Goal: Task Accomplishment & Management: Manage account settings

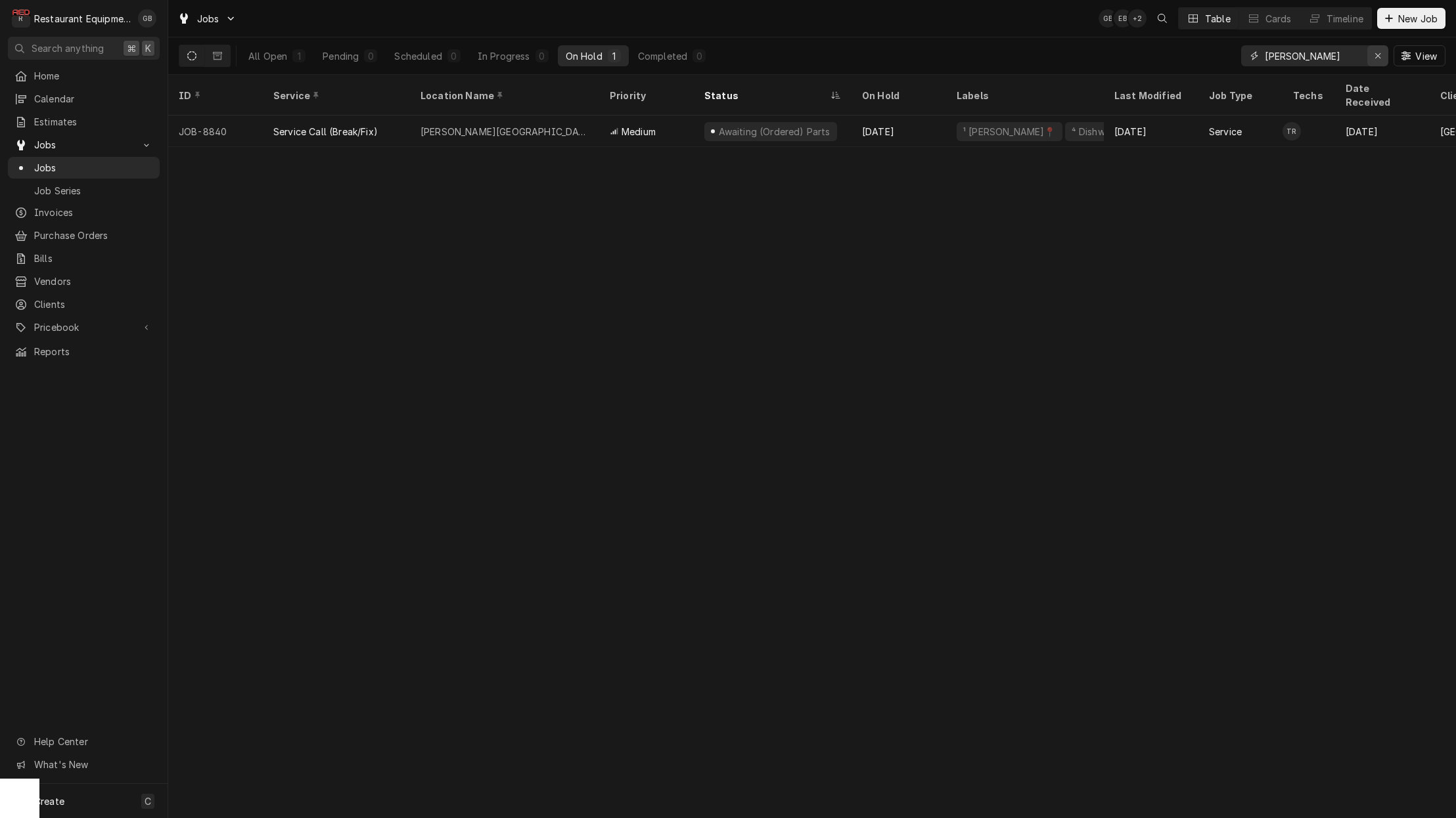
click at [1376, 54] on icon "Erase input" at bounding box center [1377, 55] width 5 height 5
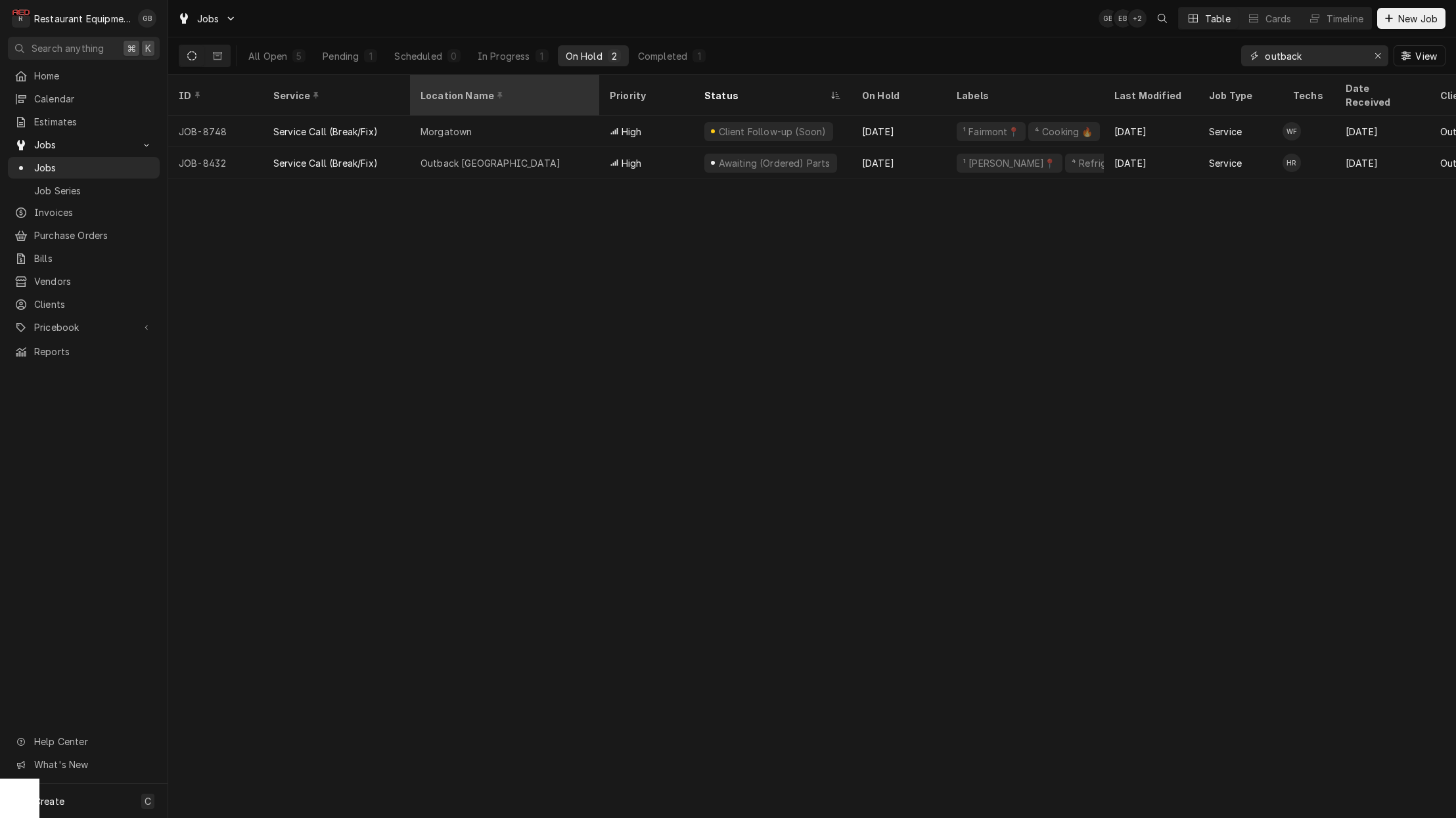
type input "outback"
click at [529, 89] on div "Location Name" at bounding box center [503, 95] width 166 height 14
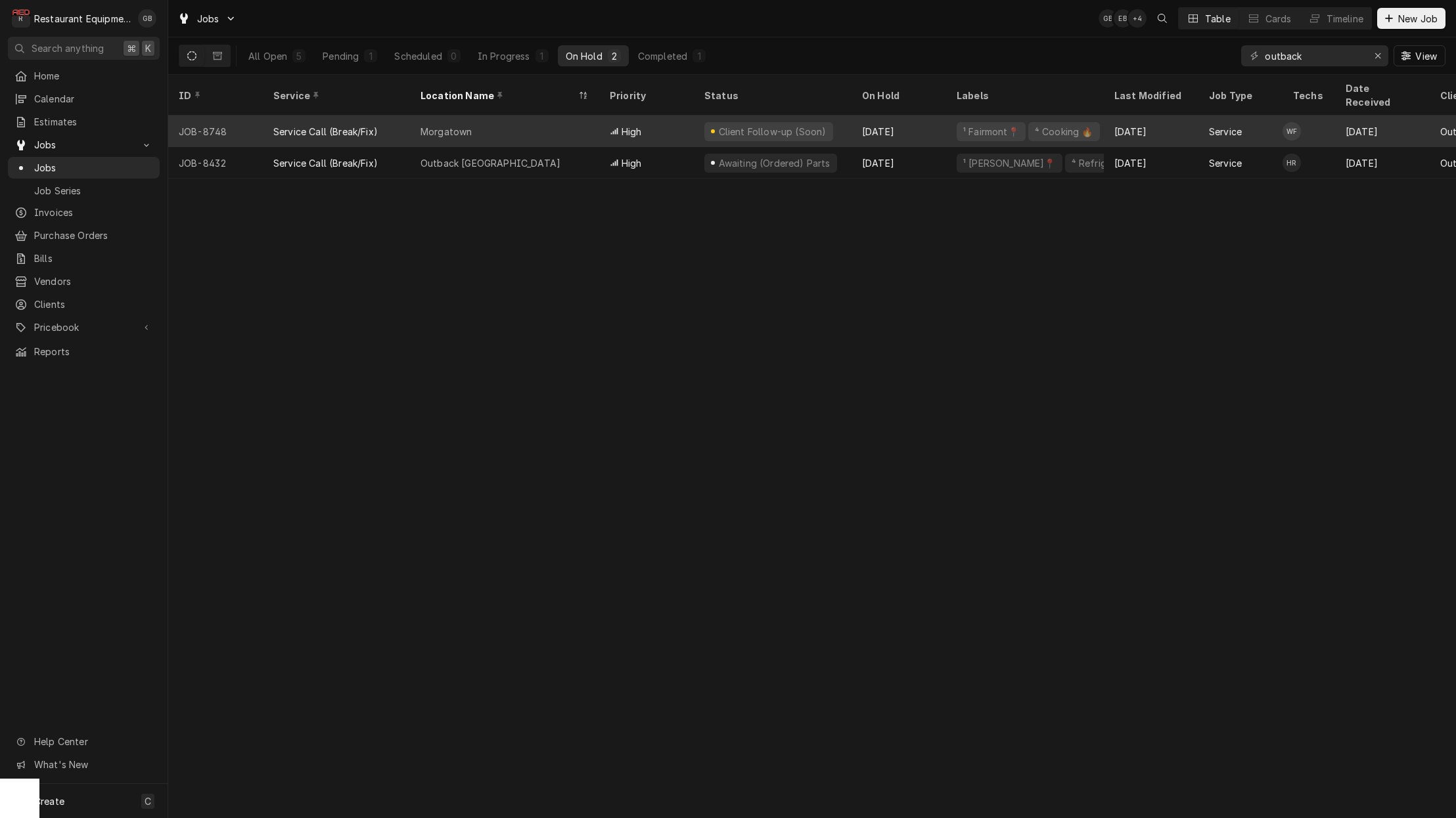
click at [510, 115] on div "Morgatown" at bounding box center [505, 131] width 189 height 31
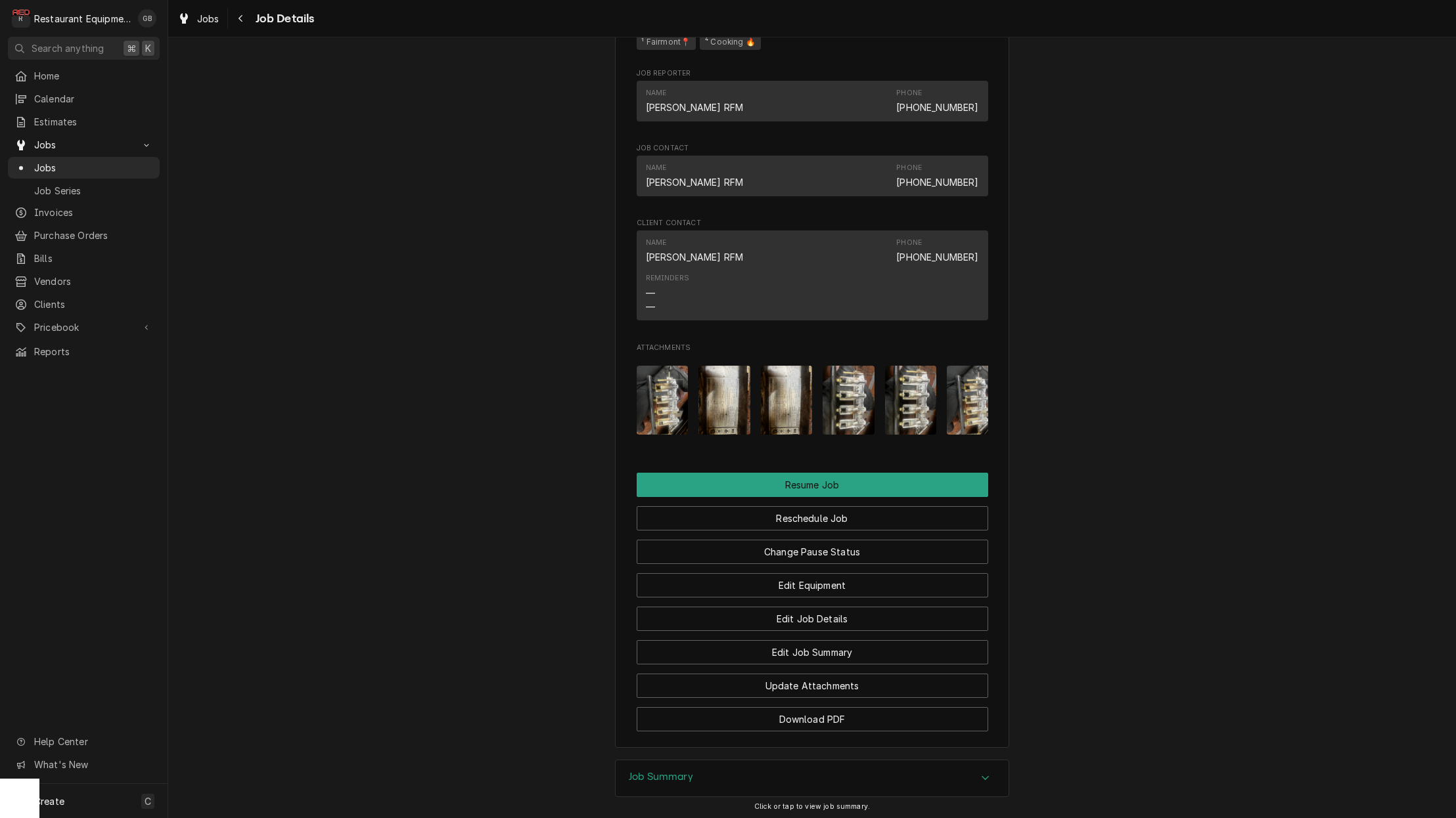
scroll to position [1090, 0]
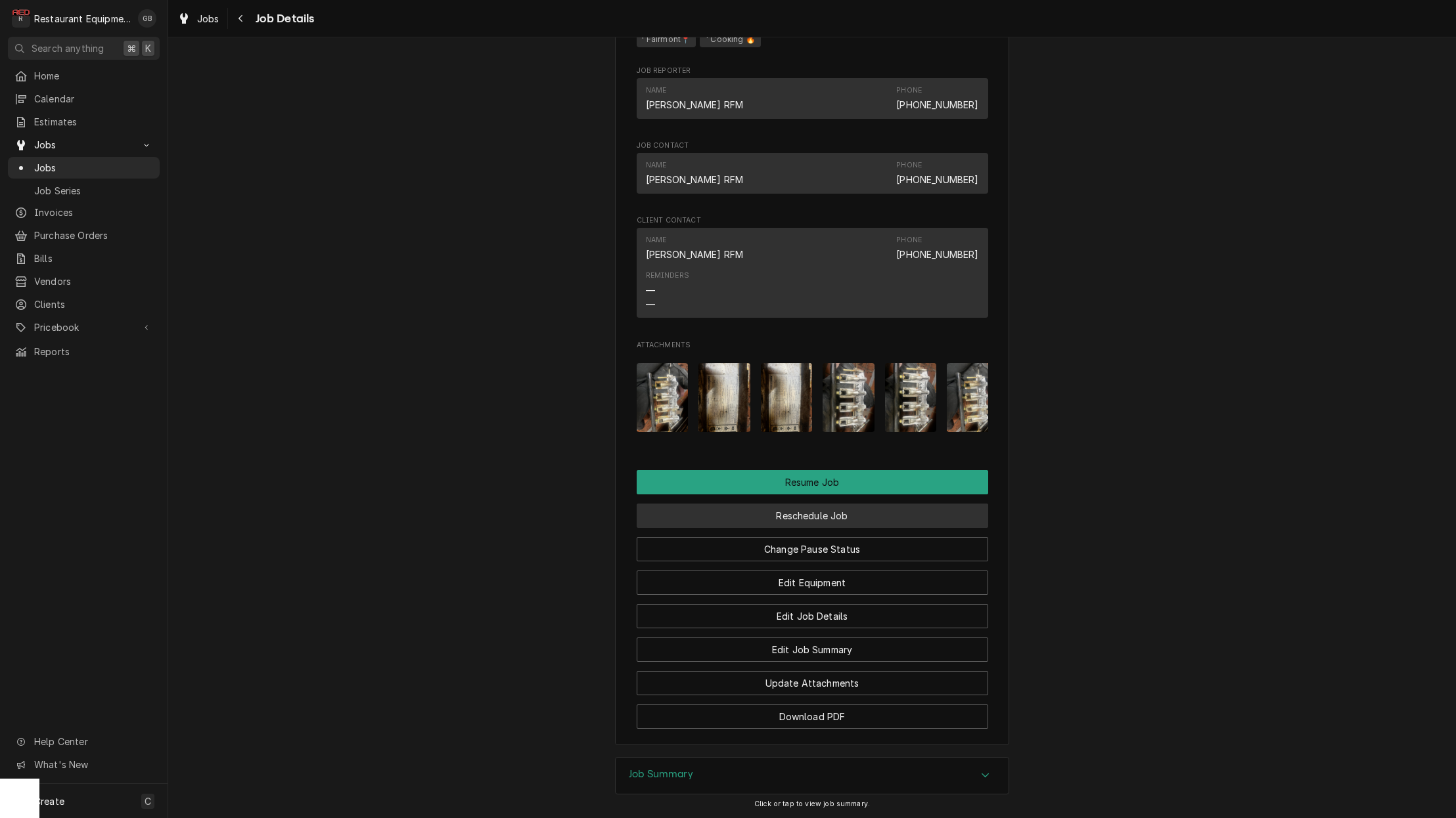
click at [838, 504] on button "Reschedule Job" at bounding box center [813, 516] width 352 height 24
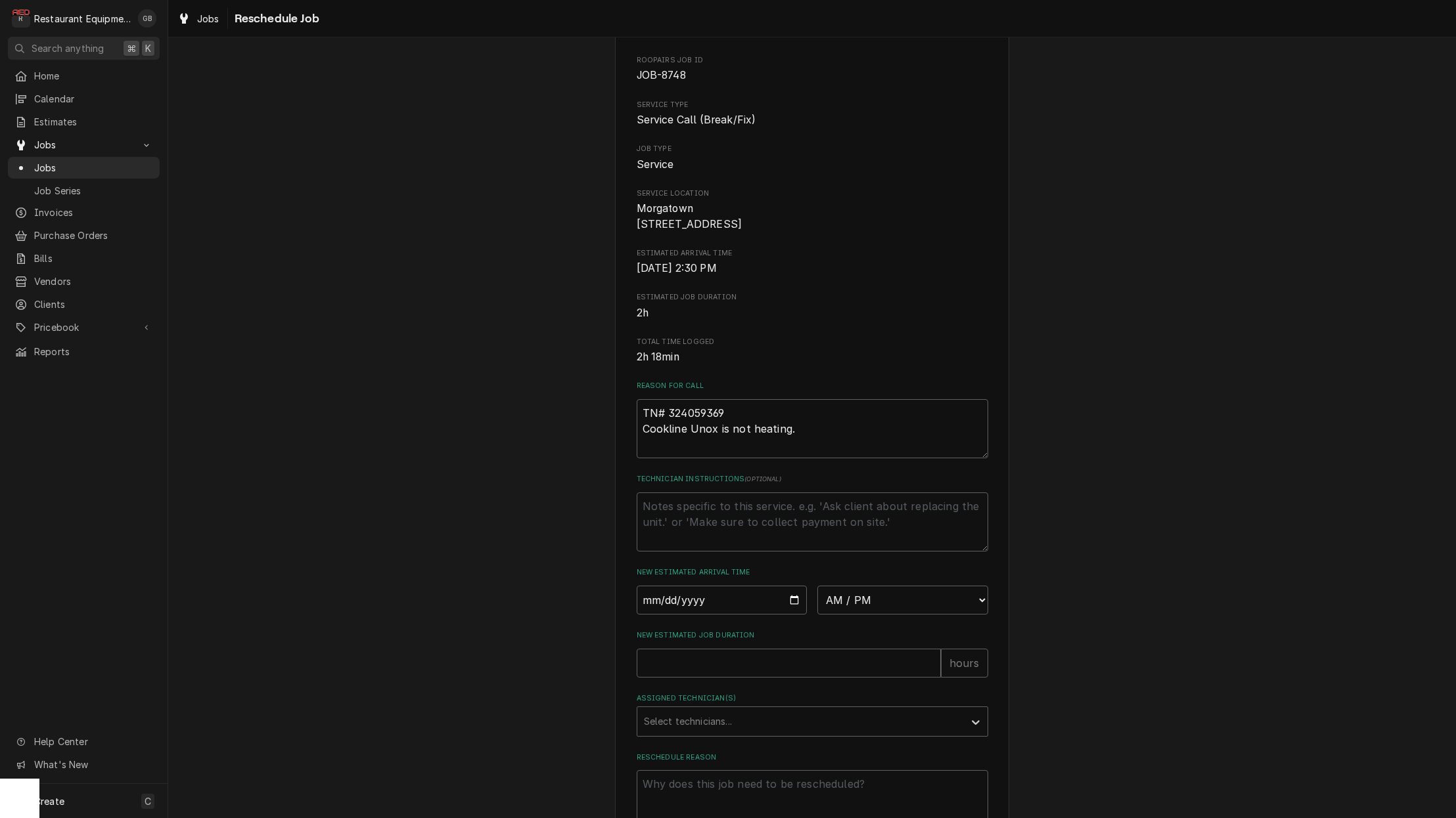
scroll to position [70, 0]
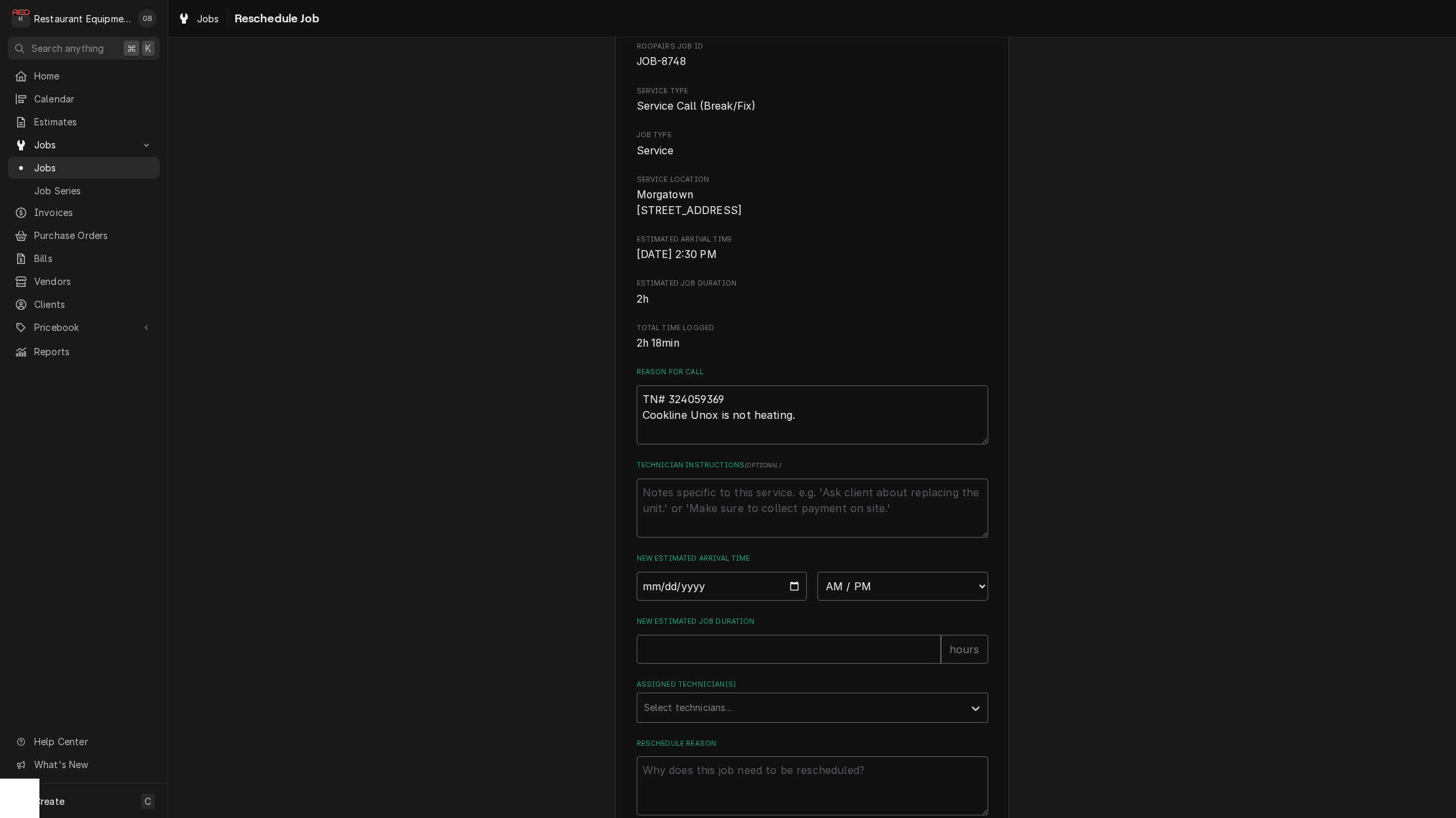
click at [663, 612] on div "Please provide some additional details to reschedule this job. Roopairs Job ID …" at bounding box center [813, 413] width 352 height 807
click at [663, 596] on input "Date" at bounding box center [722, 586] width 171 height 29
type input "2025-09-16"
type textarea "x"
select select "12:15:00"
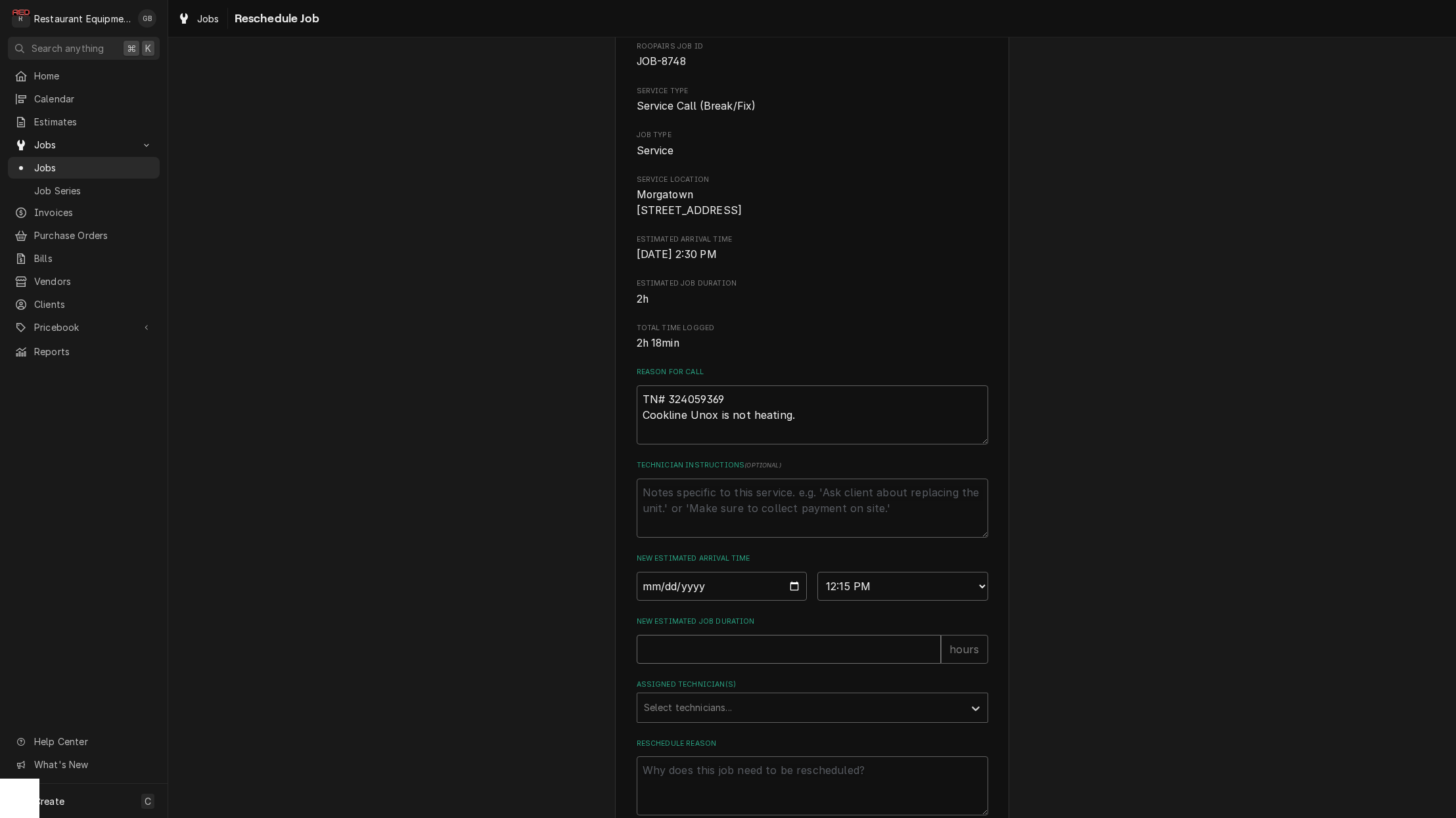
click at [777, 643] on input "New Estimated Job Duration" at bounding box center [788, 649] width 304 height 29
type textarea "x"
type input "1"
click at [744, 720] on div "Assigned Technician(s)" at bounding box center [801, 708] width 313 height 23
type input "wes"
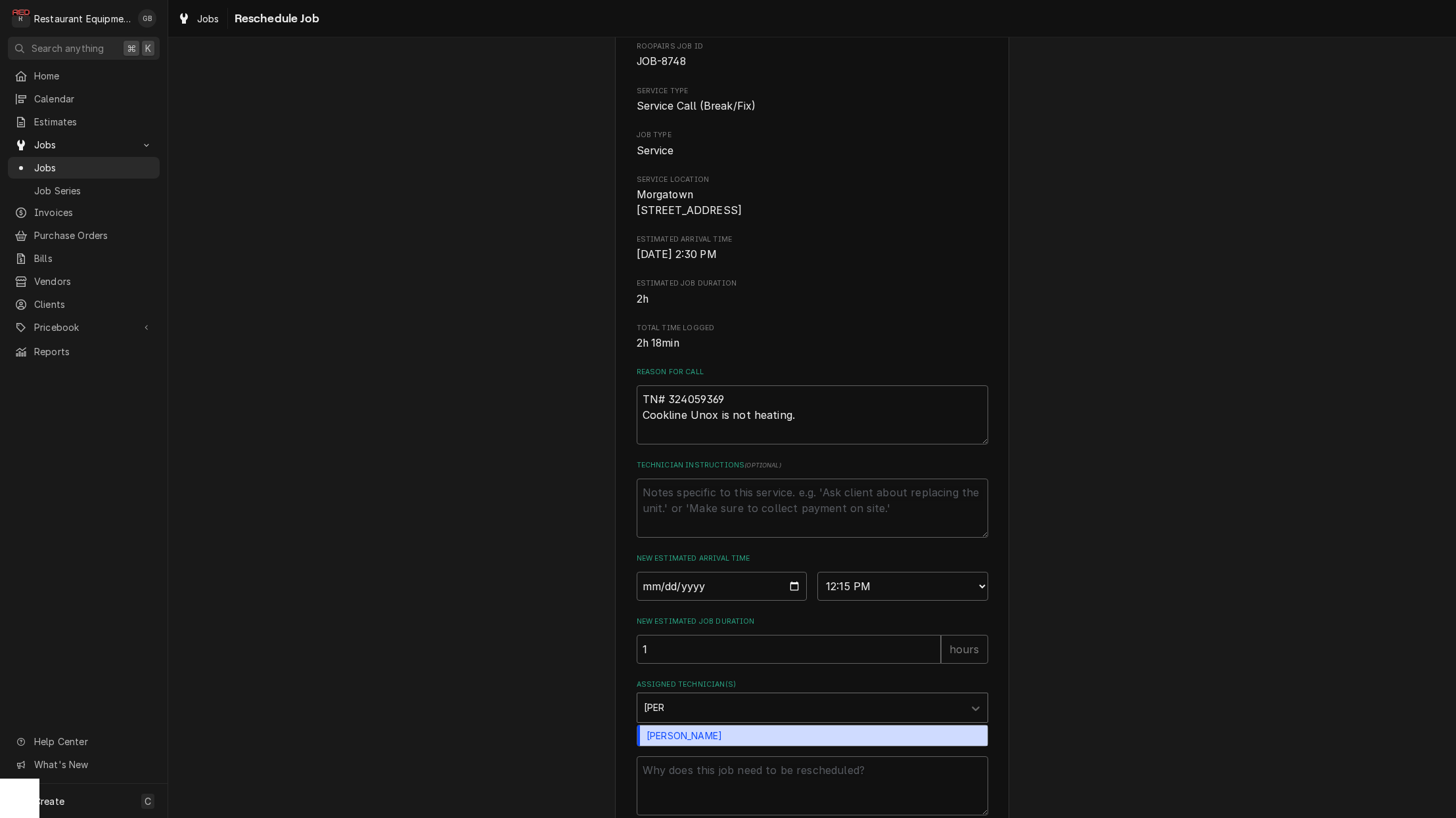
click at [683, 746] on div "[PERSON_NAME]" at bounding box center [813, 735] width 350 height 21
type textarea "x"
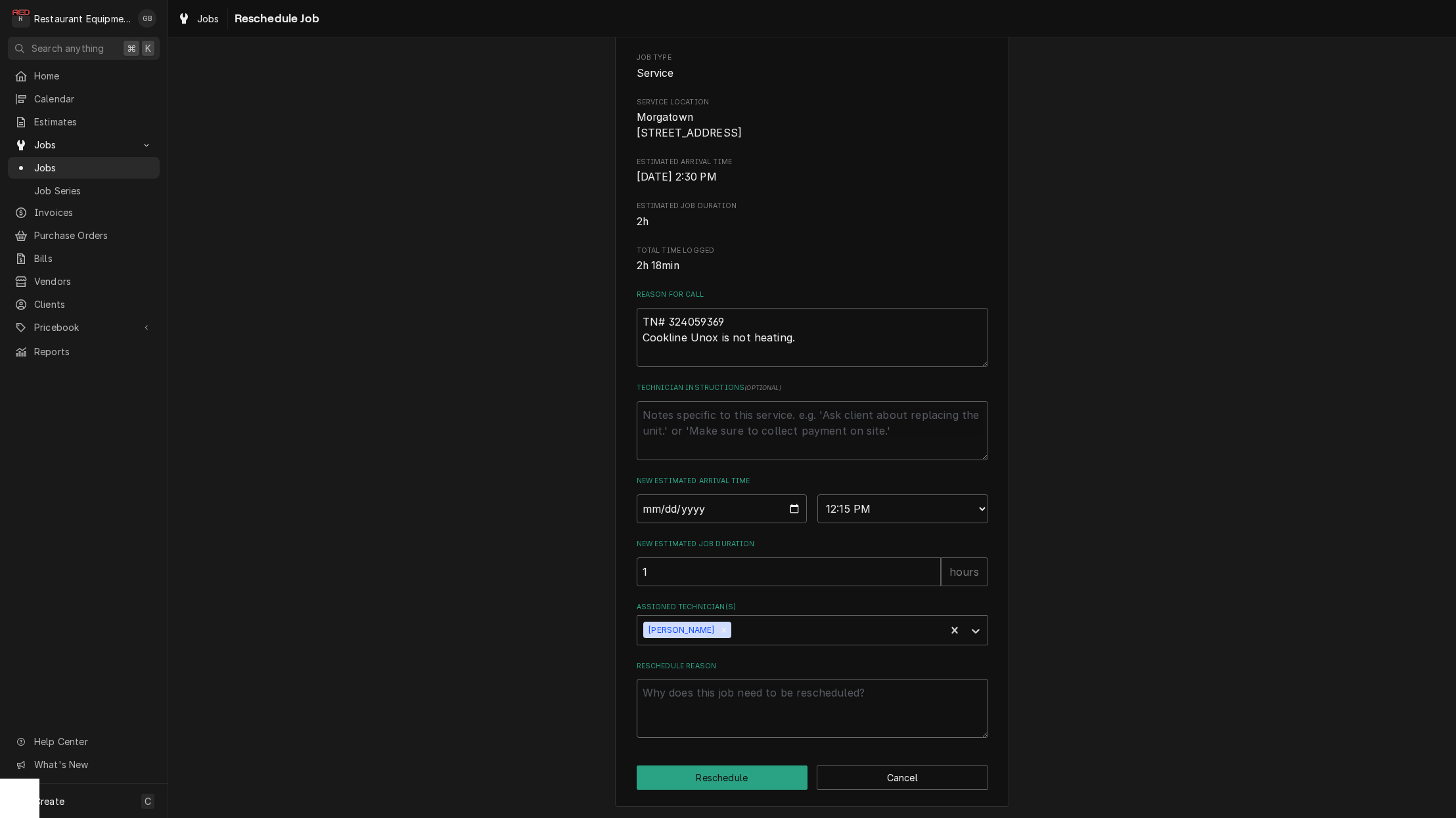
click at [705, 708] on textarea "Reschedule Reason" at bounding box center [813, 708] width 352 height 59
type textarea "x"
type textarea "i"
type textarea "x"
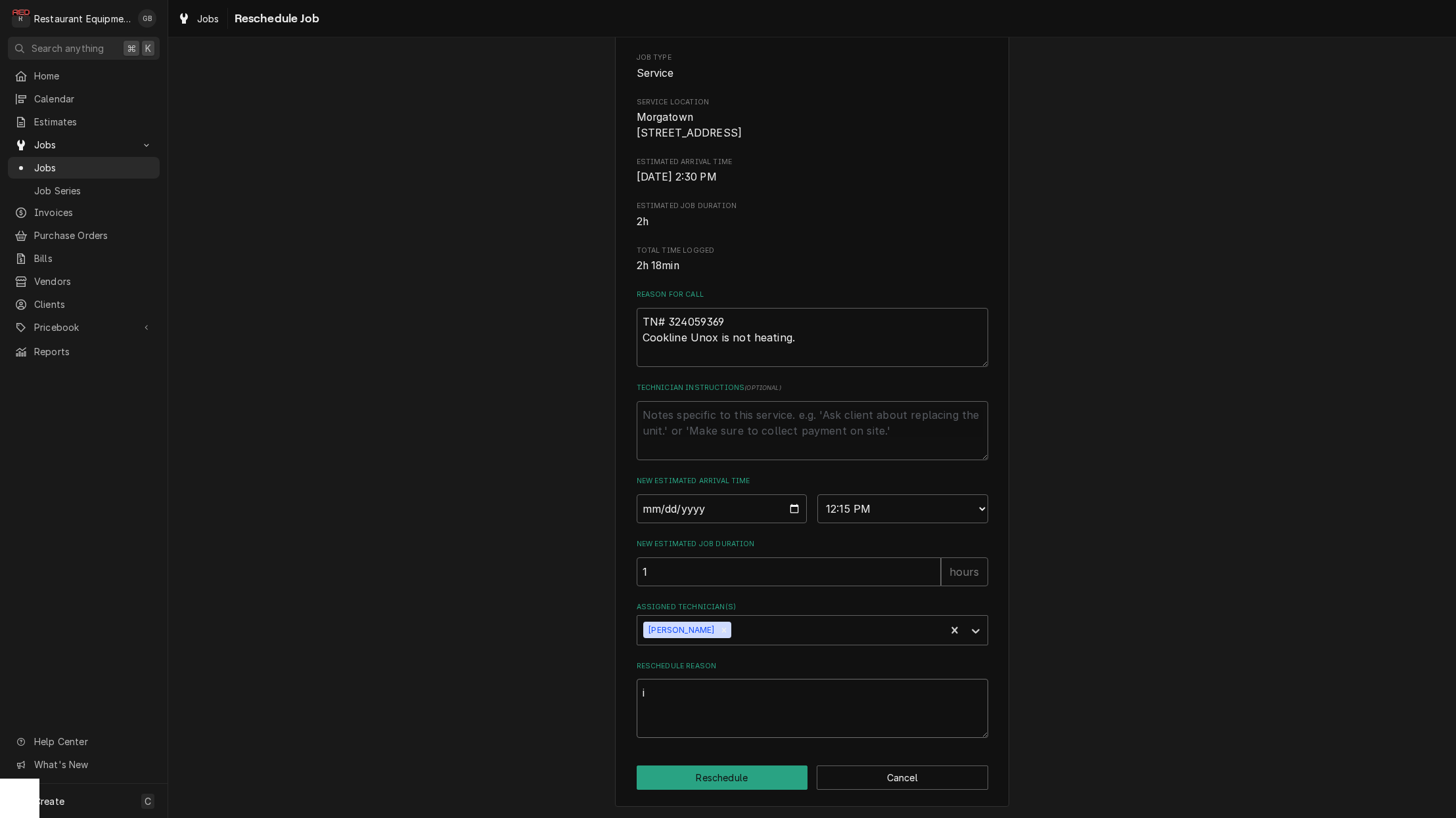
type textarea "id"
type textarea "x"
type textarea "idk"
click at [729, 777] on button "Reschedule" at bounding box center [722, 777] width 172 height 24
type textarea "x"
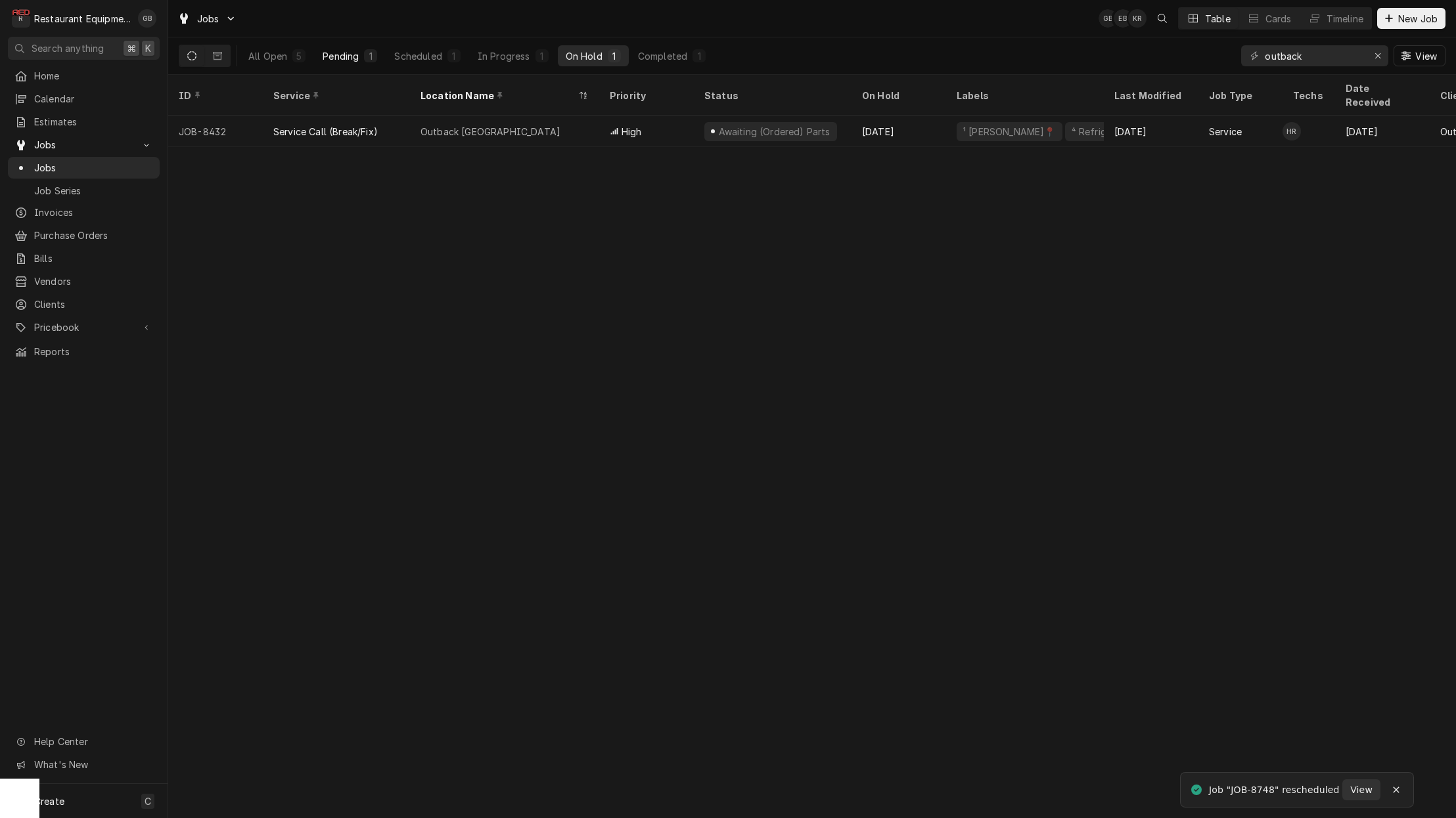
click at [334, 60] on div "Pending" at bounding box center [340, 55] width 36 height 14
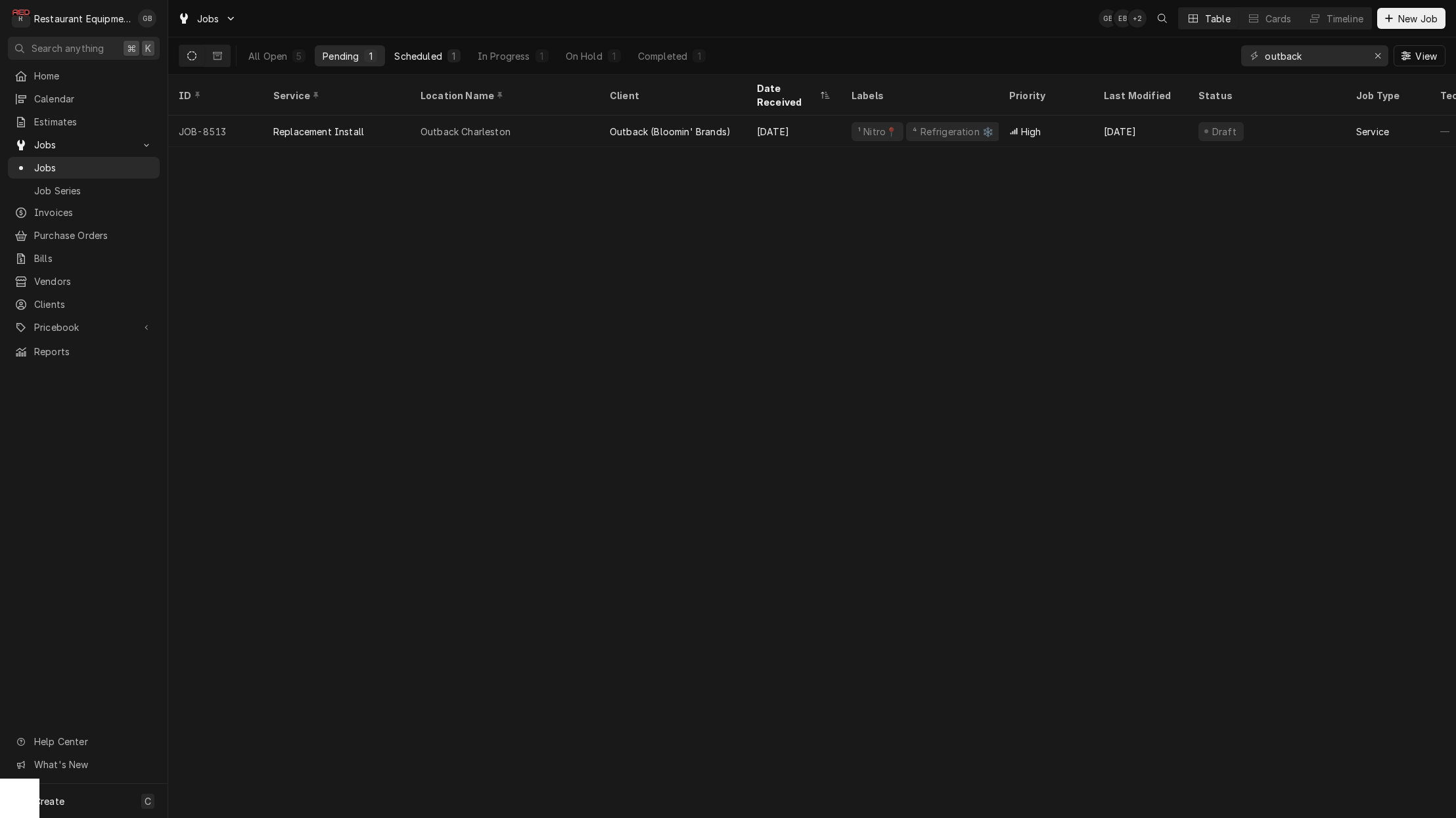
click at [423, 61] on div "Scheduled" at bounding box center [418, 55] width 47 height 14
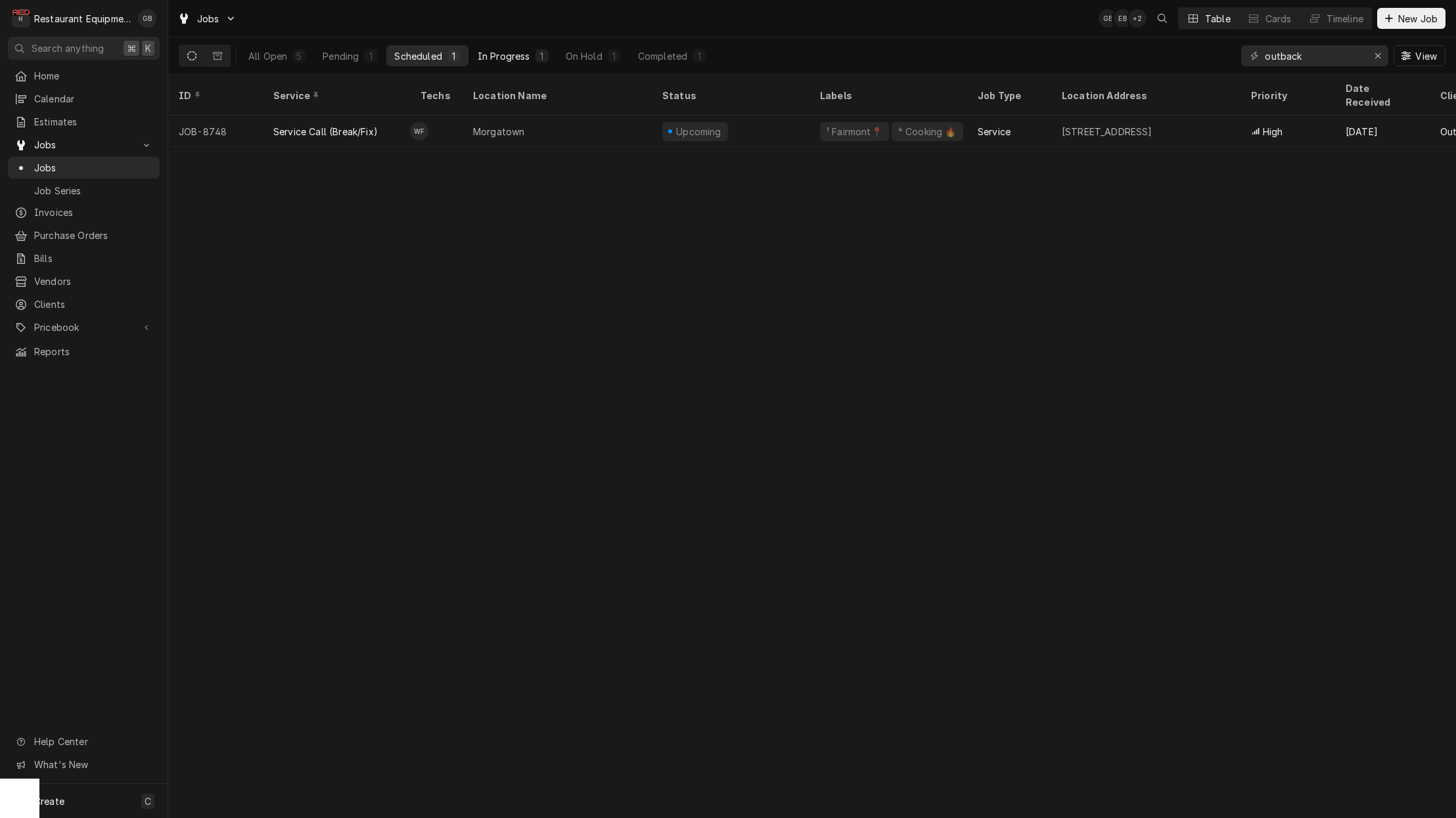
click at [525, 63] on button "In Progress 1" at bounding box center [513, 56] width 87 height 21
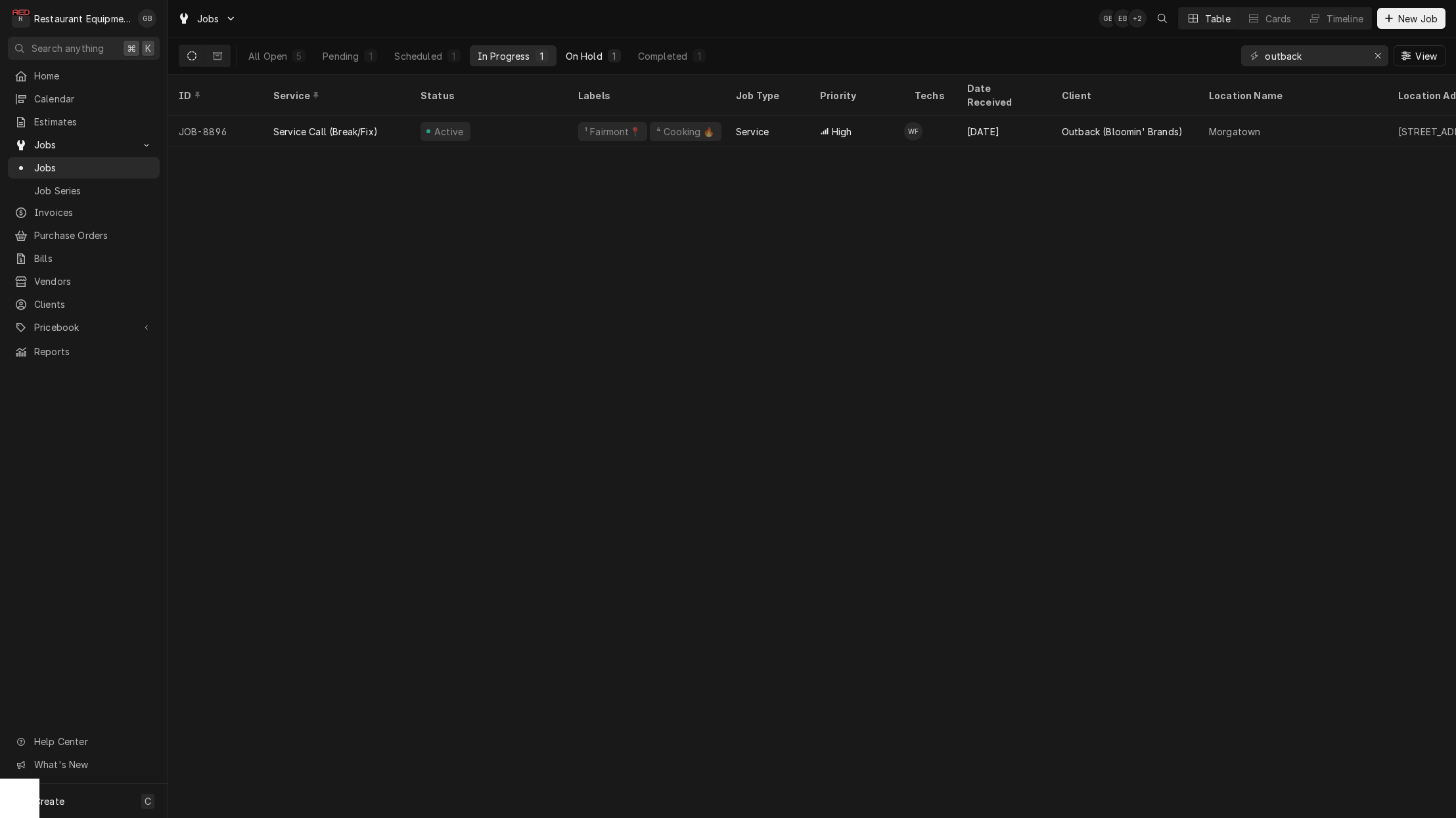
scroll to position [0, 1]
click at [581, 55] on div "On Hold" at bounding box center [584, 55] width 37 height 14
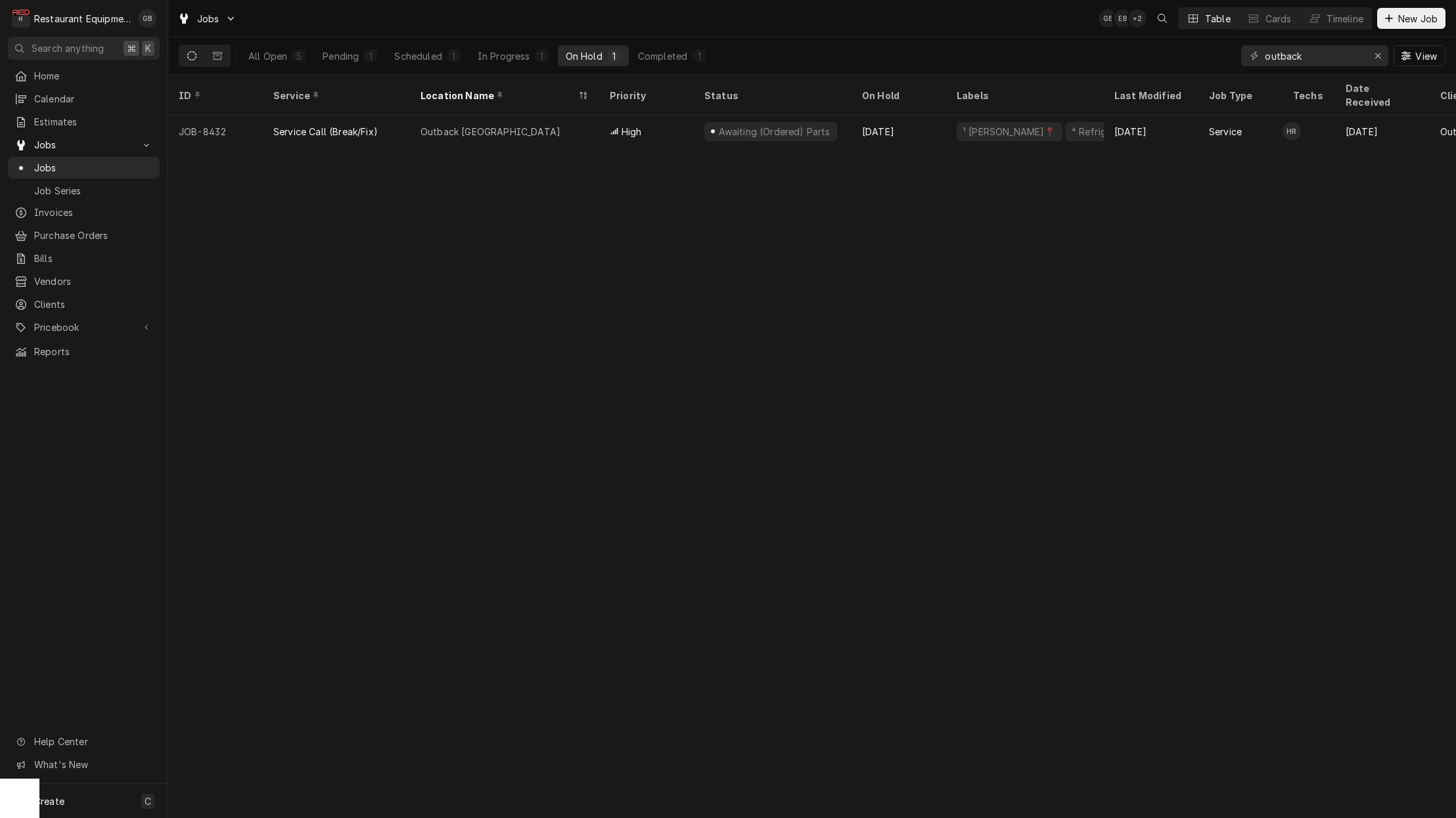
scroll to position [0, 0]
click at [645, 53] on div "Completed" at bounding box center [662, 55] width 49 height 14
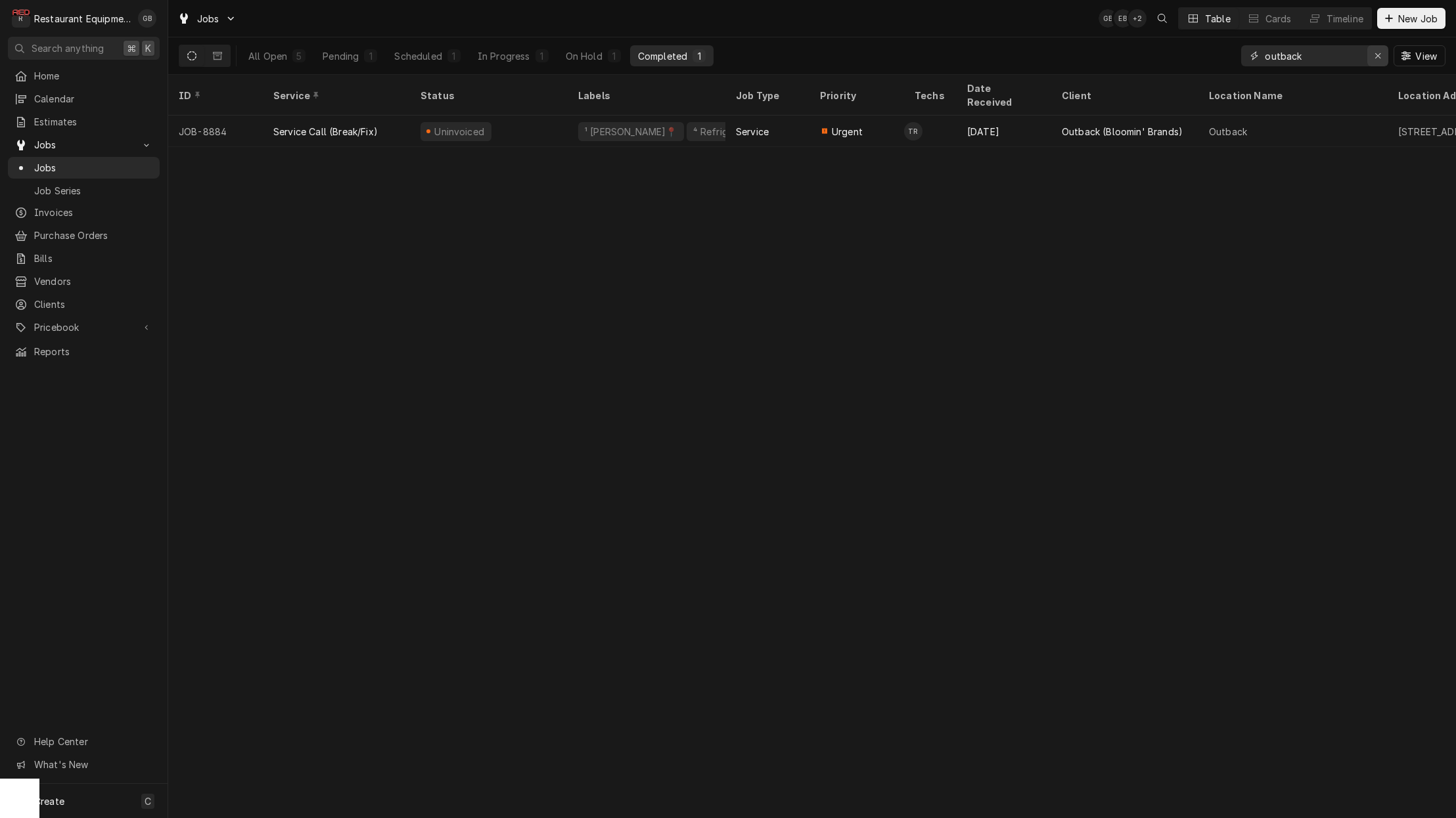
click at [1373, 59] on div "Erase input" at bounding box center [1378, 55] width 13 height 13
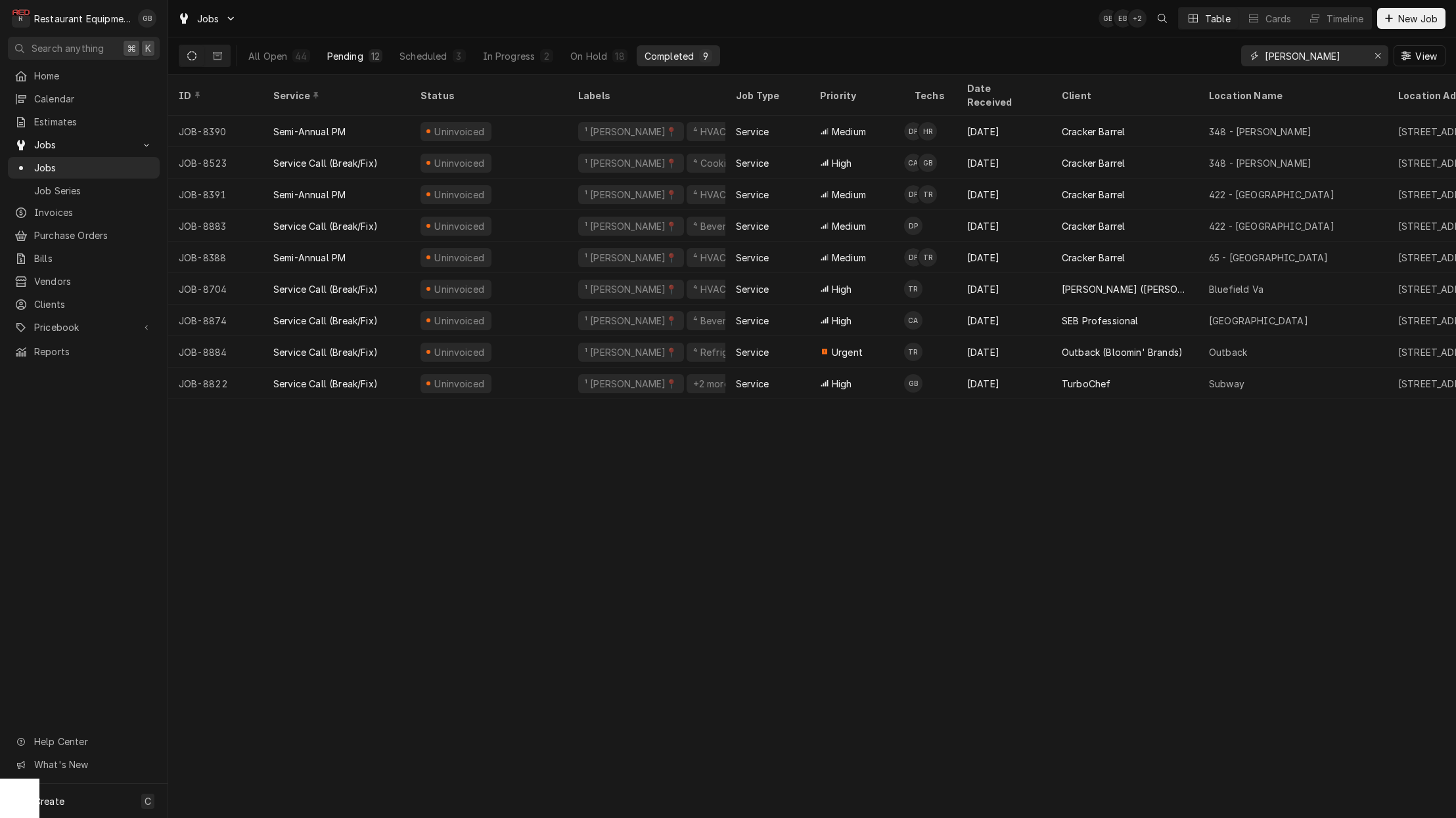
type input "beckley"
click at [349, 47] on button "Pending 12" at bounding box center [355, 56] width 71 height 21
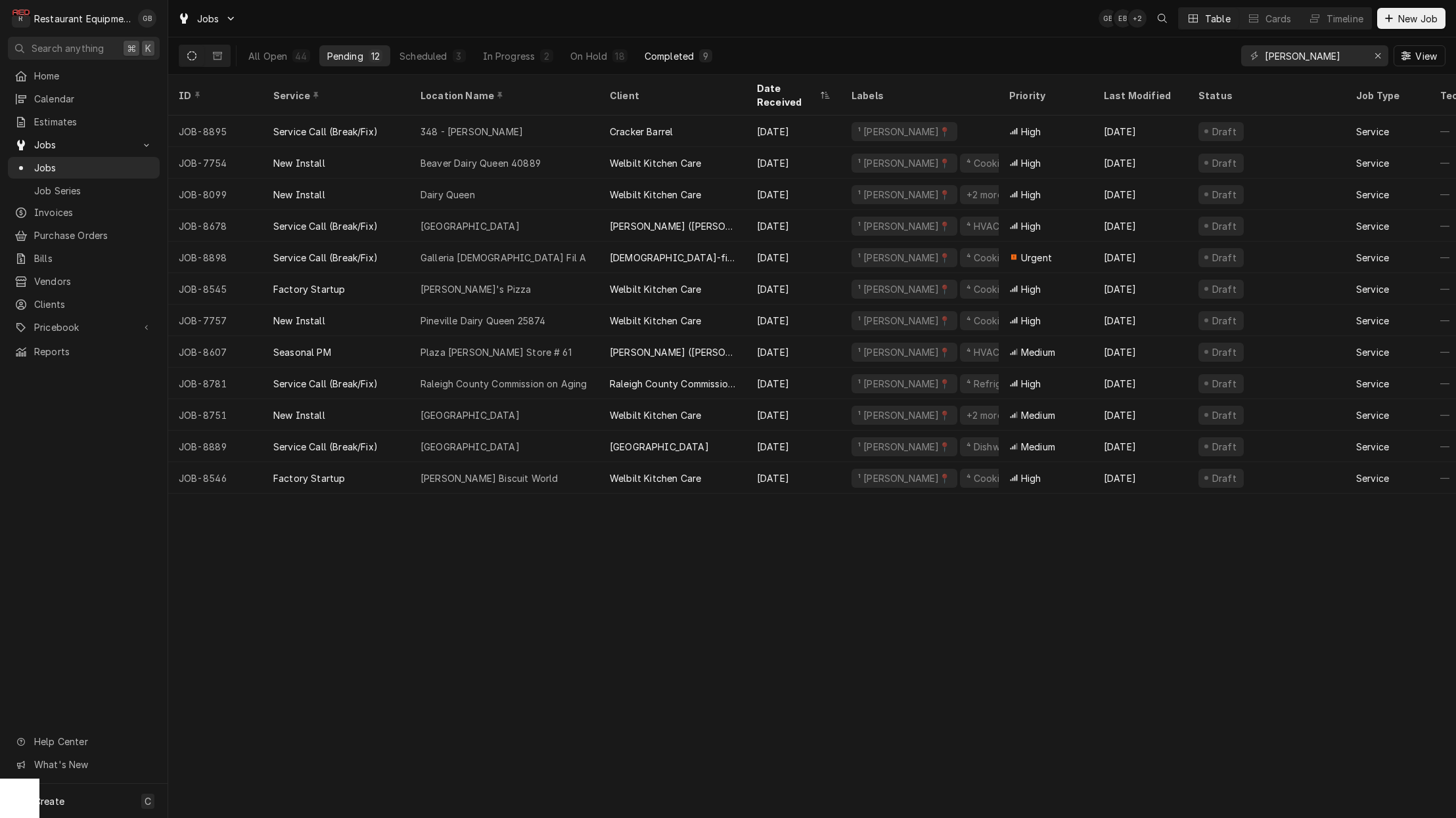
click at [670, 58] on div "Completed" at bounding box center [669, 55] width 49 height 14
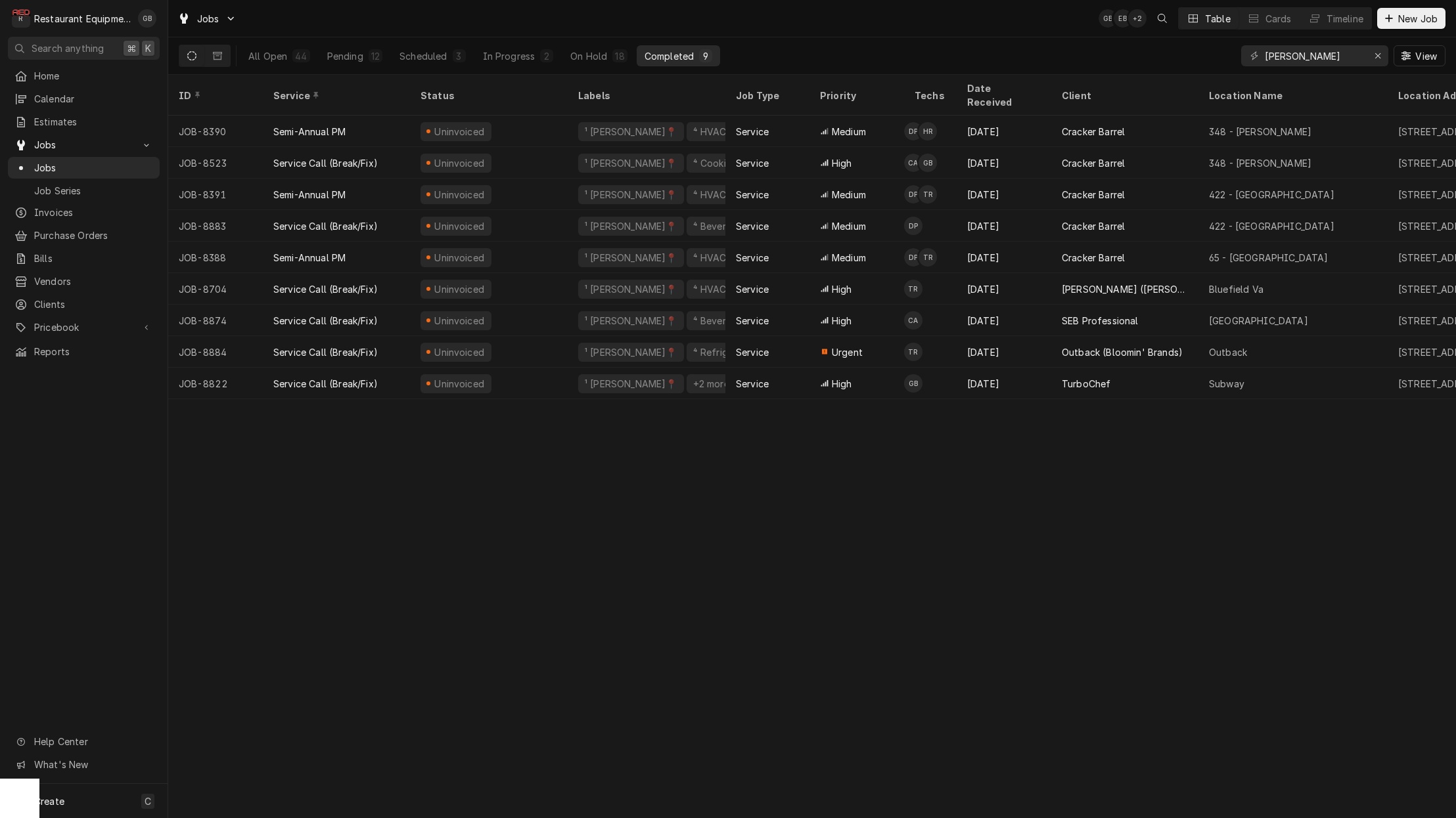
click at [670, 58] on div "Completed" at bounding box center [669, 55] width 49 height 14
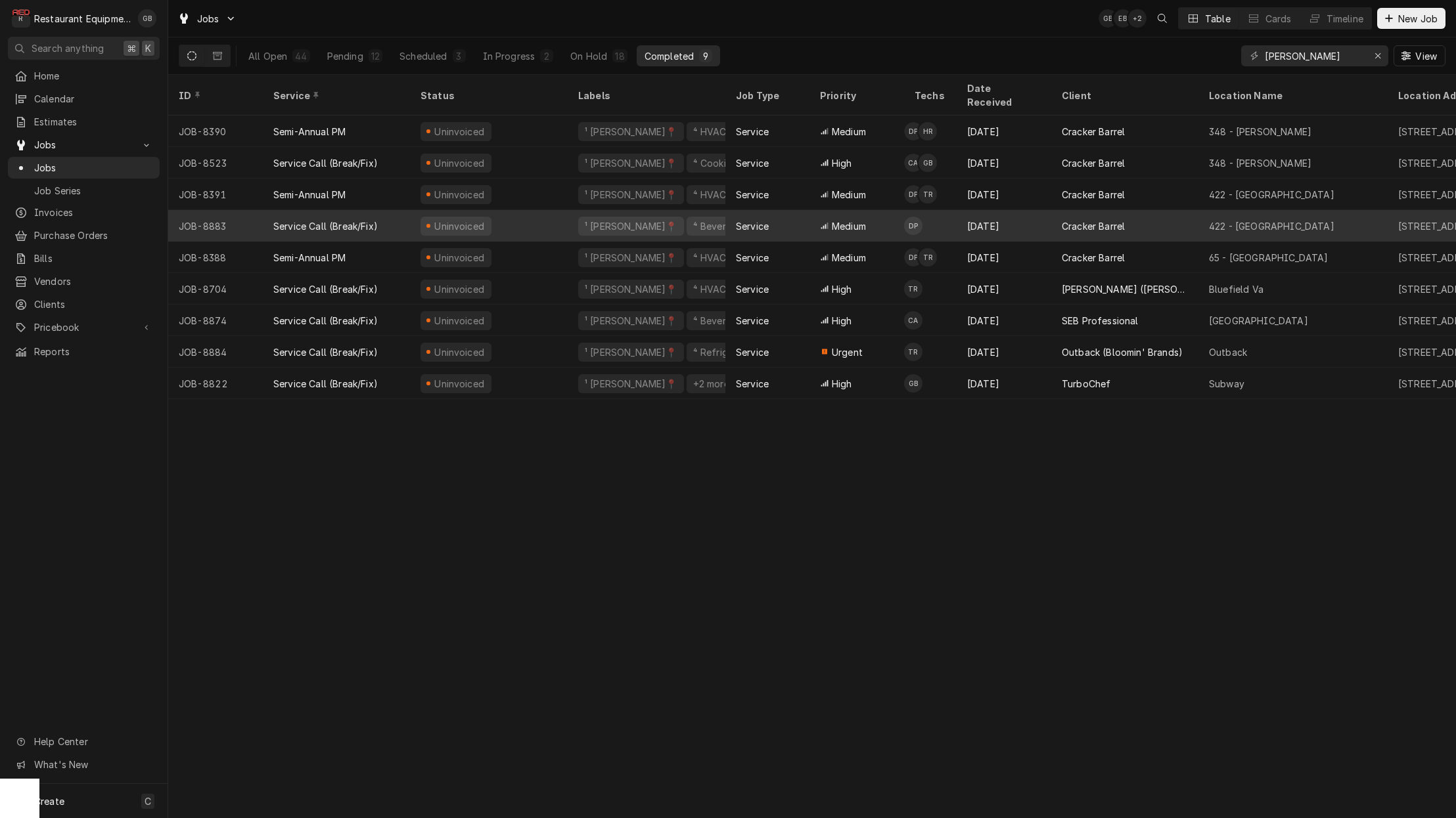
click at [505, 210] on div "Uninvoiced" at bounding box center [489, 225] width 158 height 31
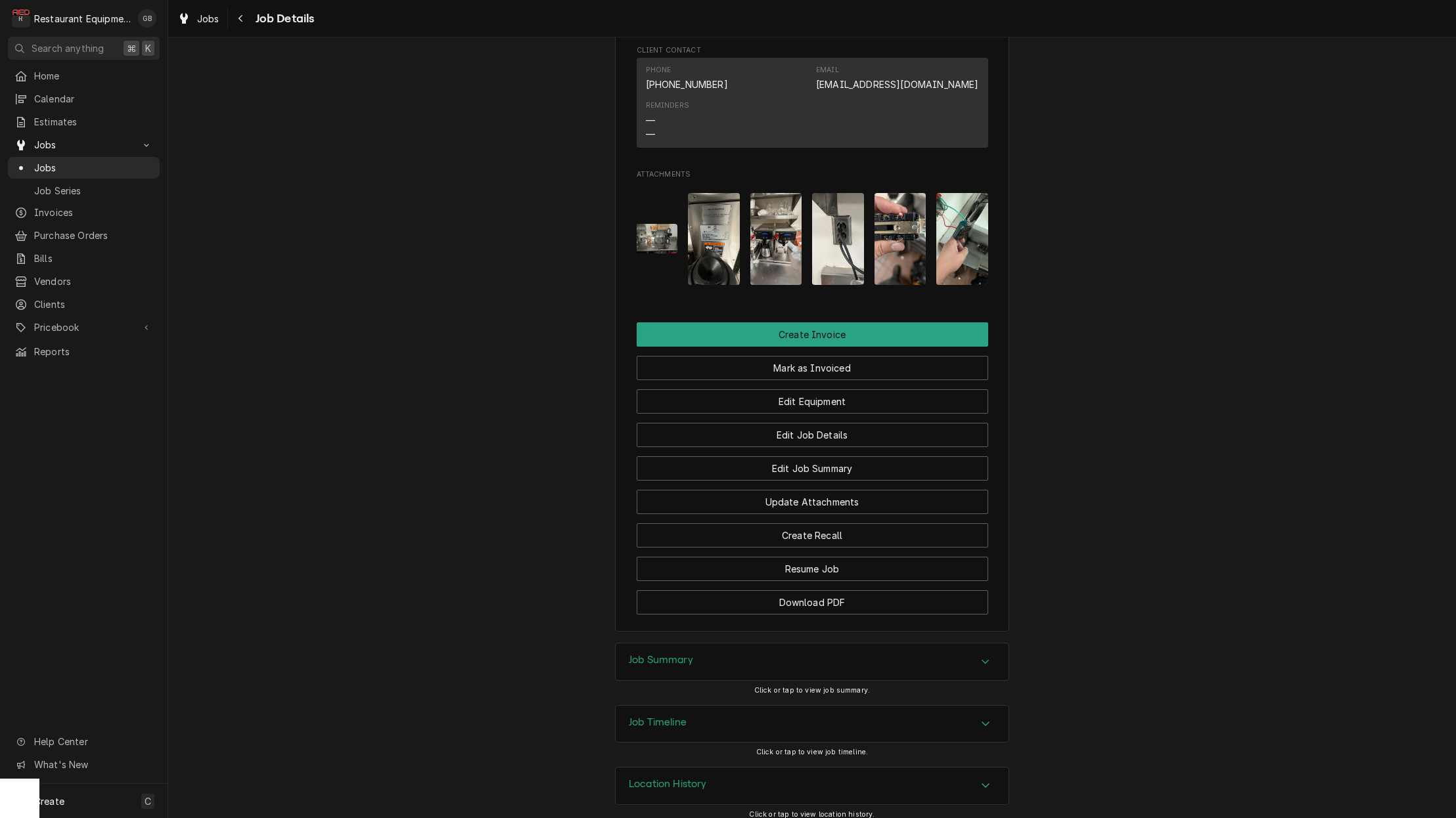
scroll to position [0, 1]
click at [961, 661] on div "Job Summary" at bounding box center [812, 662] width 393 height 37
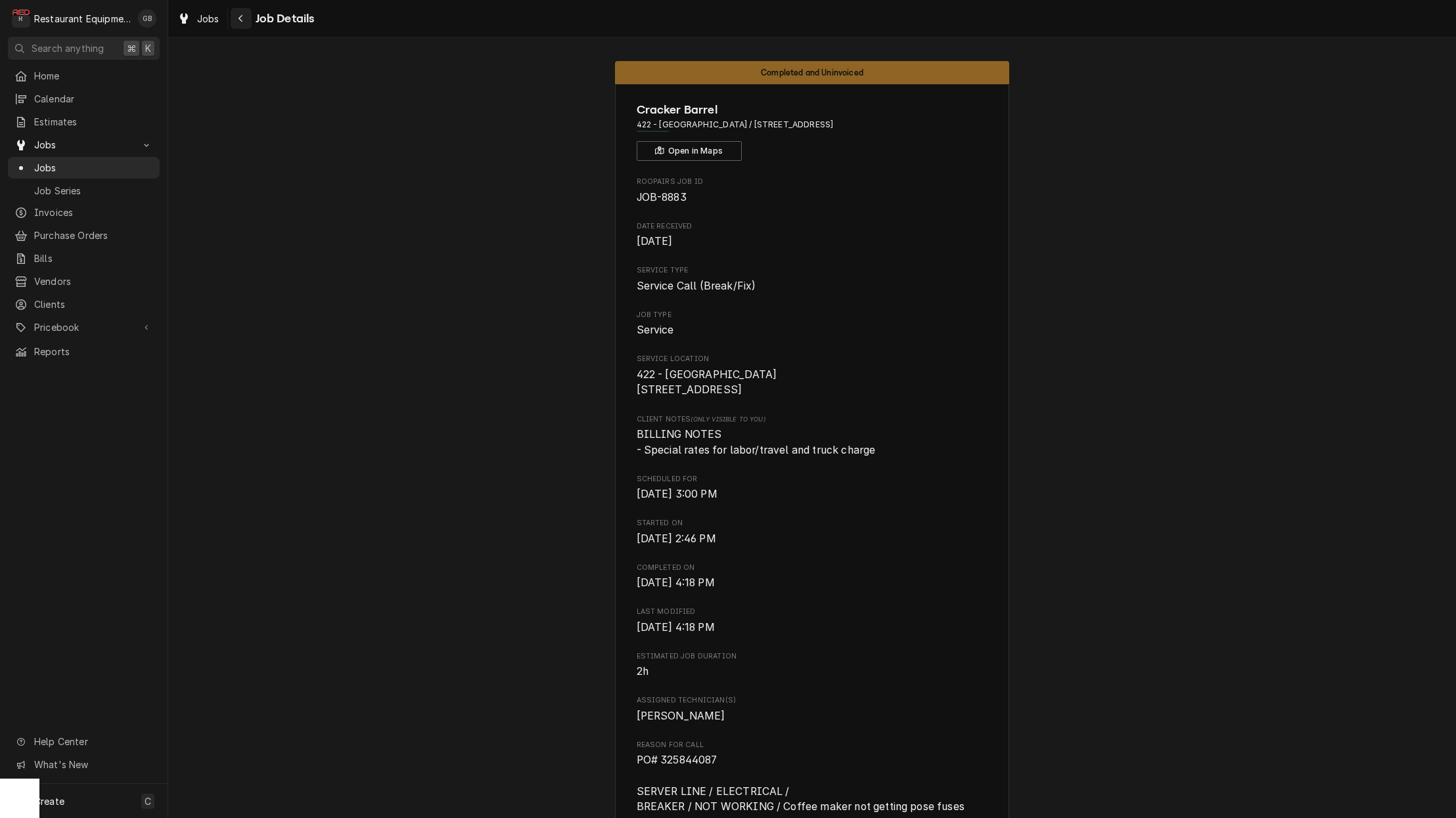
click at [238, 21] on icon "Navigate back" at bounding box center [241, 18] width 6 height 9
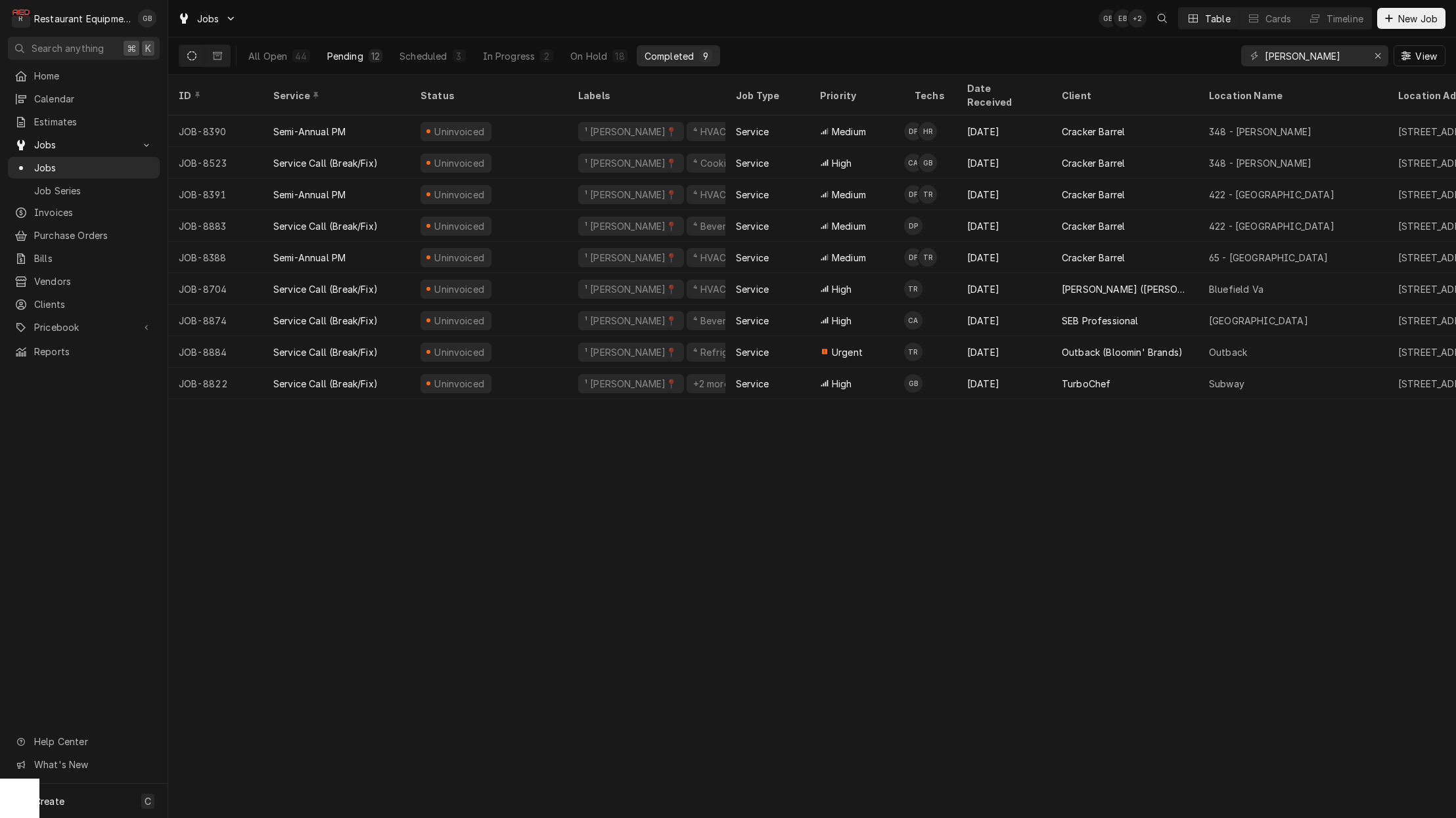
click at [358, 51] on div "Pending" at bounding box center [345, 55] width 36 height 14
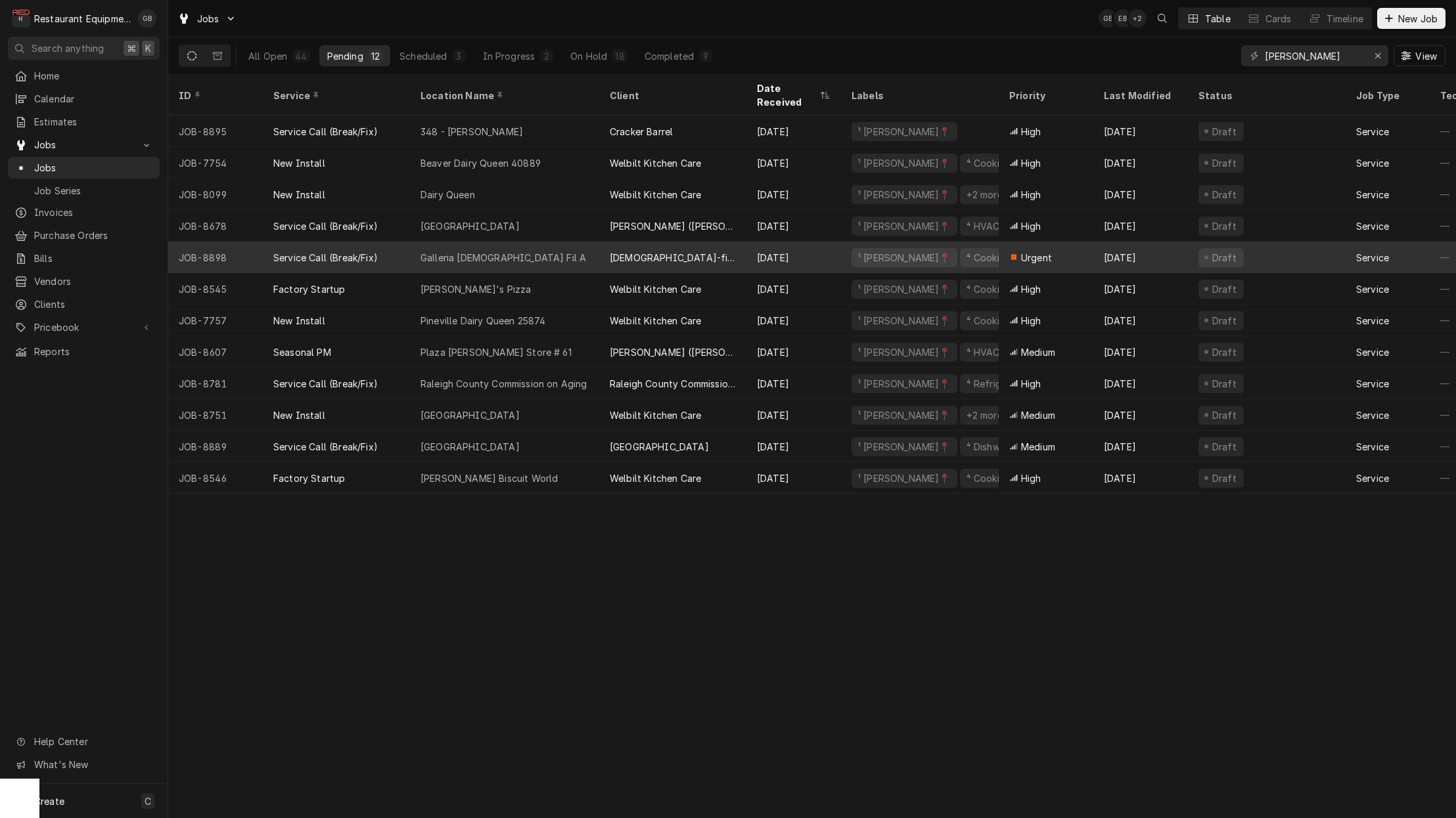
click at [493, 251] on div "Galleria Chick Fil A" at bounding box center [503, 257] width 166 height 14
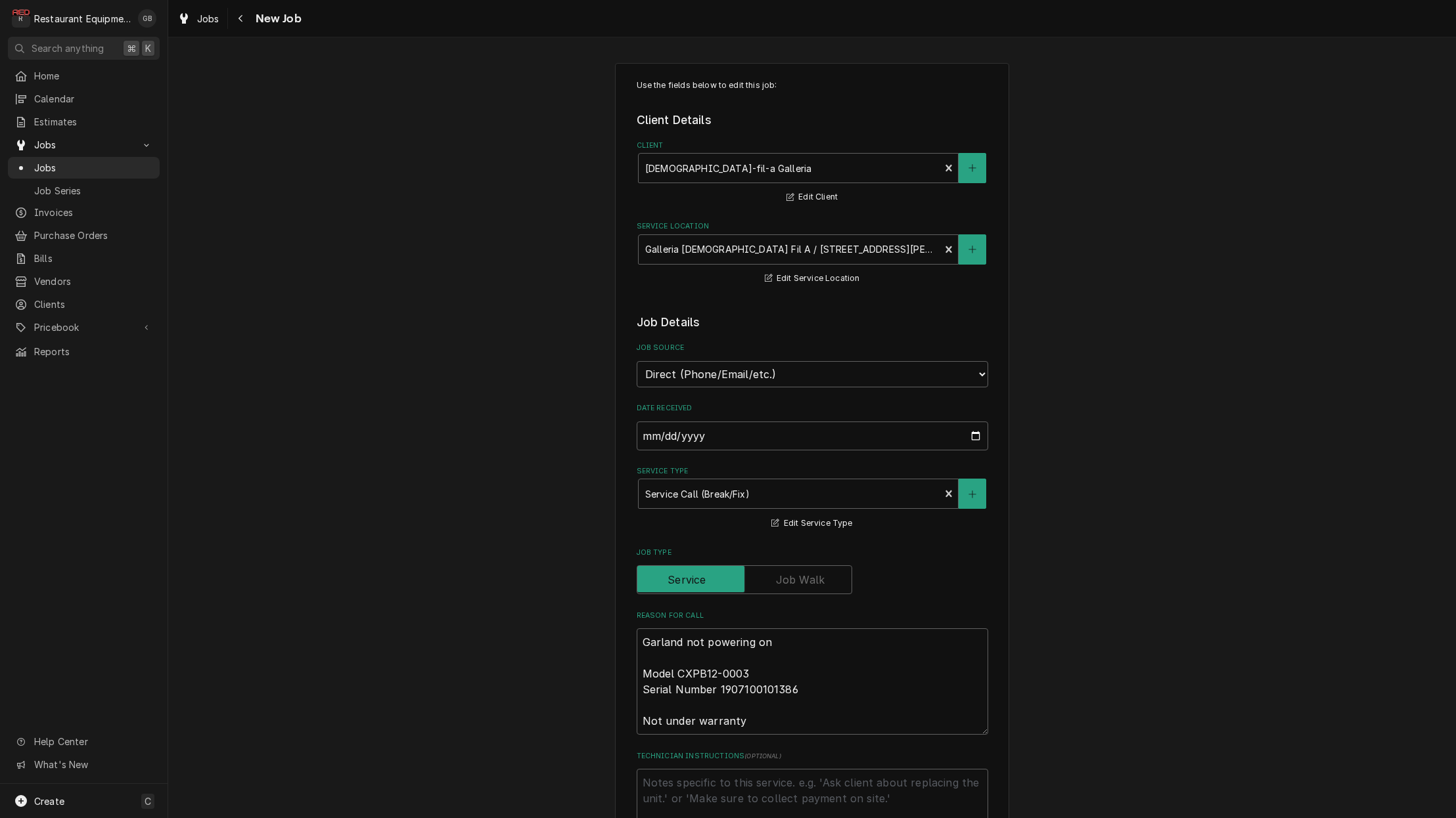
type textarea "x"
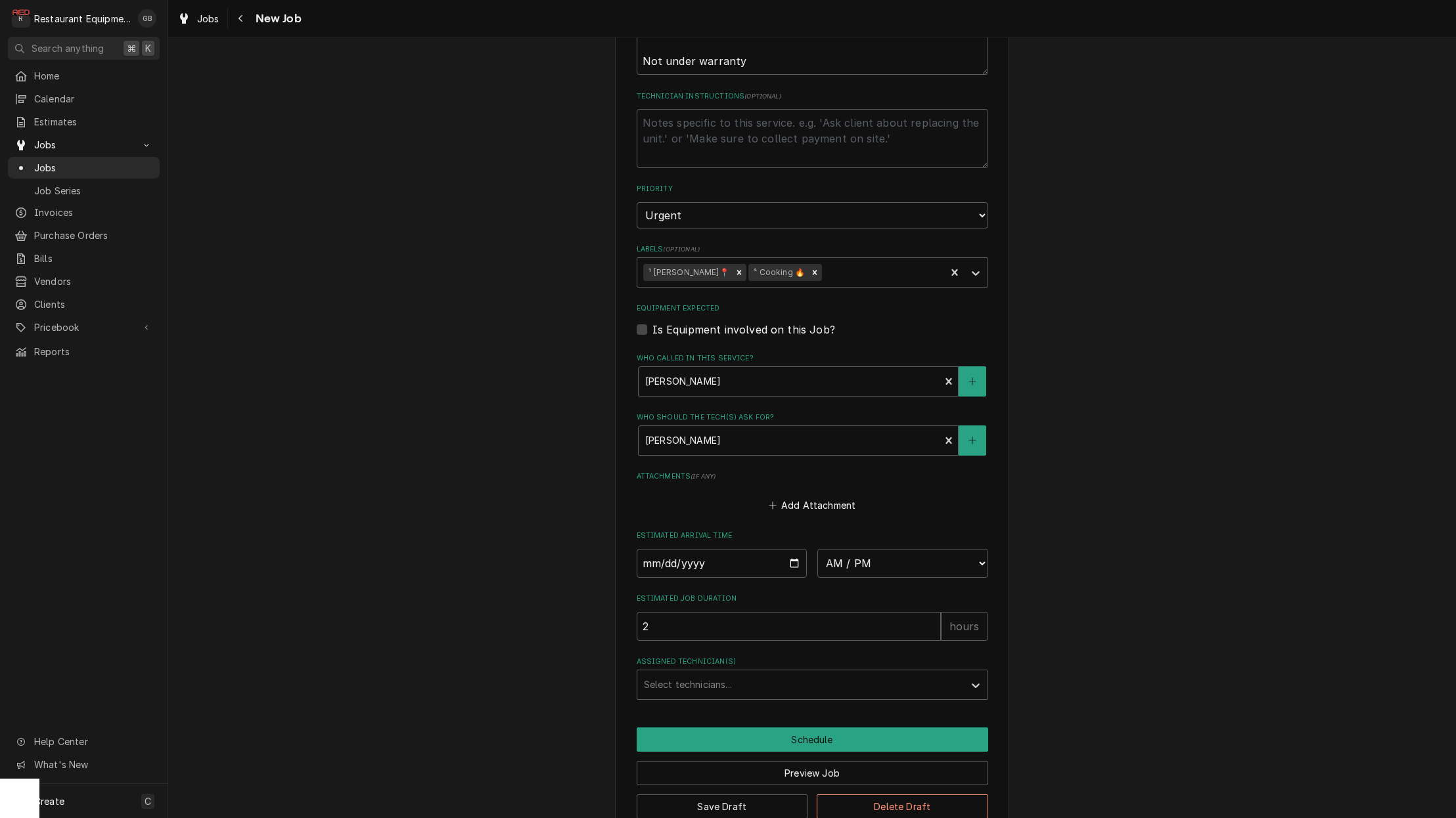
scroll to position [659, 0]
click at [670, 550] on input "Date" at bounding box center [722, 564] width 171 height 29
type input "[DATE]"
type textarea "x"
select select "11:45:00"
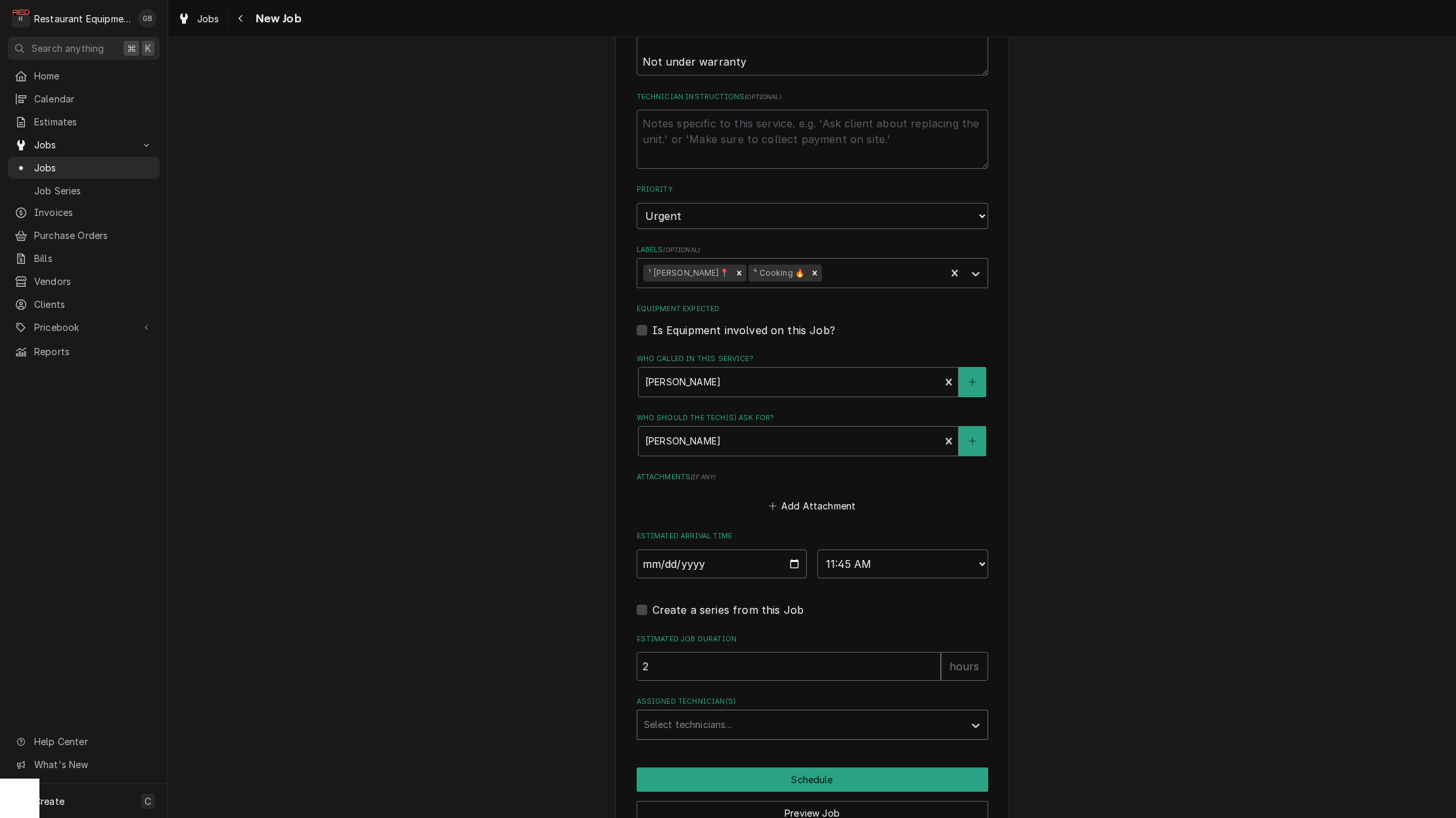
click at [771, 713] on div "Assigned Technician(s)" at bounding box center [801, 725] width 313 height 23
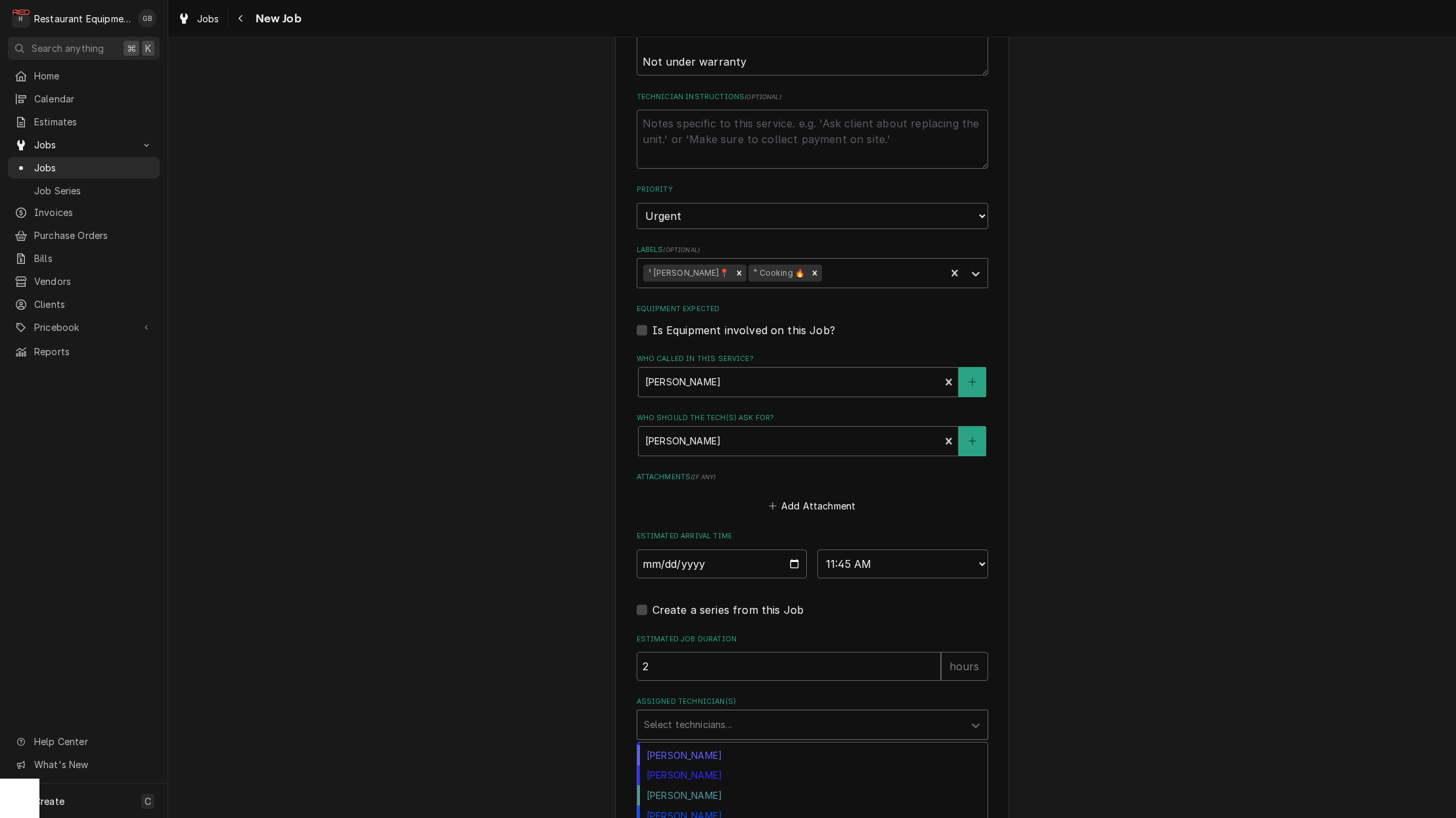
scroll to position [239, 0]
click at [710, 765] on div "[PERSON_NAME]" at bounding box center [813, 775] width 350 height 21
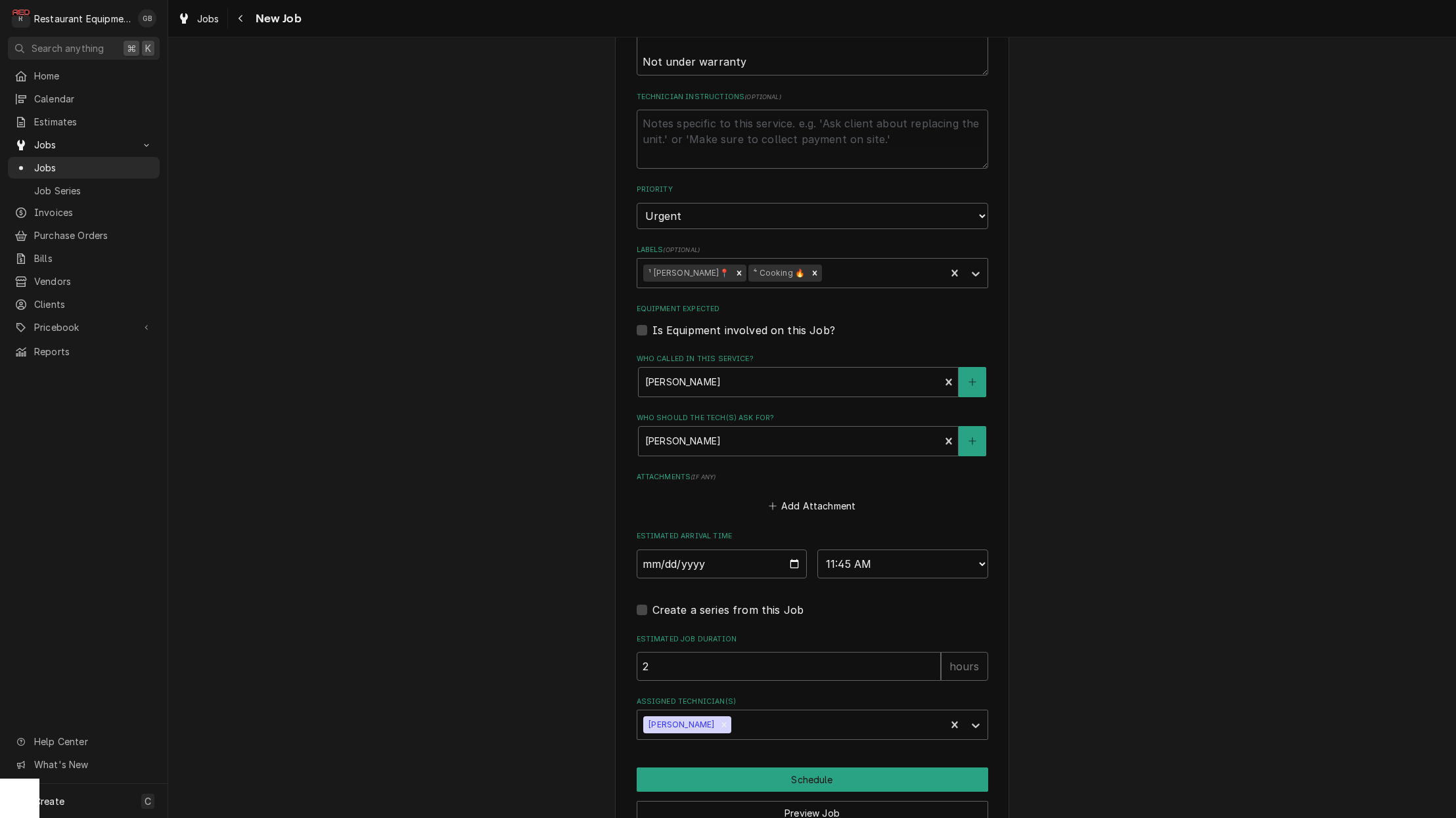
click at [710, 767] on button "Schedule" at bounding box center [813, 780] width 352 height 24
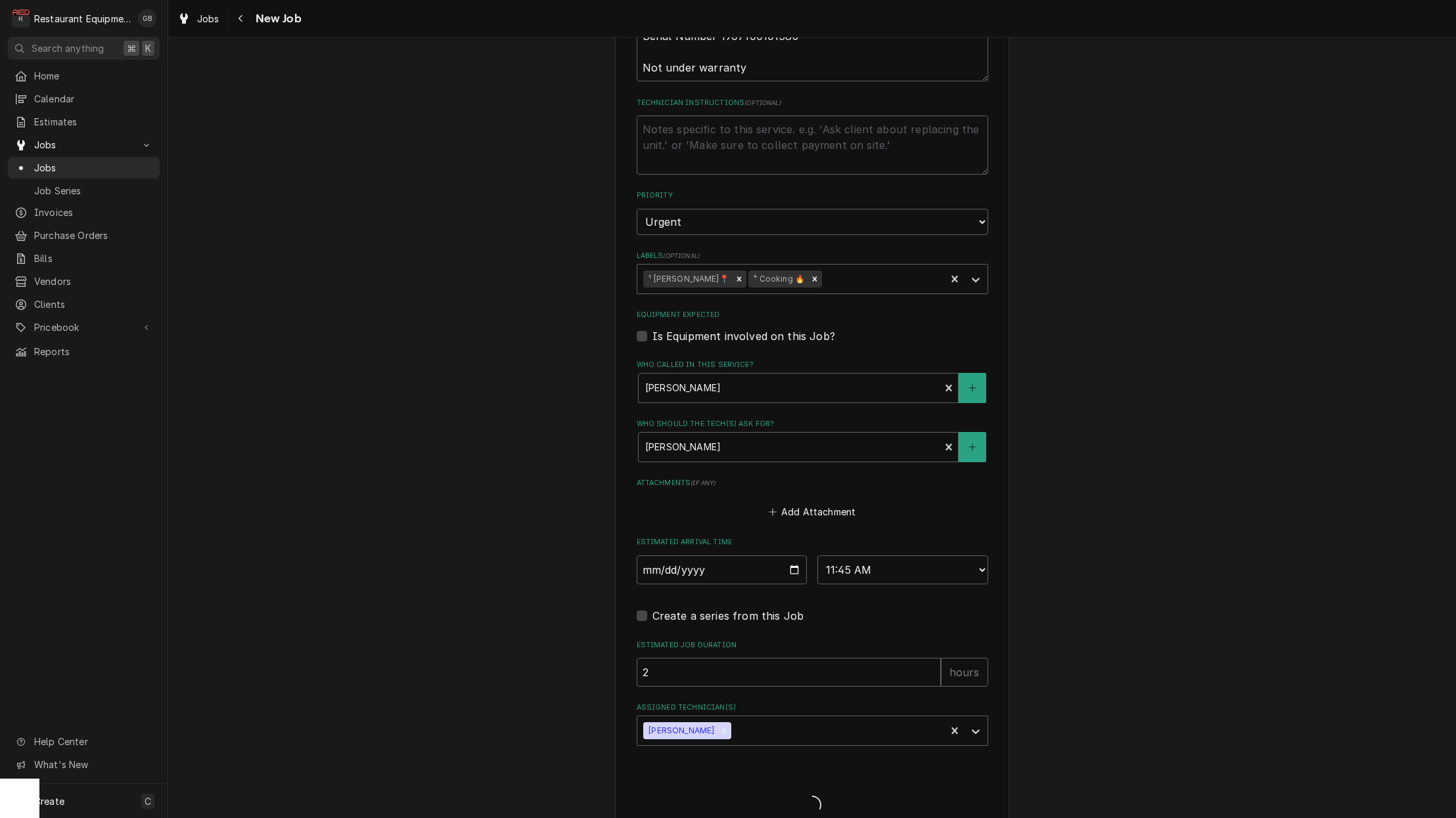
type textarea "x"
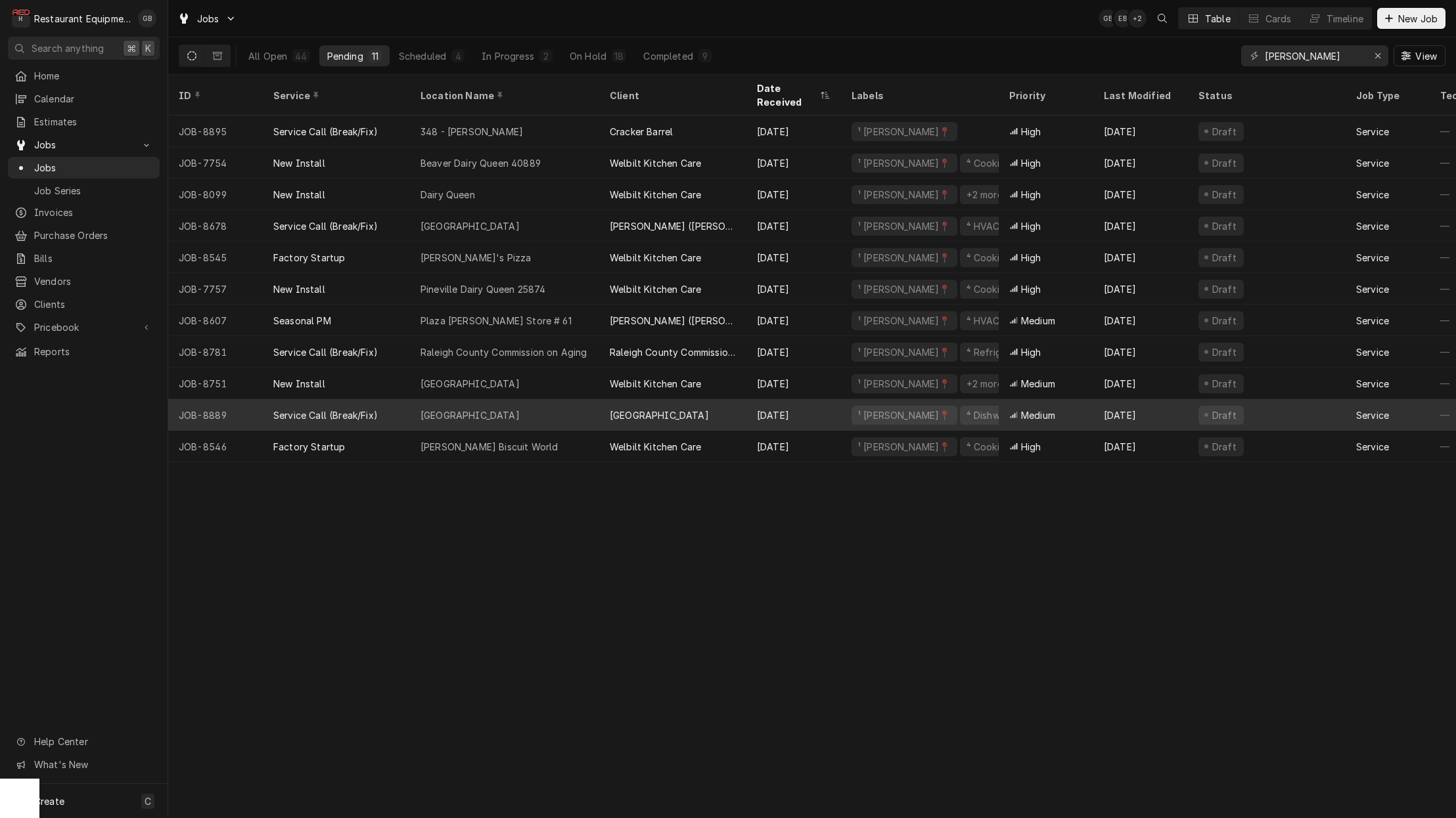
click at [467, 408] on div "[GEOGRAPHIC_DATA]" at bounding box center [470, 415] width 99 height 14
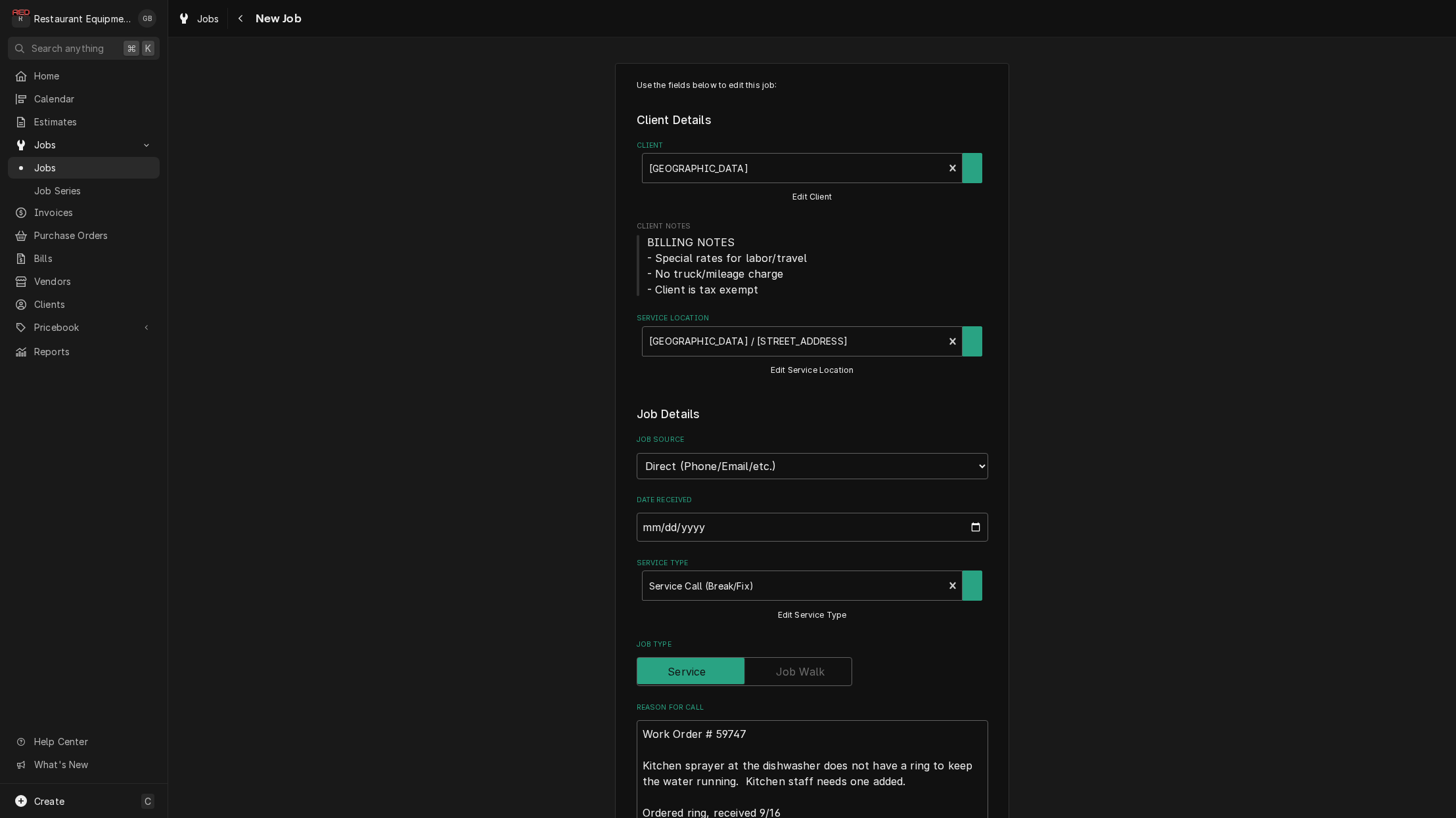
type textarea "x"
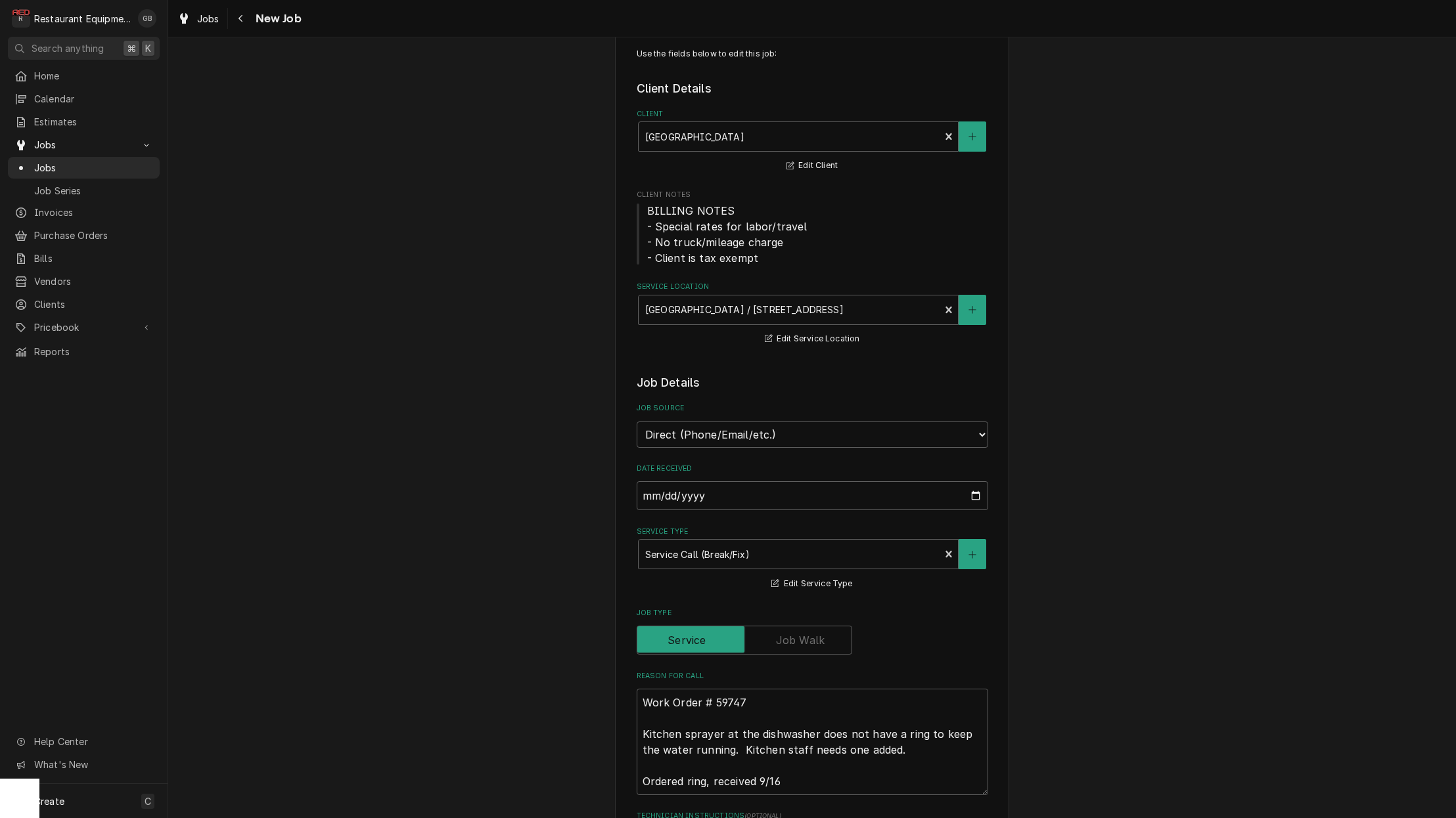
scroll to position [24, 0]
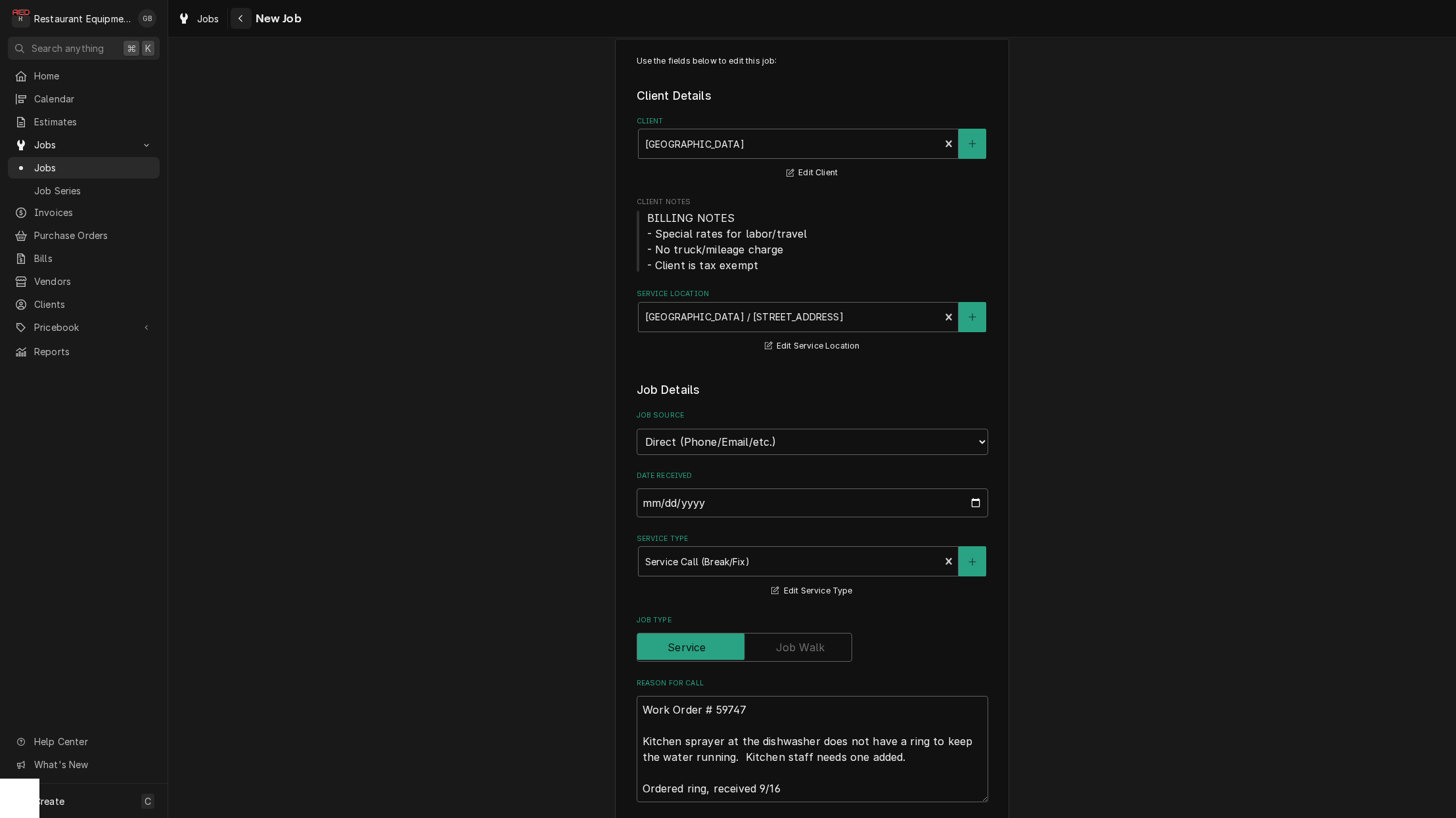
click at [236, 23] on div "Navigate back" at bounding box center [241, 18] width 13 height 13
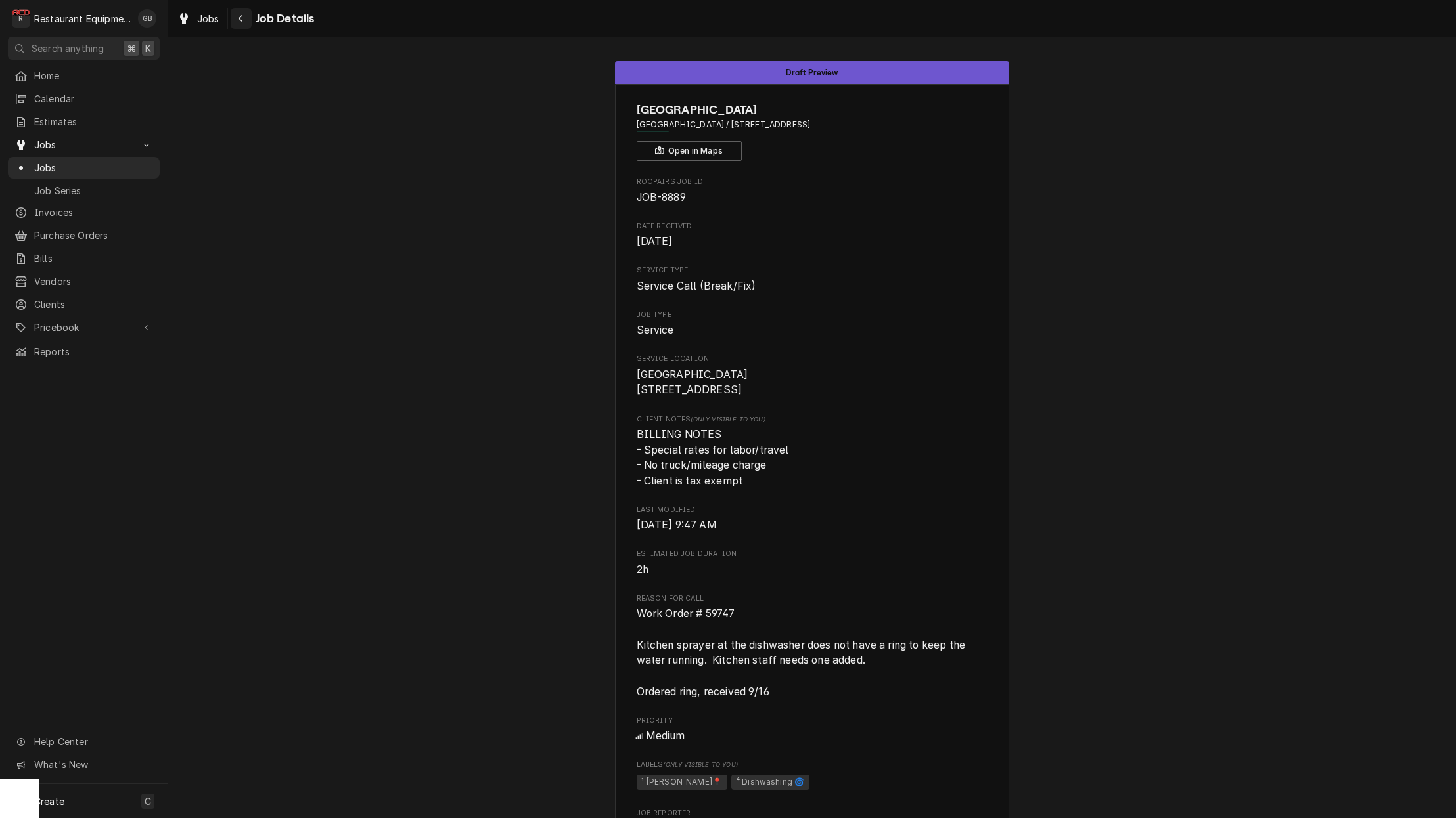
click at [246, 21] on div "Navigate back" at bounding box center [241, 18] width 13 height 13
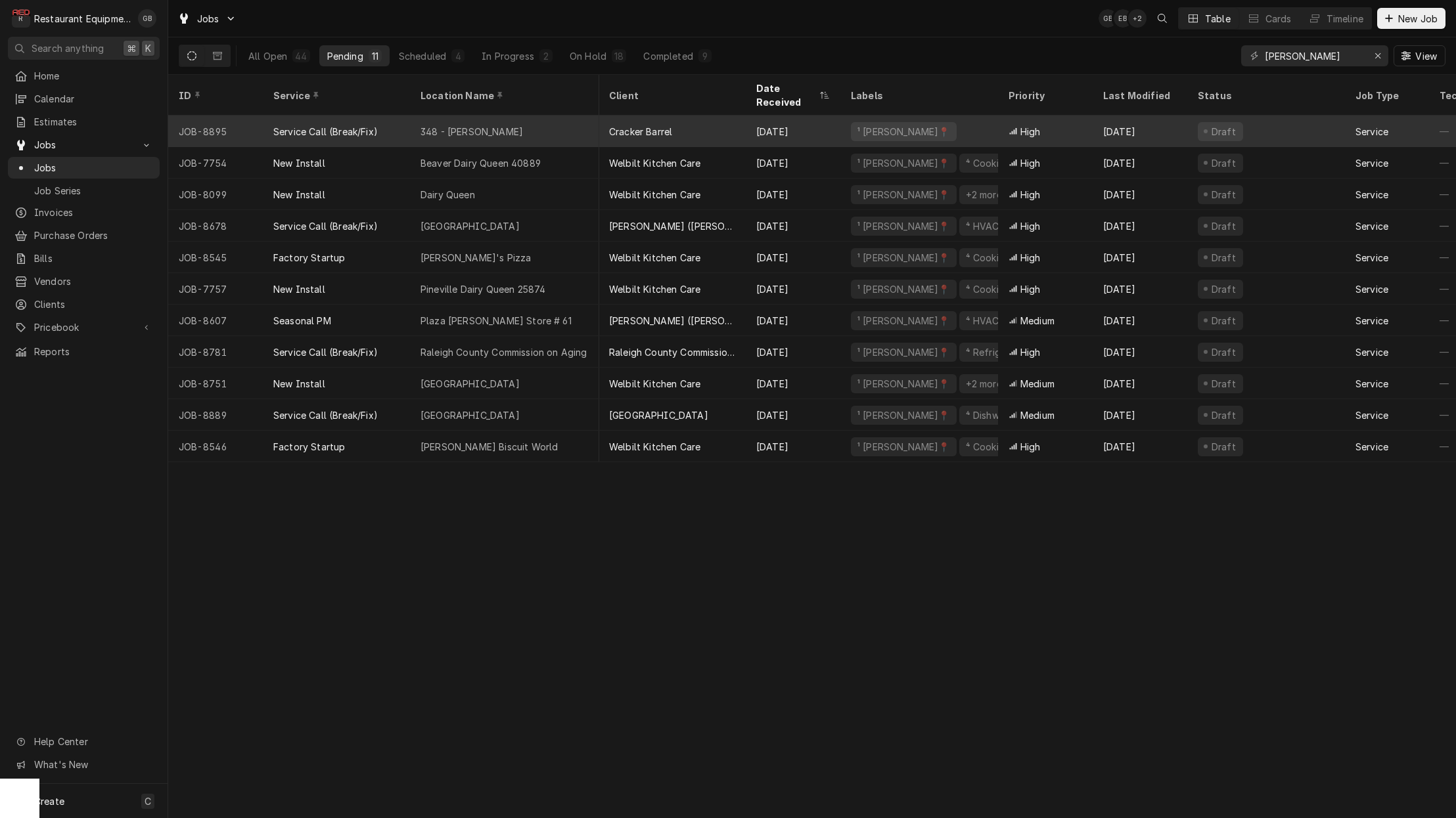
scroll to position [0, 2]
click at [404, 115] on div "Service Call (Break/Fix)" at bounding box center [336, 131] width 147 height 31
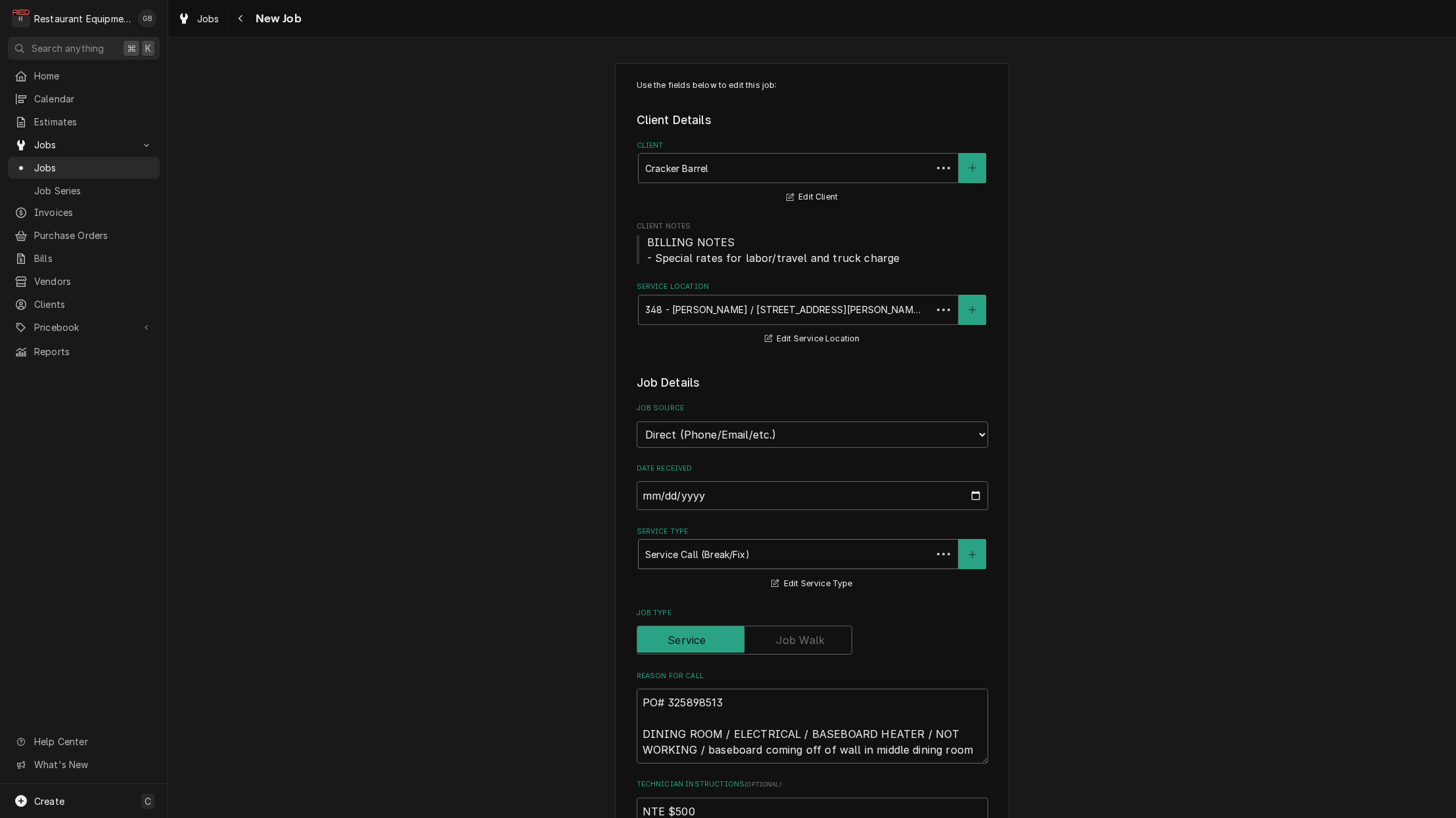
type textarea "x"
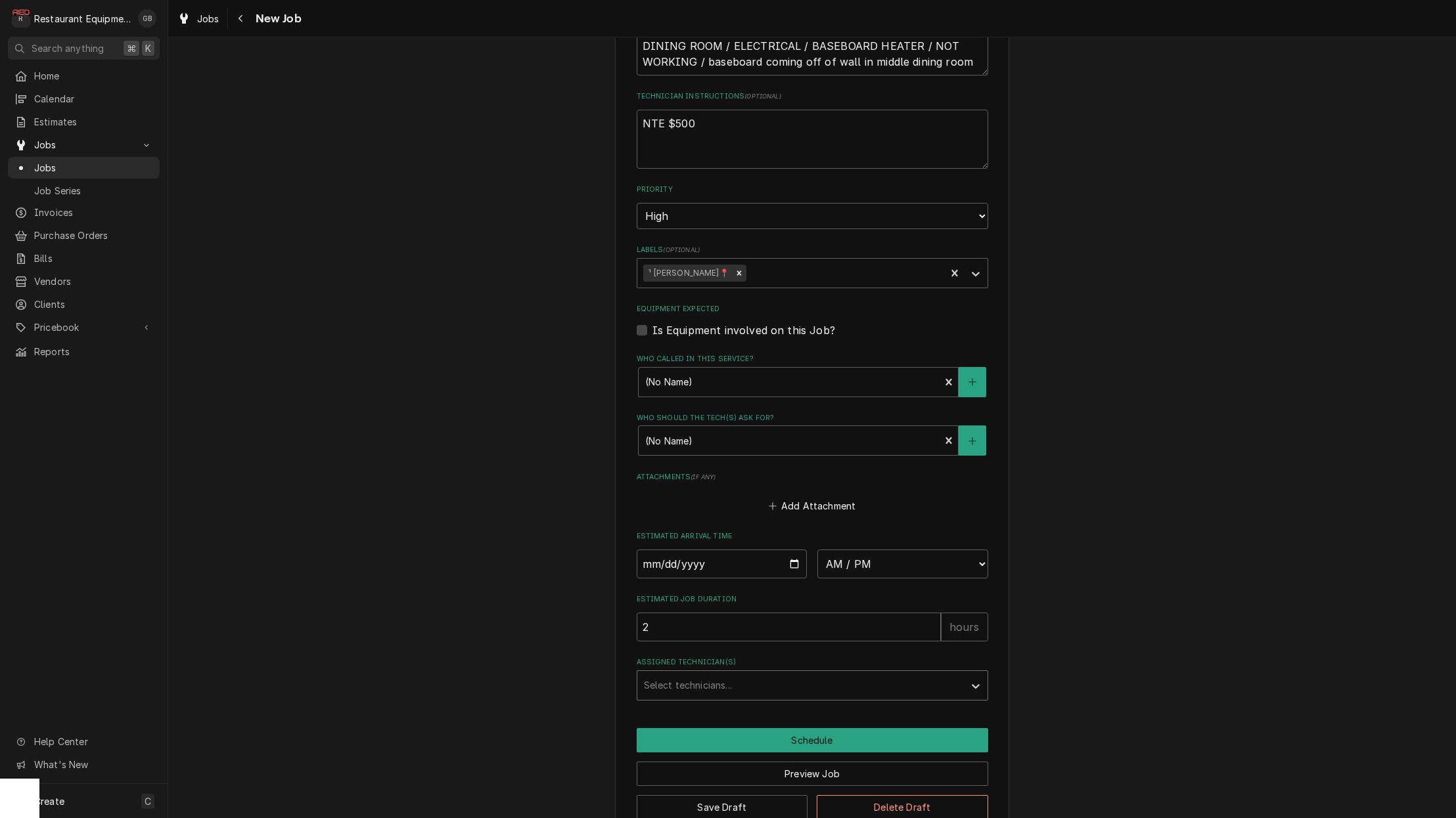
scroll to position [688, 0]
click at [668, 551] on input "Date" at bounding box center [722, 565] width 171 height 29
type input "[DATE]"
type textarea "x"
select select "10:45:00"
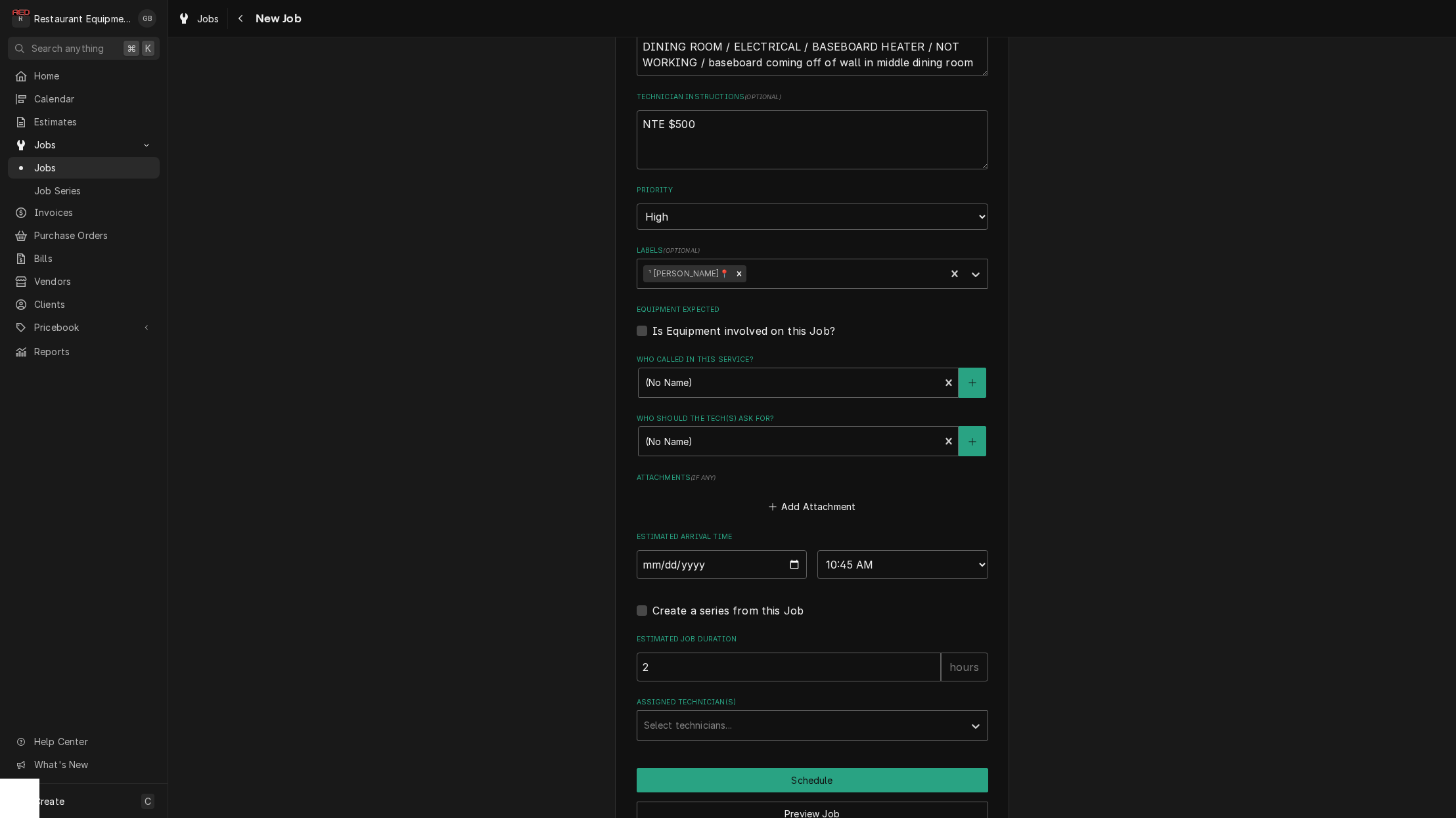
click at [849, 714] on div "Assigned Technician(s)" at bounding box center [801, 726] width 313 height 23
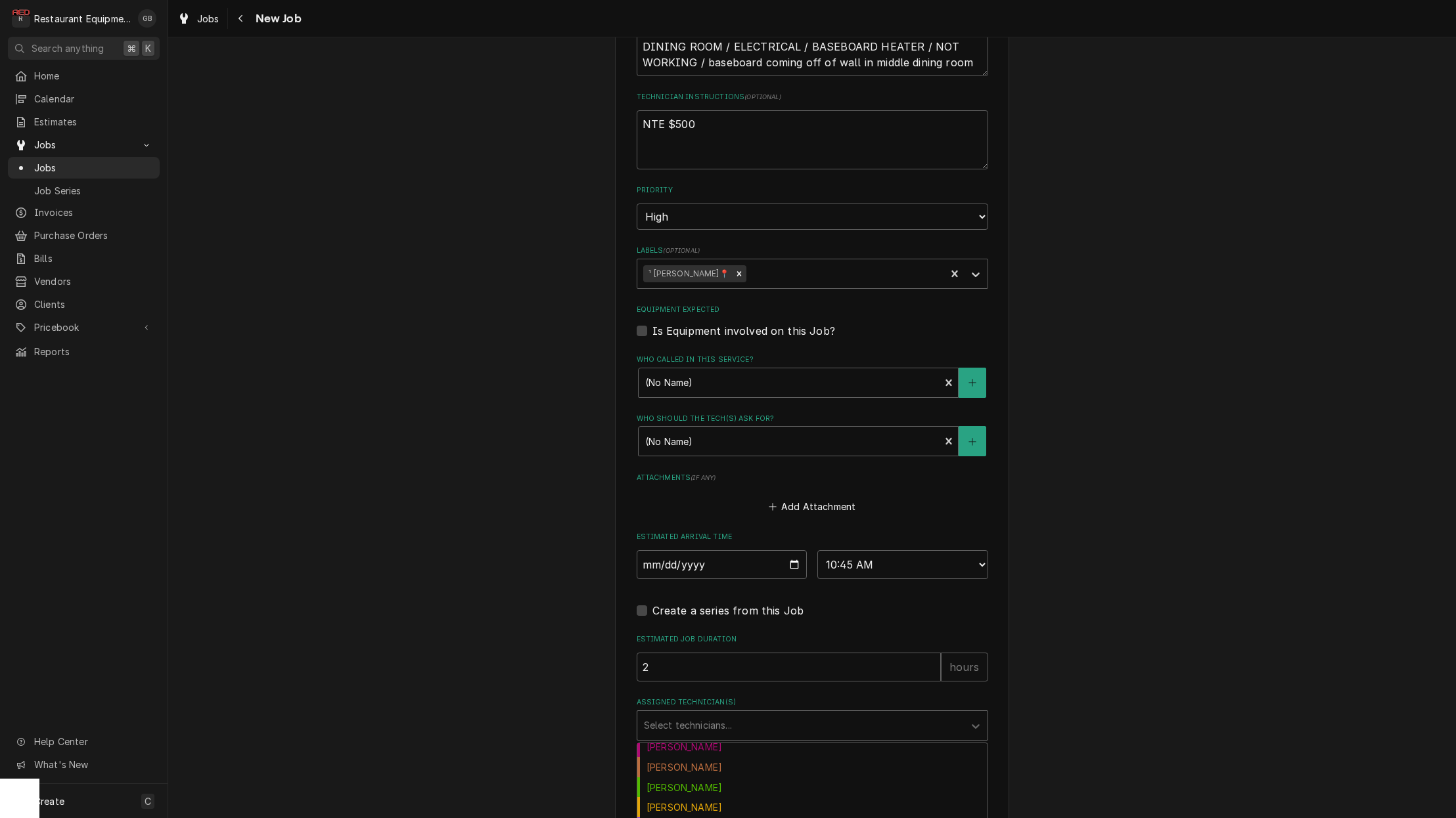
scroll to position [110, 0]
click at [695, 755] on div "Hunter Ralston" at bounding box center [813, 765] width 350 height 21
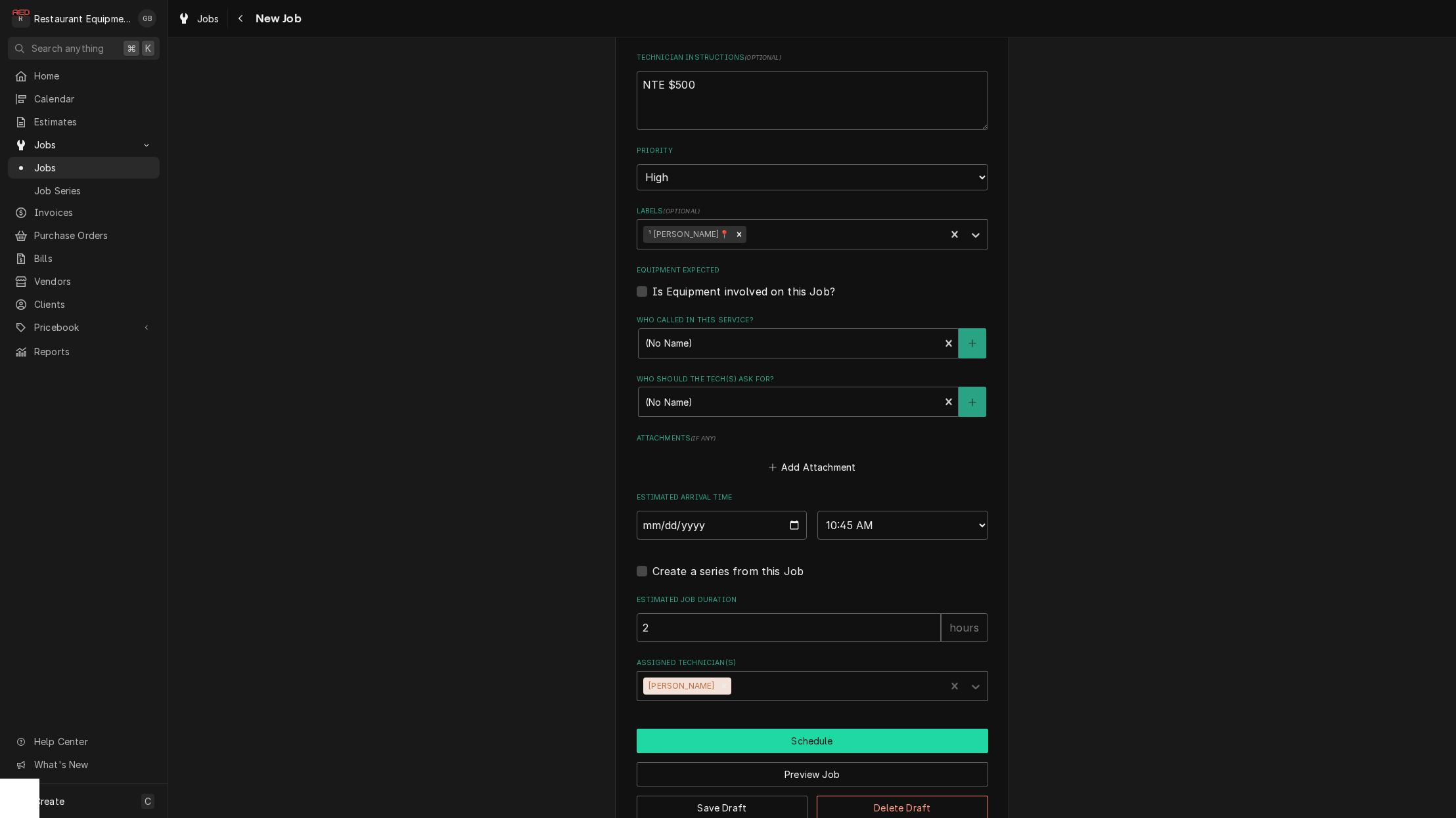
scroll to position [0, 3]
click at [806, 729] on button "Schedule" at bounding box center [813, 741] width 352 height 24
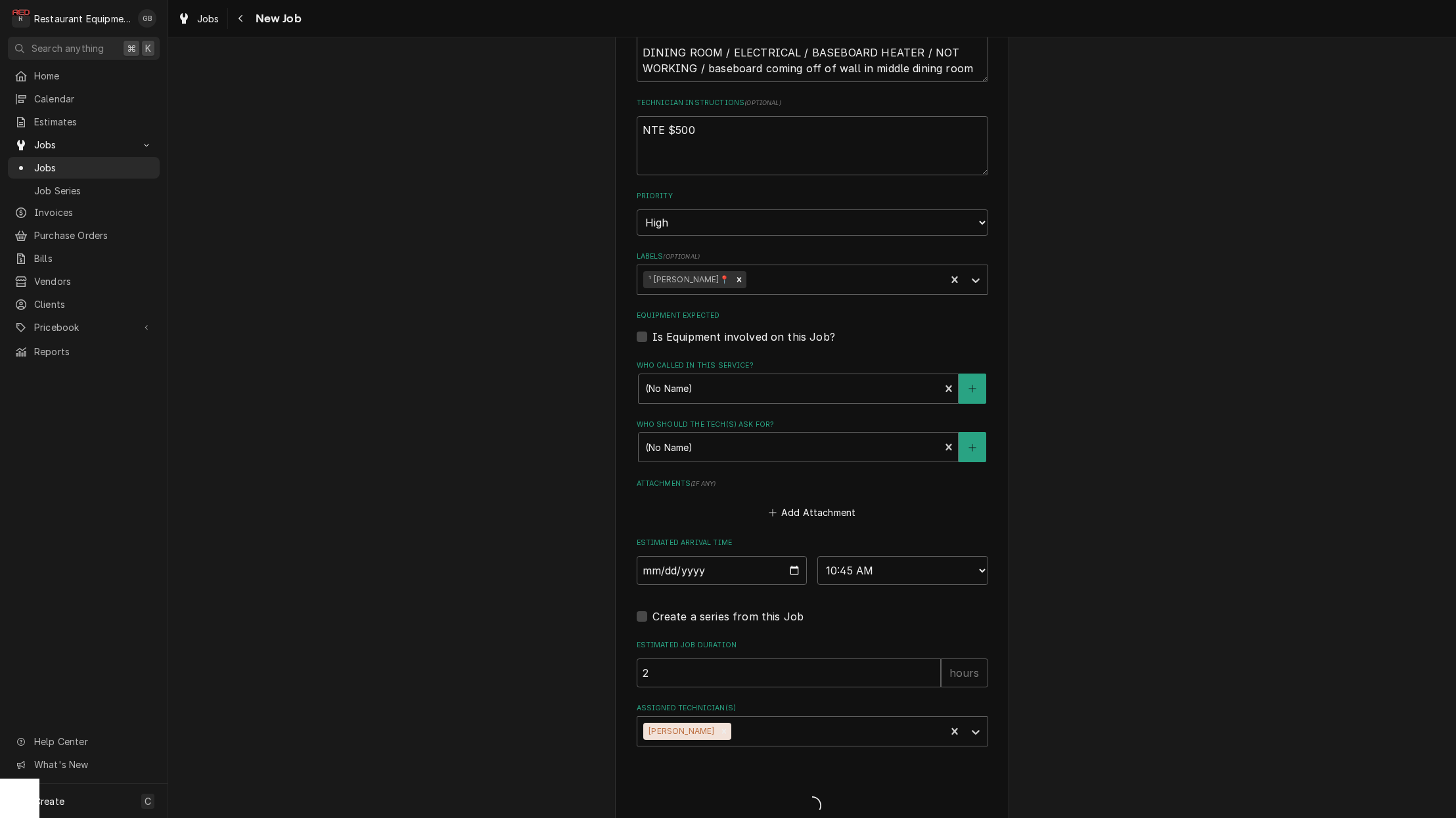
scroll to position [0, 0]
type textarea "x"
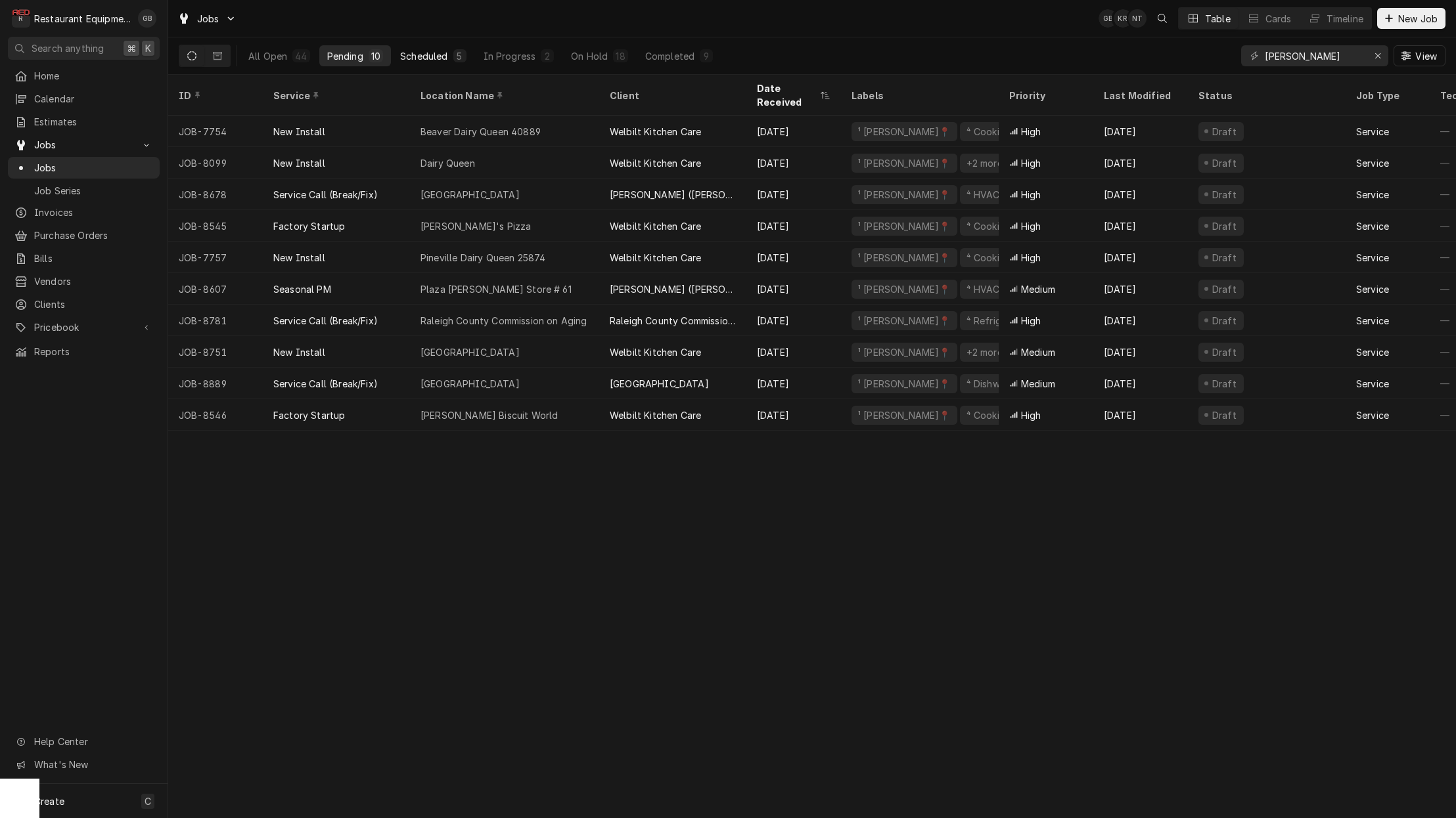
click at [440, 48] on button "Scheduled 5" at bounding box center [433, 56] width 81 height 21
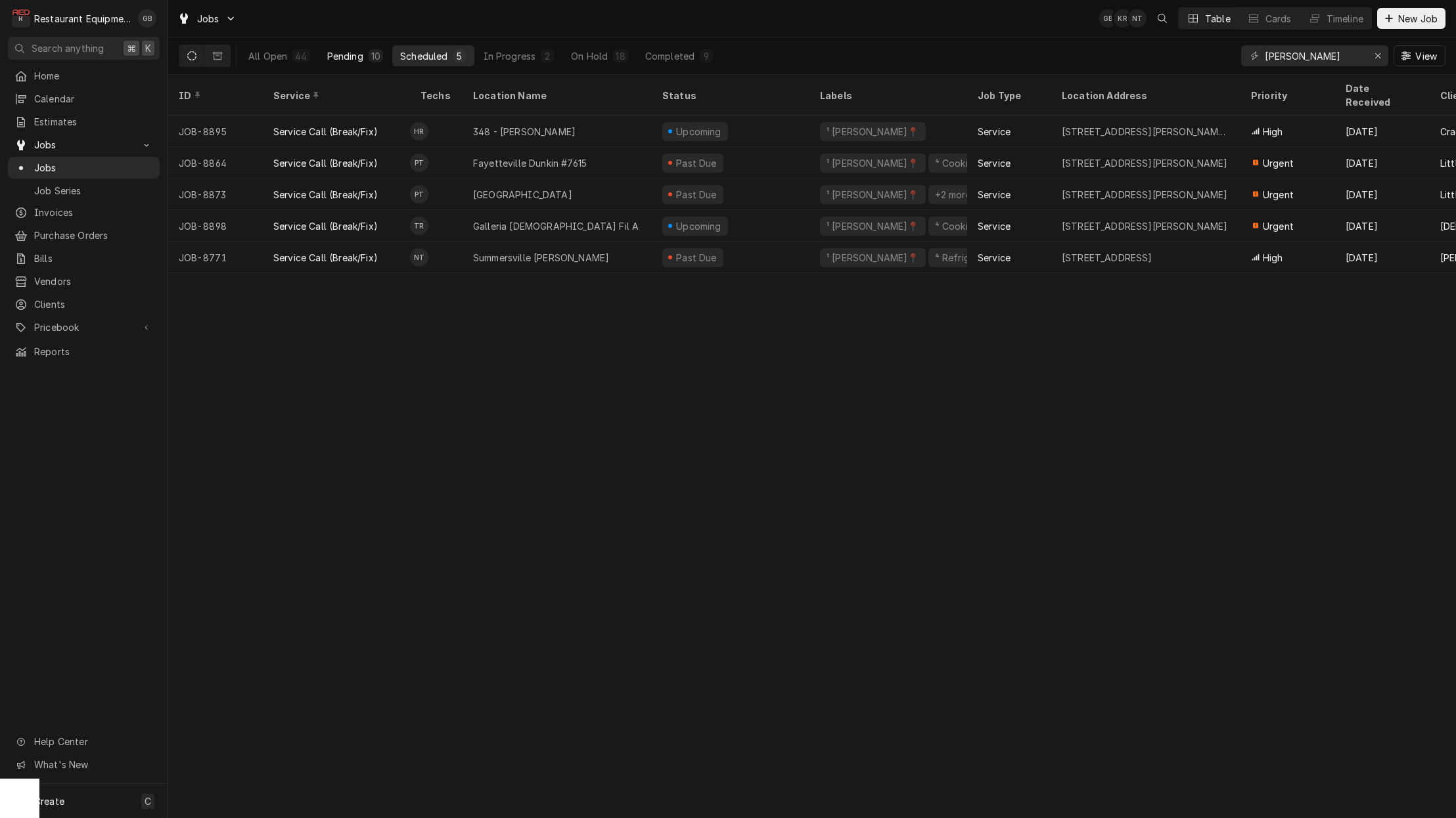
click at [369, 59] on div "10" at bounding box center [376, 55] width 14 height 13
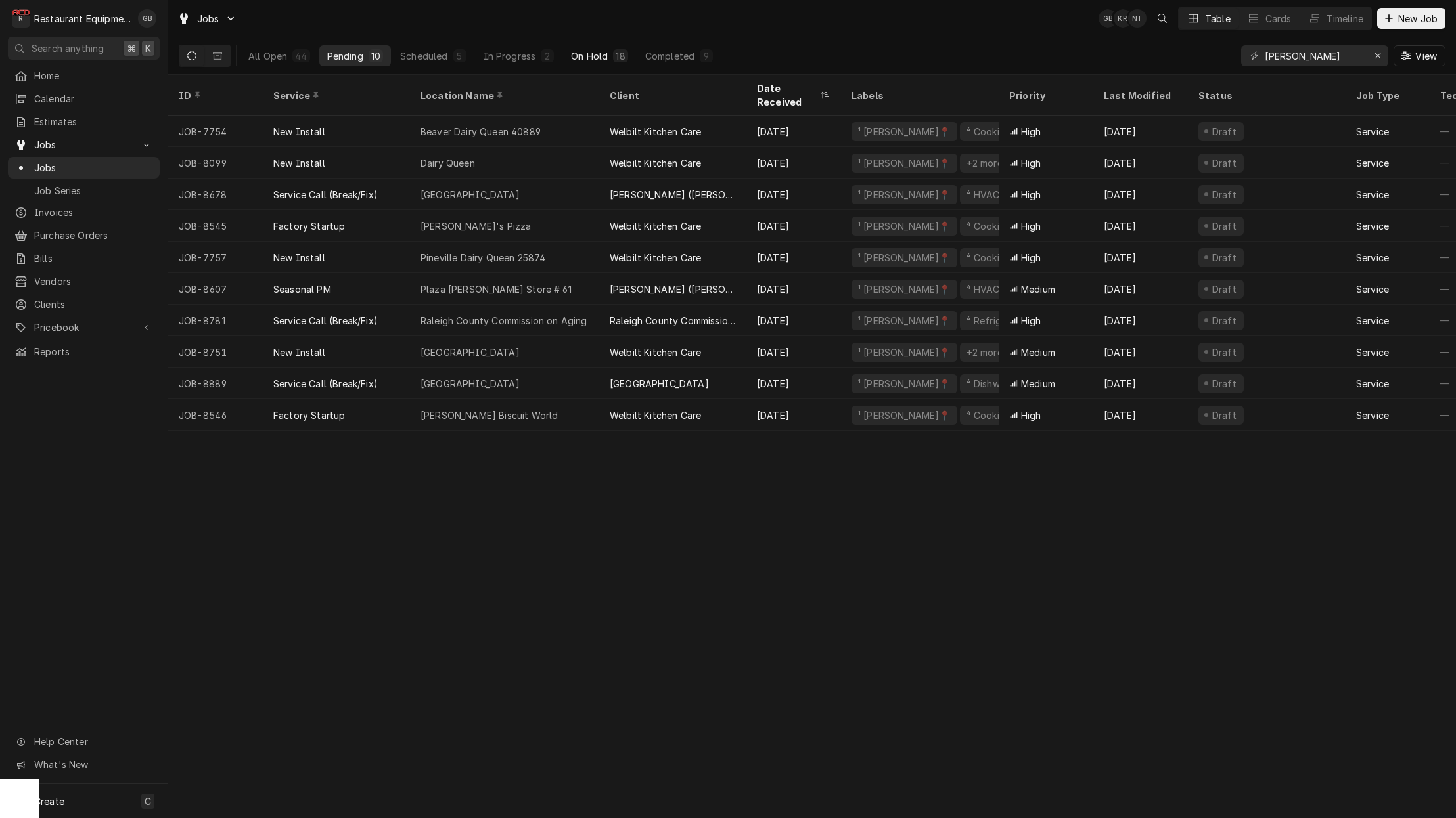
click at [588, 50] on div "On Hold" at bounding box center [589, 55] width 37 height 14
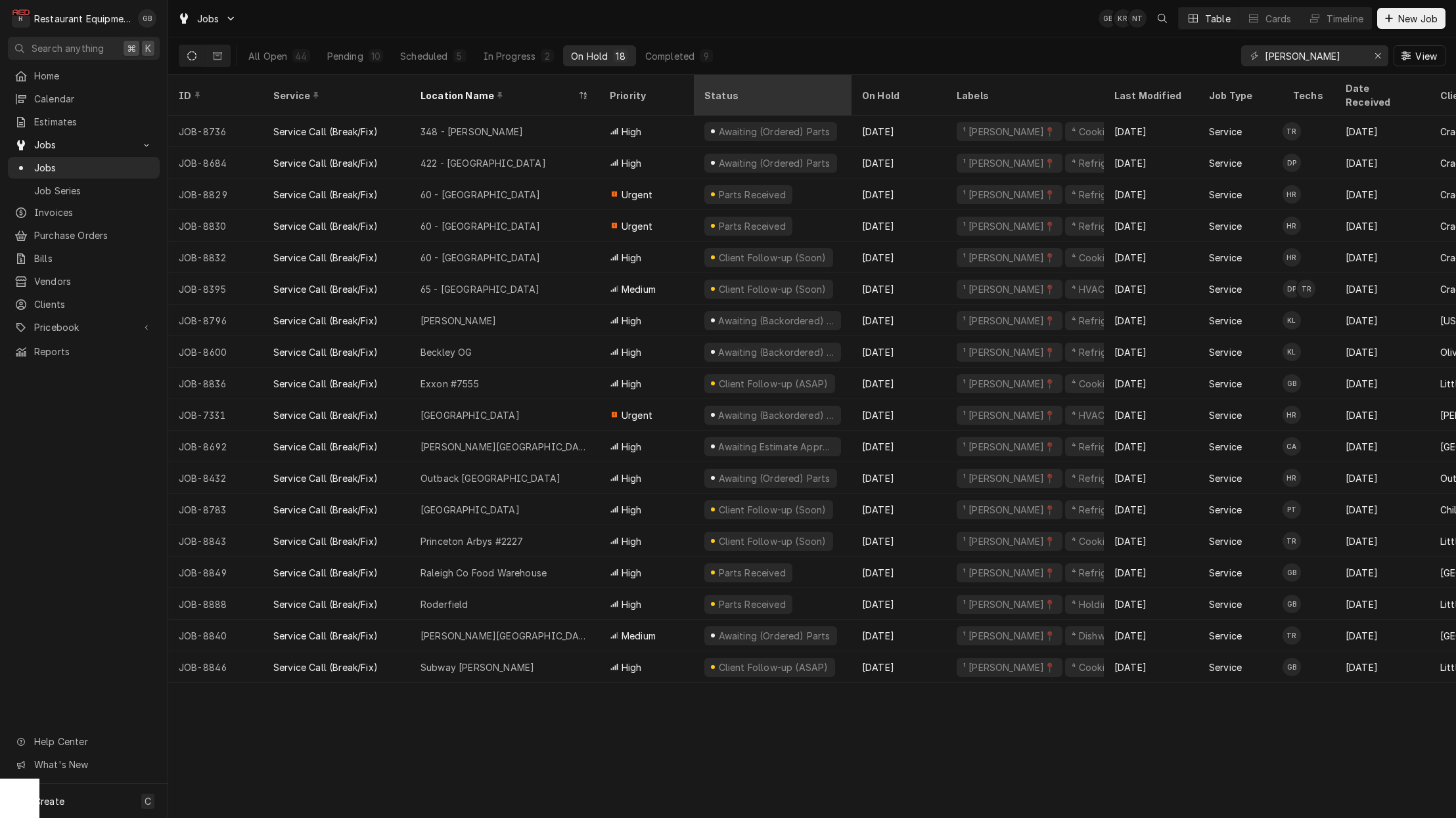
click at [739, 89] on div "Status" at bounding box center [771, 95] width 134 height 14
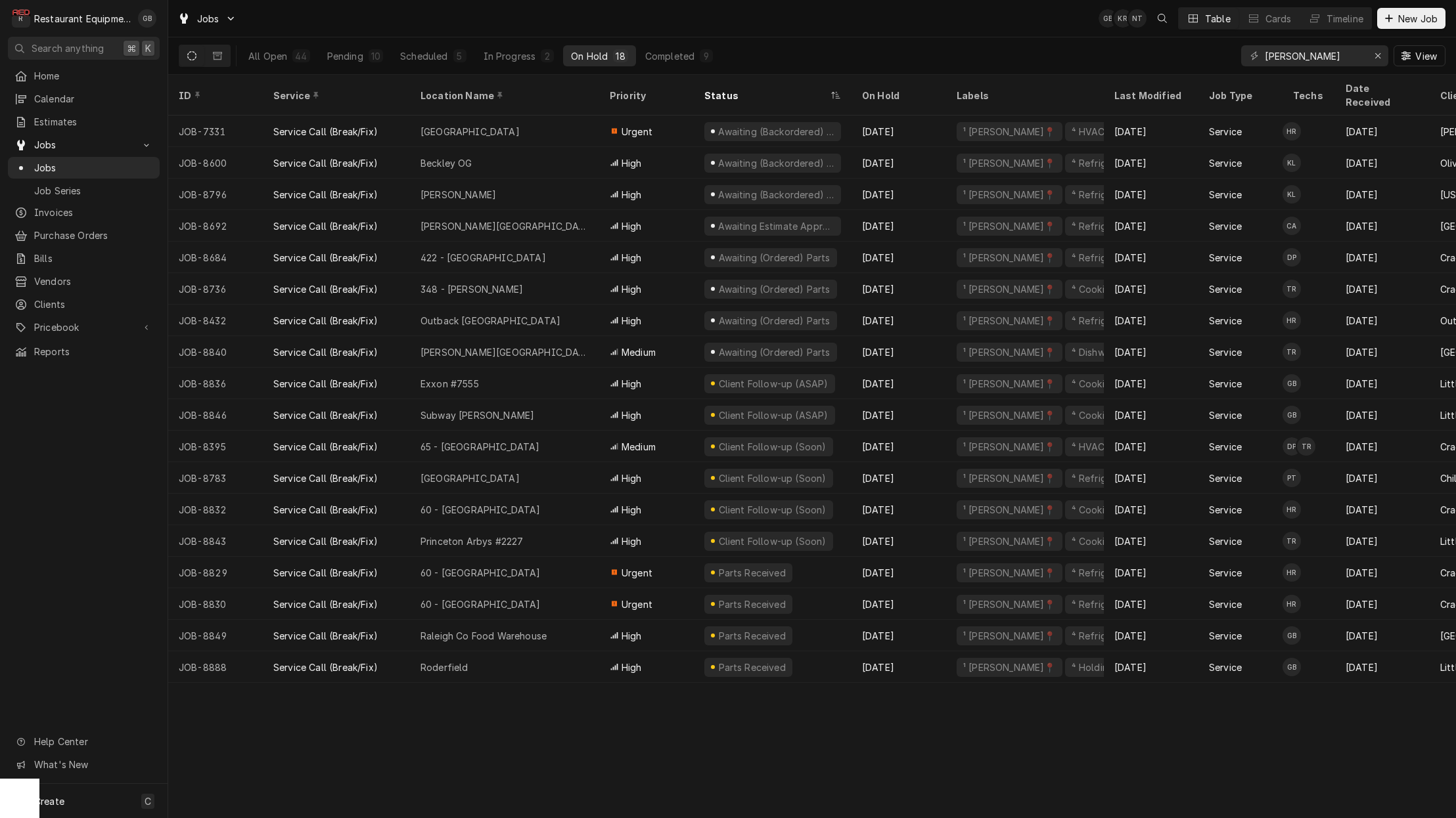
click at [738, 89] on div "Status" at bounding box center [766, 95] width 124 height 14
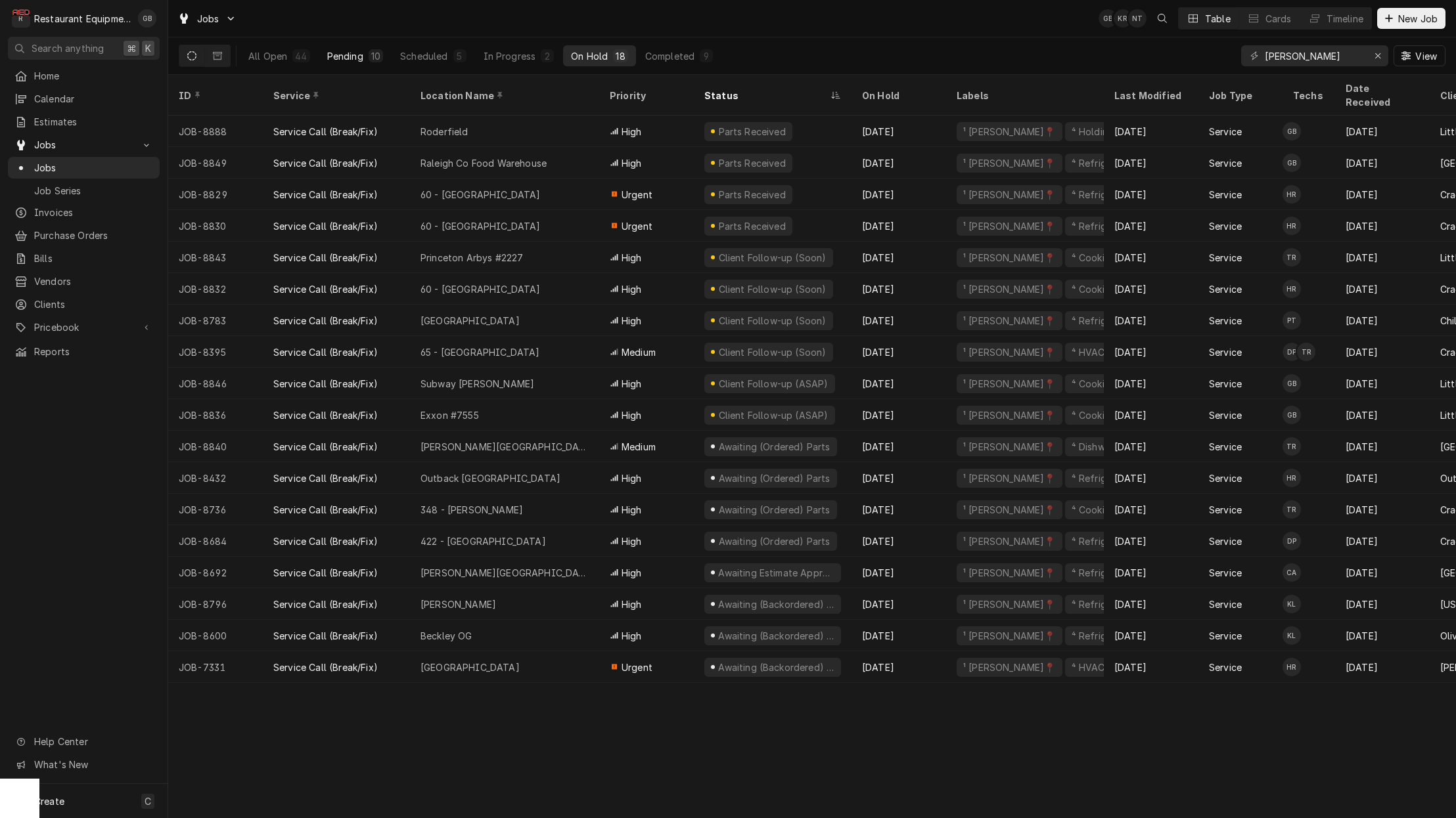
click at [362, 48] on button "Pending 10" at bounding box center [355, 56] width 72 height 21
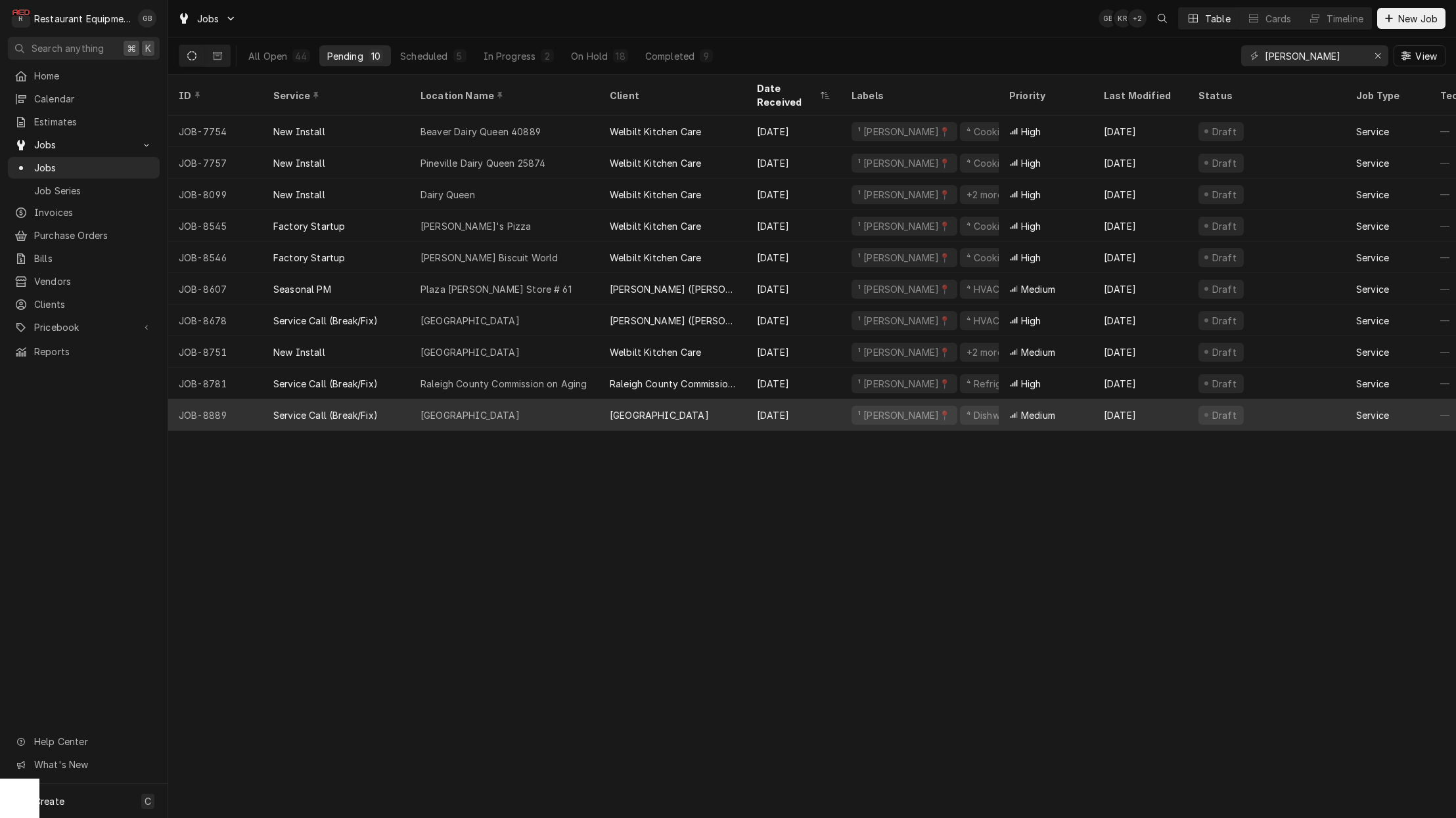
click at [531, 399] on div "[GEOGRAPHIC_DATA]" at bounding box center [505, 415] width 189 height 31
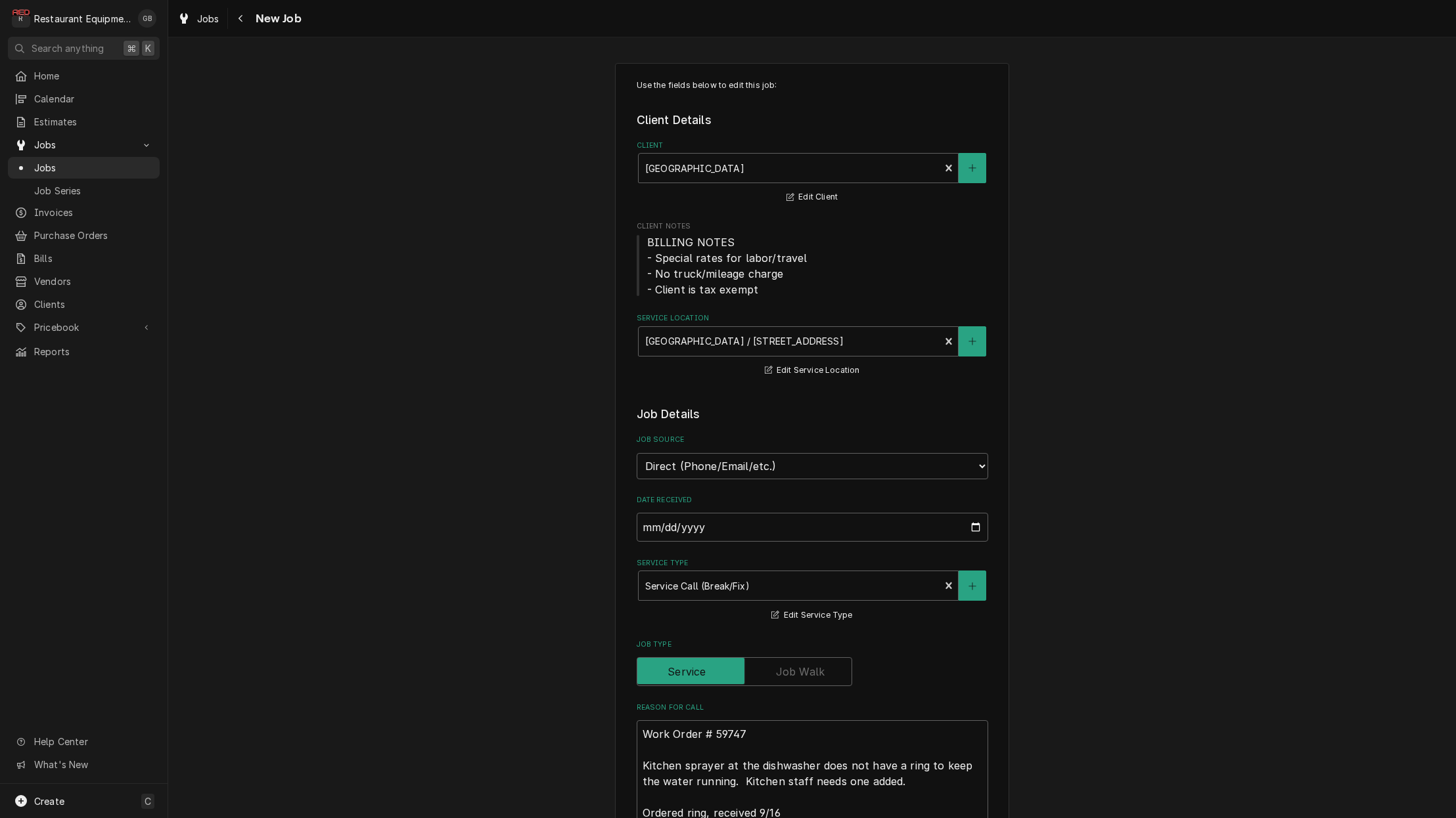
type textarea "x"
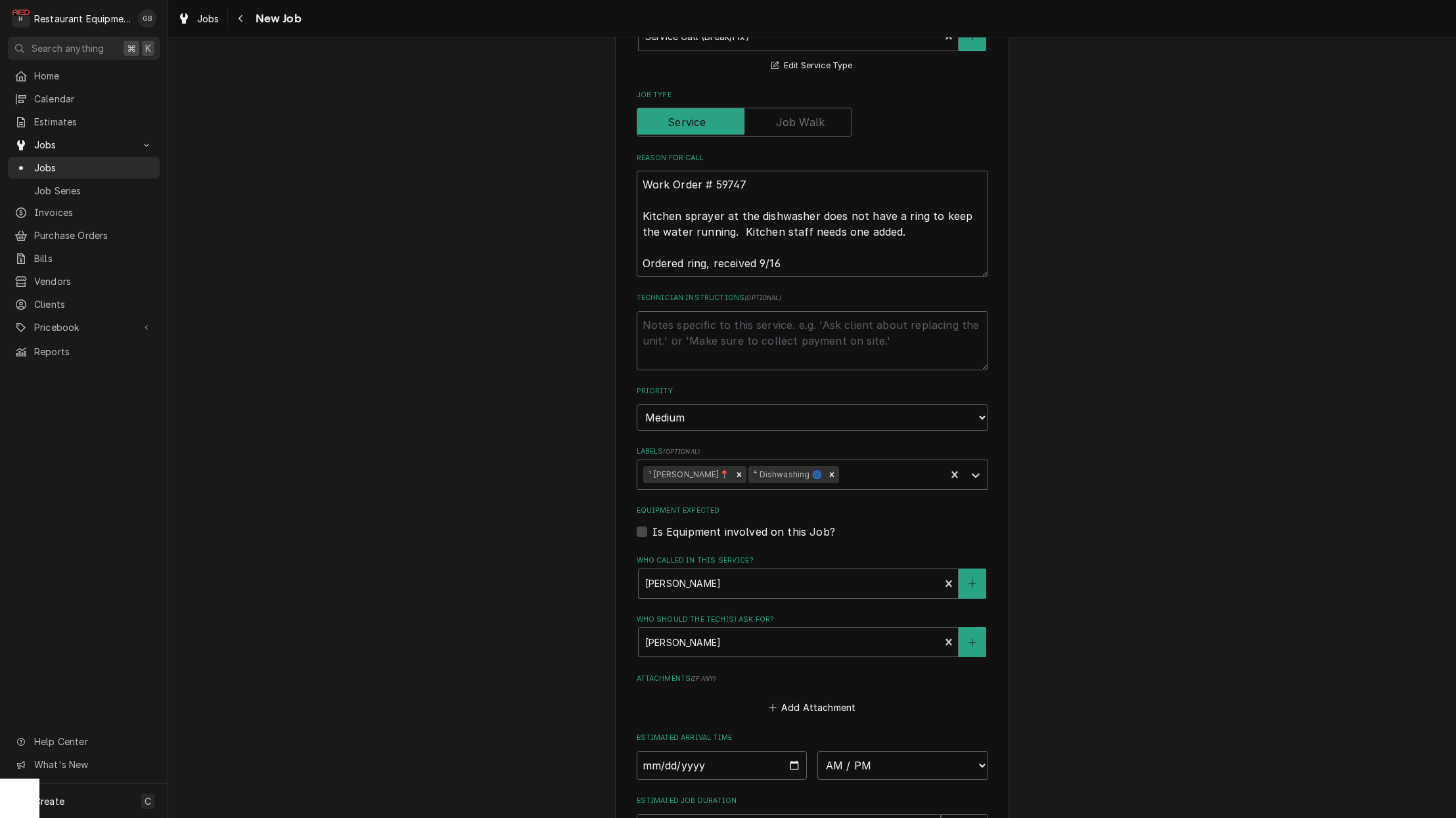
scroll to position [551, 0]
click at [682, 750] on input "Date" at bounding box center [722, 765] width 171 height 29
type input "2025-09-16"
type textarea "x"
click at [902, 732] on div "Estimated Arrival Time 2025-09-16 AM / PM 6:00 AM 6:15 AM 6:30 AM 6:45 AM 7:00 …" at bounding box center [813, 755] width 352 height 47
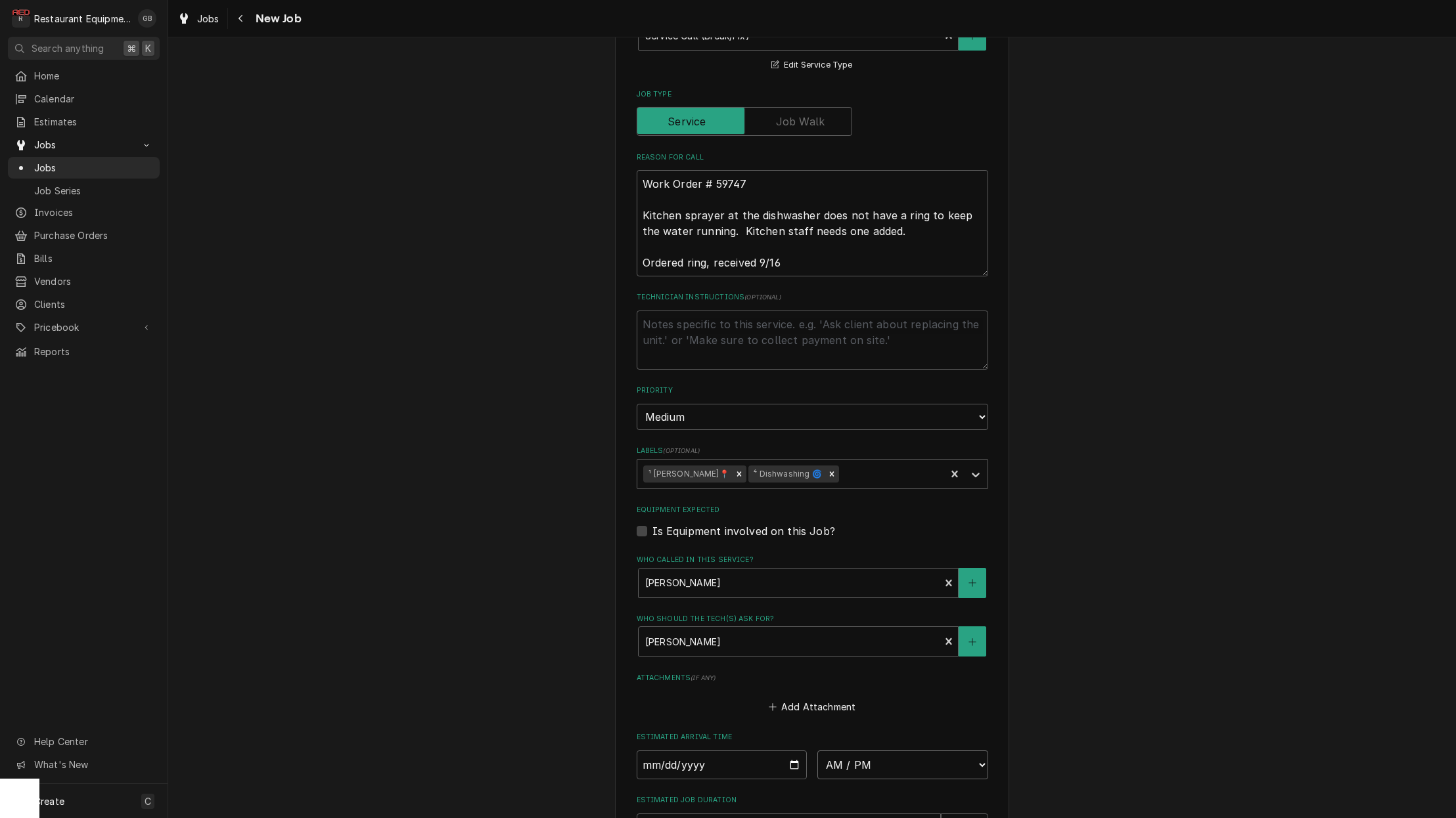
select select "11:30:00"
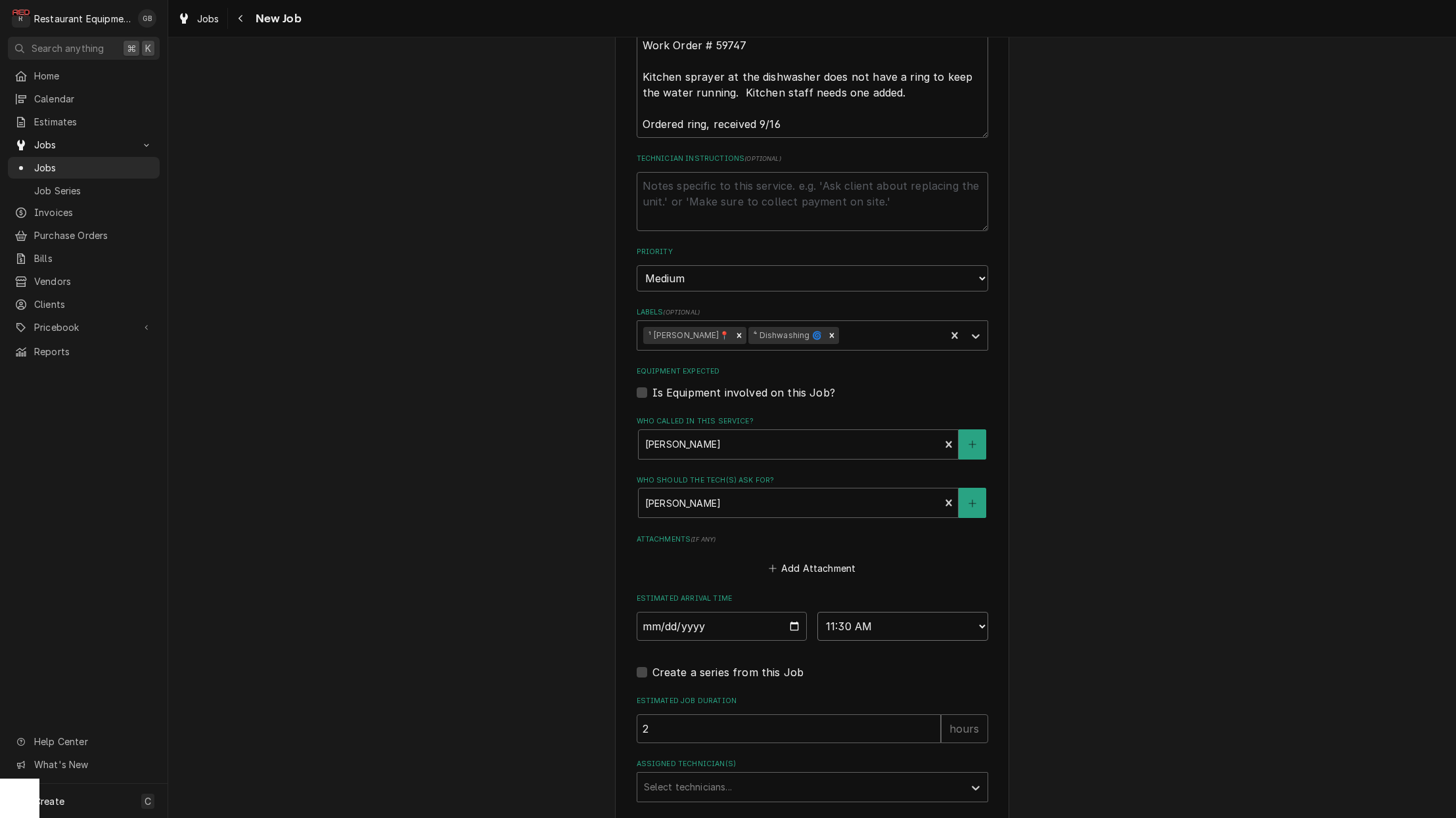
scroll to position [696, 0]
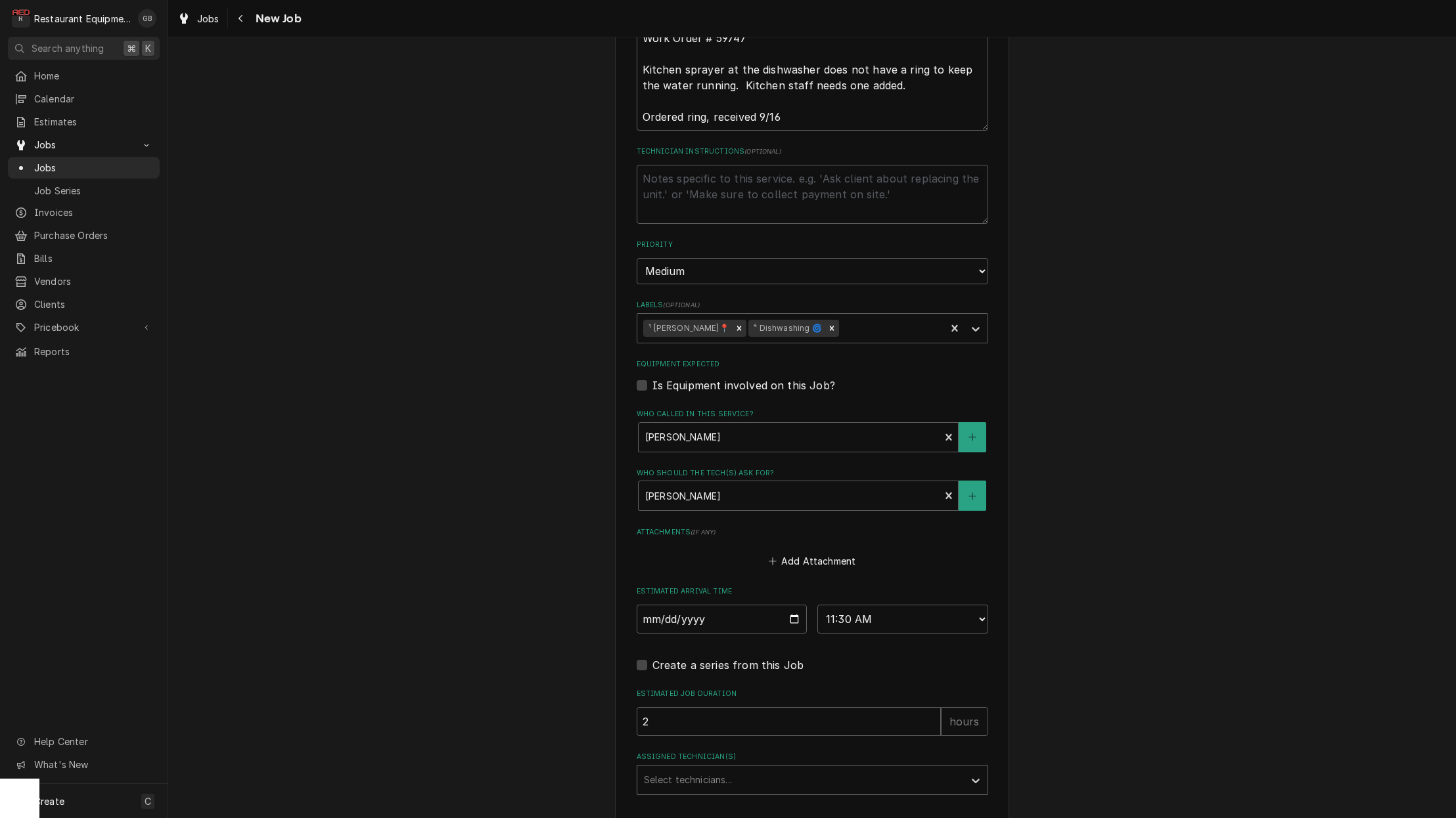
click at [813, 765] on div "Select technicians..." at bounding box center [801, 780] width 327 height 29
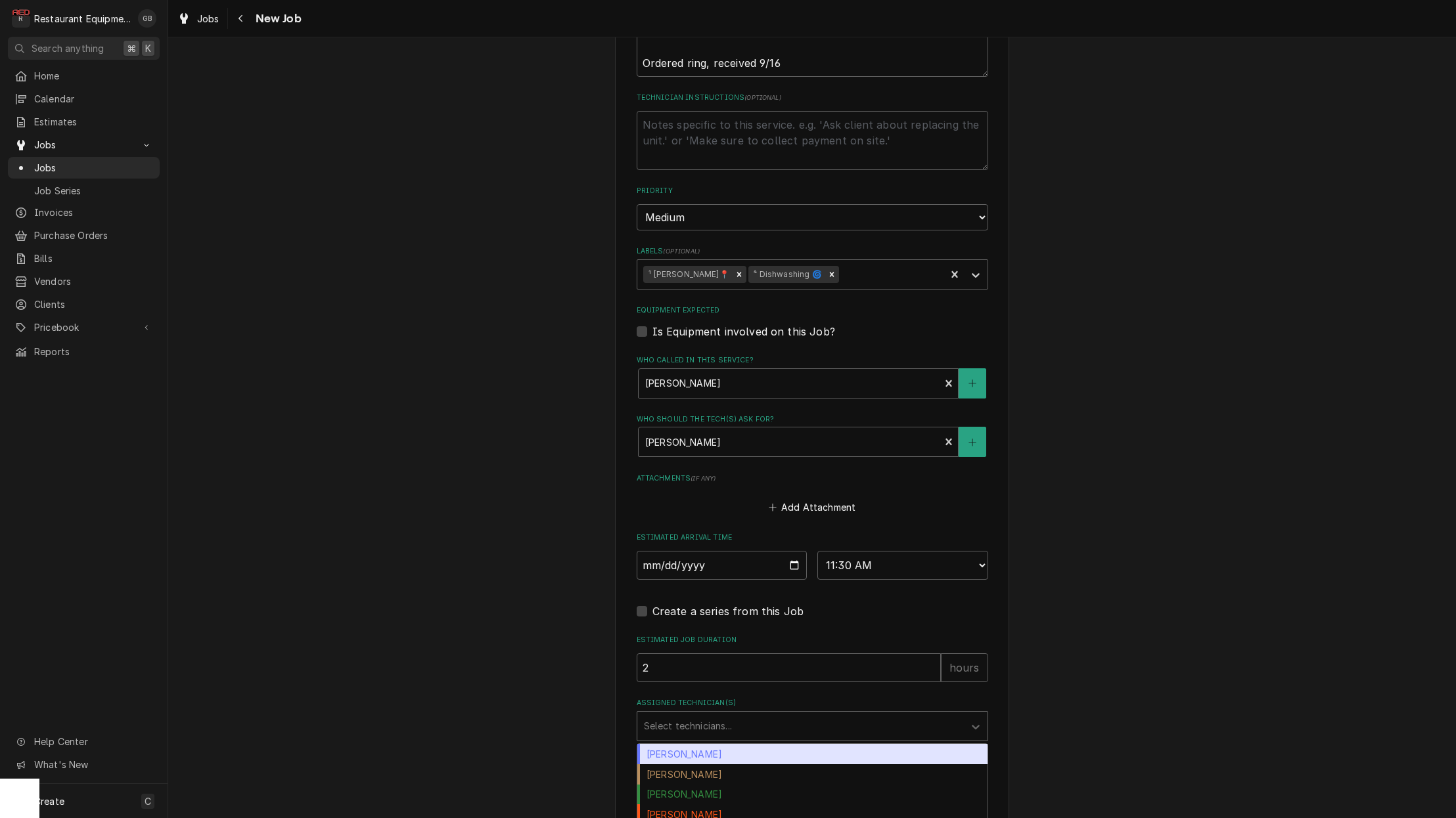
scroll to position [781, 0]
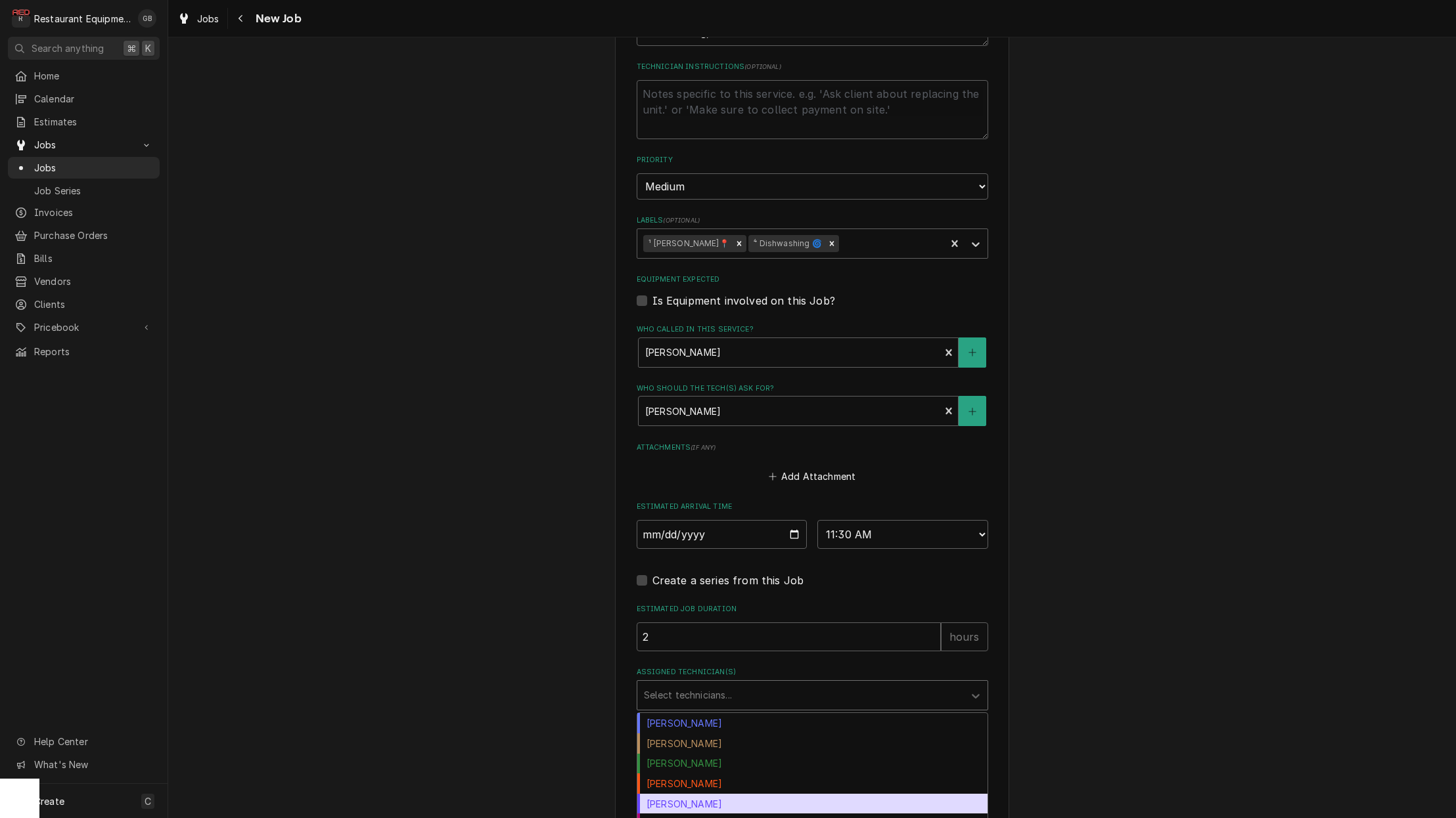
click at [738, 794] on div "Donovan Pruitt" at bounding box center [813, 804] width 350 height 21
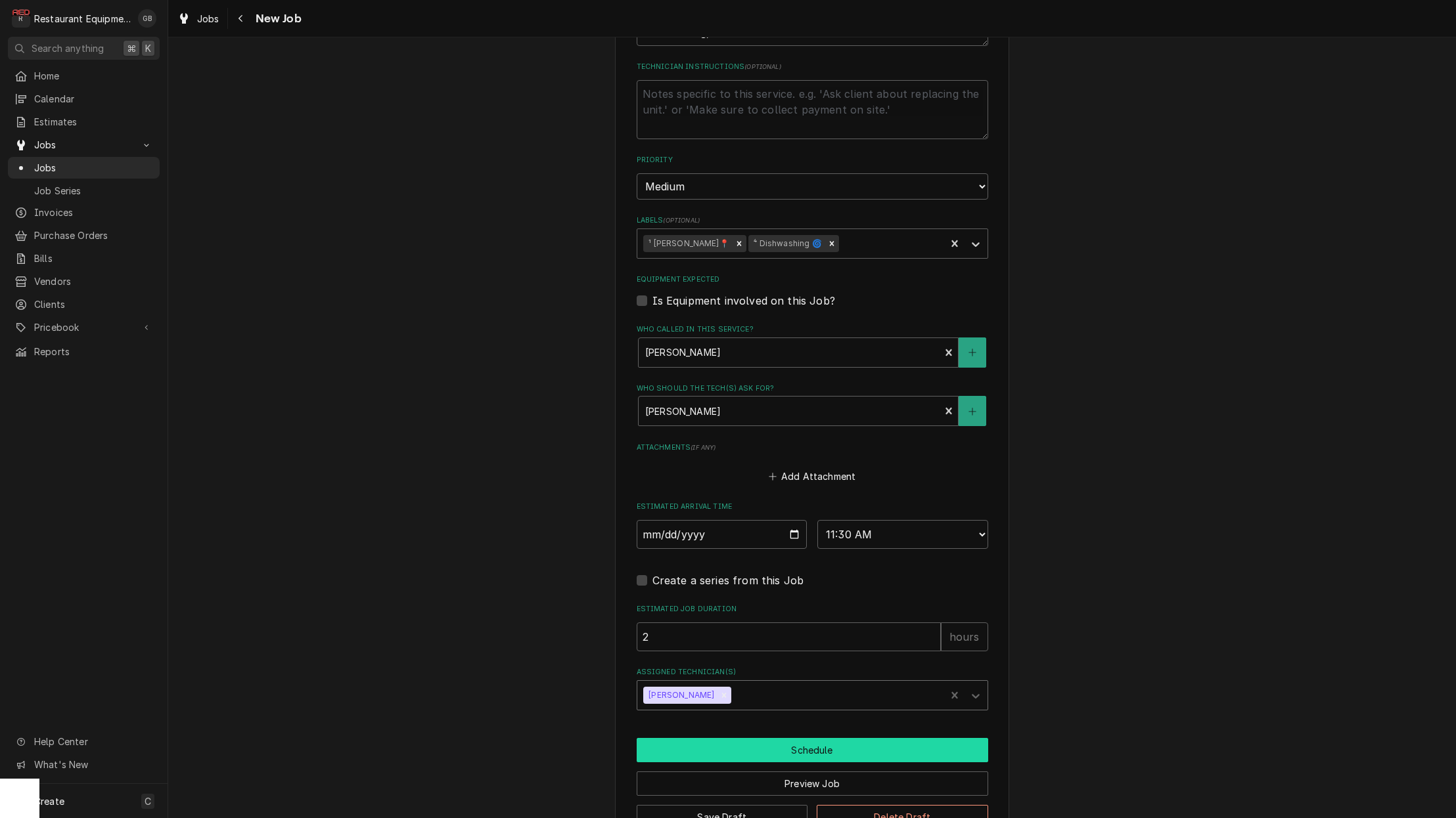
click at [837, 738] on button "Schedule" at bounding box center [813, 750] width 352 height 24
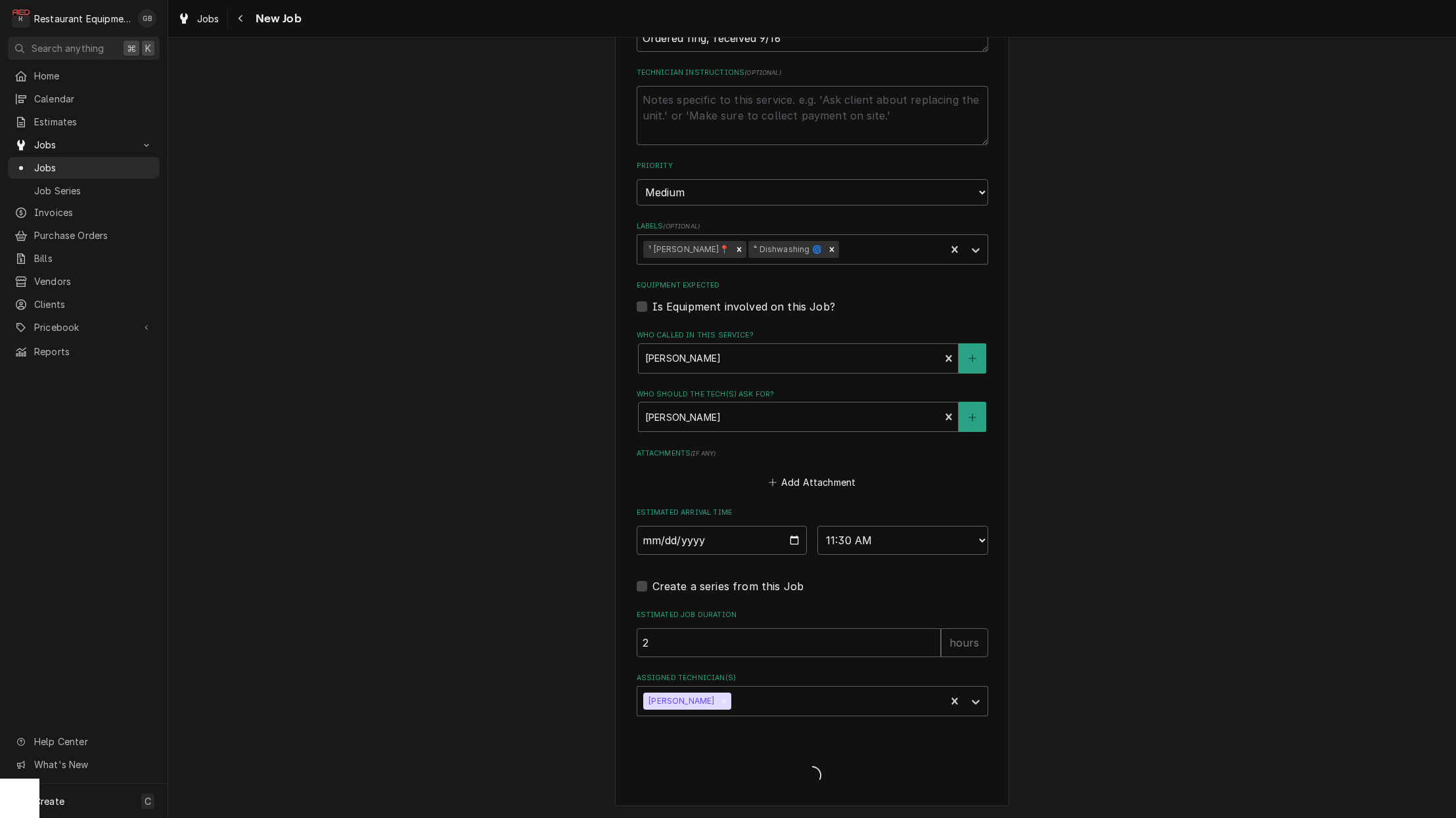
scroll to position [745, 0]
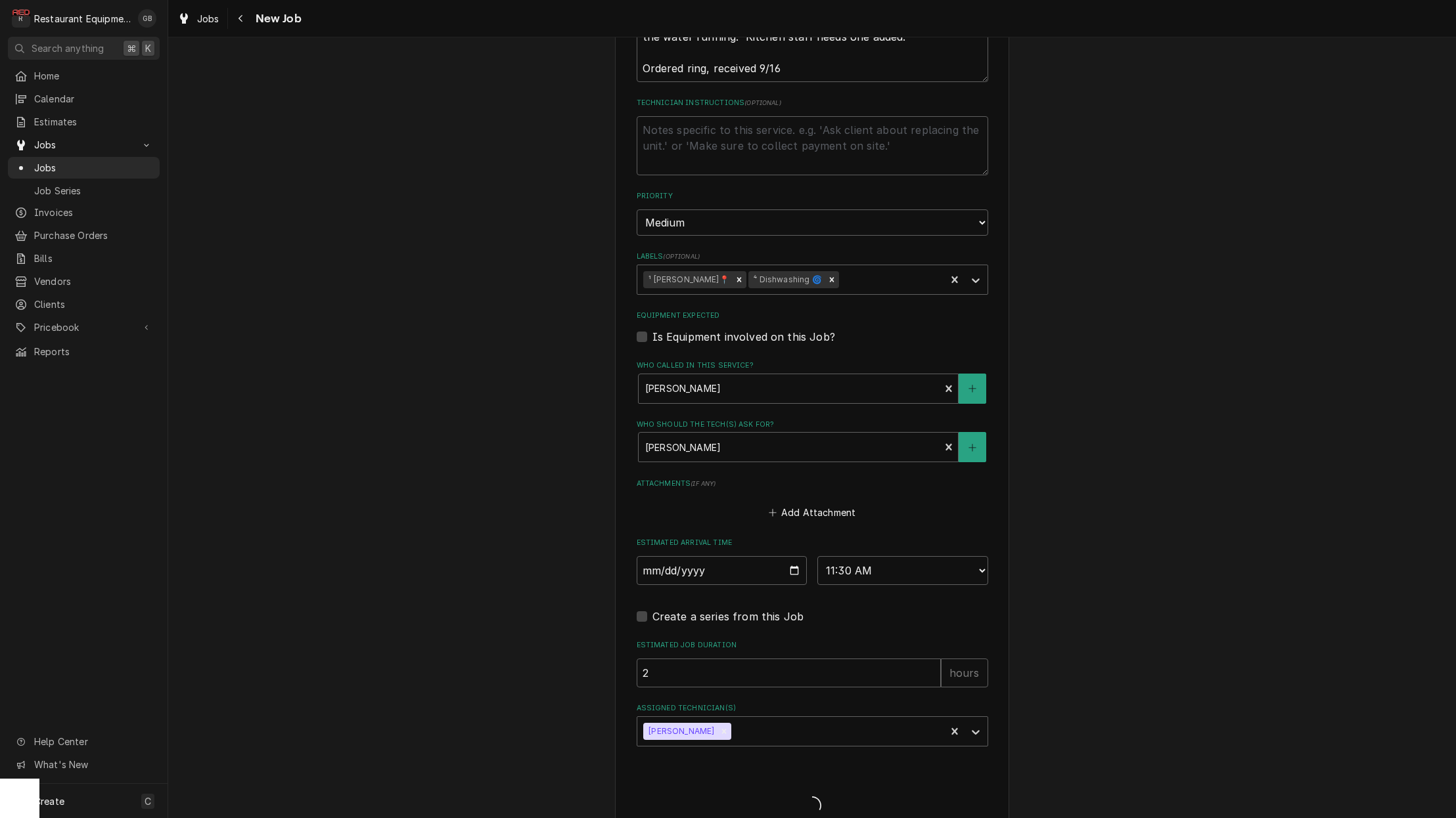
type textarea "x"
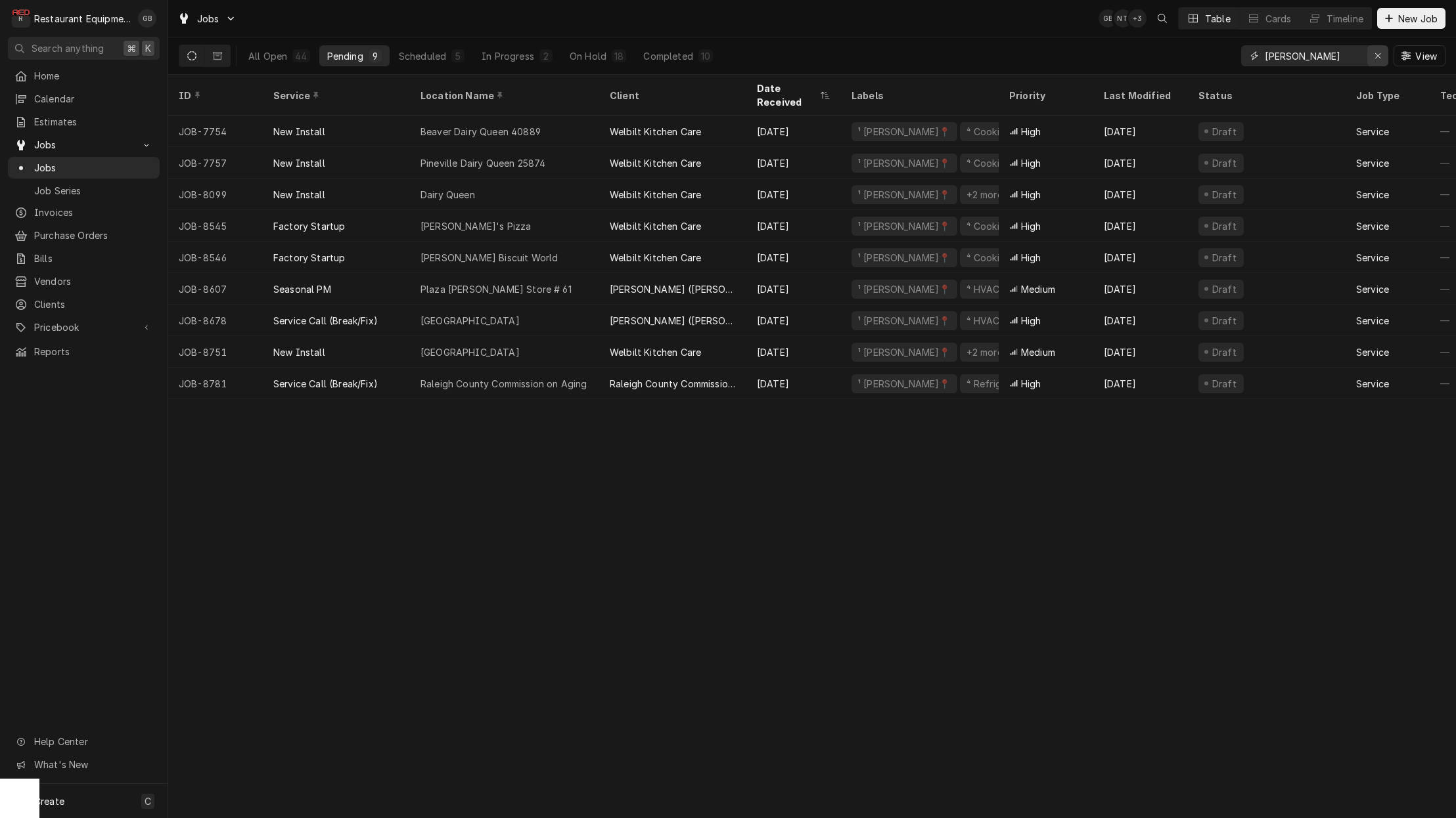
click at [1378, 51] on icon "Erase input" at bounding box center [1378, 55] width 7 height 9
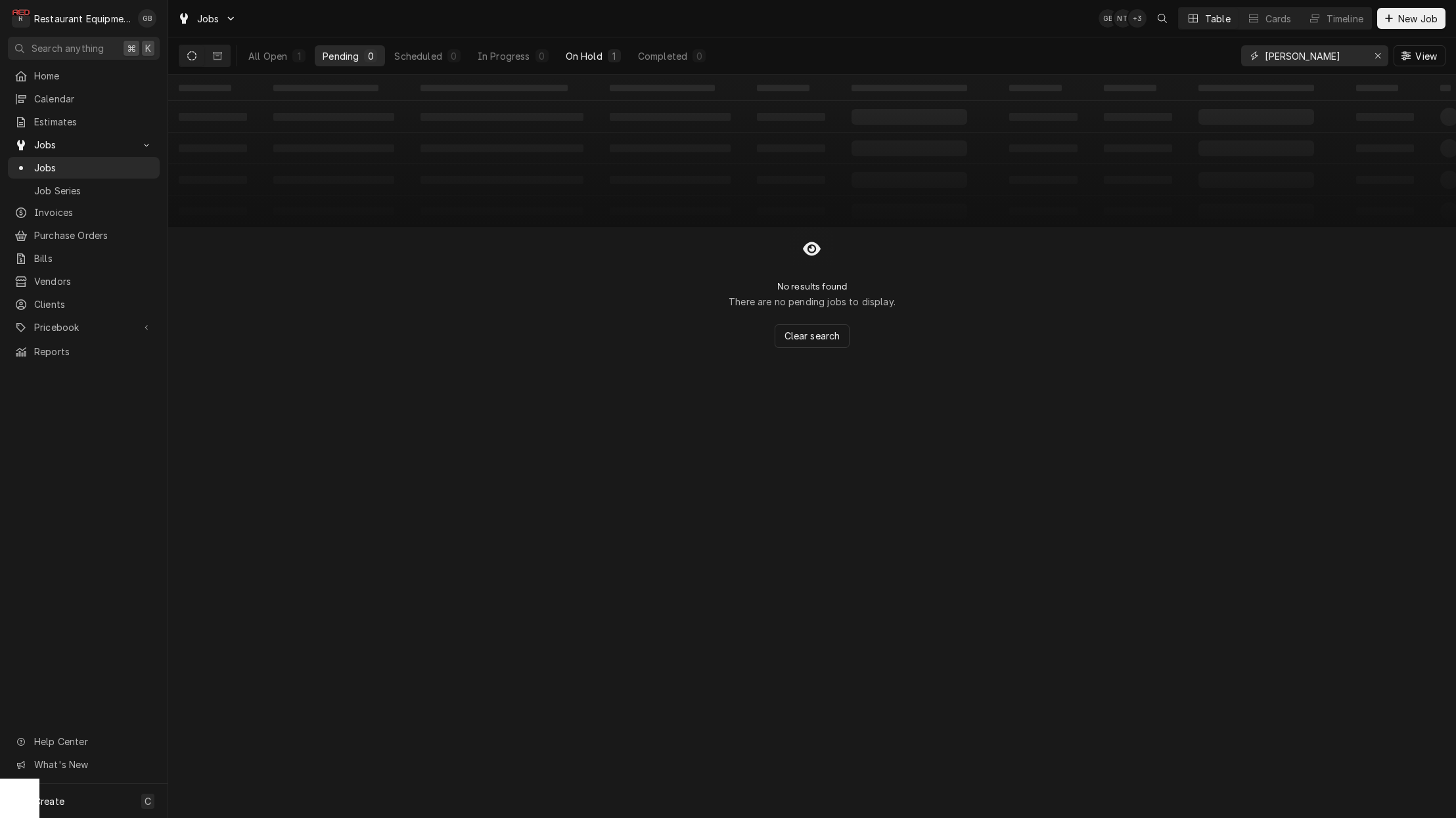
type input "[PERSON_NAME]"
click at [606, 59] on button "On Hold 1" at bounding box center [594, 56] width 71 height 21
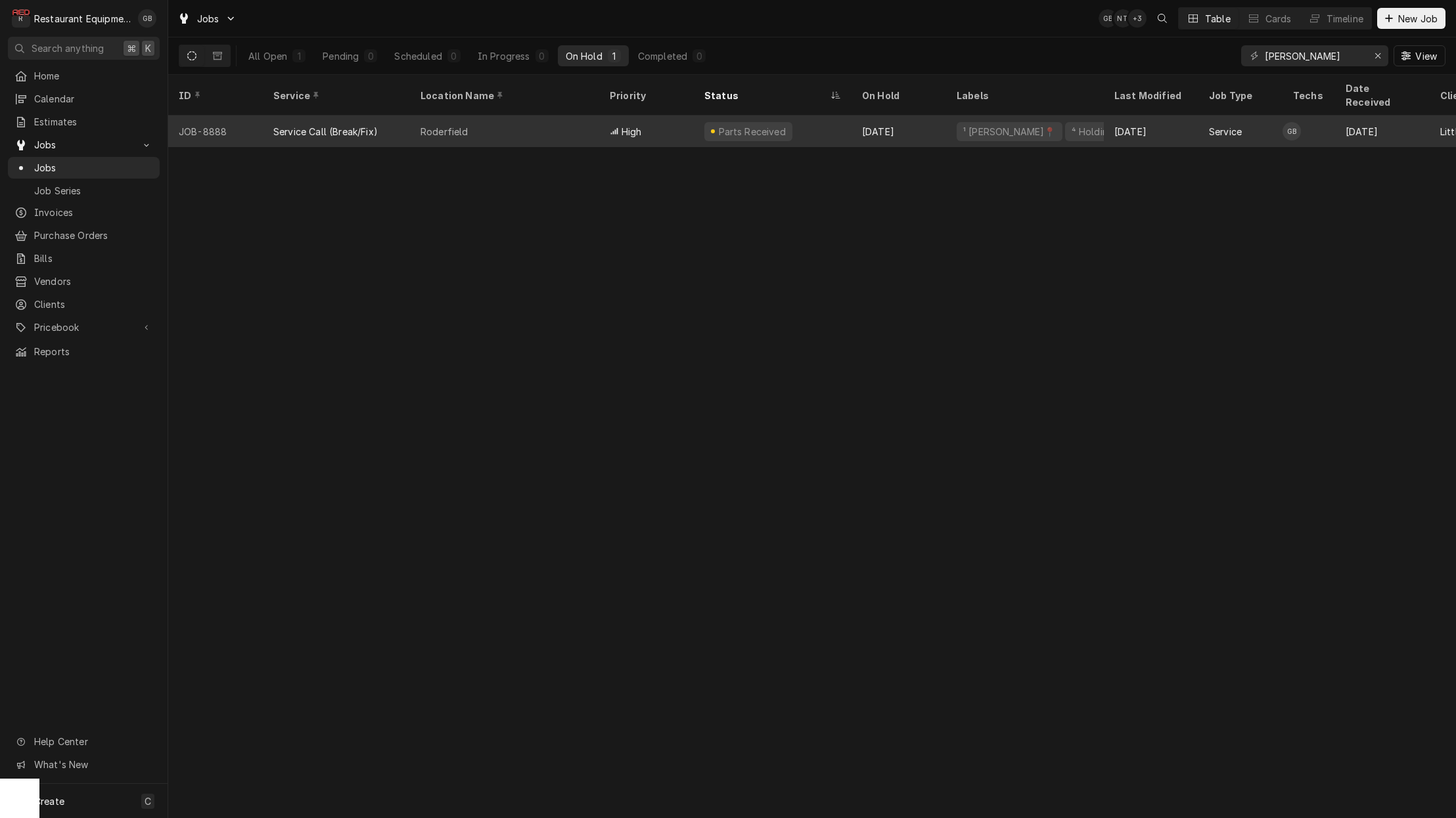
click at [599, 118] on div "High" at bounding box center [646, 131] width 95 height 31
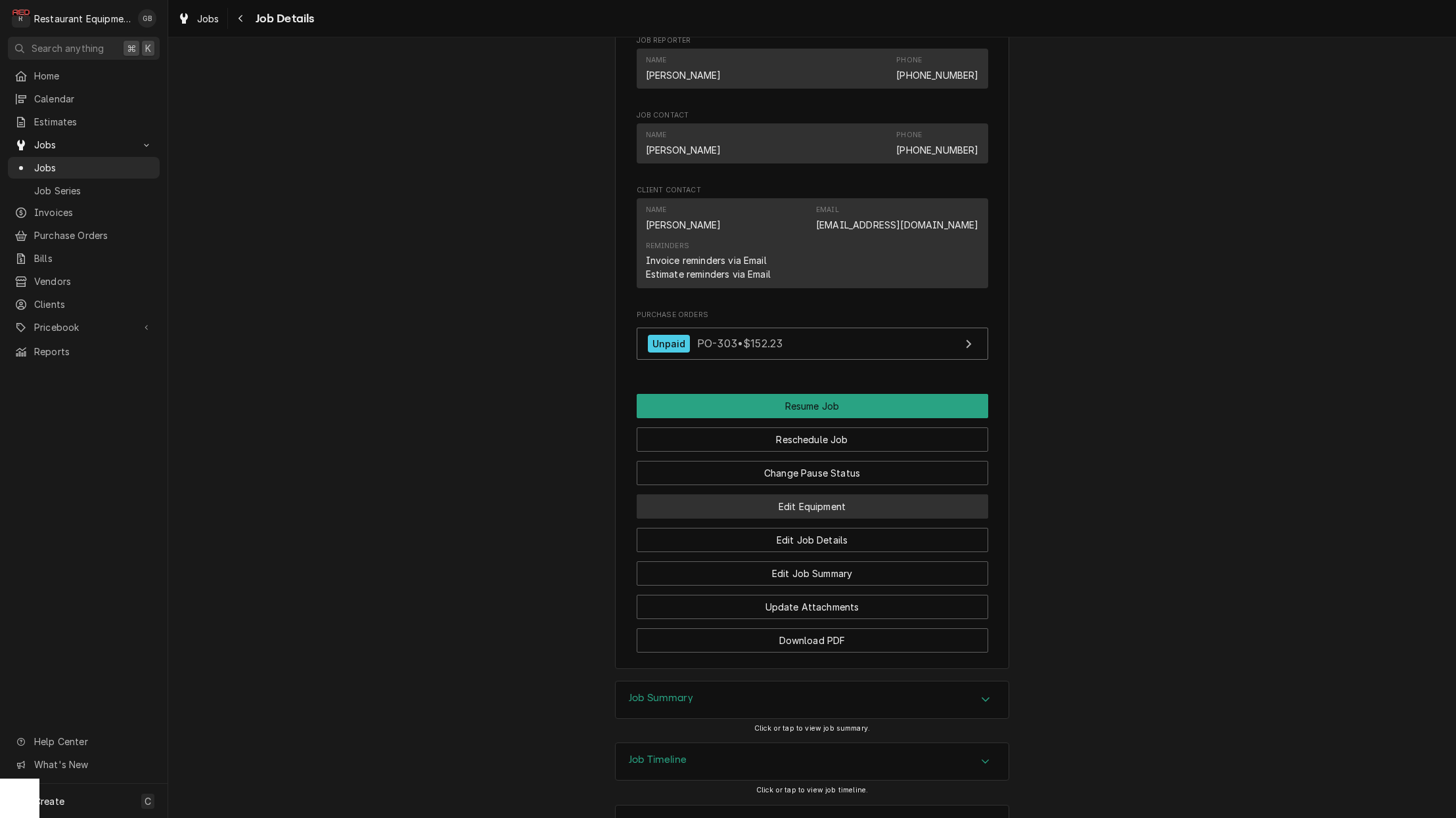
scroll to position [1199, 0]
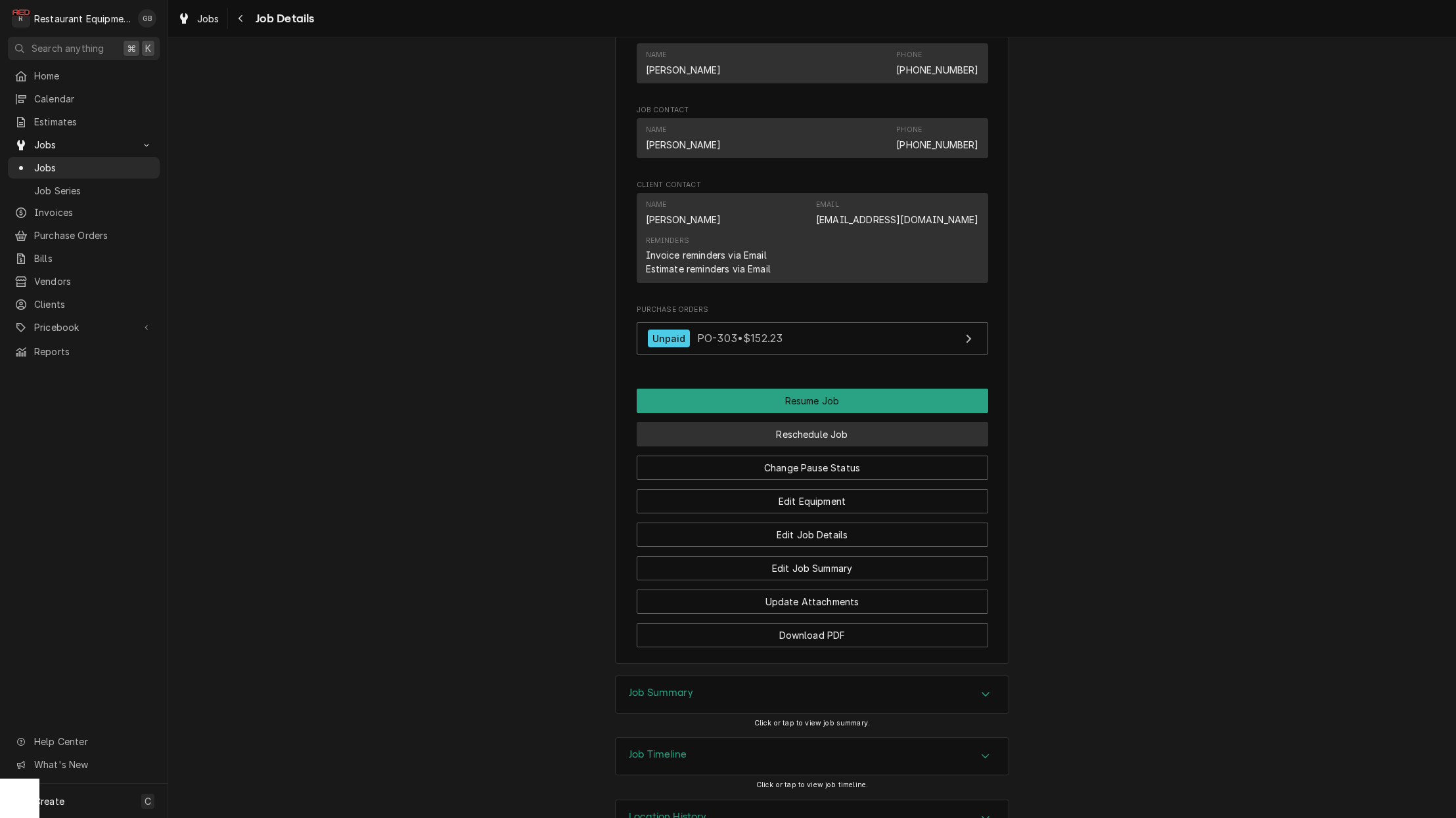
click at [806, 423] on button "Reschedule Job" at bounding box center [813, 435] width 352 height 24
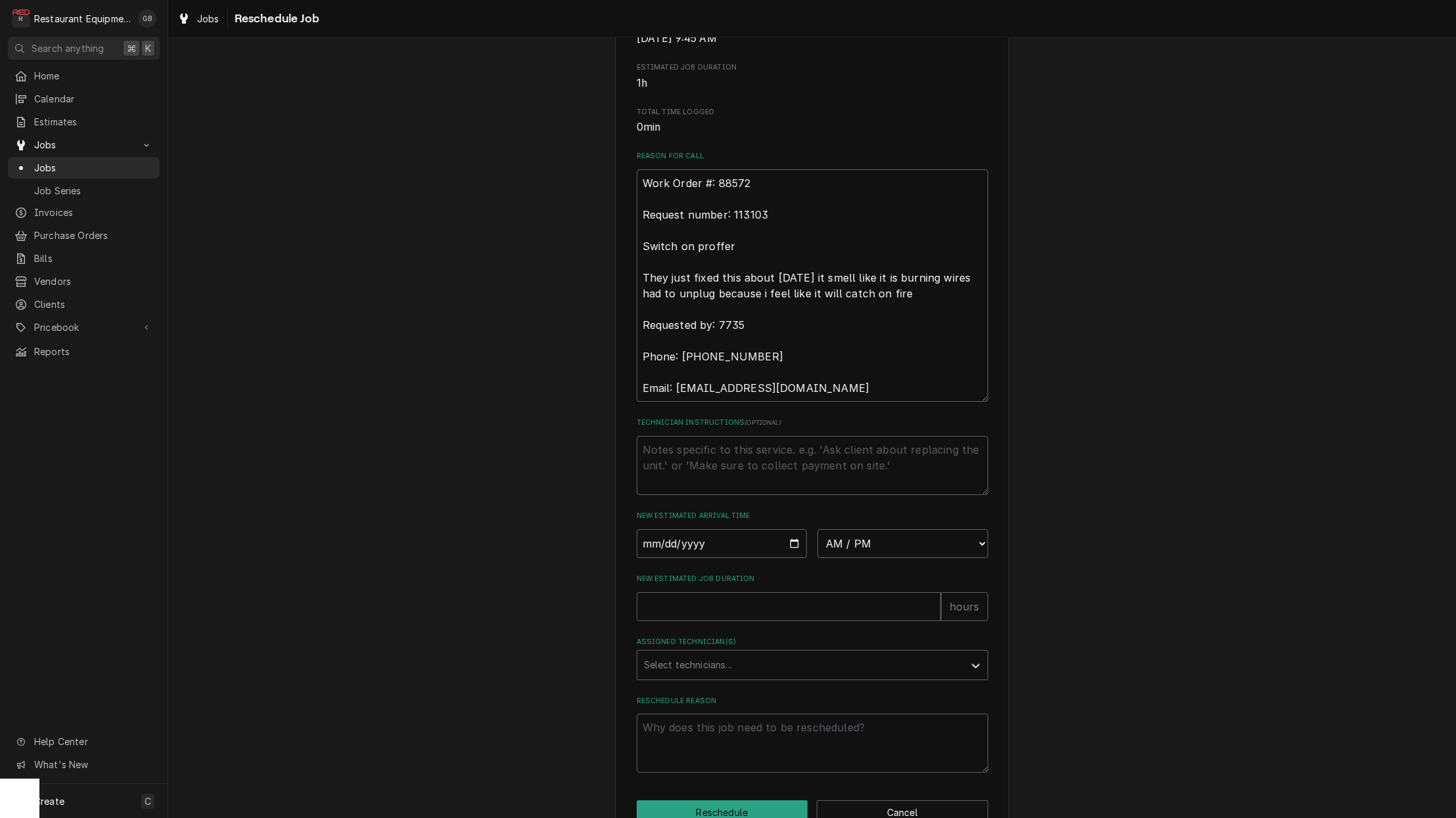
scroll to position [294, 0]
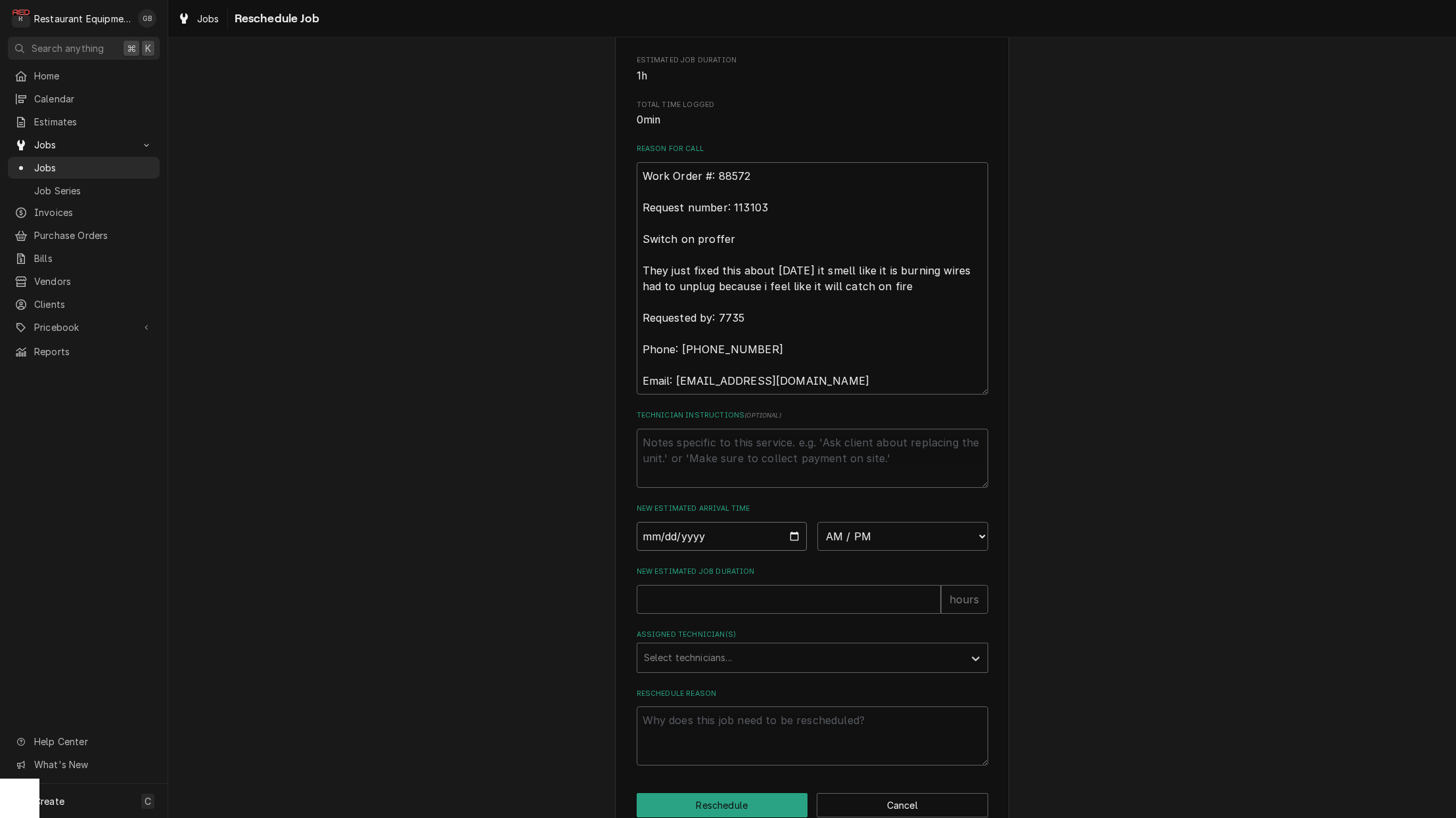
click at [668, 549] on input "Date" at bounding box center [722, 536] width 171 height 29
type input "2025-09-16"
type textarea "x"
select select "13:15:00"
click at [848, 610] on input "New Estimated Job Duration" at bounding box center [788, 600] width 304 height 29
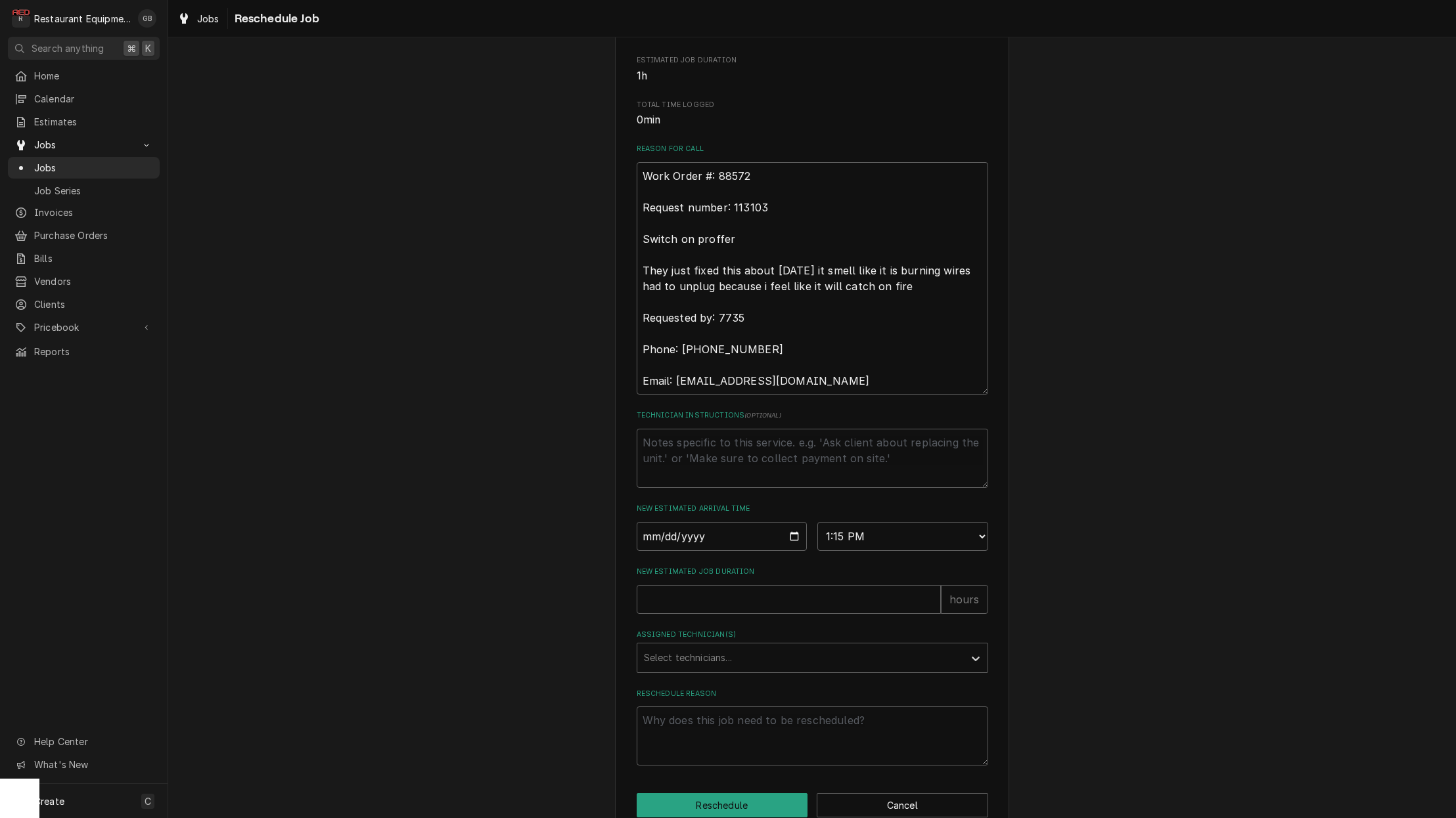
scroll to position [297, 0]
click at [825, 604] on input "New Estimated Job Duration" at bounding box center [788, 595] width 304 height 29
type textarea "x"
type input "1"
type textarea "x"
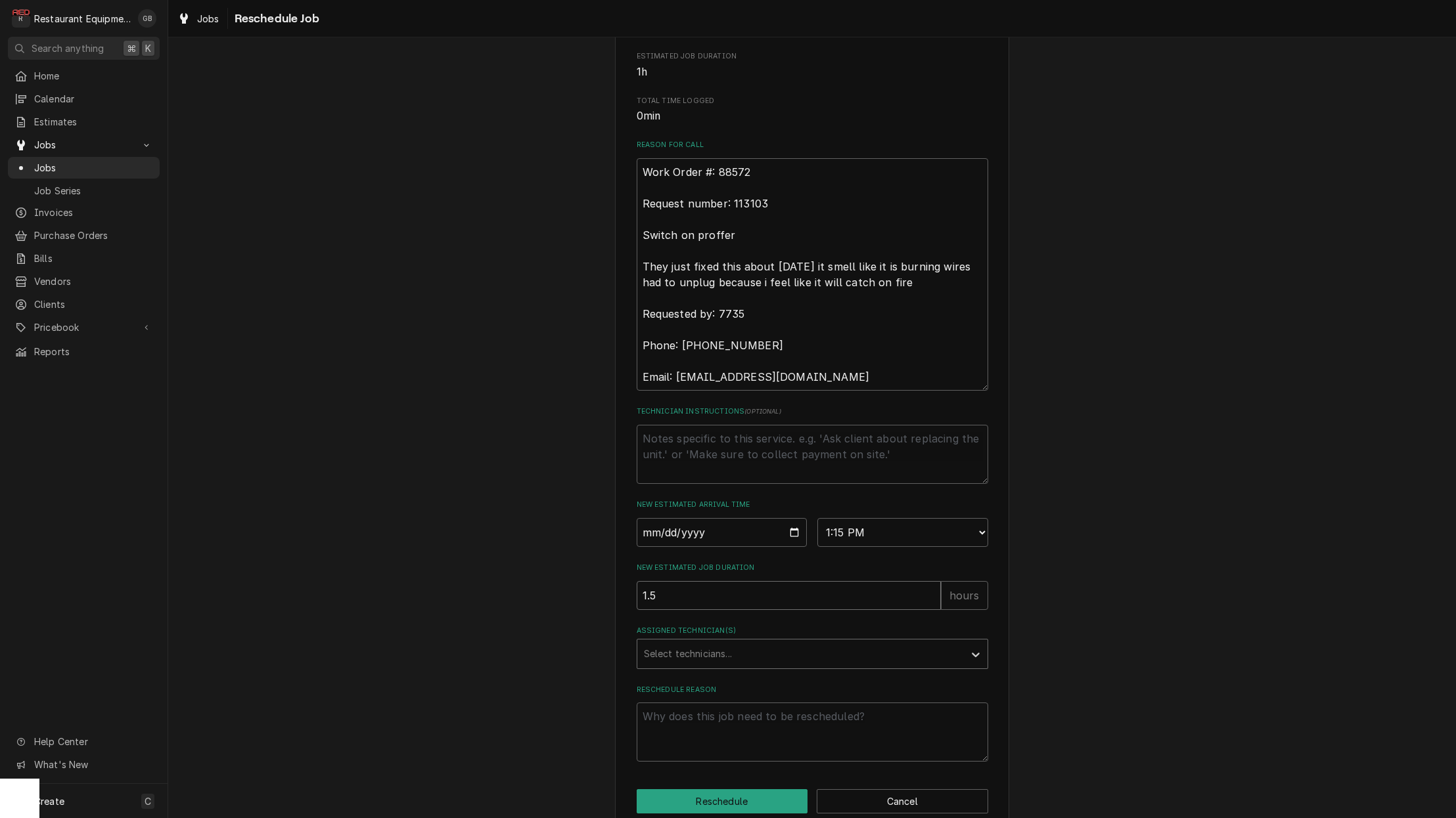
type input "1.5"
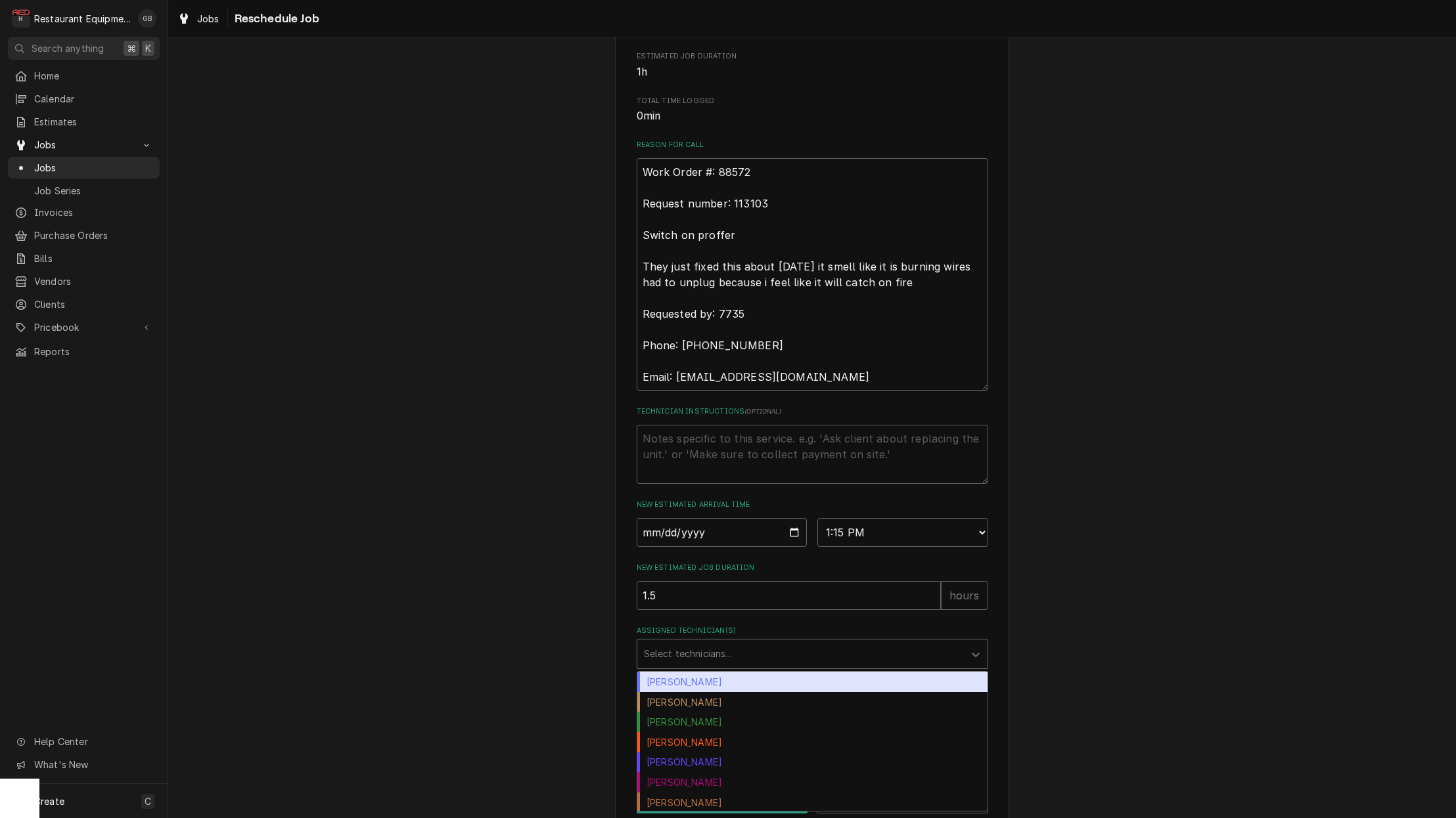
click at [714, 666] on div "Assigned Technician(s)" at bounding box center [801, 654] width 313 height 23
type input "d"
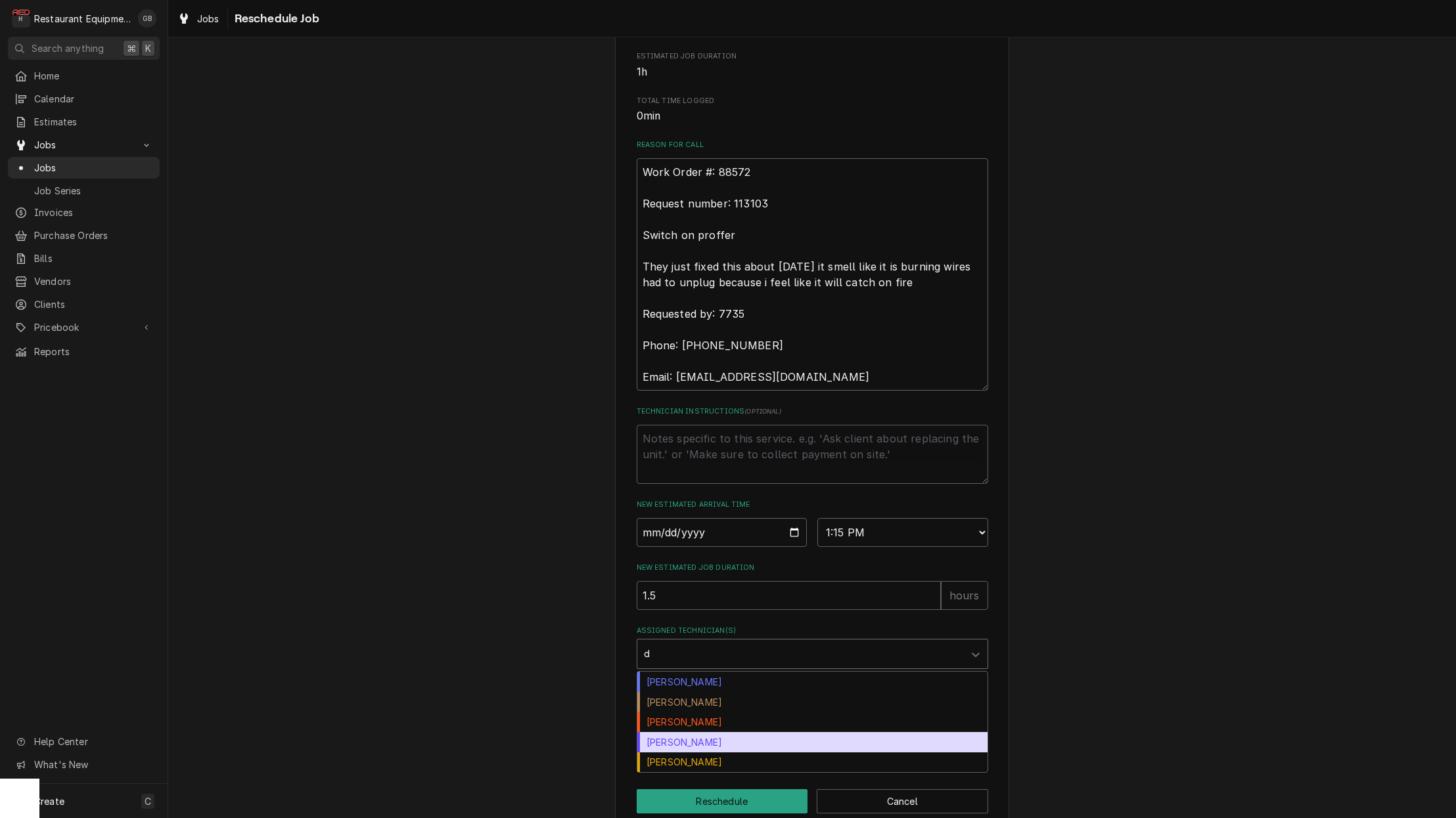
click at [702, 747] on div "Donovan Pruitt" at bounding box center [813, 742] width 350 height 21
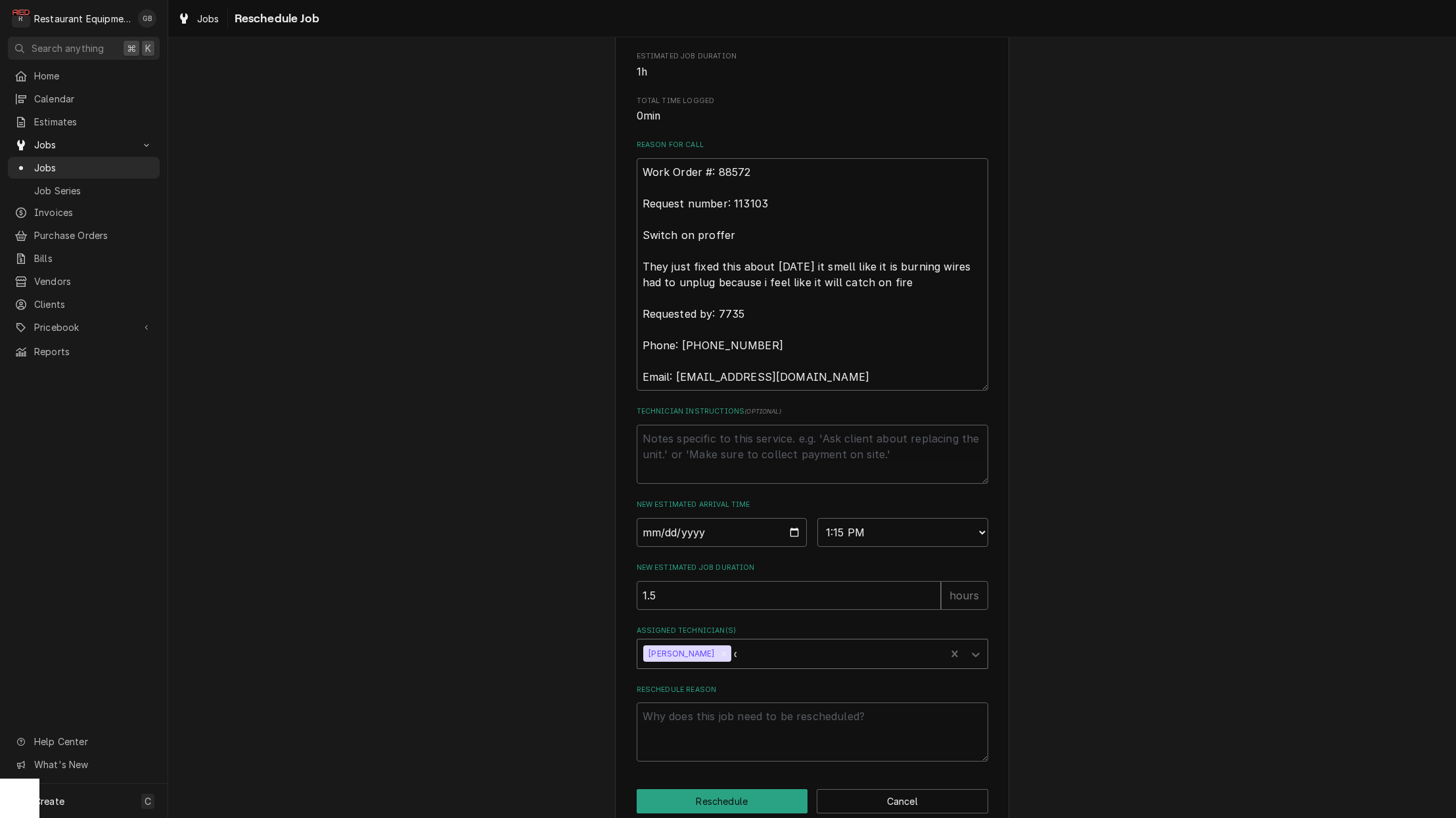
type textarea "x"
click at [714, 744] on textarea "Reschedule Reason" at bounding box center [813, 732] width 352 height 59
type textarea "x"
type textarea "p"
type textarea "x"
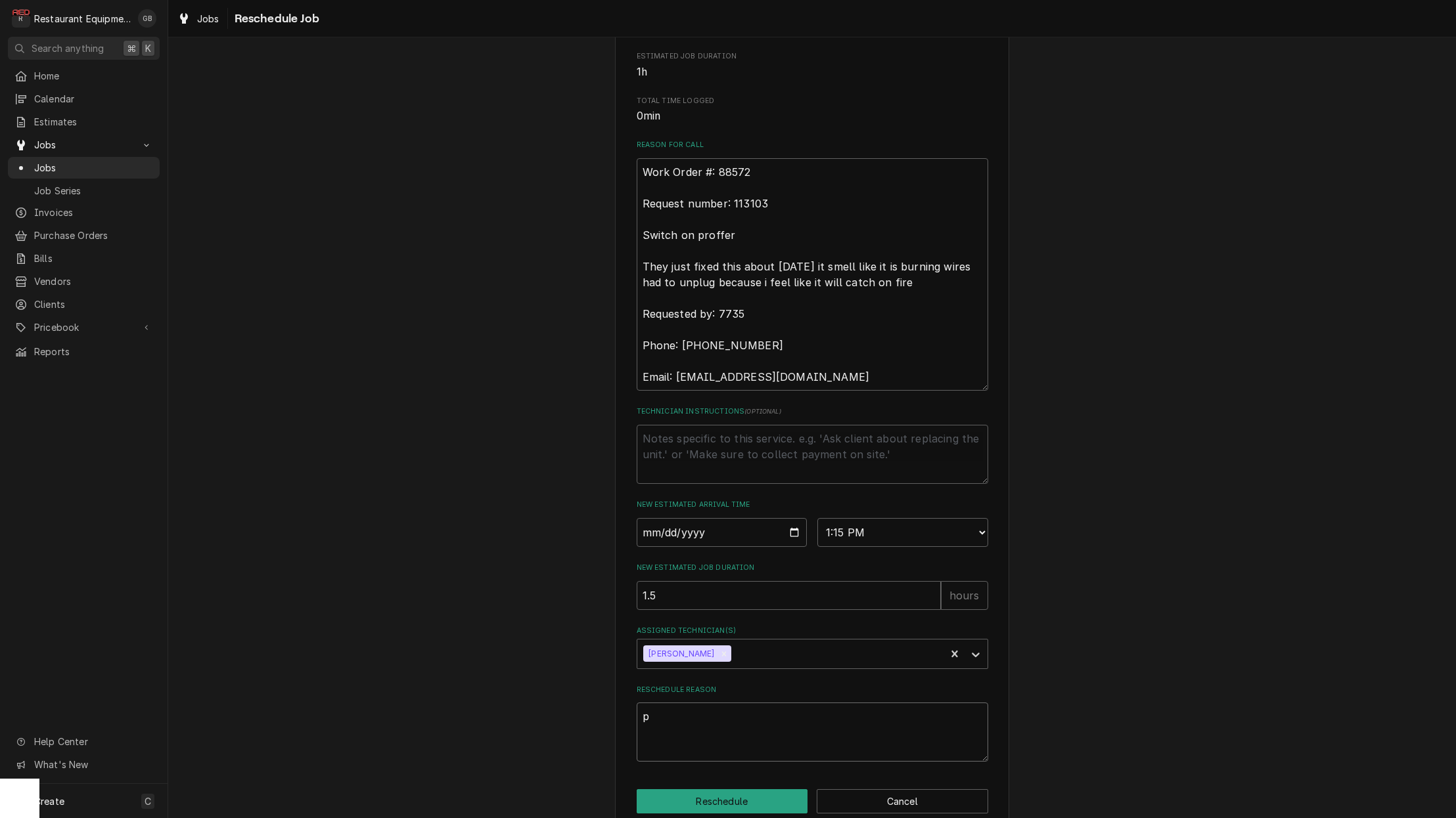
type textarea "pa"
type textarea "x"
type textarea "par"
type textarea "x"
type textarea "part"
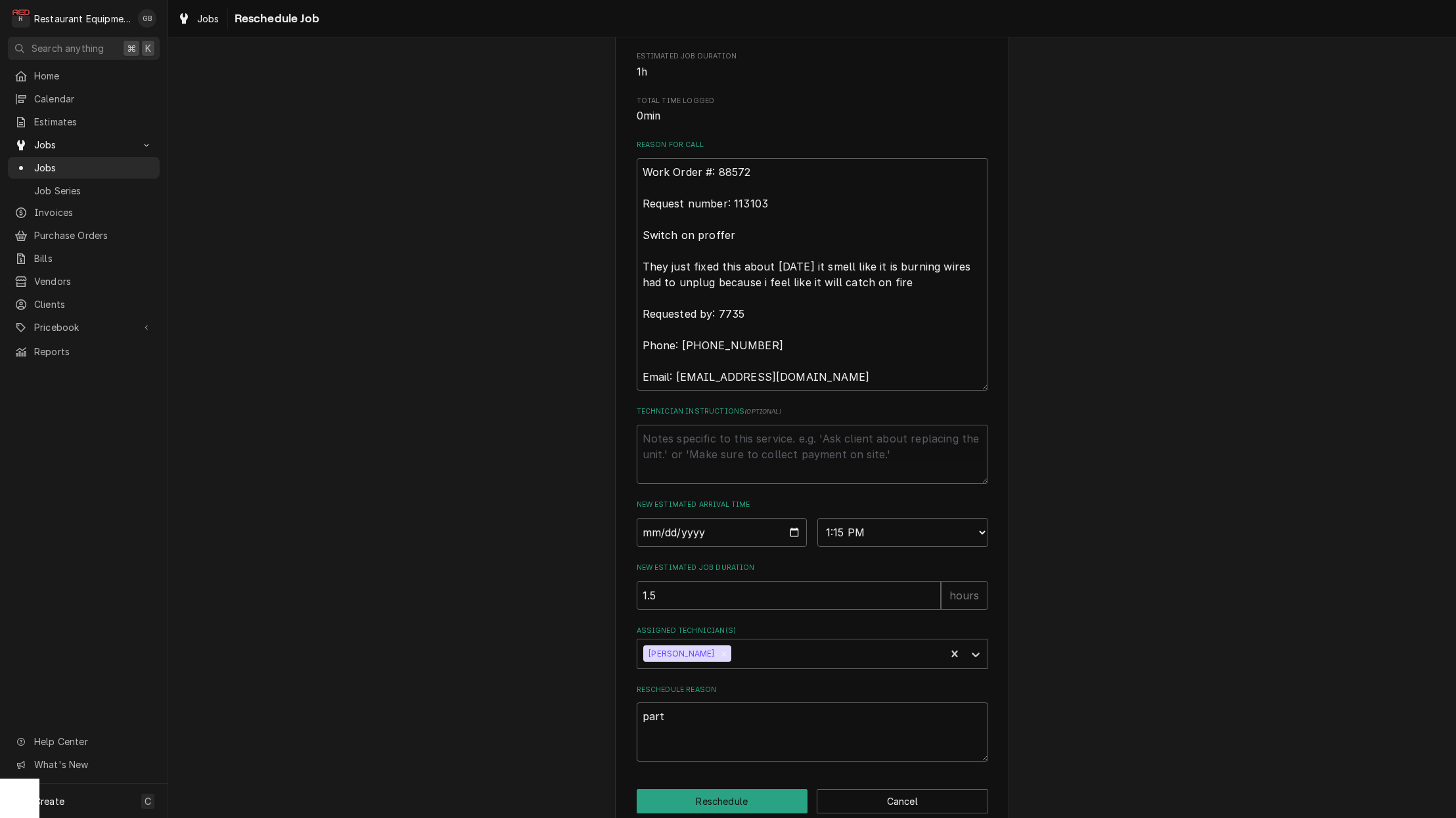
type textarea "x"
type textarea "parts"
type textarea "x"
type textarea "parts"
type textarea "x"
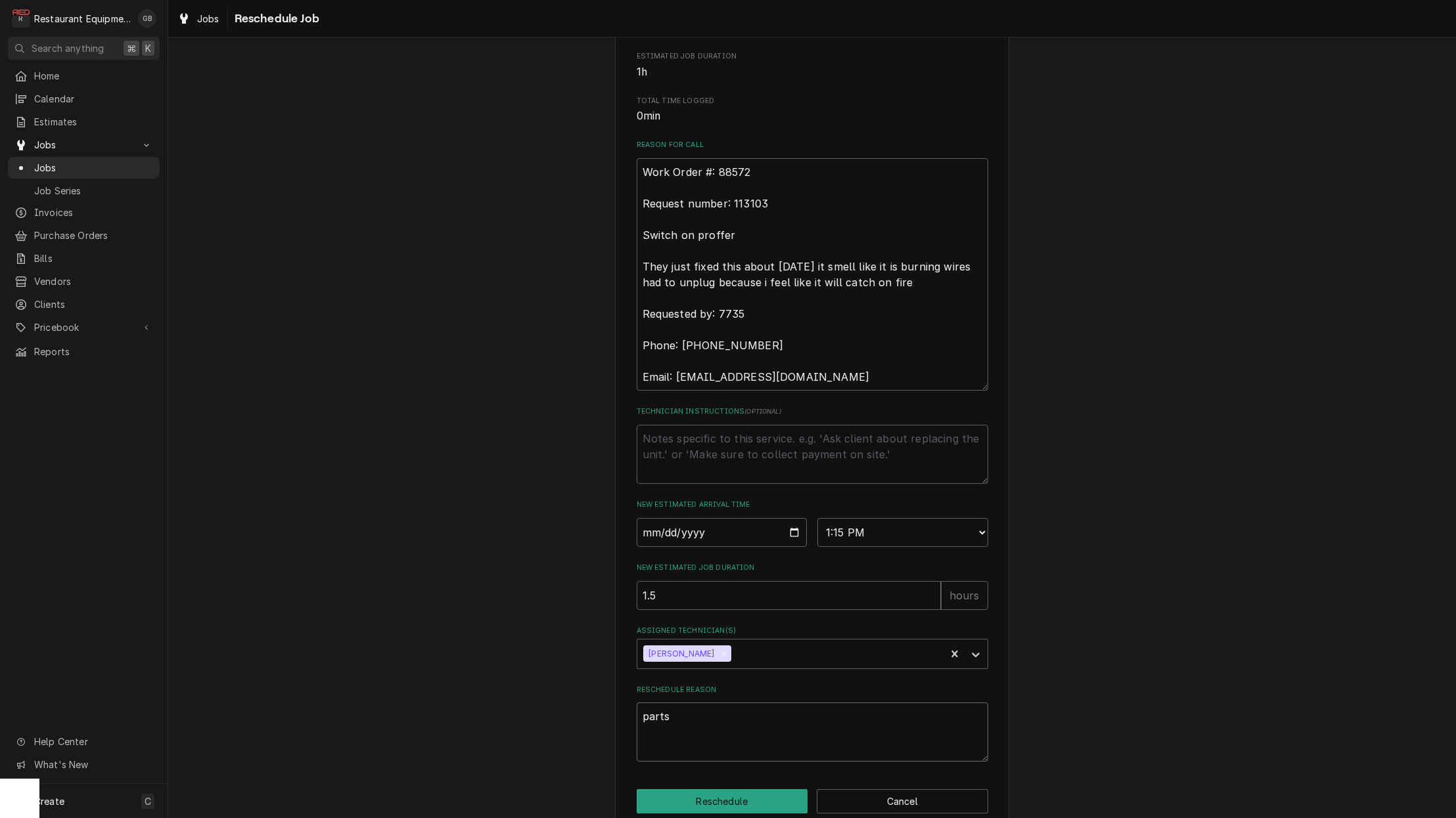
type textarea "parts a"
type textarea "x"
type textarea "parts an"
type textarea "x"
type textarea "parts and"
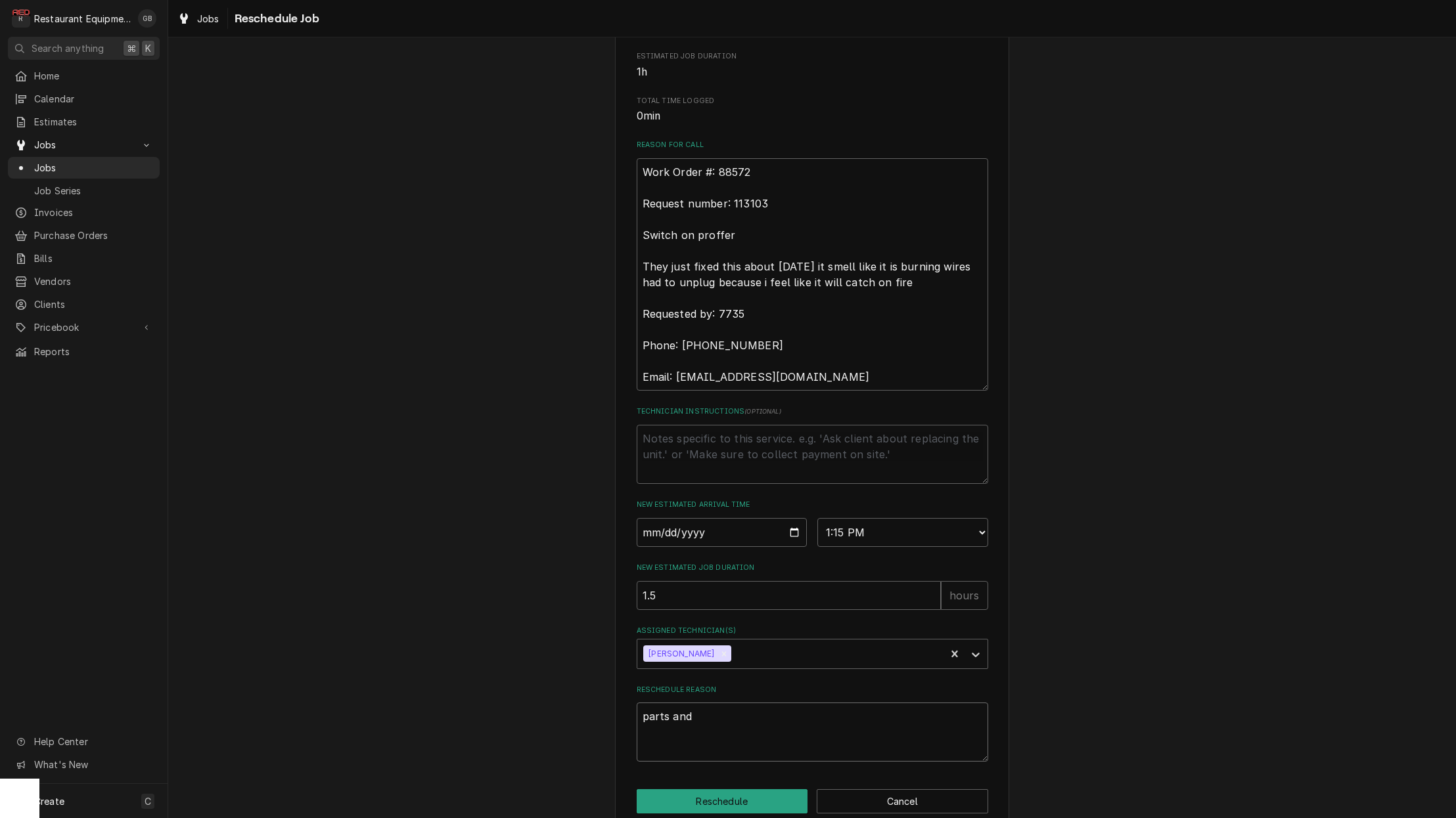
type textarea "x"
type textarea "parts and"
type textarea "x"
type textarea "parts and t"
type textarea "x"
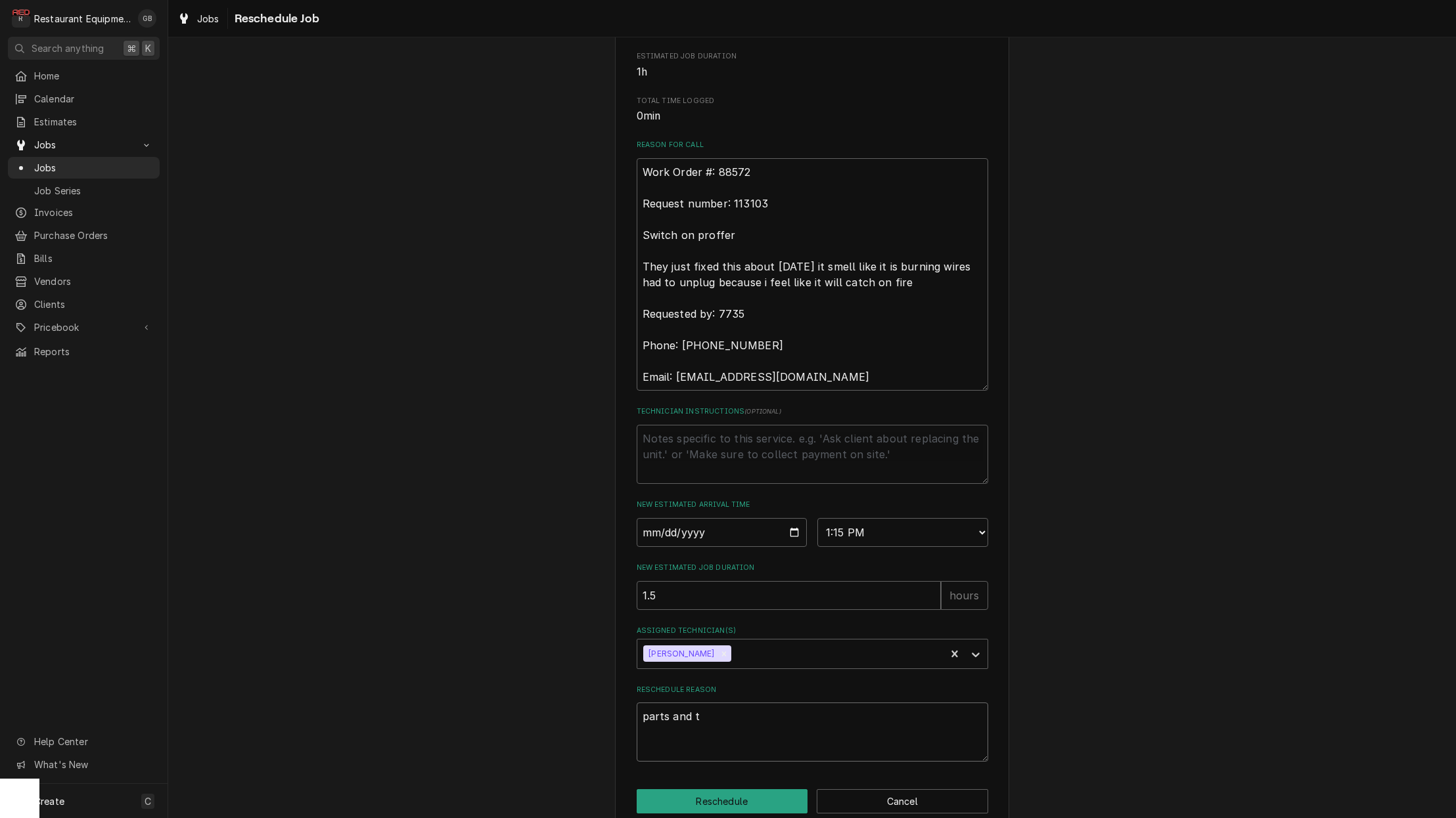
type textarea "parts and tr"
type textarea "x"
type textarea "parts and tro"
type textarea "x"
type textarea "parts and trou"
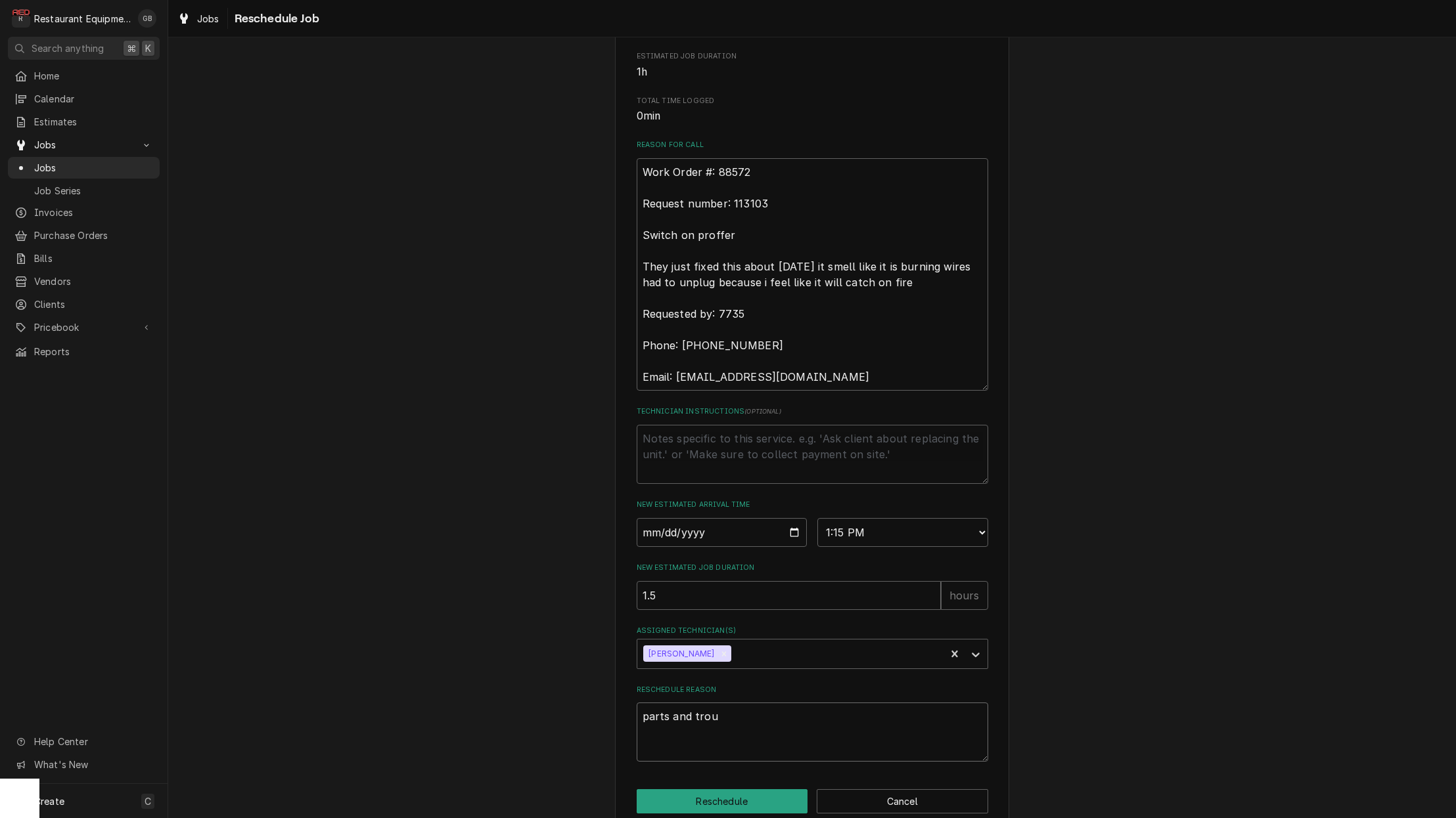
type textarea "x"
type textarea "parts and troub"
type textarea "x"
type textarea "parts and troubl"
type textarea "x"
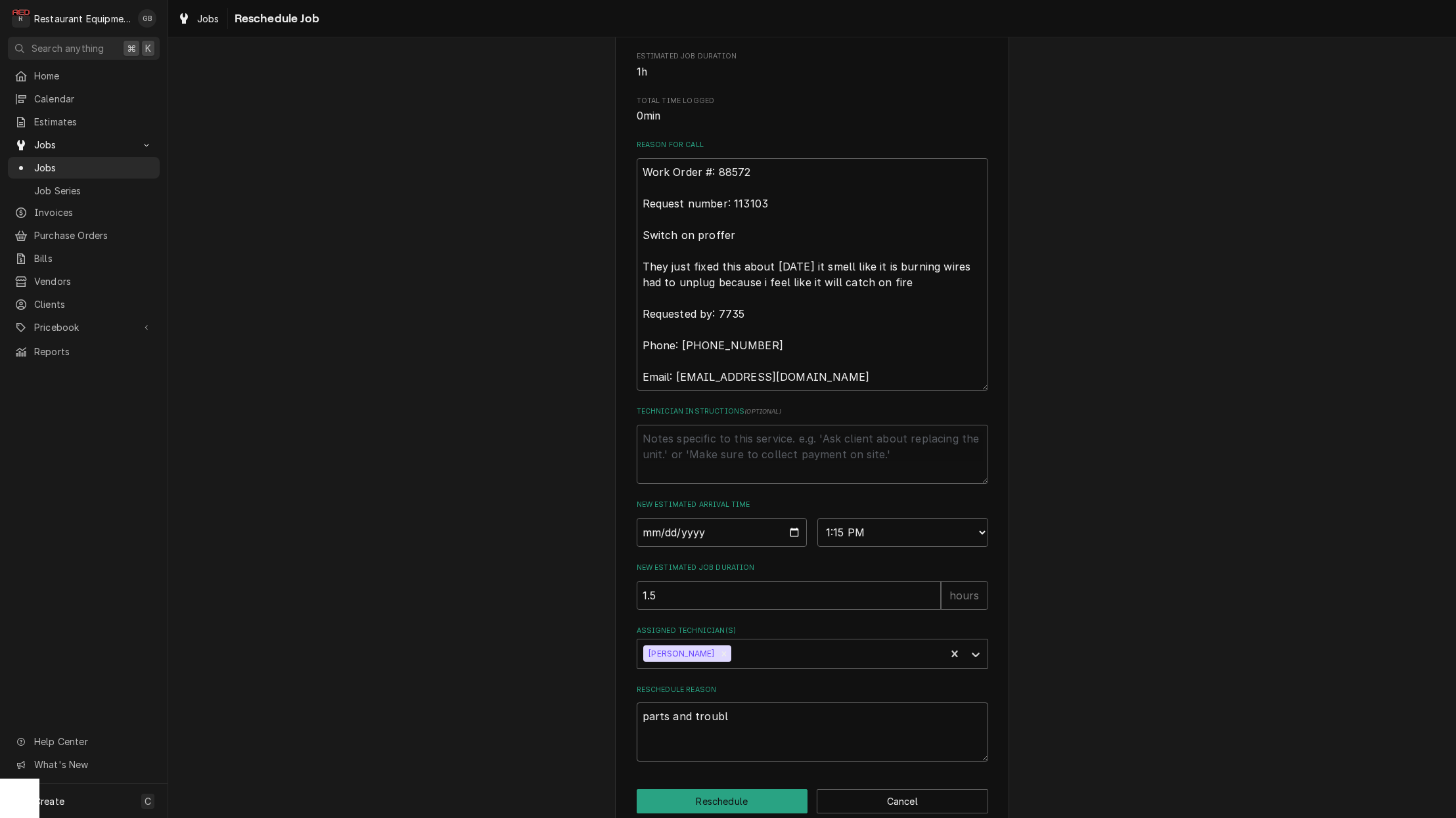
type textarea "parts and trouble"
type textarea "x"
type textarea "parts and trouble"
type textarea "x"
type textarea "parts and trouble s"
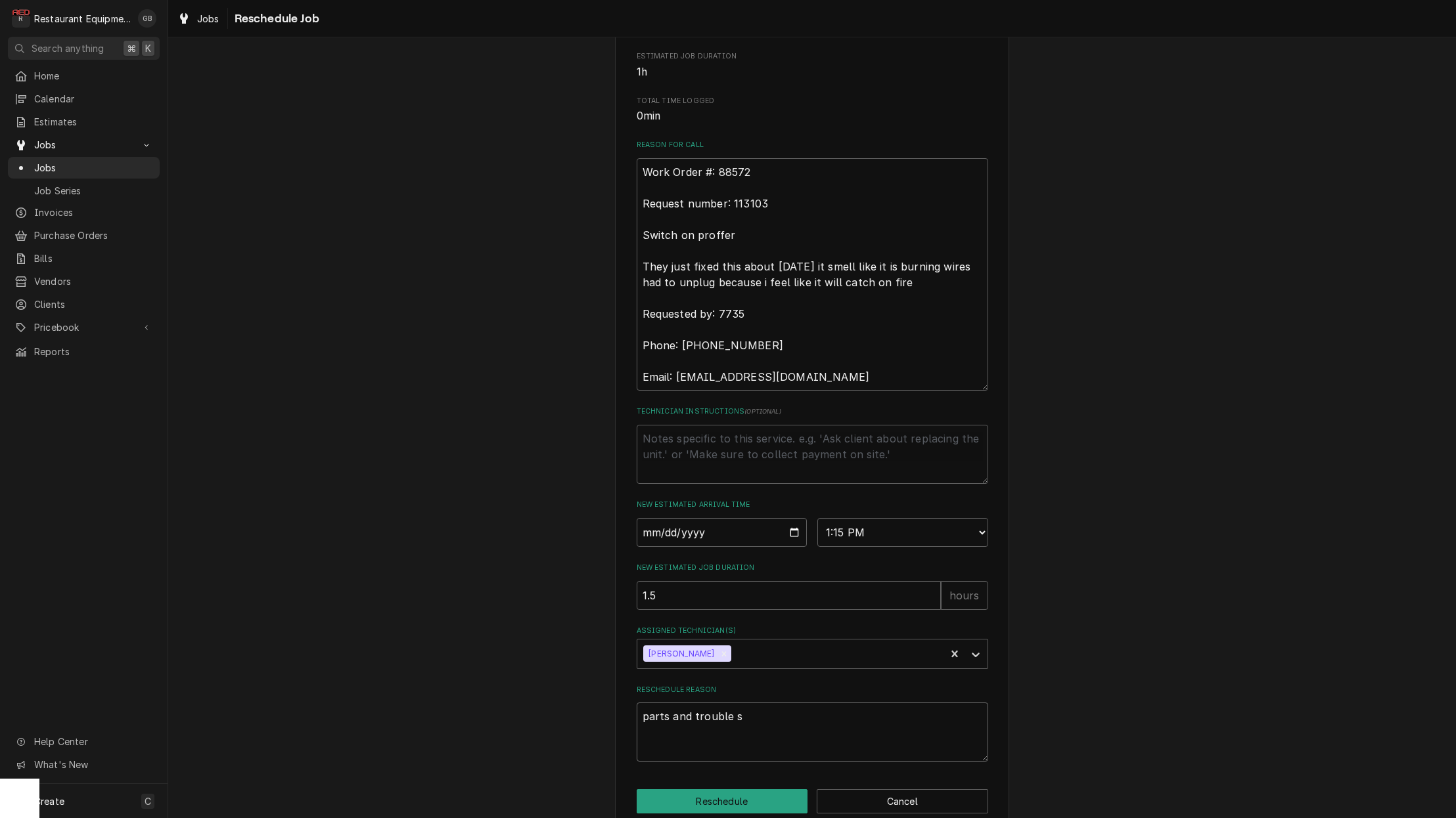
type textarea "x"
type textarea "parts and trouble sh"
type textarea "x"
type textarea "parts and trouble sho"
type textarea "x"
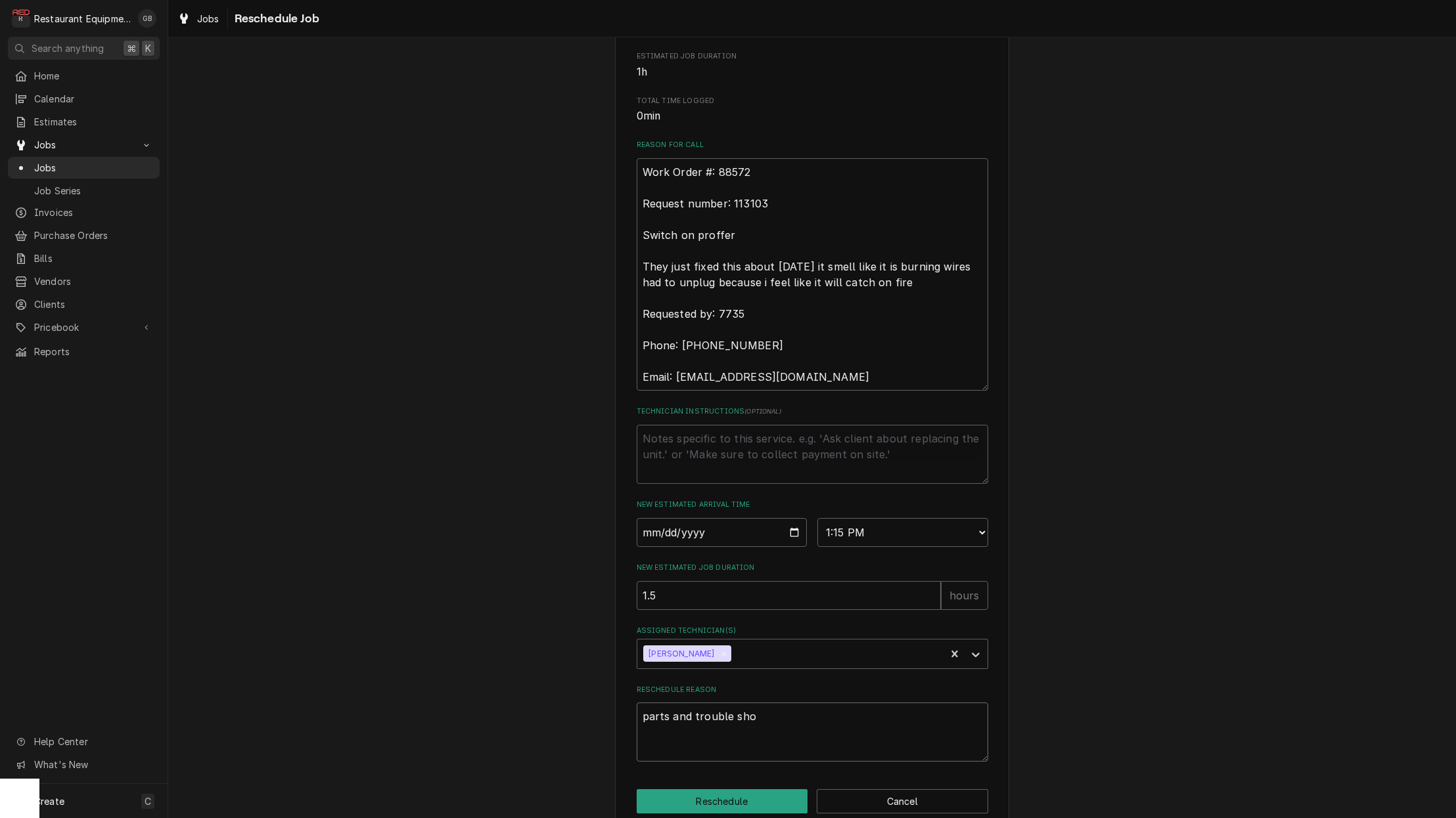
type textarea "parts and trouble shoo"
type textarea "x"
type textarea "parts and trouble shoot"
type textarea "x"
type textarea "parts and trouble shooti"
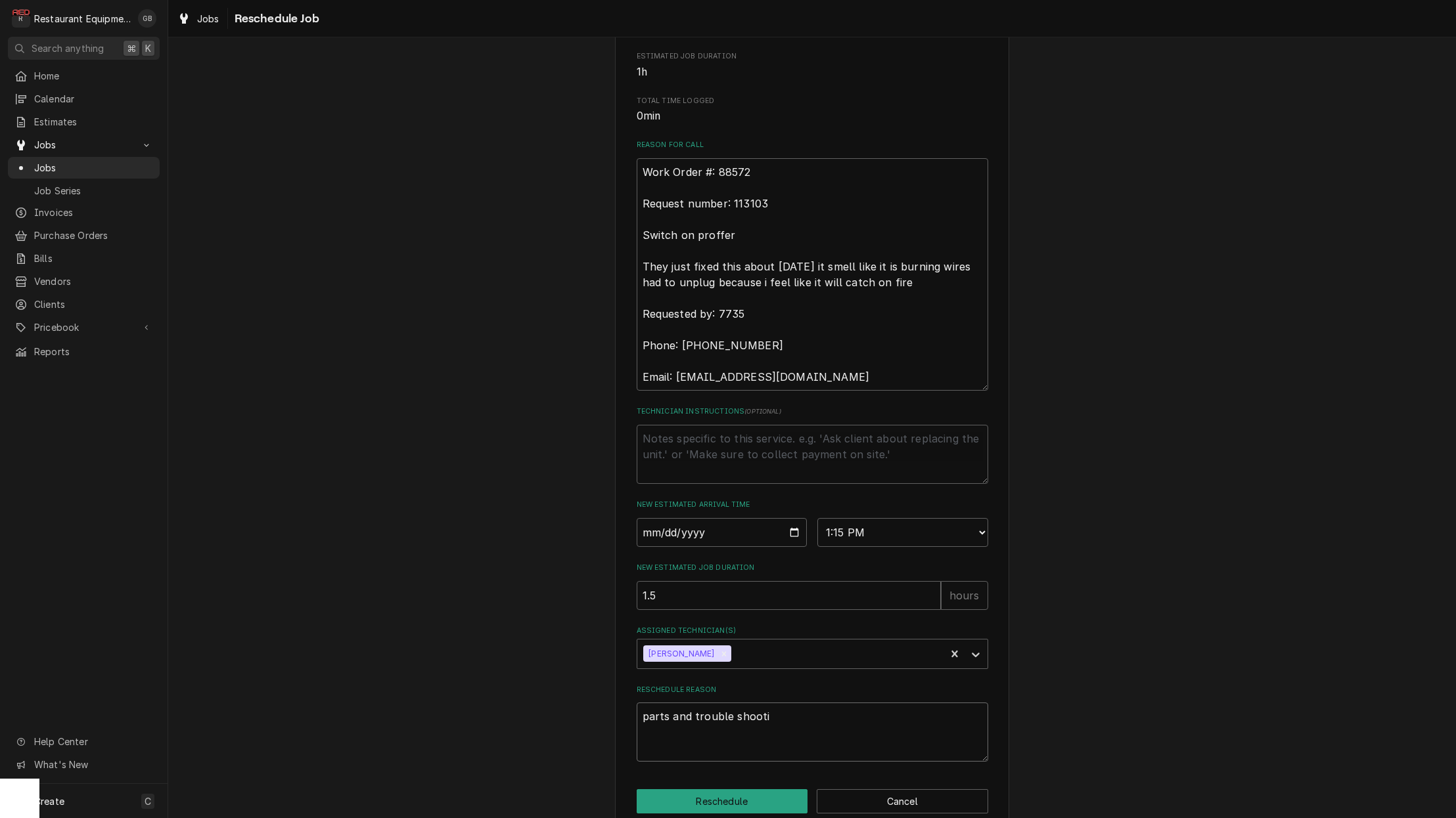
type textarea "x"
type textarea "parts and trouble shootin"
type textarea "x"
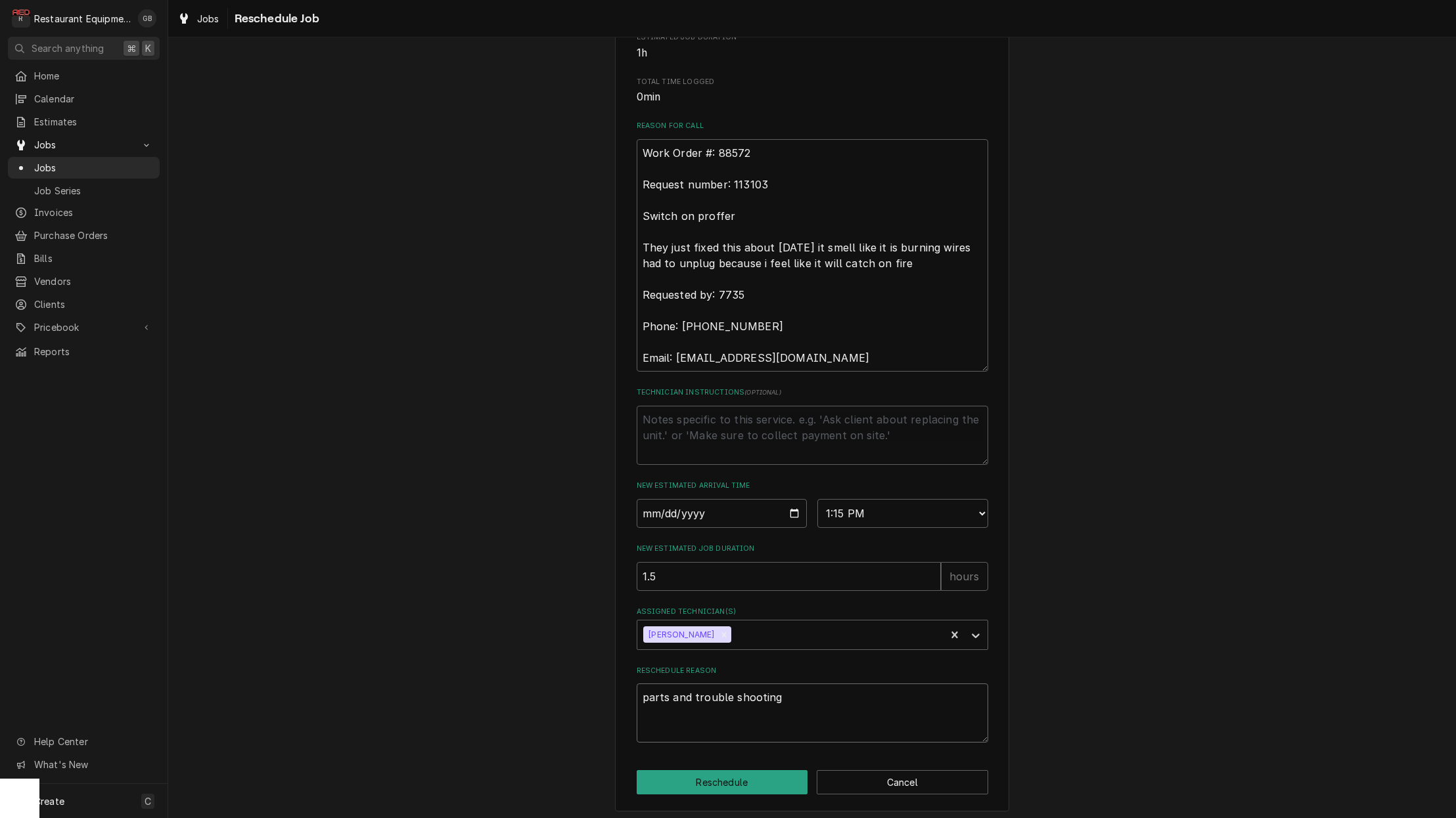
type textarea "parts and trouble shooting"
drag, startPoint x: 689, startPoint y: 475, endPoint x: 688, endPoint y: 483, distance: 8.1
click at [688, 483] on div "Please provide some additional details to reschedule this job. Roopairs Job ID …" at bounding box center [813, 253] width 352 height 979
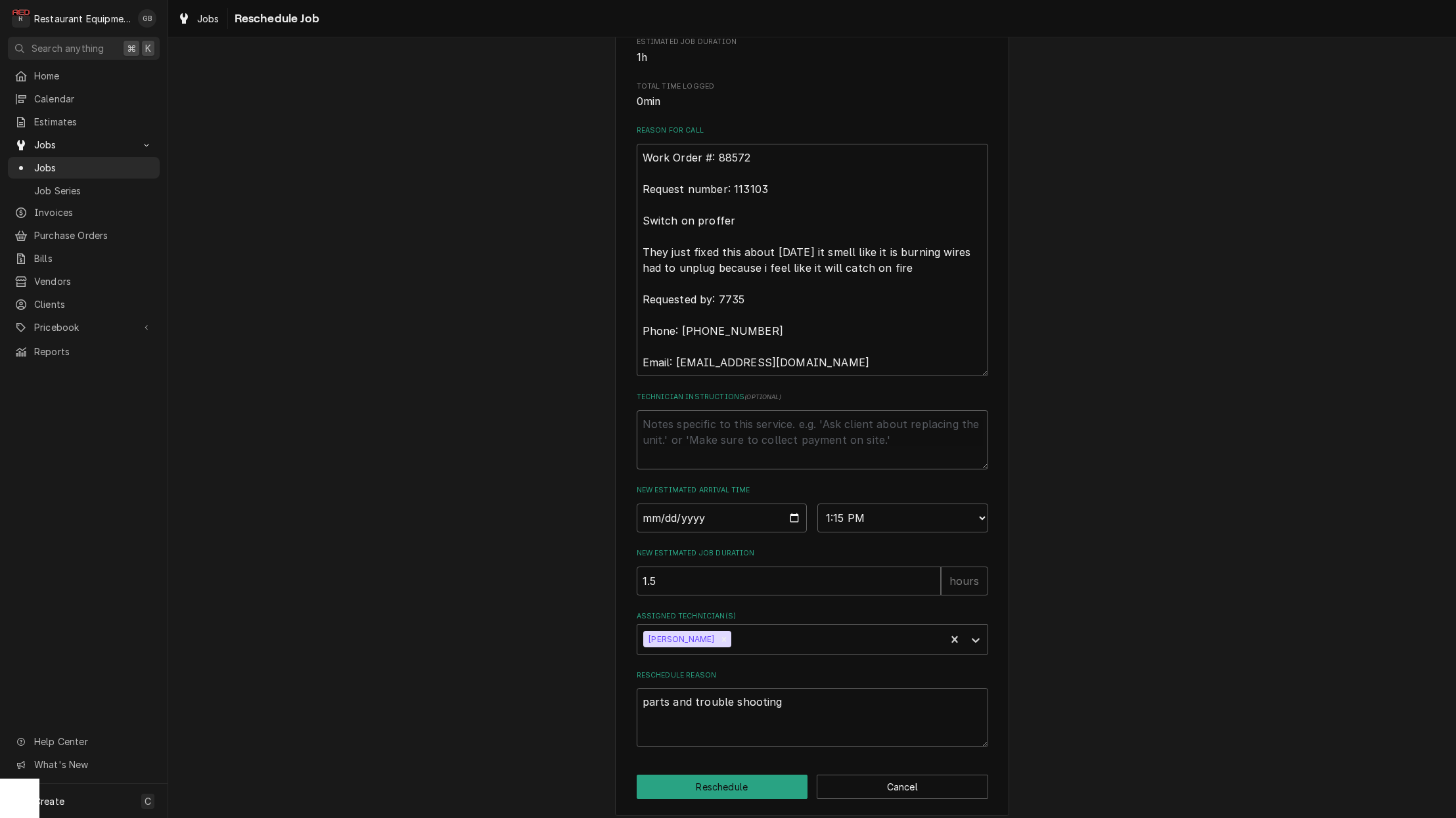
click at [681, 460] on textarea "Technician Instructions ( optional )" at bounding box center [813, 440] width 352 height 59
type textarea "x"
type textarea "g"
type textarea "x"
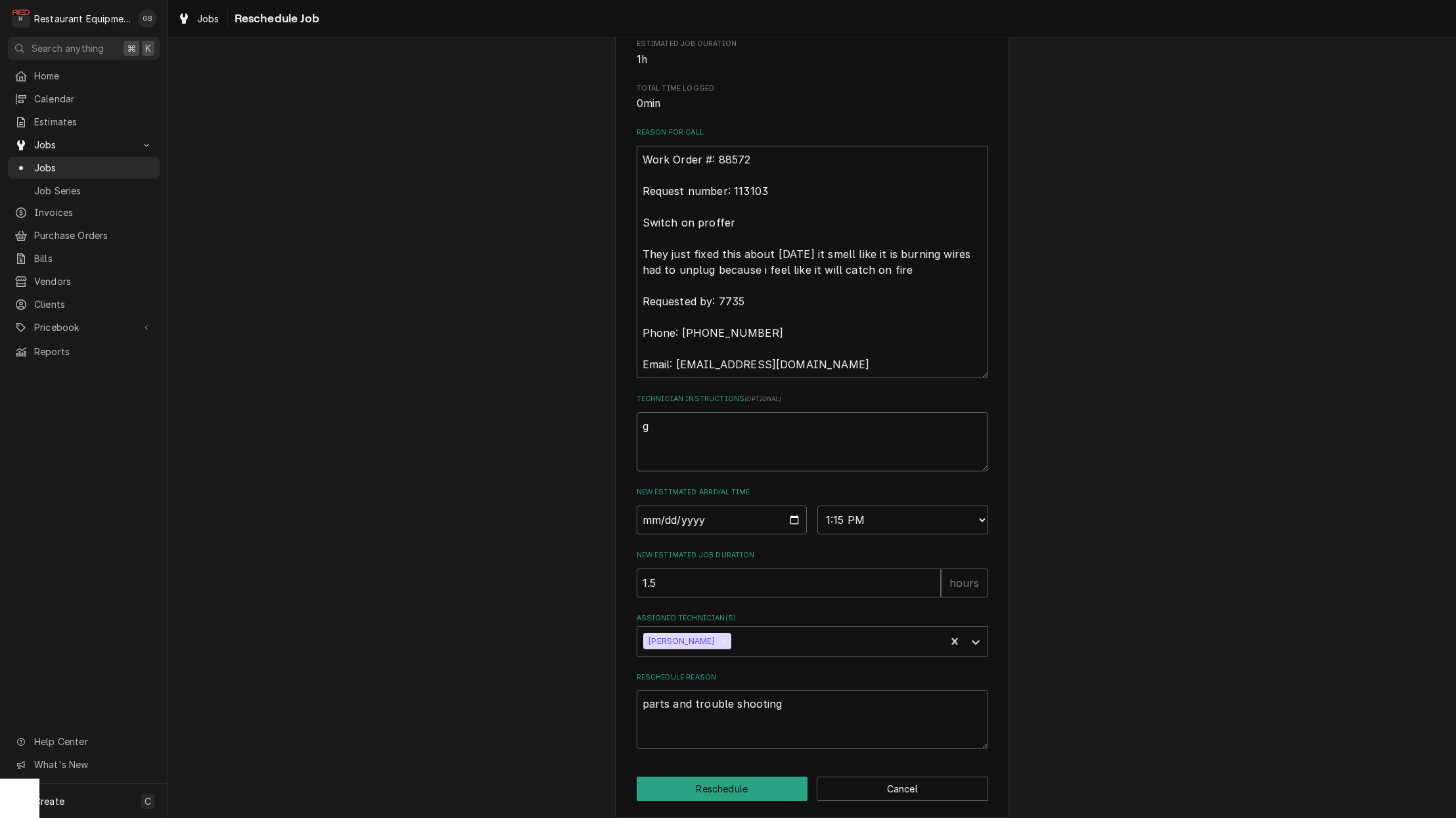
type textarea "ge"
type textarea "x"
type textarea "get"
type textarea "x"
type textarea "get"
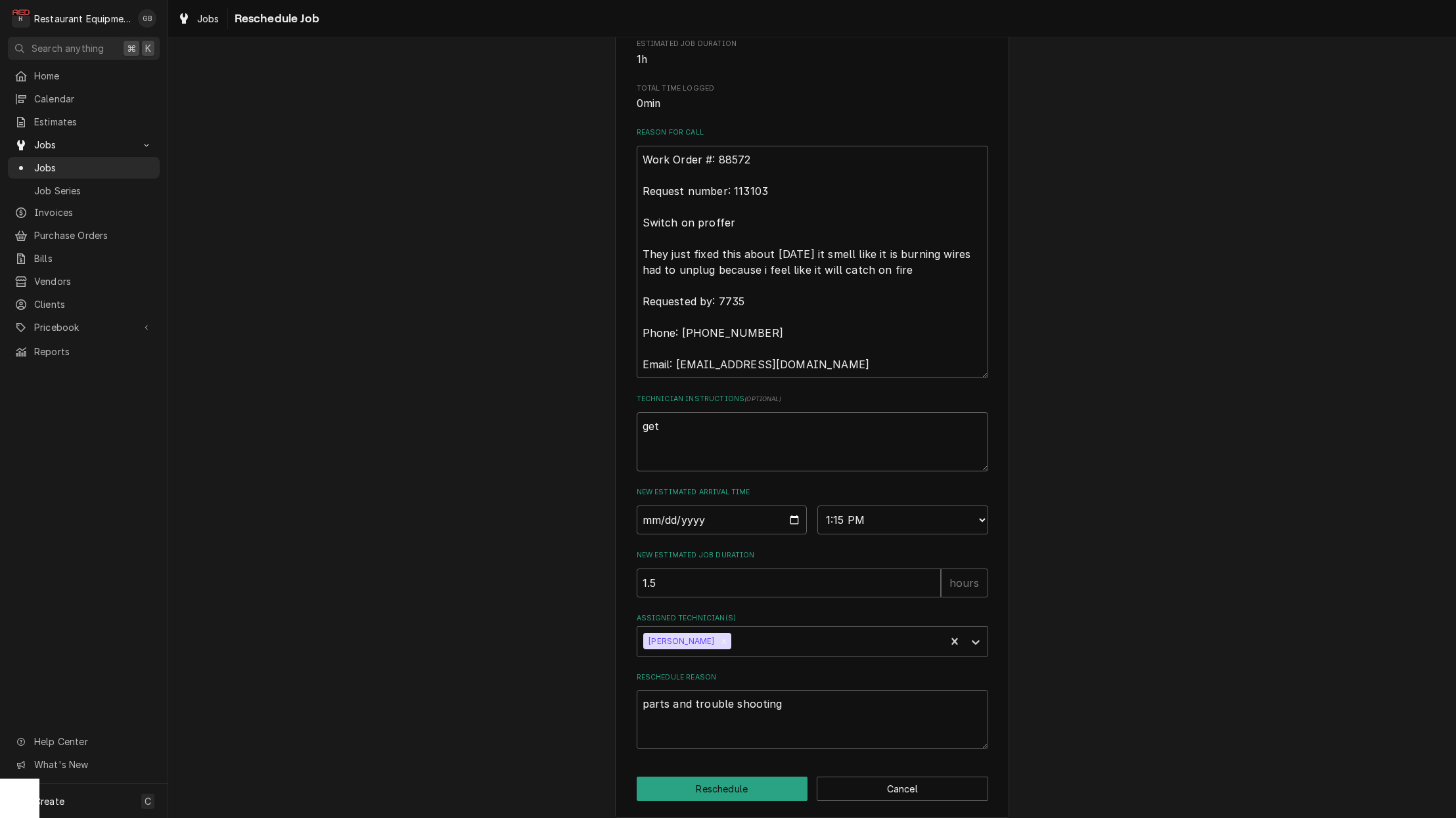
type textarea "x"
type textarea "get o"
type textarea "x"
type textarea "get on"
type textarea "x"
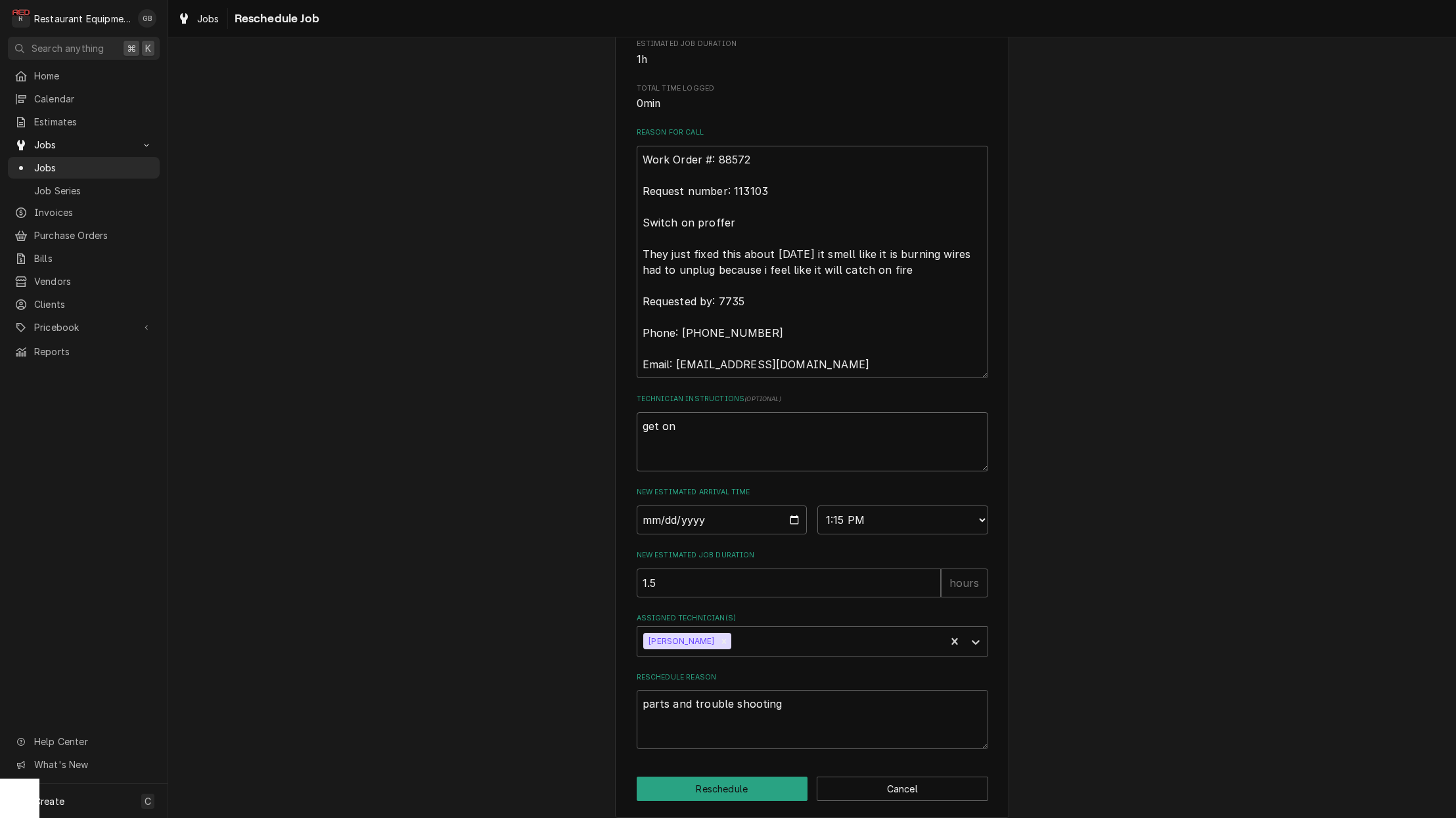
type textarea "get on"
type textarea "x"
type textarea "get on s"
type textarea "x"
type textarea "get on si"
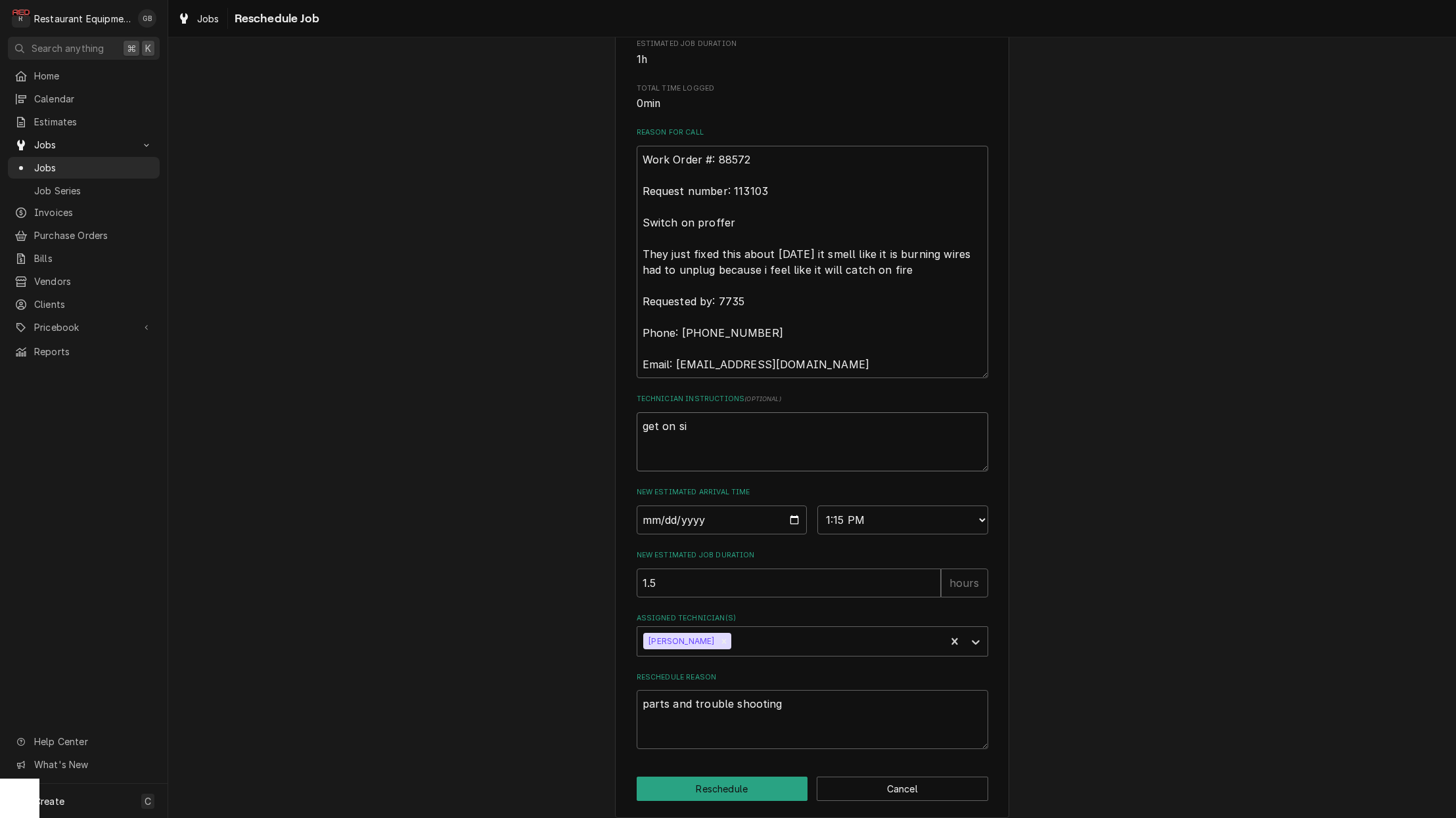
type textarea "x"
type textarea "get on sit"
type textarea "x"
type textarea "get on site"
type textarea "x"
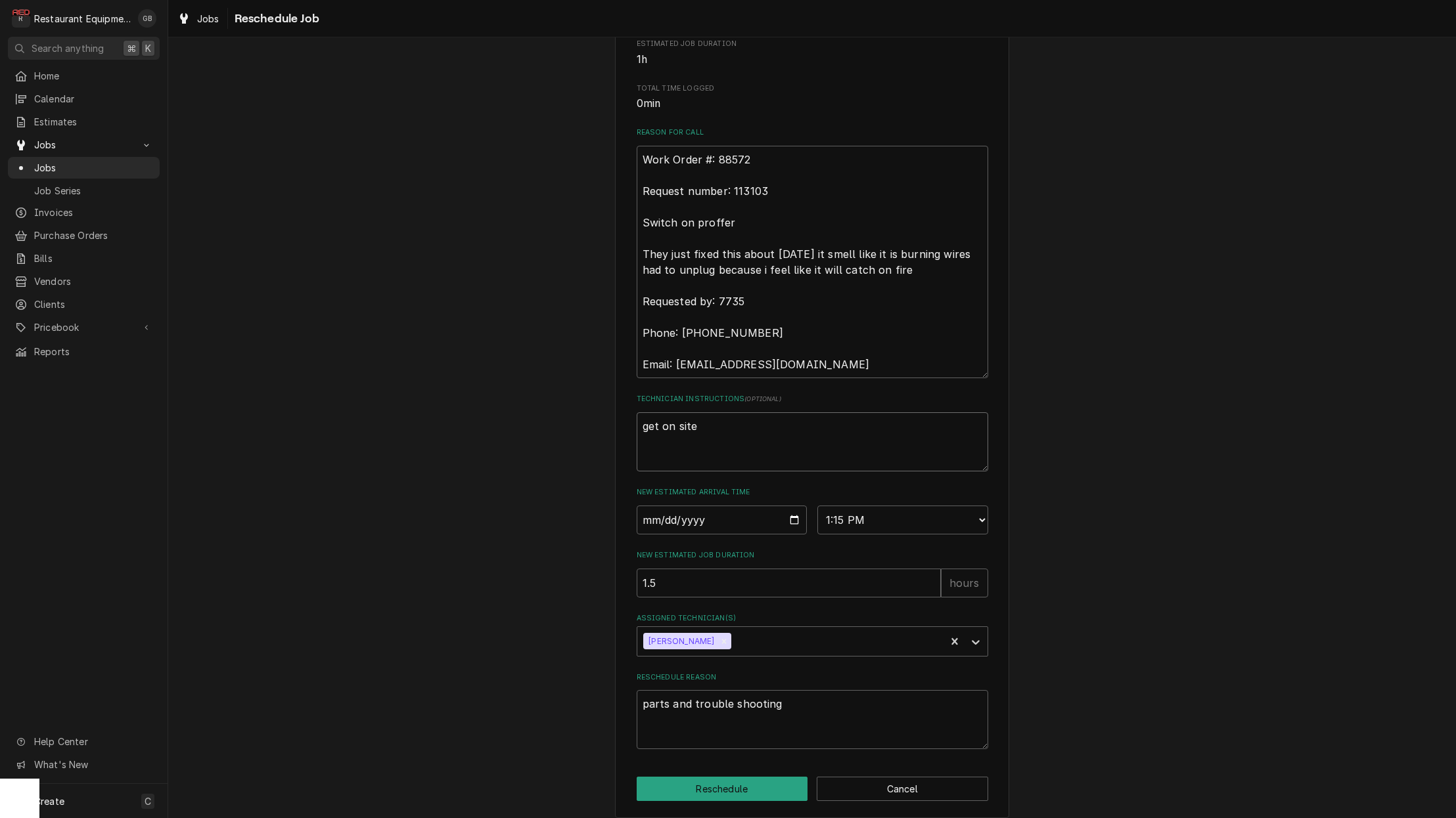
type textarea "get on site"
type textarea "x"
type textarea "get on site a"
type textarea "x"
type textarea "get on site an"
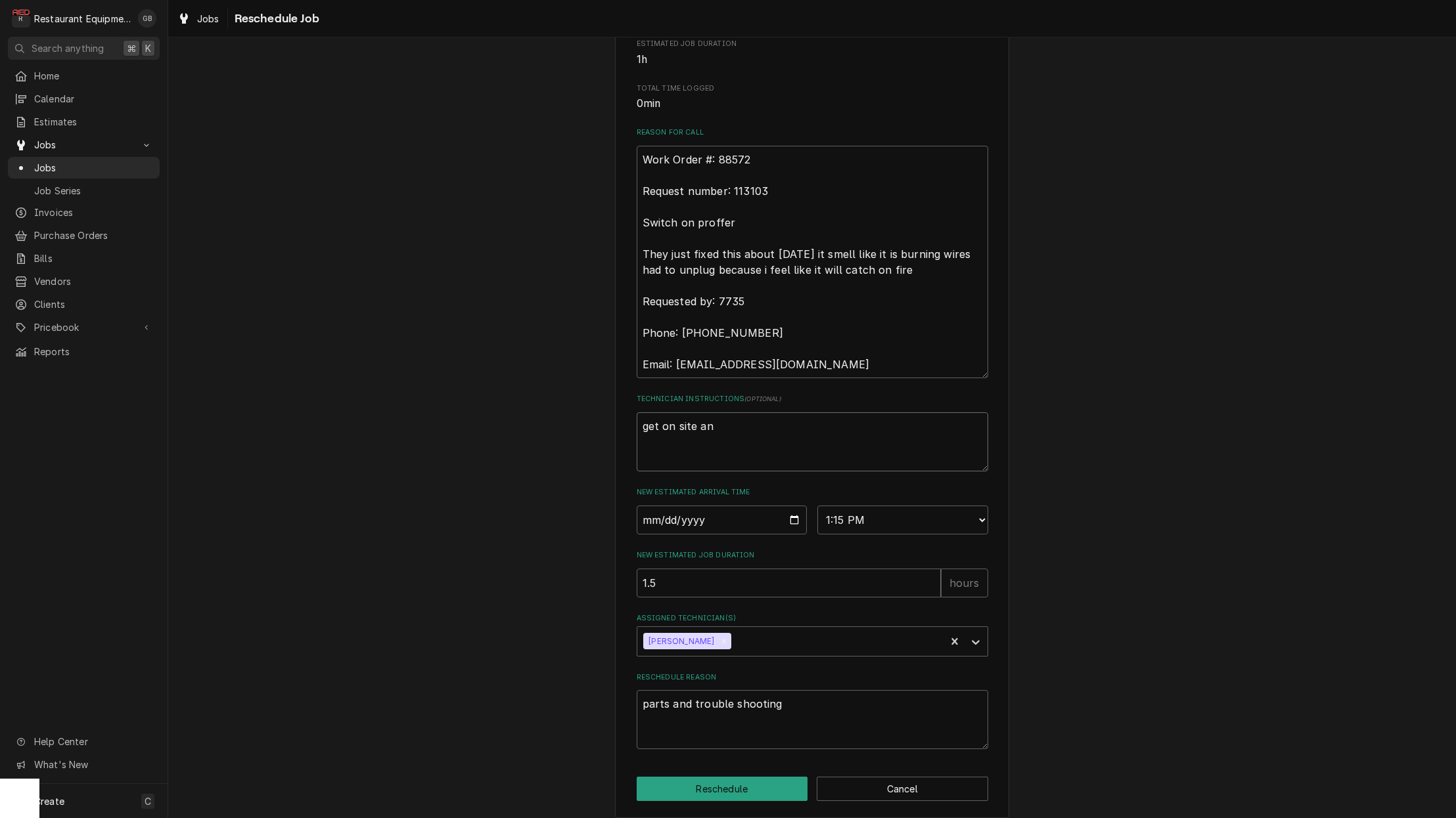
type textarea "x"
type textarea "get on site and"
type textarea "x"
type textarea "get on site and"
type textarea "x"
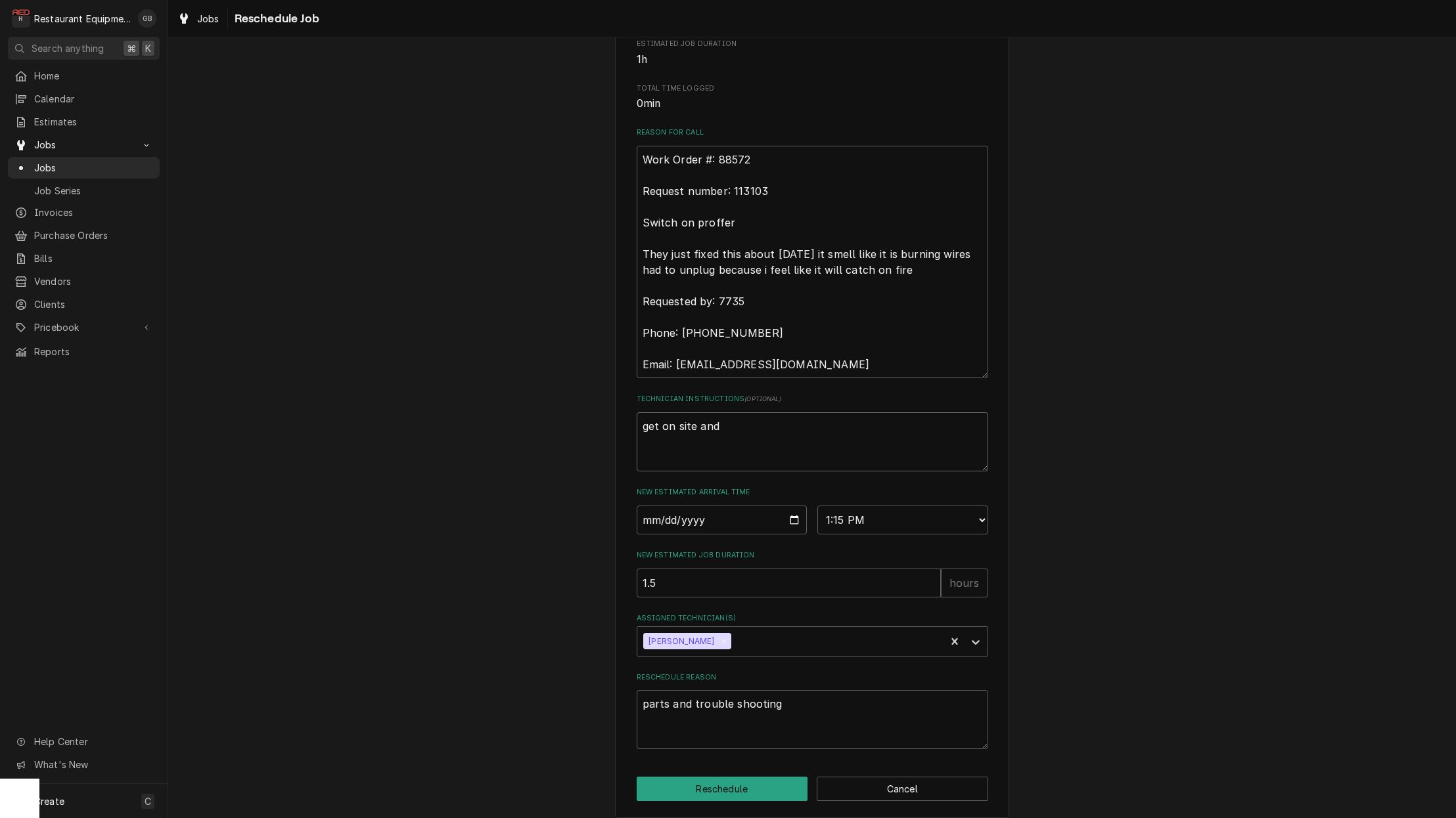
type textarea "get on site and t"
type textarea "x"
type textarea "get on site and tr"
type textarea "x"
type textarea "get on site and tro"
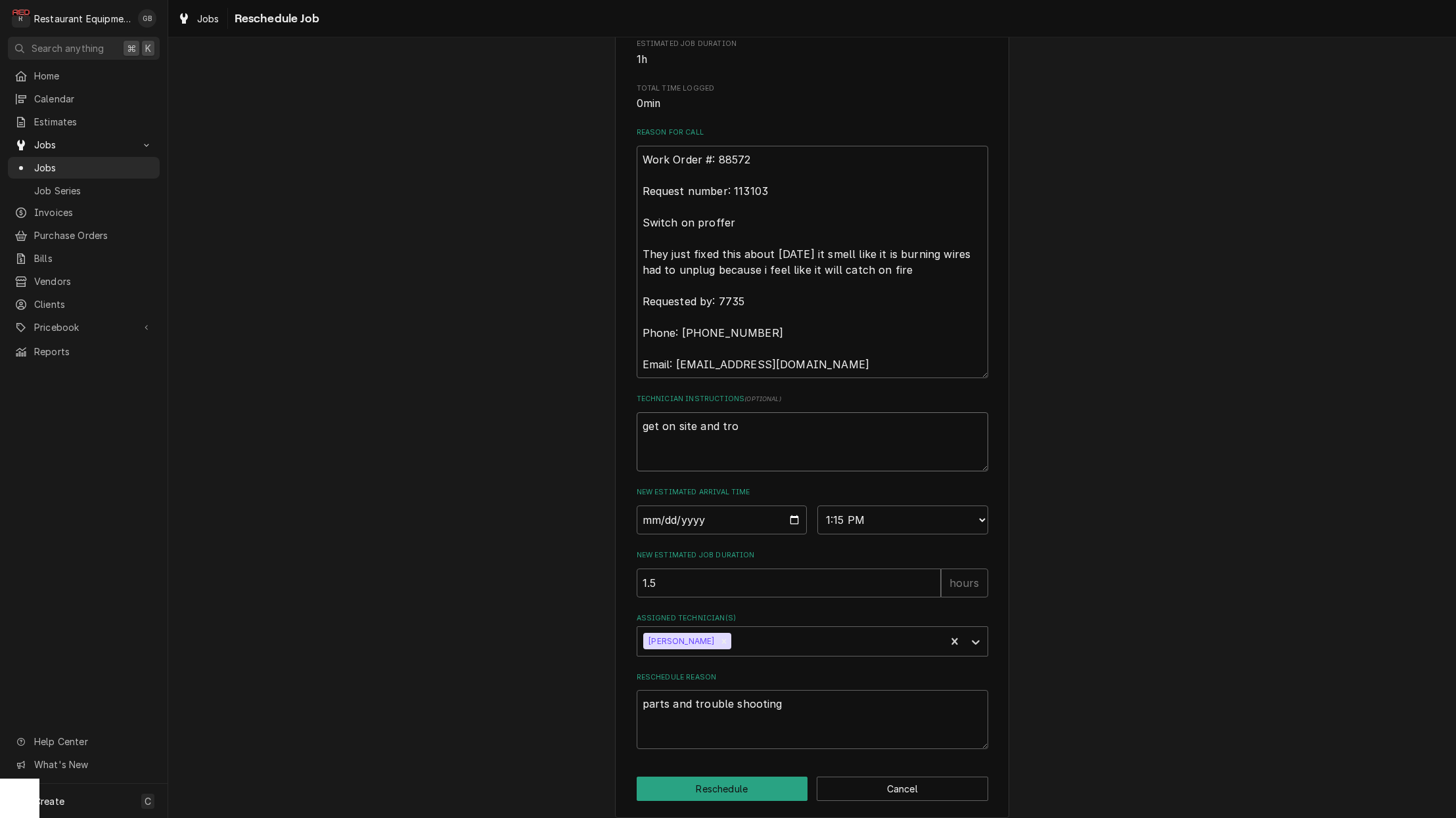
type textarea "x"
type textarea "get on site and trou"
type textarea "x"
type textarea "get on site and troub"
type textarea "x"
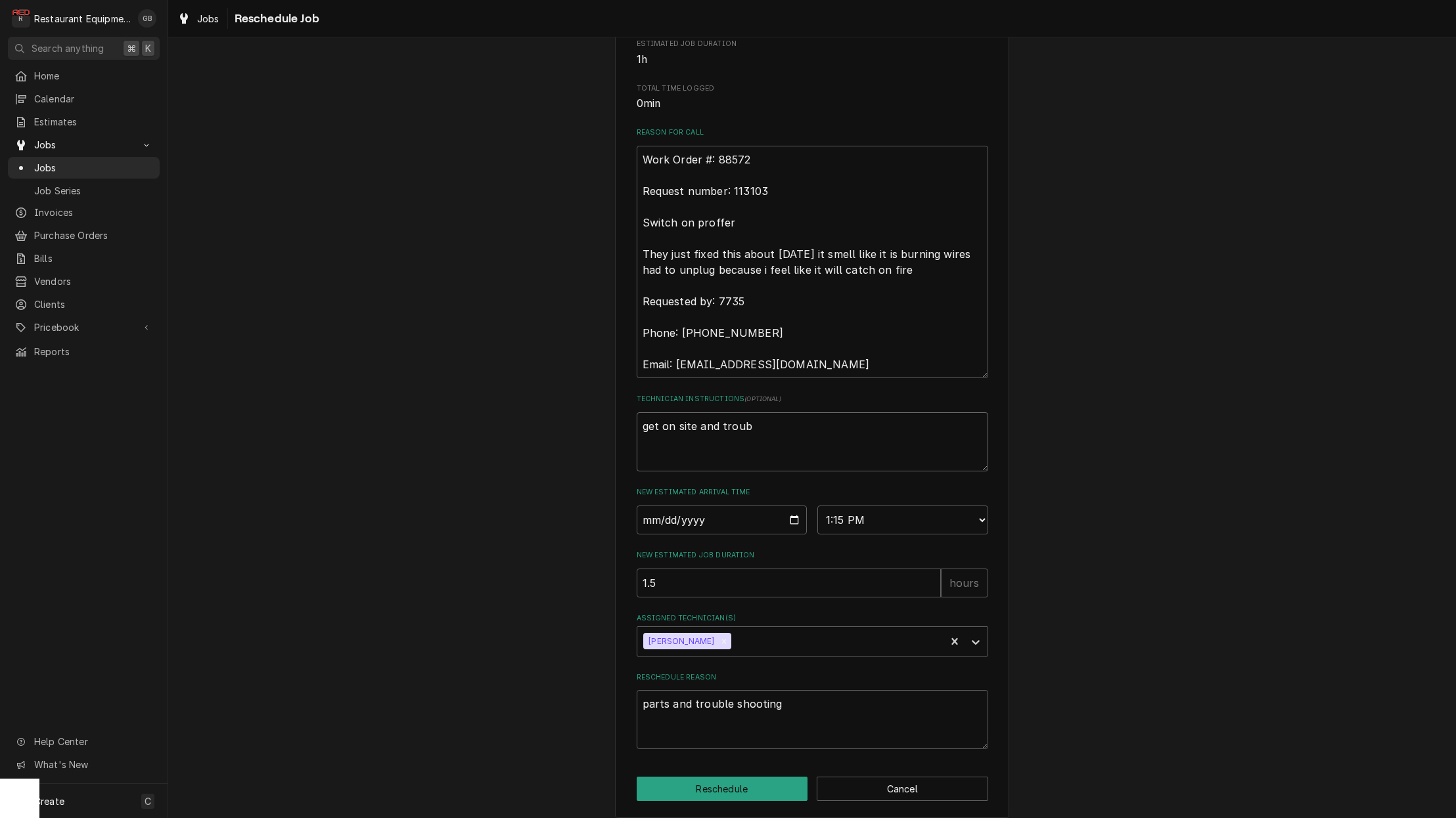
type textarea "get on site and troubl"
type textarea "x"
type textarea "get on site and trouble"
type textarea "x"
type textarea "get on site and trouble"
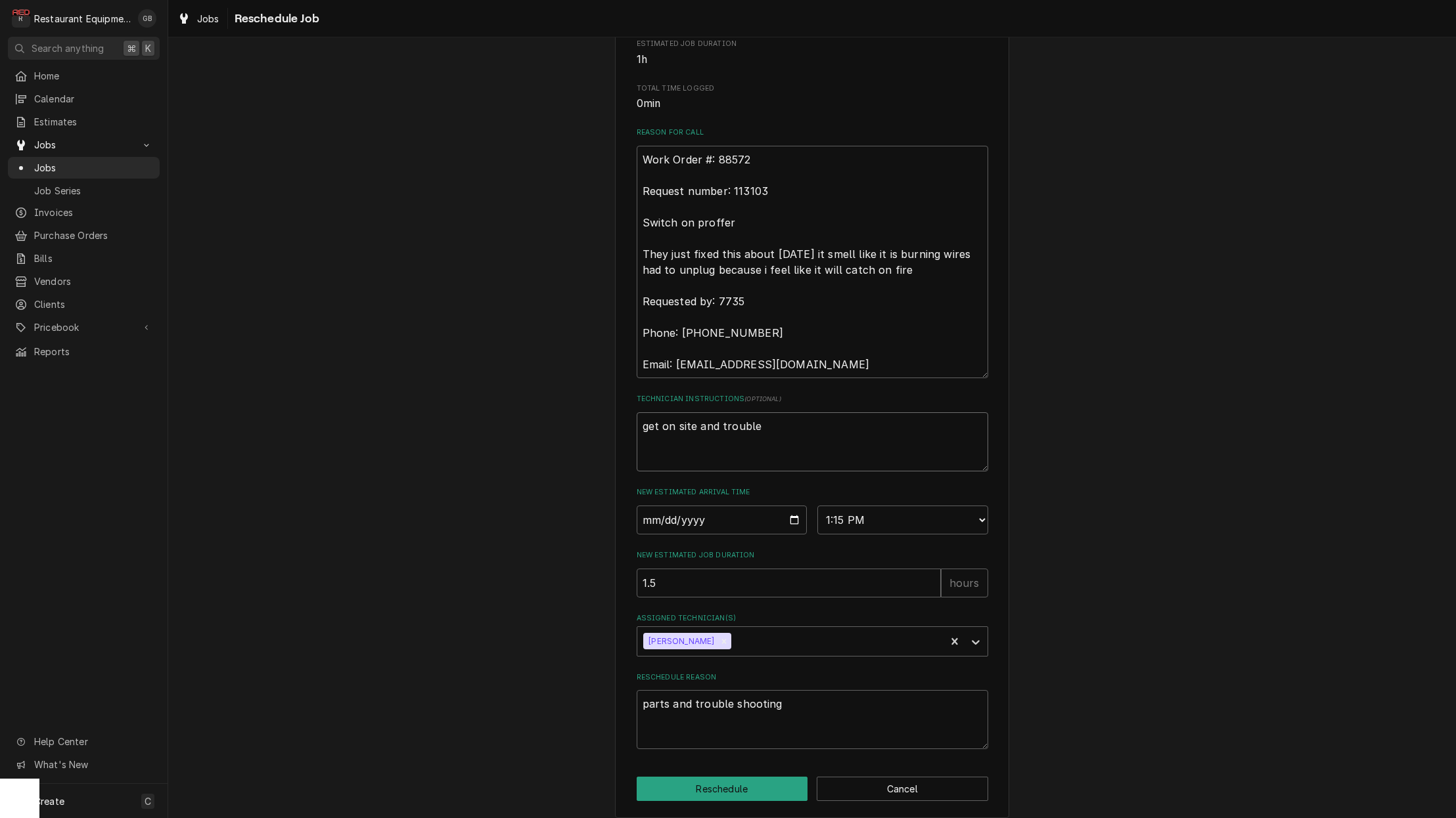
type textarea "x"
type textarea "get on site and trouble s"
type textarea "x"
type textarea "get on site and trouble sh"
type textarea "x"
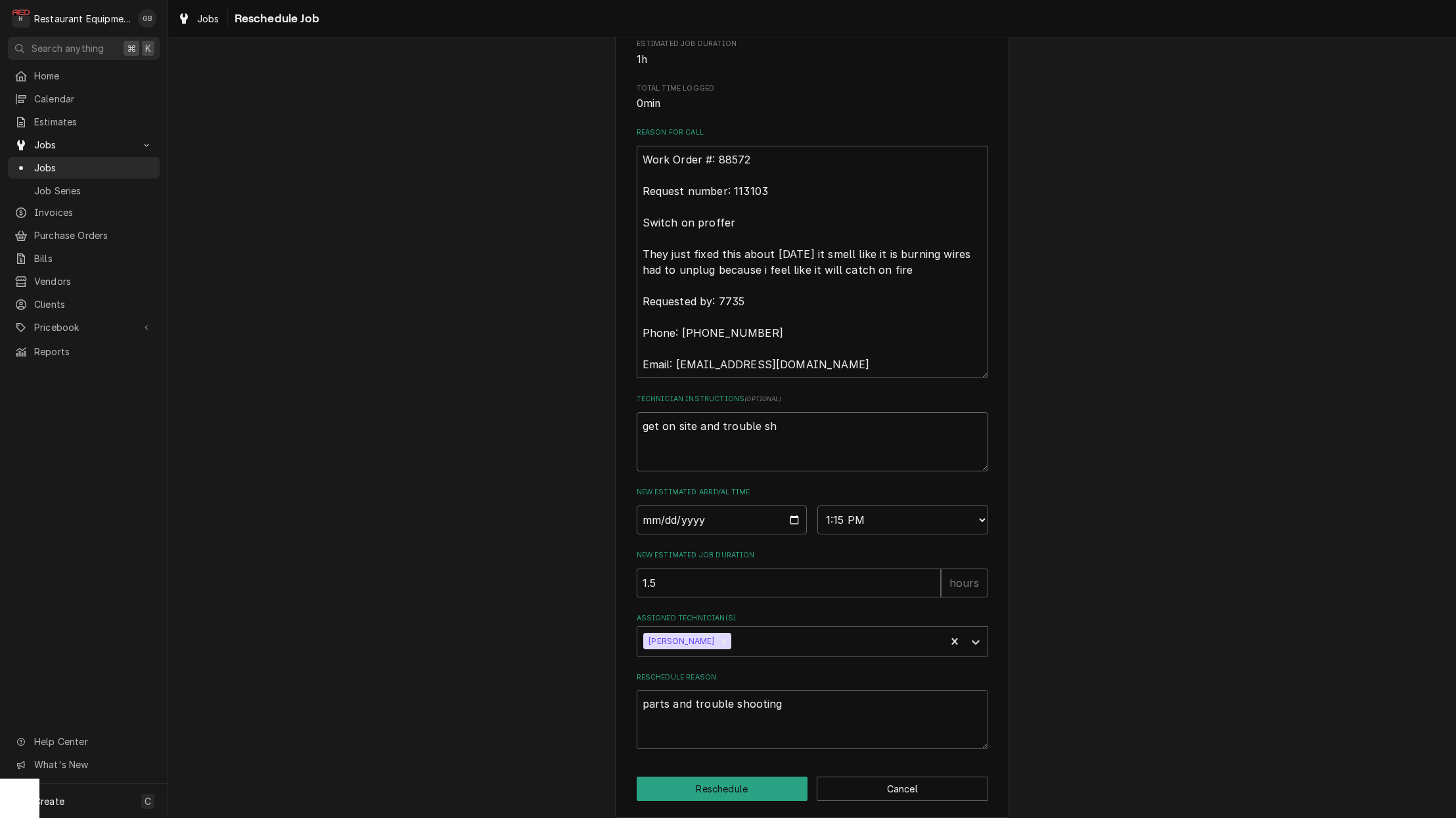
type textarea "get on site and trouble sho"
type textarea "x"
type textarea "get on site and trouble shoo"
type textarea "x"
type textarea "get on site and trouble shoot"
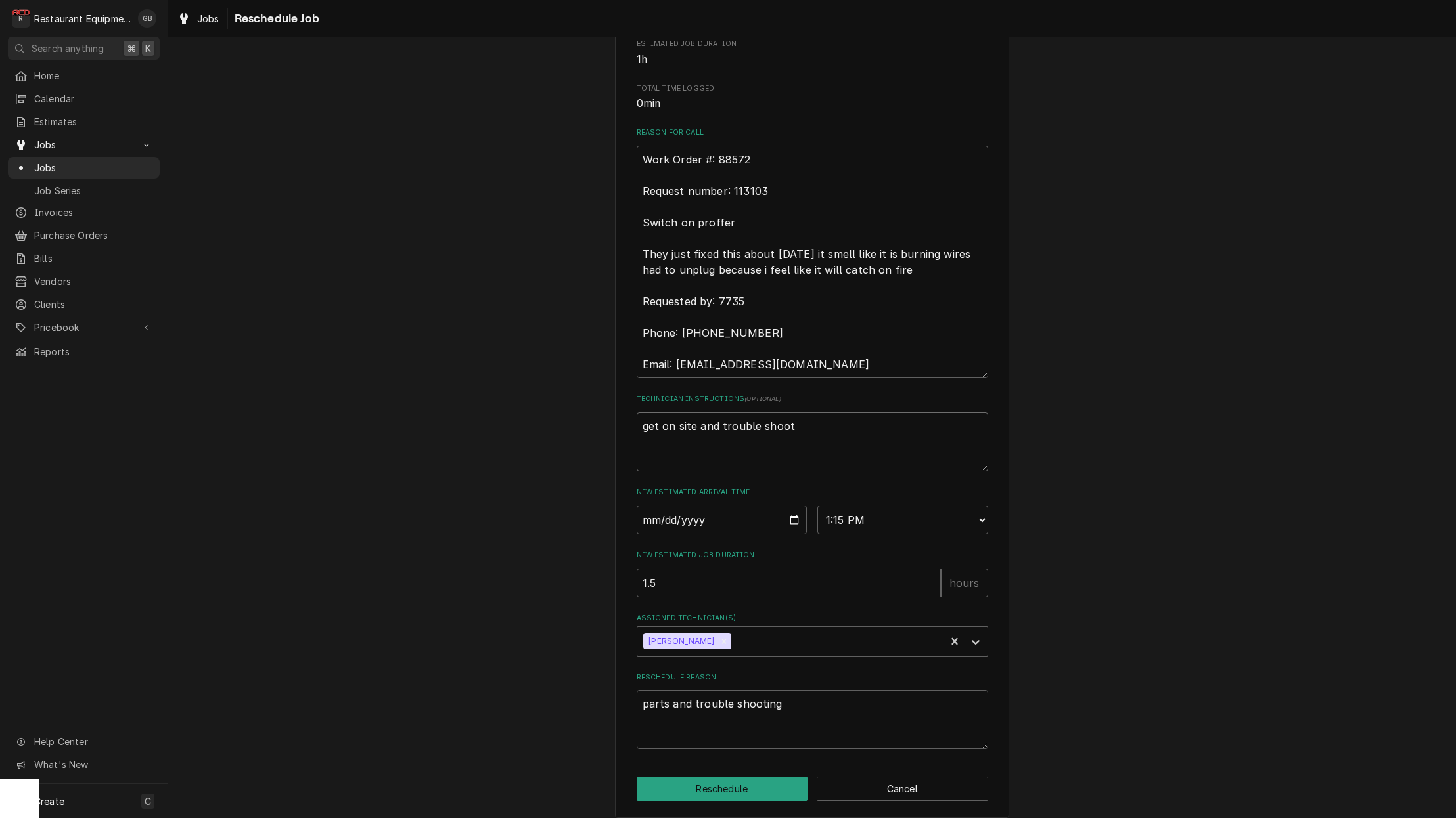
type textarea "x"
type textarea "get on site and trouble shoot."
type textarea "x"
type textarea "get on site and trouble shoot. t"
type textarea "x"
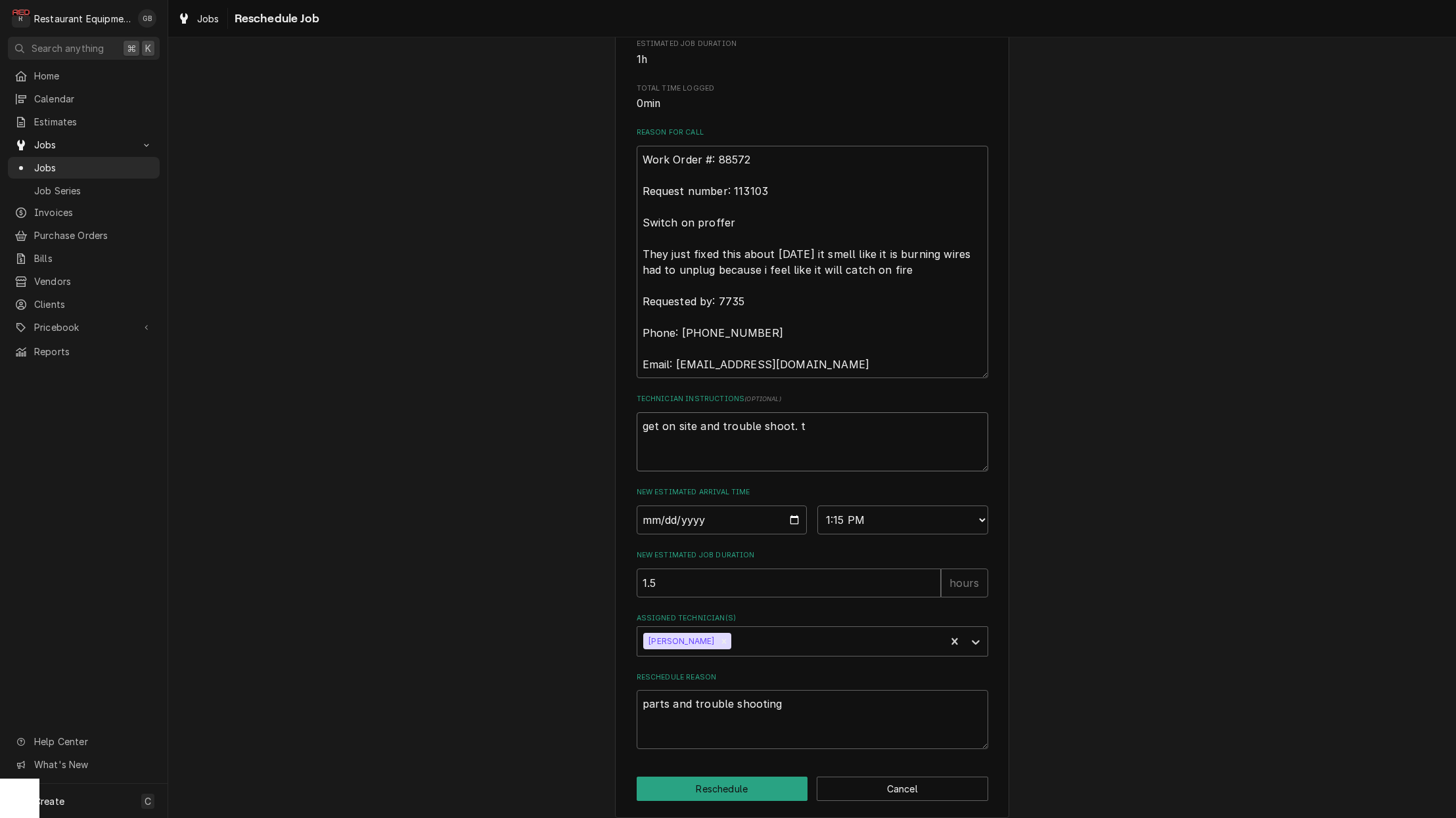
type textarea "get on site and trouble shoot. th"
type textarea "x"
type textarea "get on site and trouble shoot. the"
type textarea "x"
type textarea "get on site and trouble shoot. the"
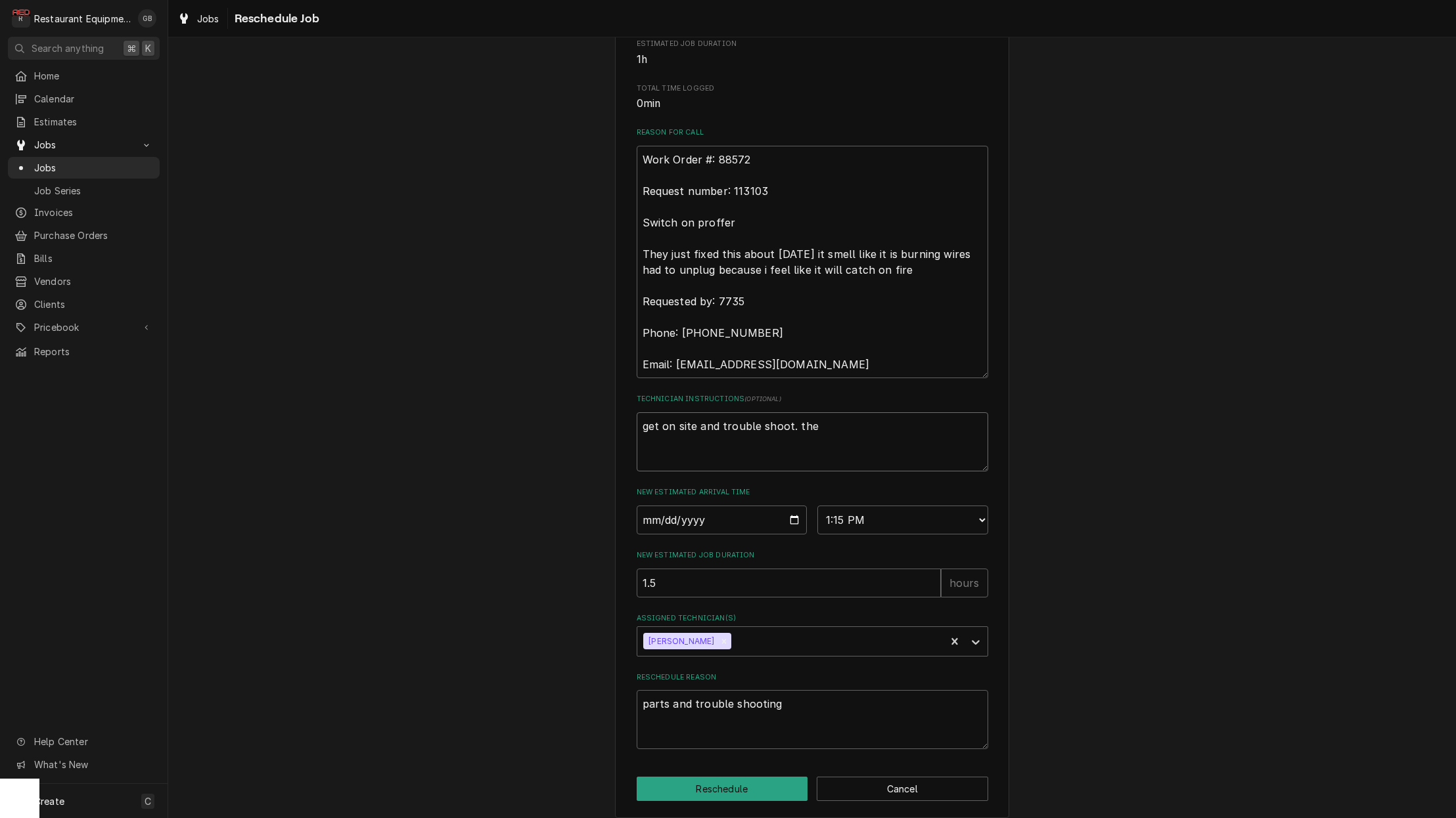
type textarea "x"
type textarea "get on site and trouble shoot. the"
type textarea "x"
type textarea "get on site and trouble shoot. th"
type textarea "x"
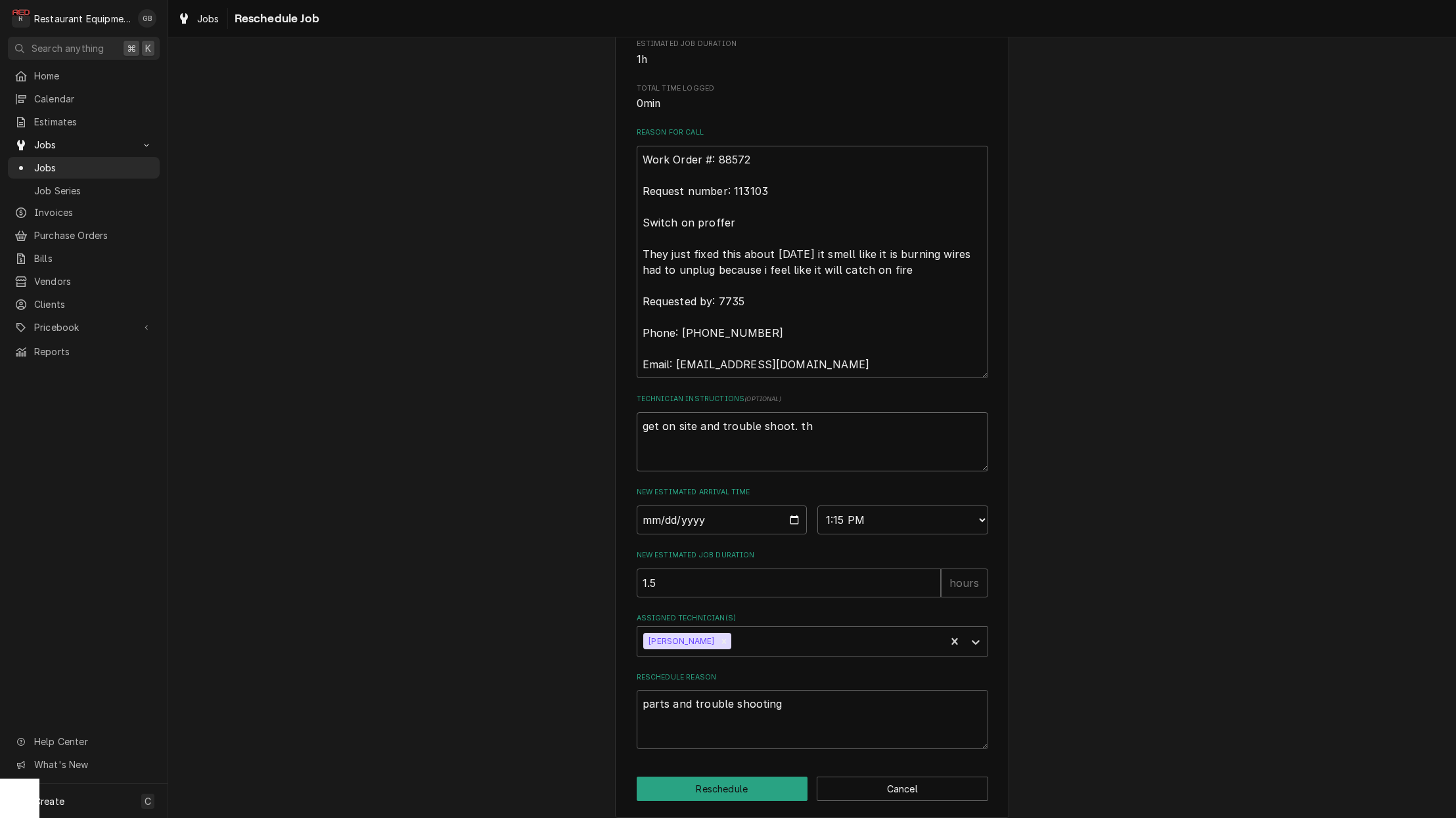
type textarea "get on site and trouble shoot. t"
type textarea "x"
type textarea "get on site and trouble shoot."
type textarea "x"
type textarea "get on site and trouble shoot."
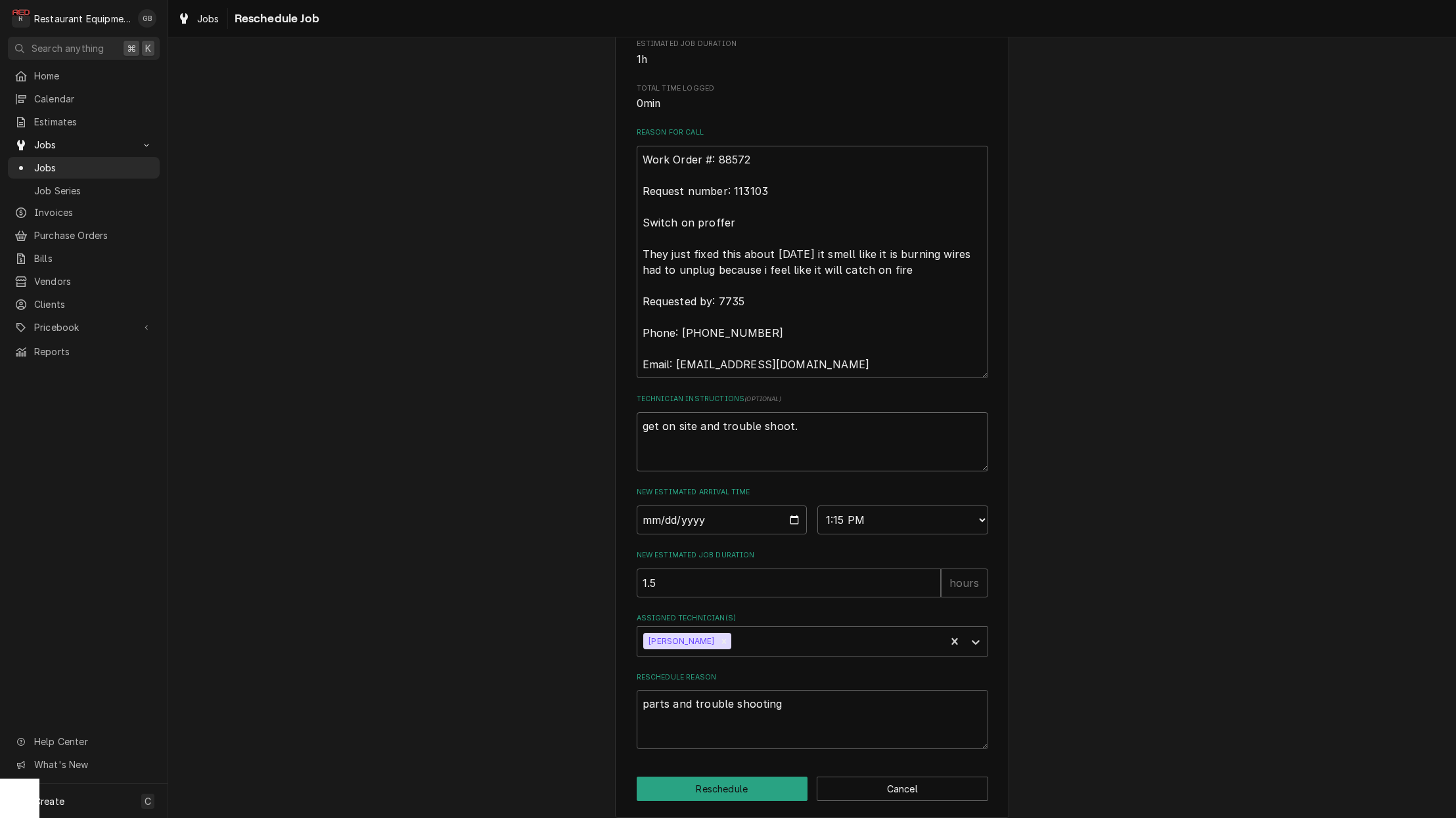
type textarea "x"
type textarea "get on site and trouble shoot"
type textarea "x"
type textarea "get on site and trouble shoot"
type textarea "x"
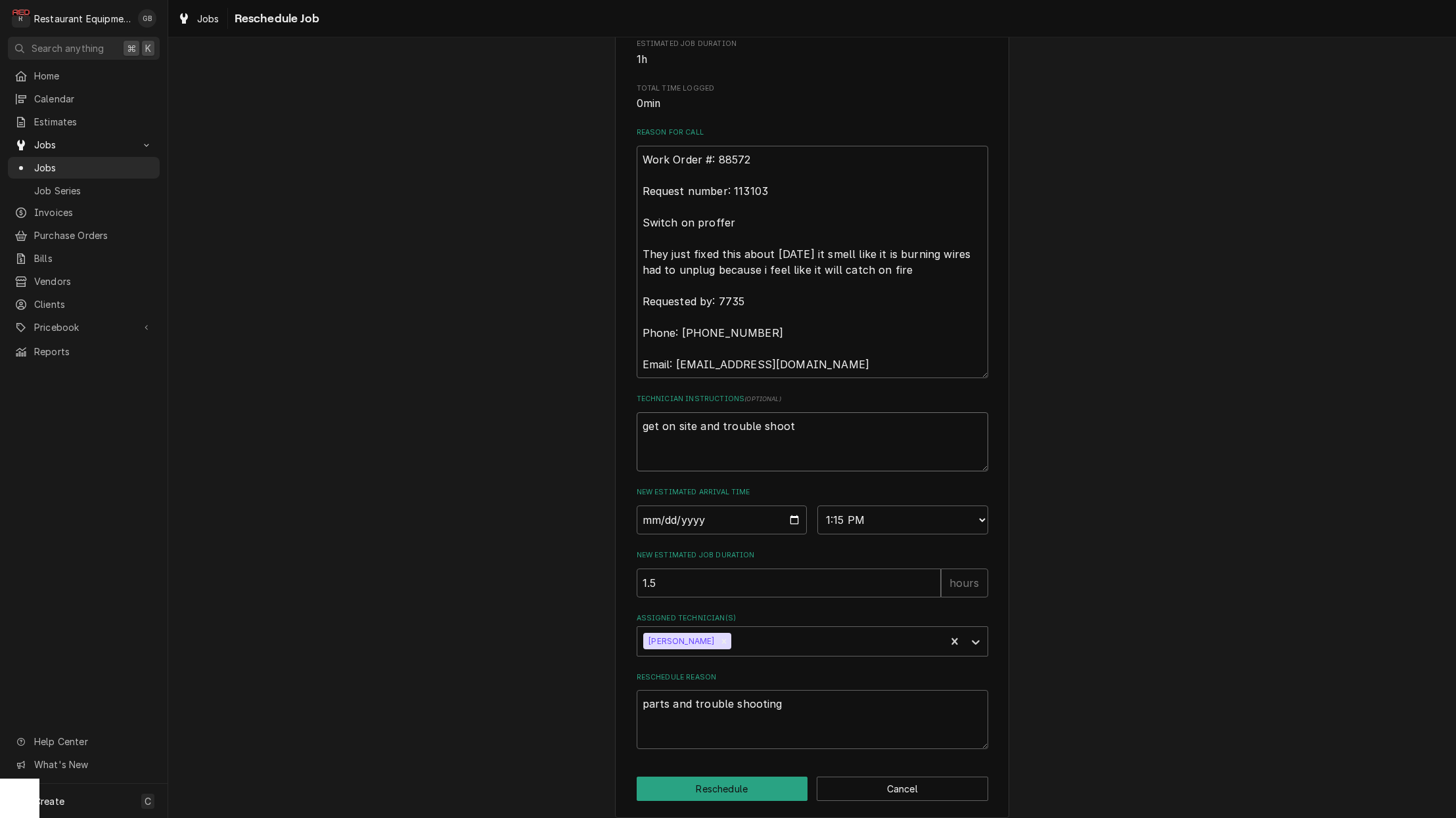
type textarea "get on site and trouble shoot"
type textarea "x"
type textarea "get on site and trouble shoot"
type textarea "x"
type textarea "get on site and trouble shoot"
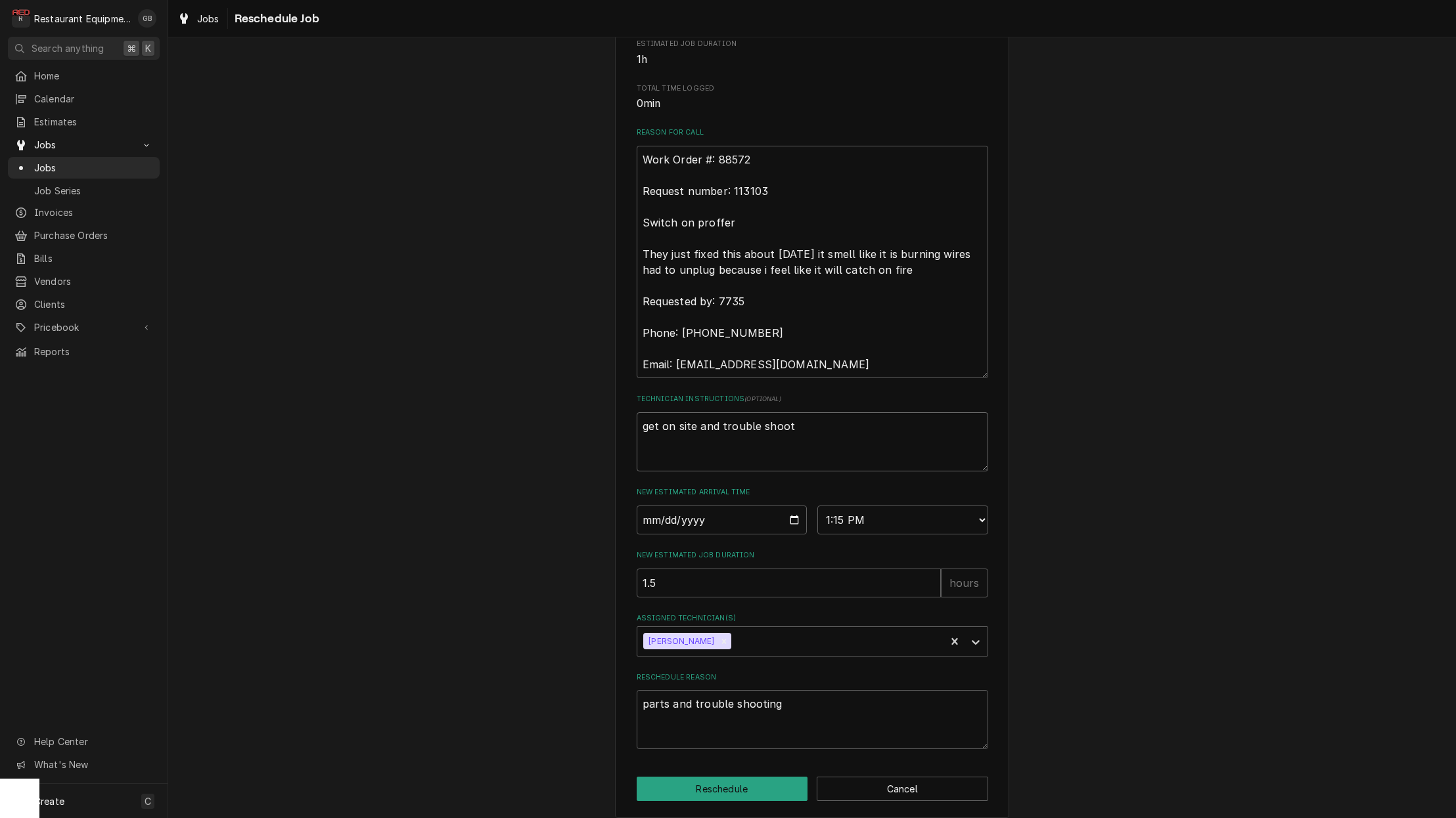
type textarea "x"
type textarea "get on site and trouble shoot"
type textarea "x"
type textarea "get on site and trouble shoot"
type textarea "x"
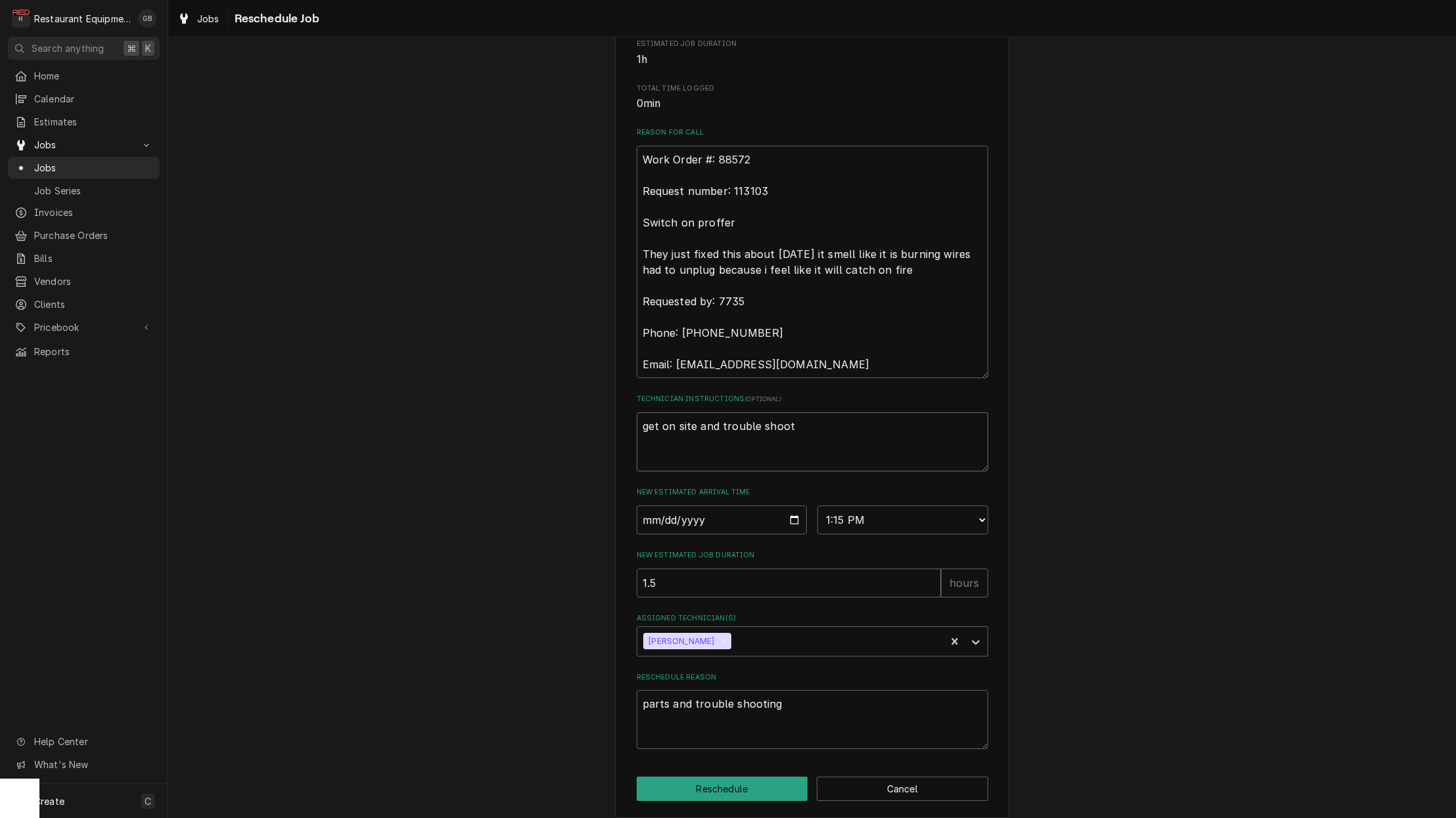
type textarea "get on site and trouble shoo"
type textarea "x"
type textarea "get on site and trouble sho"
type textarea "x"
type textarea "get on site and trouble sh"
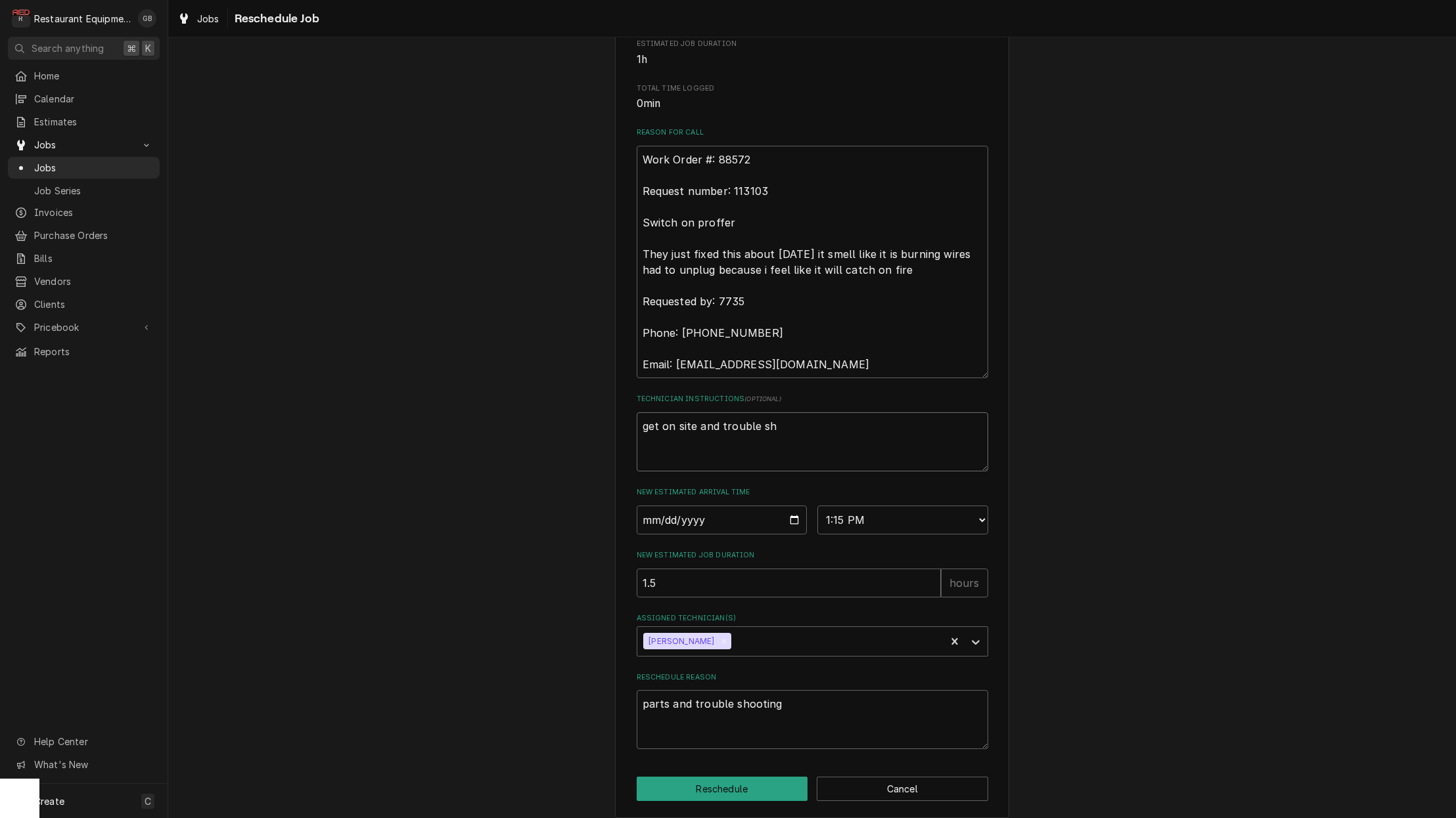
type textarea "x"
type textarea "get on site and trouble s"
type textarea "x"
type textarea "get on site and trouble"
type textarea "x"
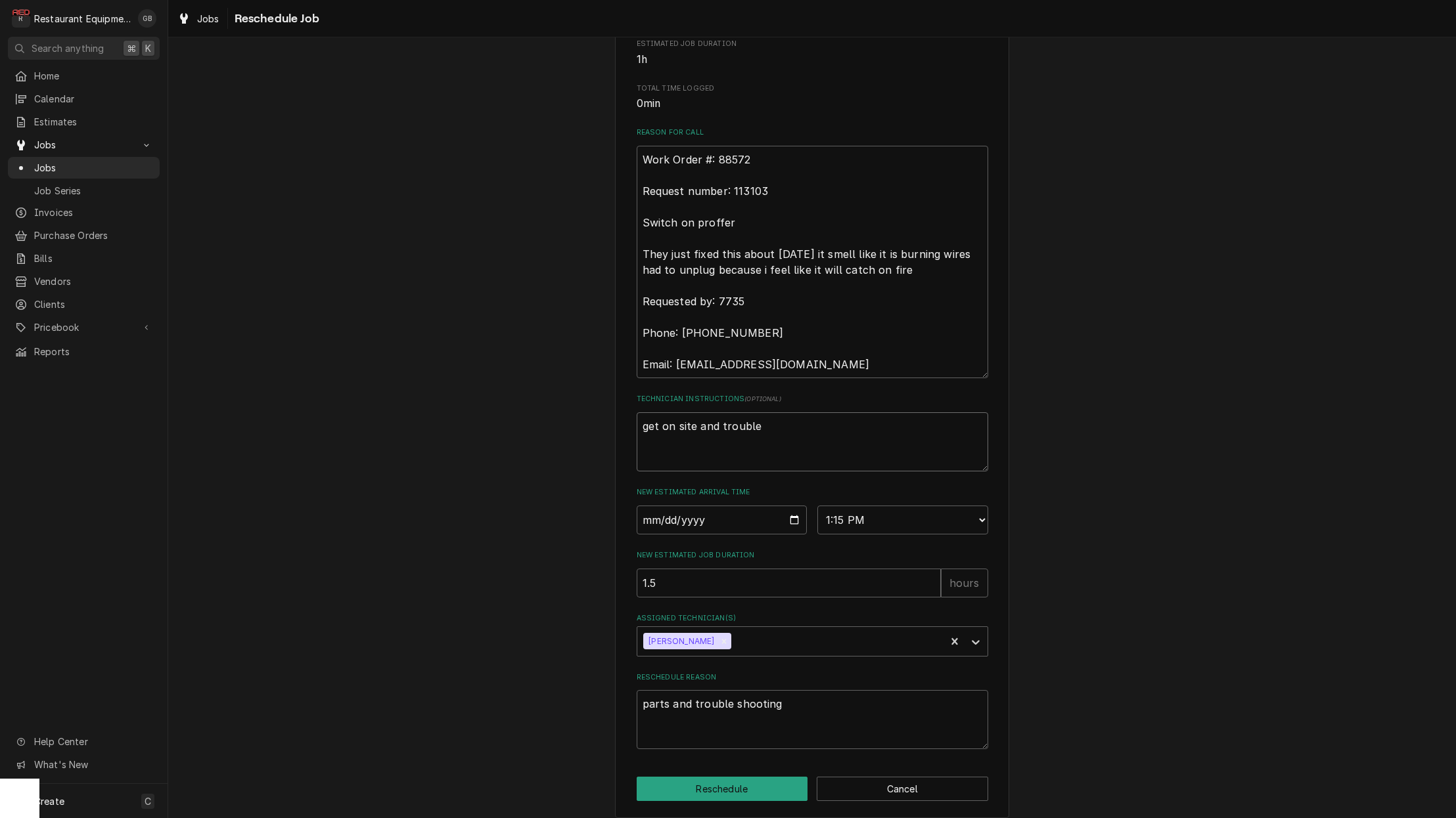
type textarea "get on site and trouble"
type textarea "x"
type textarea "get on site and troubles"
type textarea "x"
type textarea "get on site and troublesh"
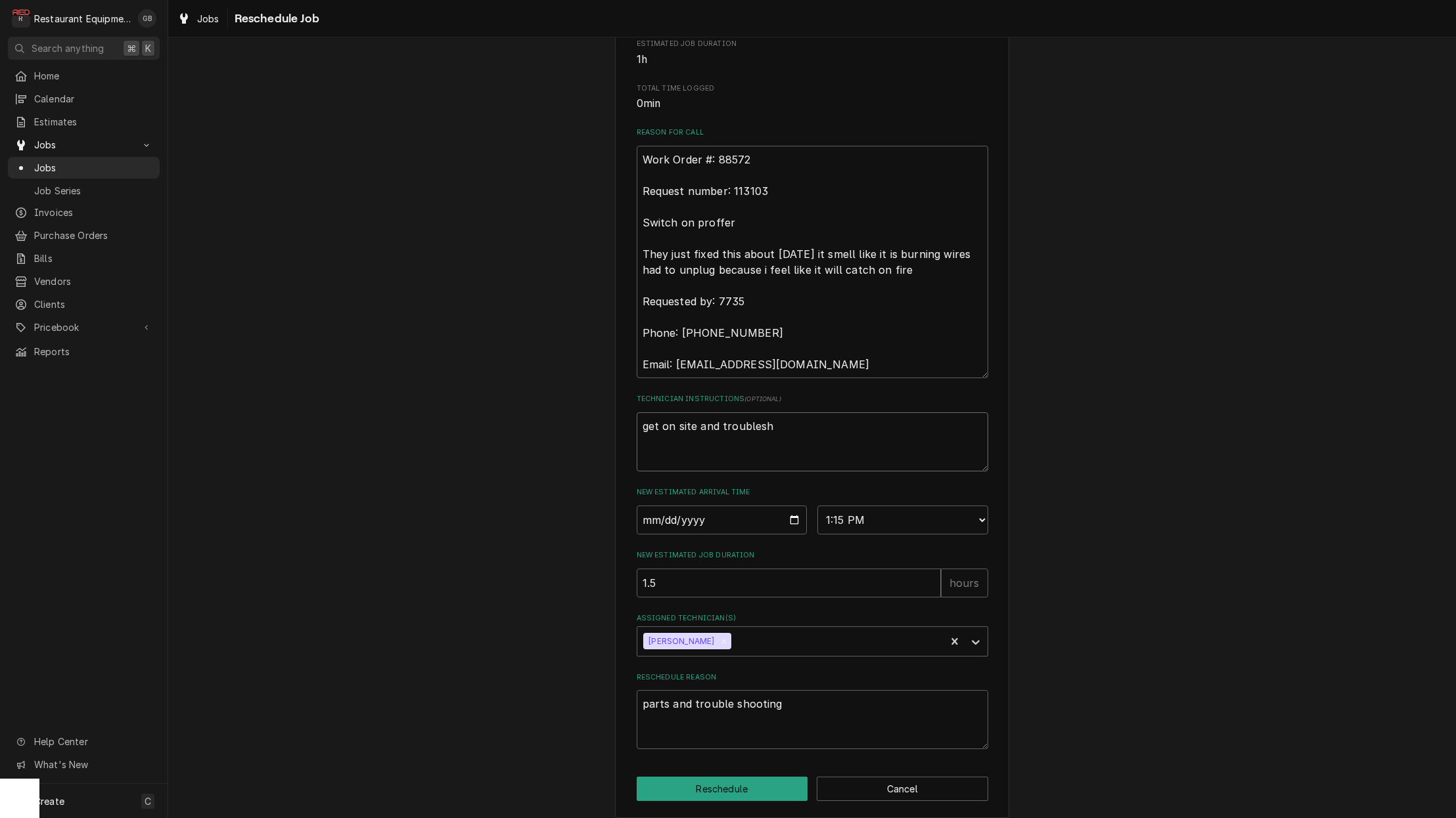
type textarea "x"
type textarea "get on site and troublesho"
type textarea "x"
type textarea "get on site and troubleshoo"
type textarea "x"
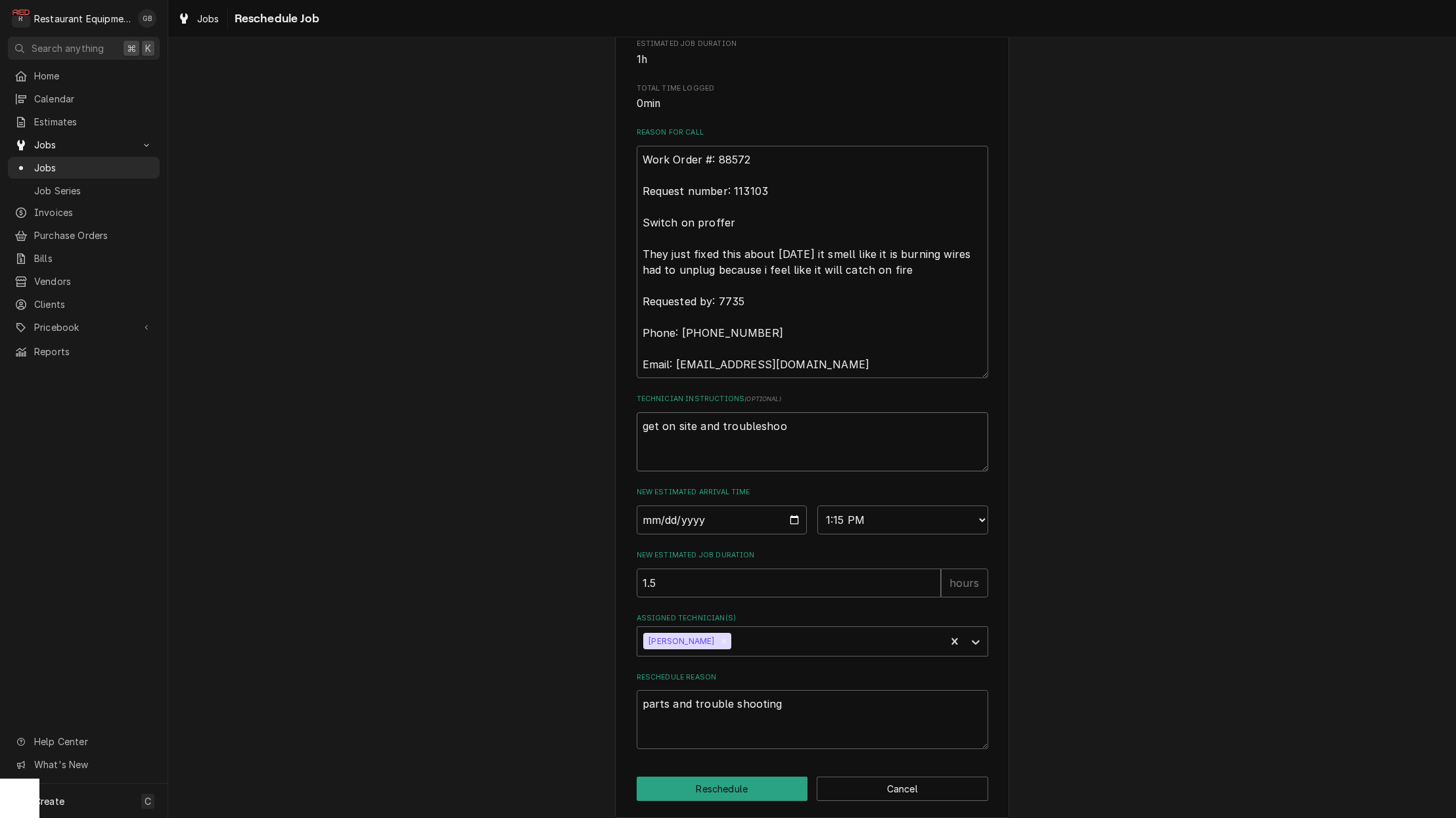
type textarea "get on site and troubleshoot"
type textarea "x"
type textarea "get on site and troubleshoot"
type textarea "x"
type textarea "get on site and troubleshoot t"
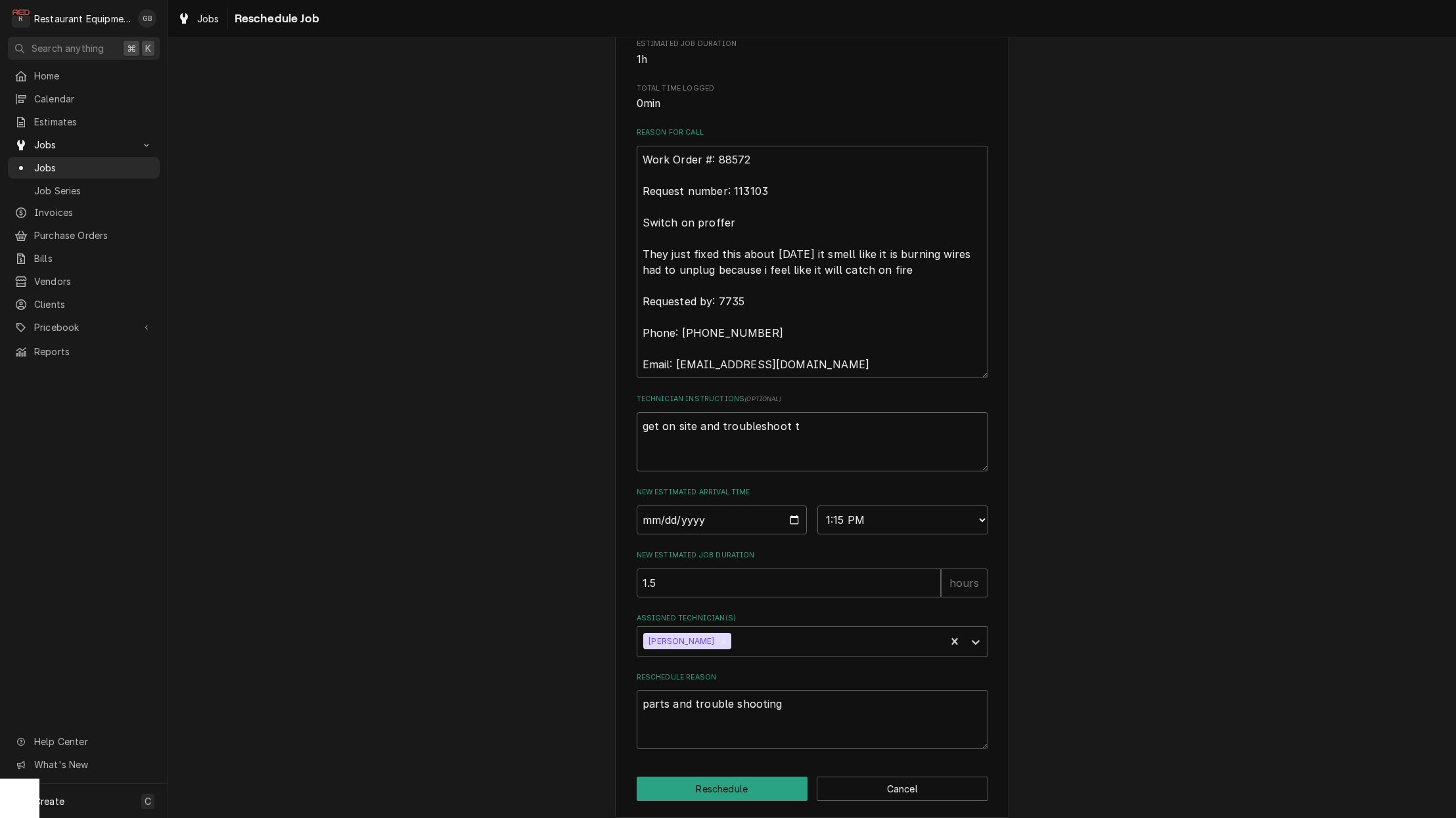
type textarea "x"
type textarea "get on site and troubleshoot th"
type textarea "x"
type textarea "get on site and troubleshoot the"
type textarea "x"
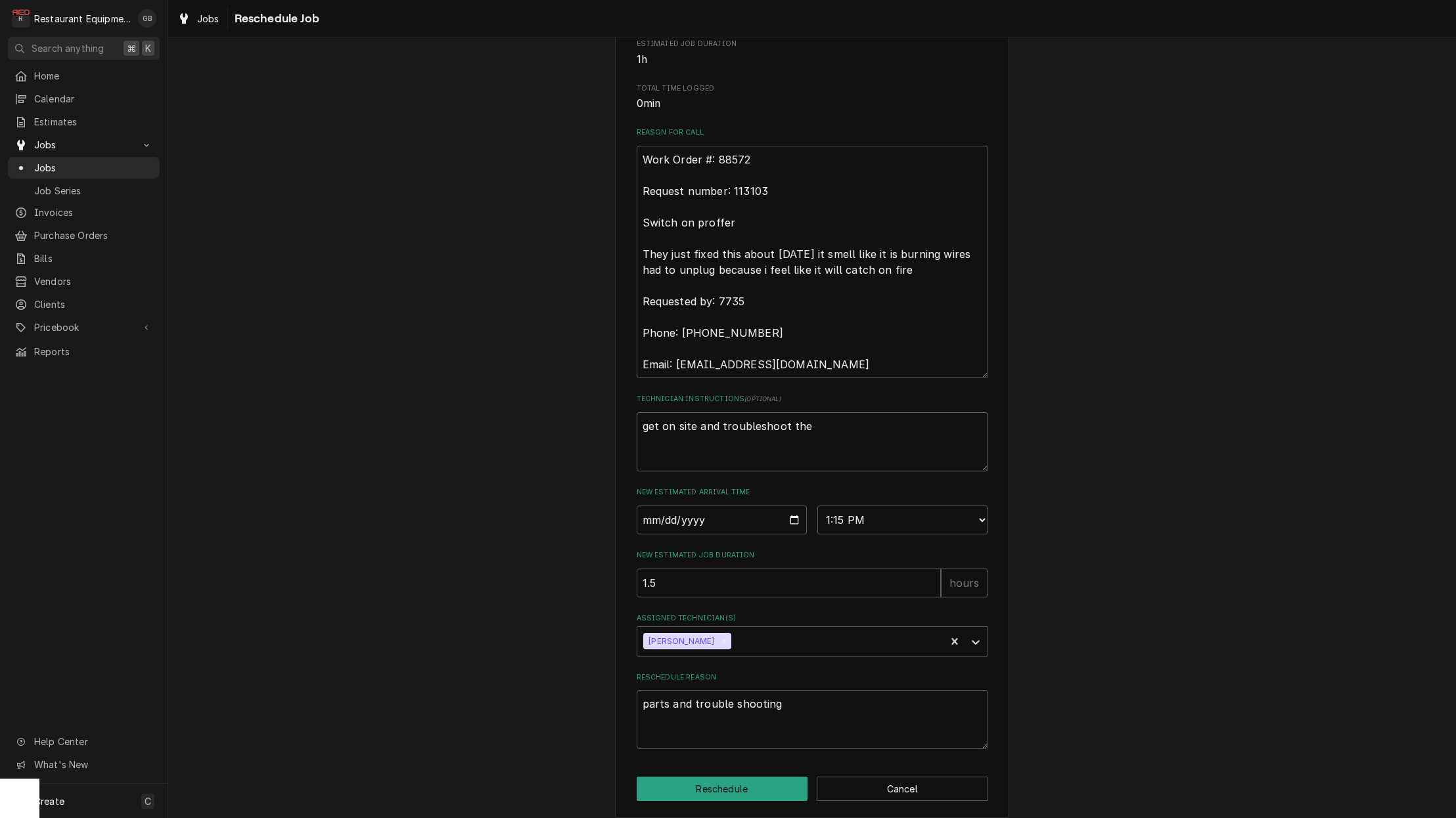
type textarea "get on site and troubleshoot ther"
type textarea "x"
type textarea "get on site and troubleshoot there"
type textarea "x"
type textarea "get on site and troubleshoot there"
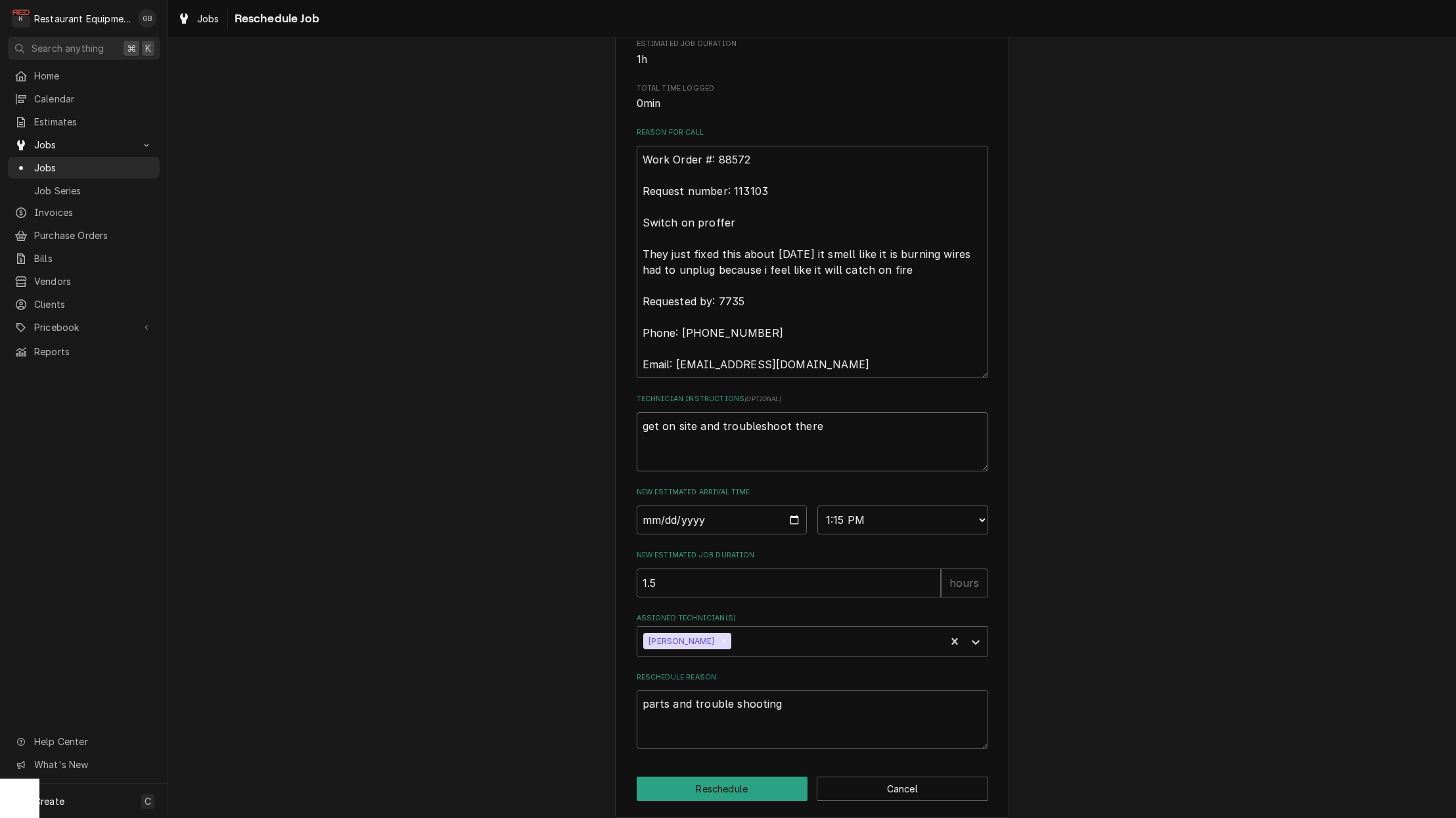
type textarea "x"
type textarea "get on site and troubleshoot ther"
type textarea "x"
type textarea "get on site and troubleshoot the"
type textarea "x"
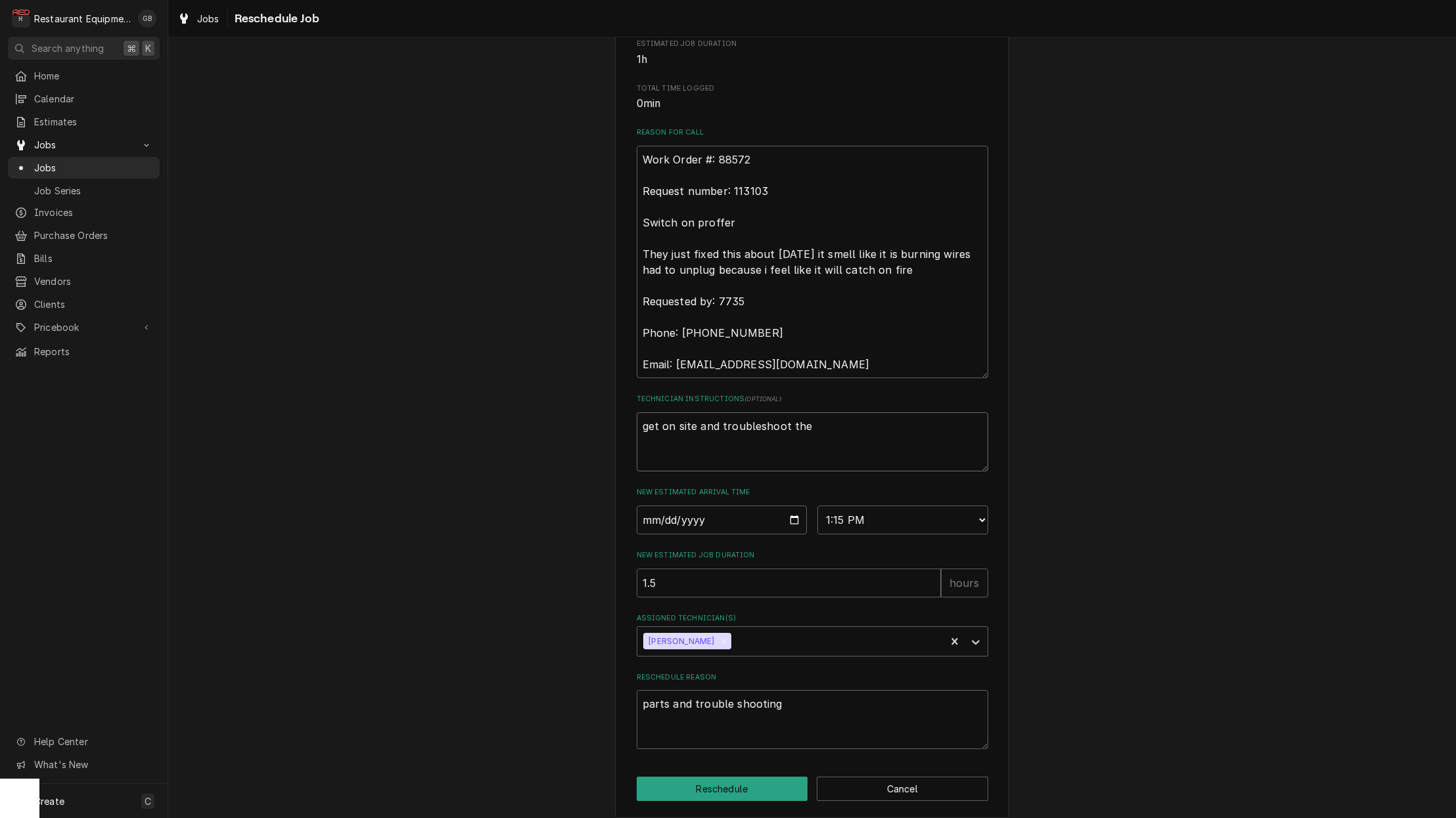
type textarea "get on site and troubleshoot the"
type textarea "x"
type textarea "get on site and troubleshoot the u"
type textarea "x"
type textarea "get on site and troubleshoot the un"
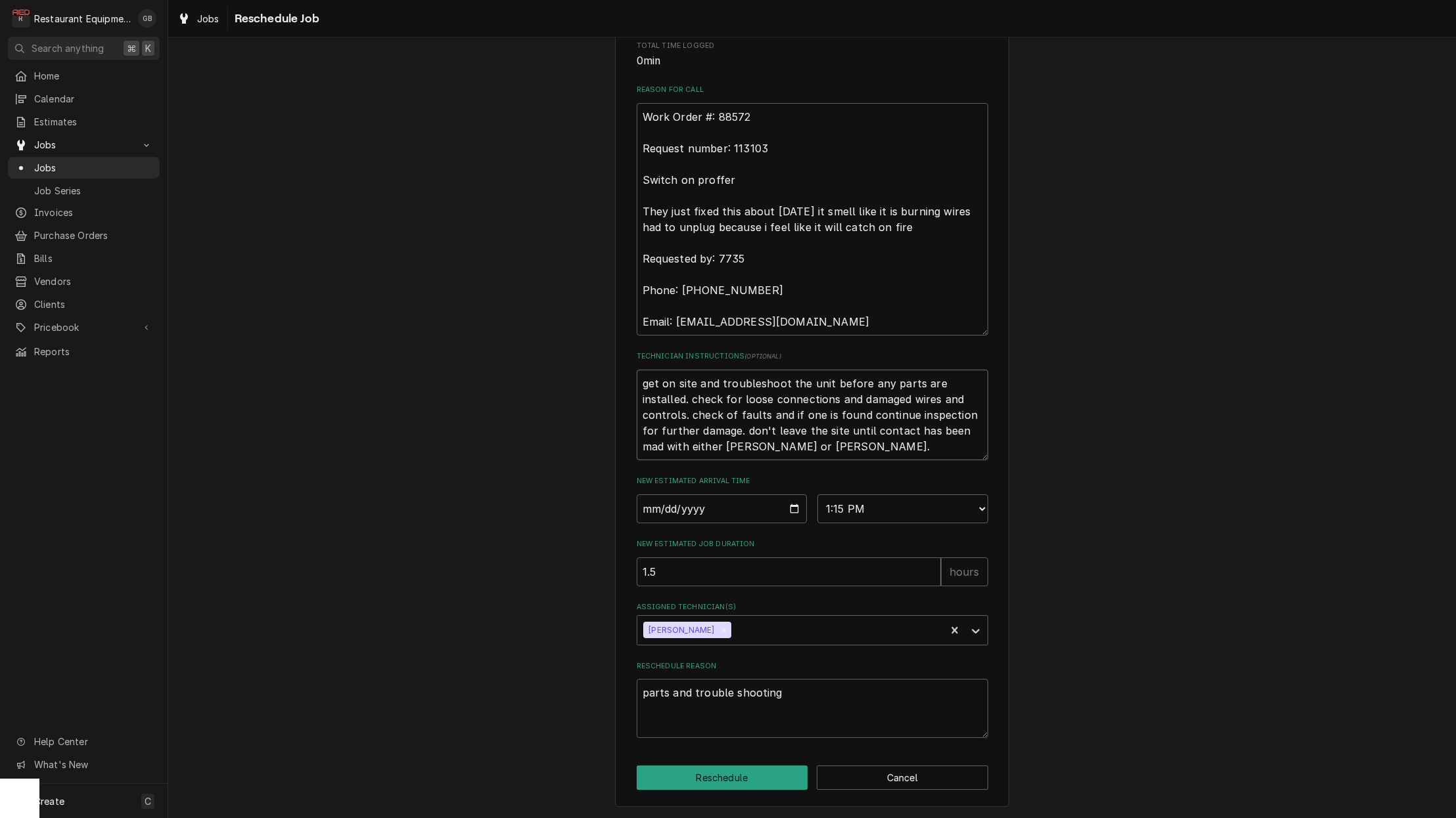
scroll to position [0, 0]
click at [717, 782] on button "Reschedule" at bounding box center [722, 777] width 172 height 24
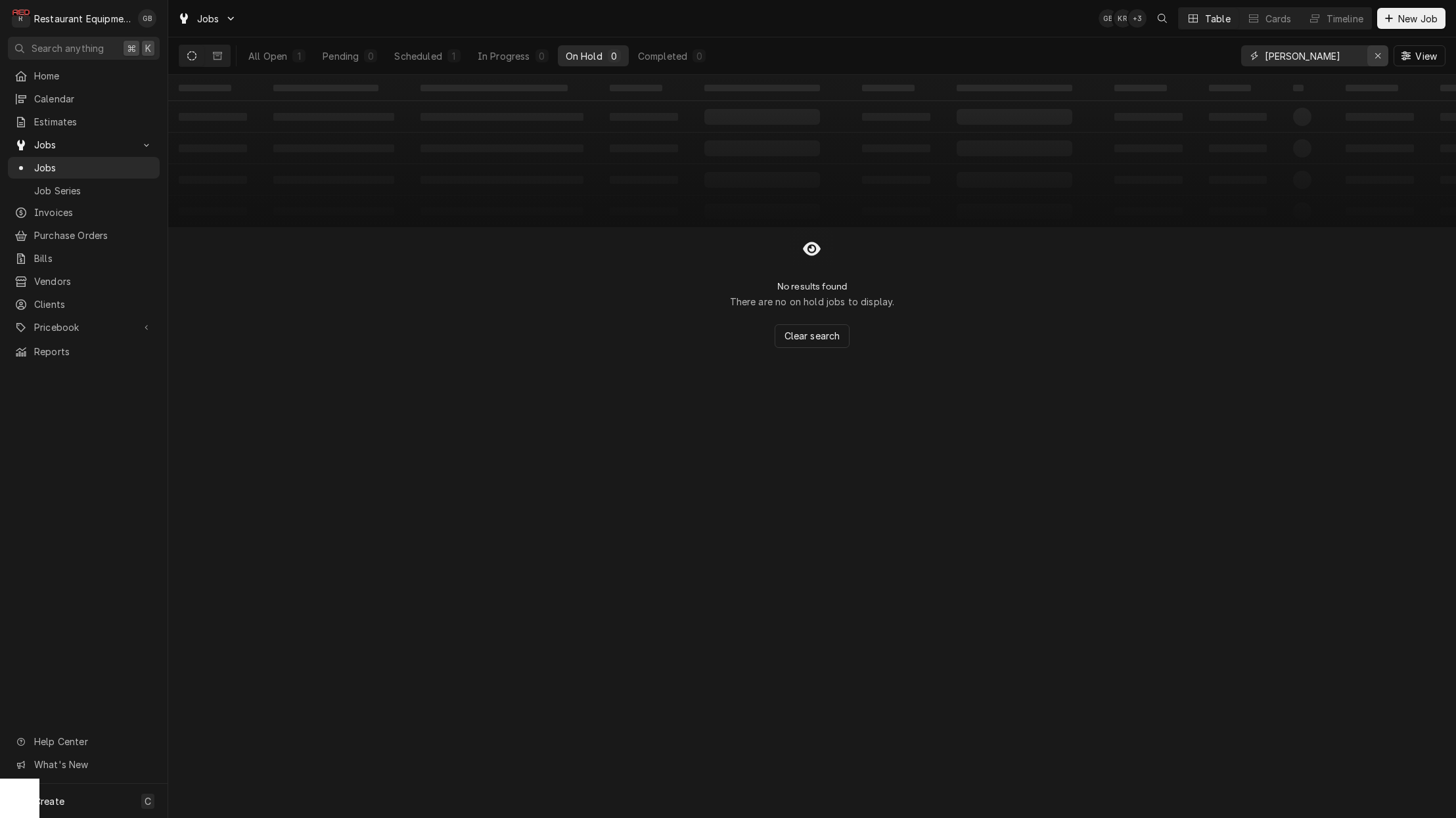
click at [1382, 54] on div "Erase input" at bounding box center [1378, 55] width 13 height 13
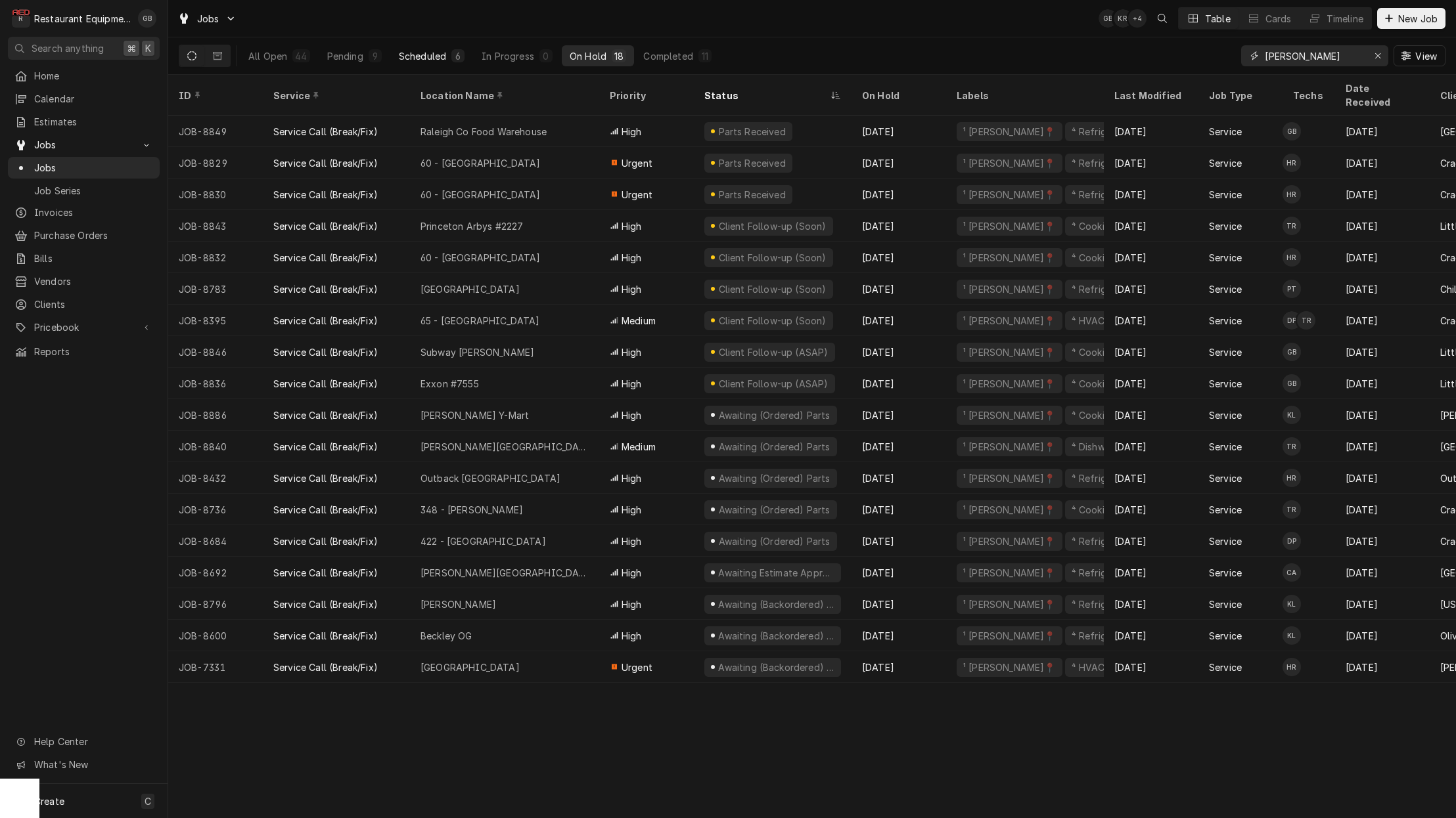
type input "[PERSON_NAME]"
click at [435, 55] on div "Scheduled" at bounding box center [422, 55] width 47 height 14
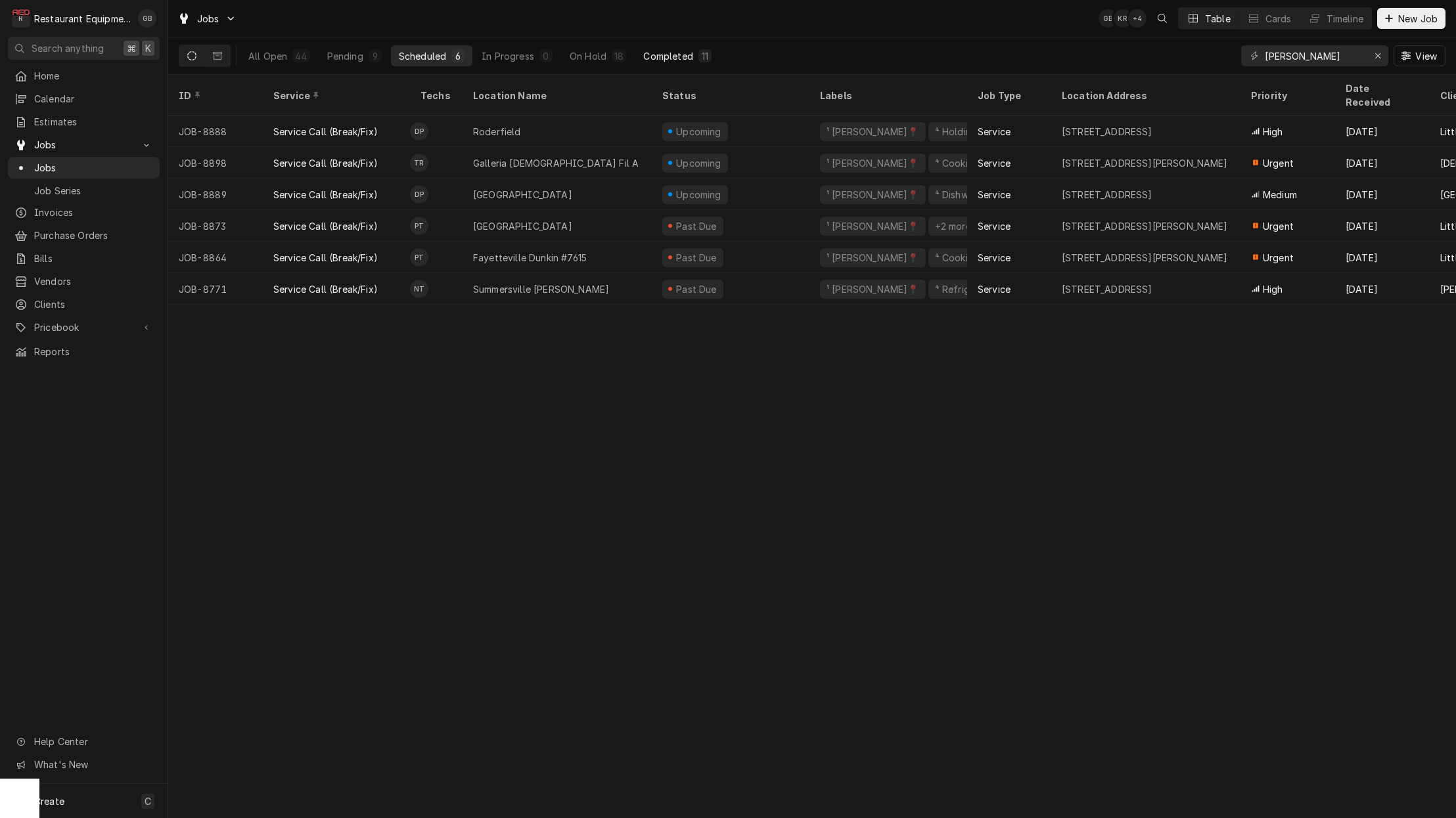
click at [658, 54] on div "Completed" at bounding box center [668, 55] width 49 height 14
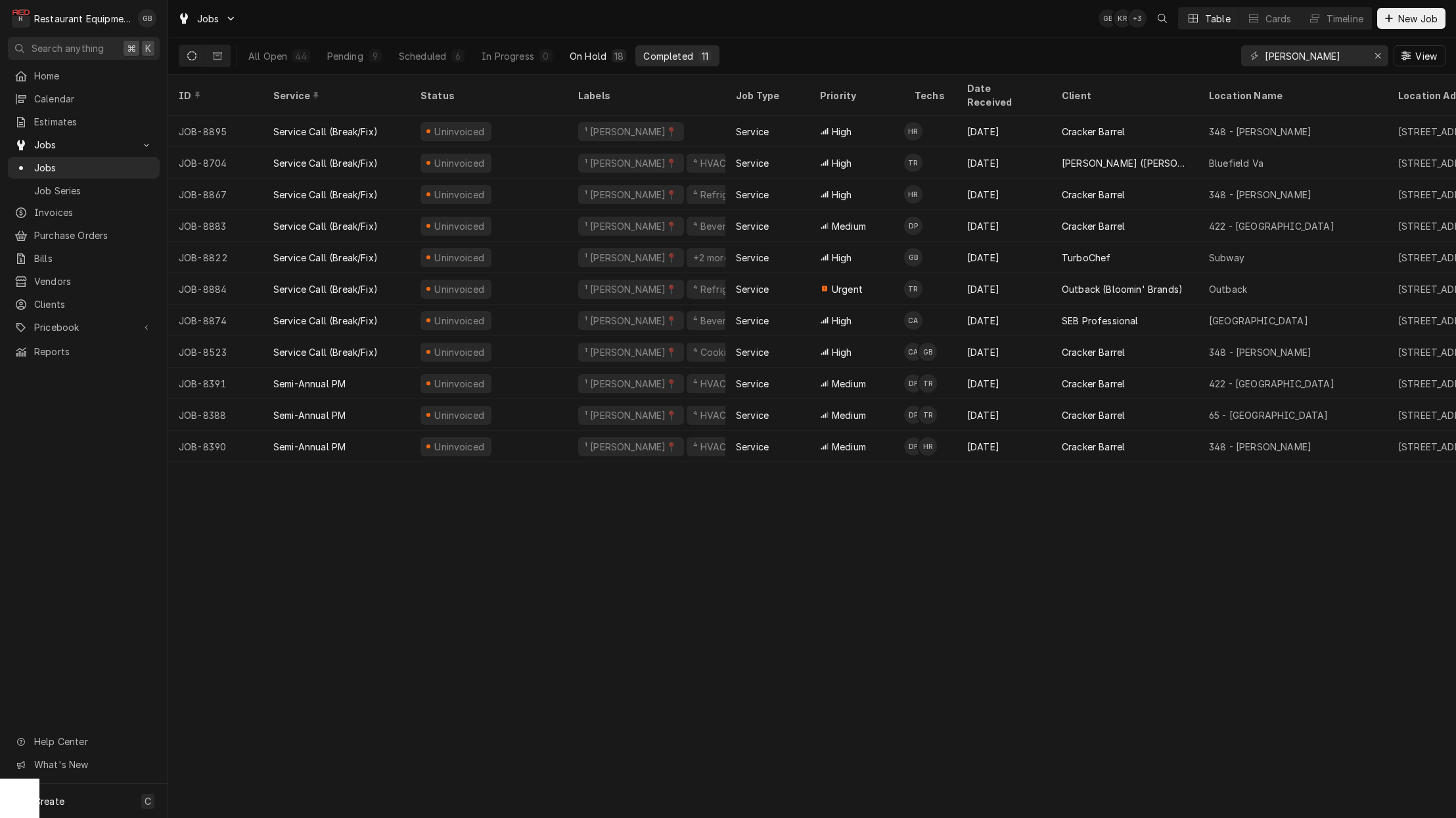
click at [576, 60] on div "On Hold" at bounding box center [588, 55] width 37 height 14
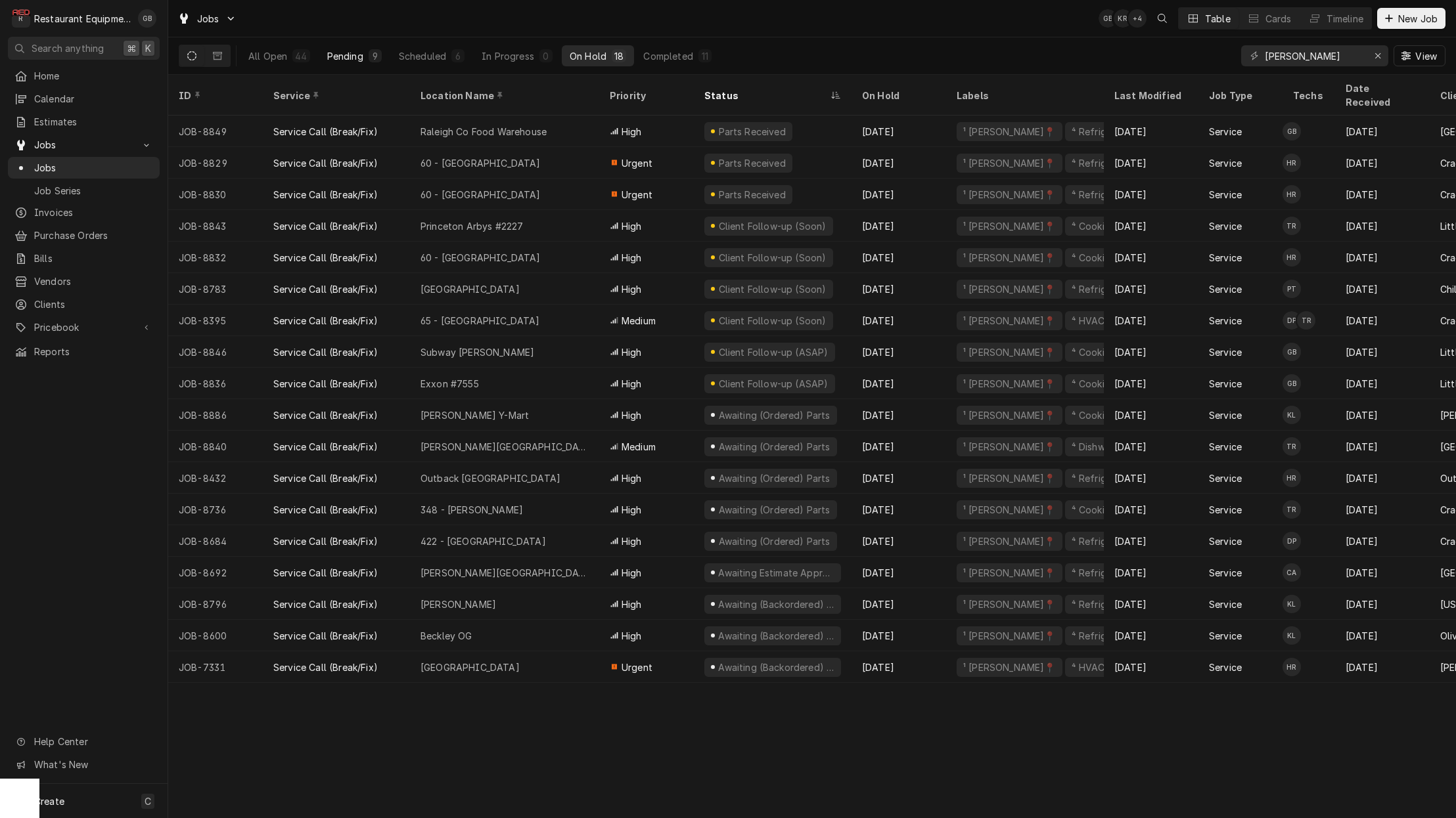
click at [366, 59] on button "Pending 9" at bounding box center [354, 56] width 70 height 21
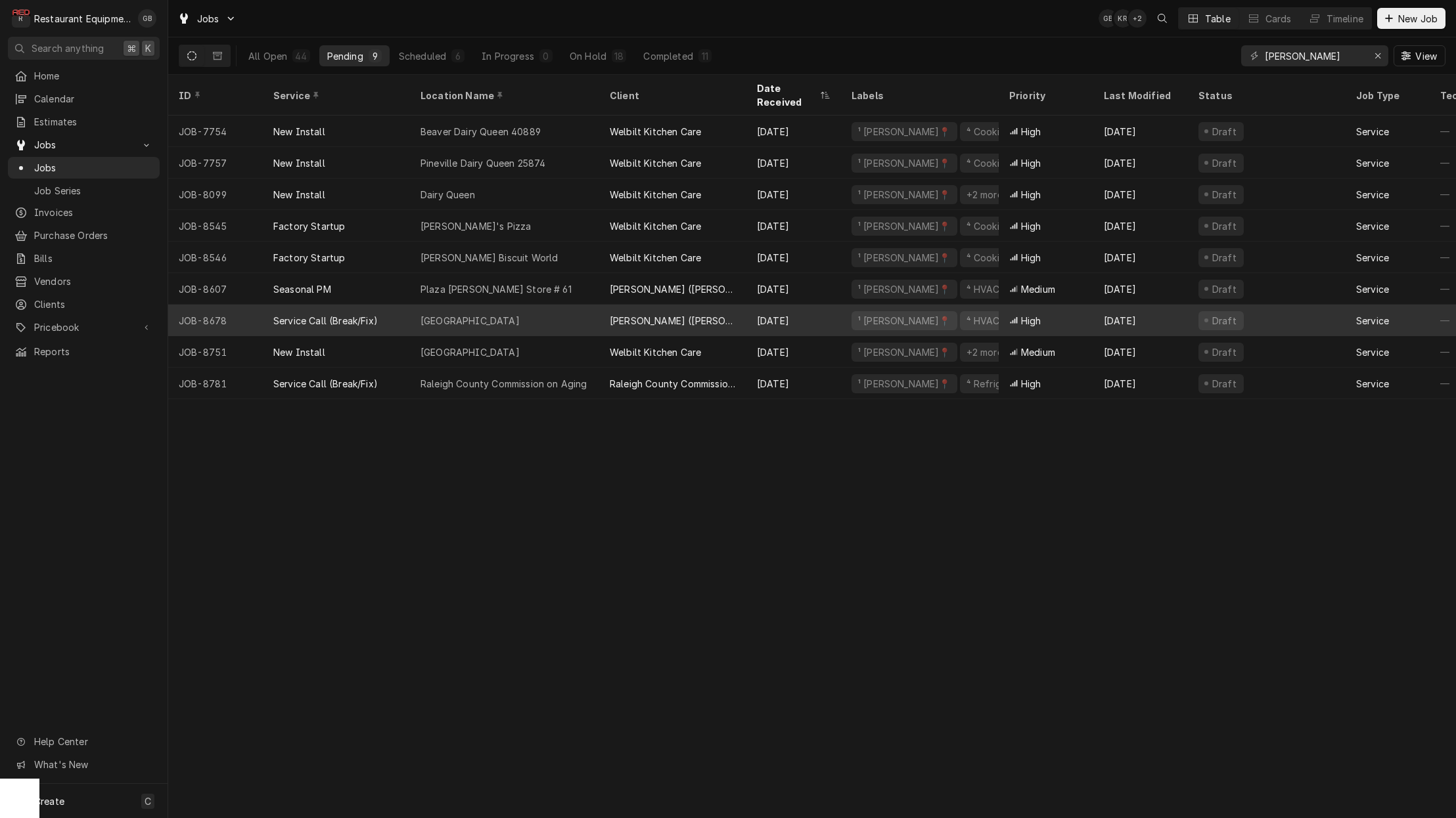
click at [389, 304] on div "Service Call (Break/Fix)" at bounding box center [336, 320] width 147 height 31
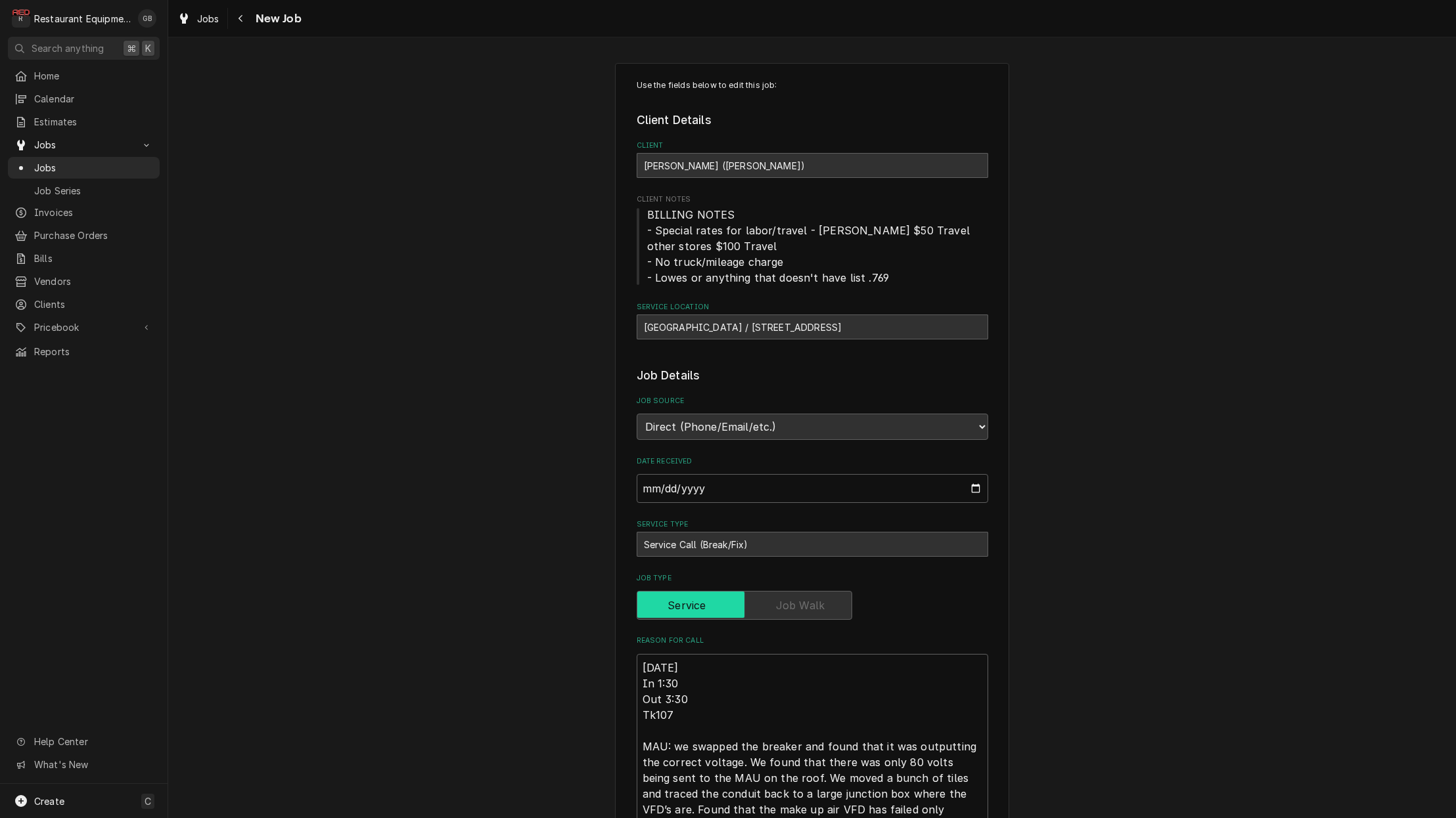
type textarea "x"
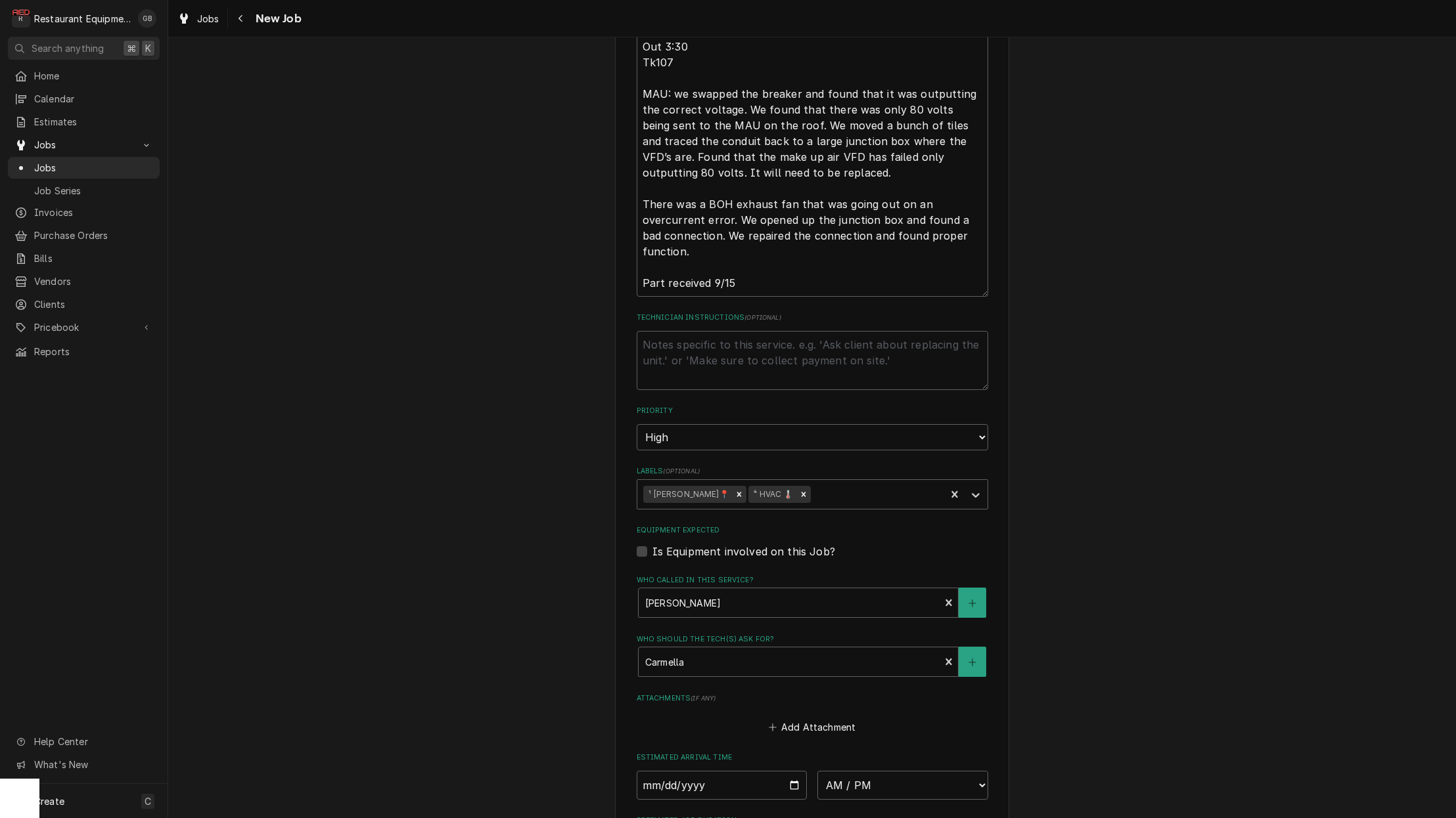
scroll to position [657, 0]
click at [664, 767] on input "Date" at bounding box center [722, 781] width 171 height 29
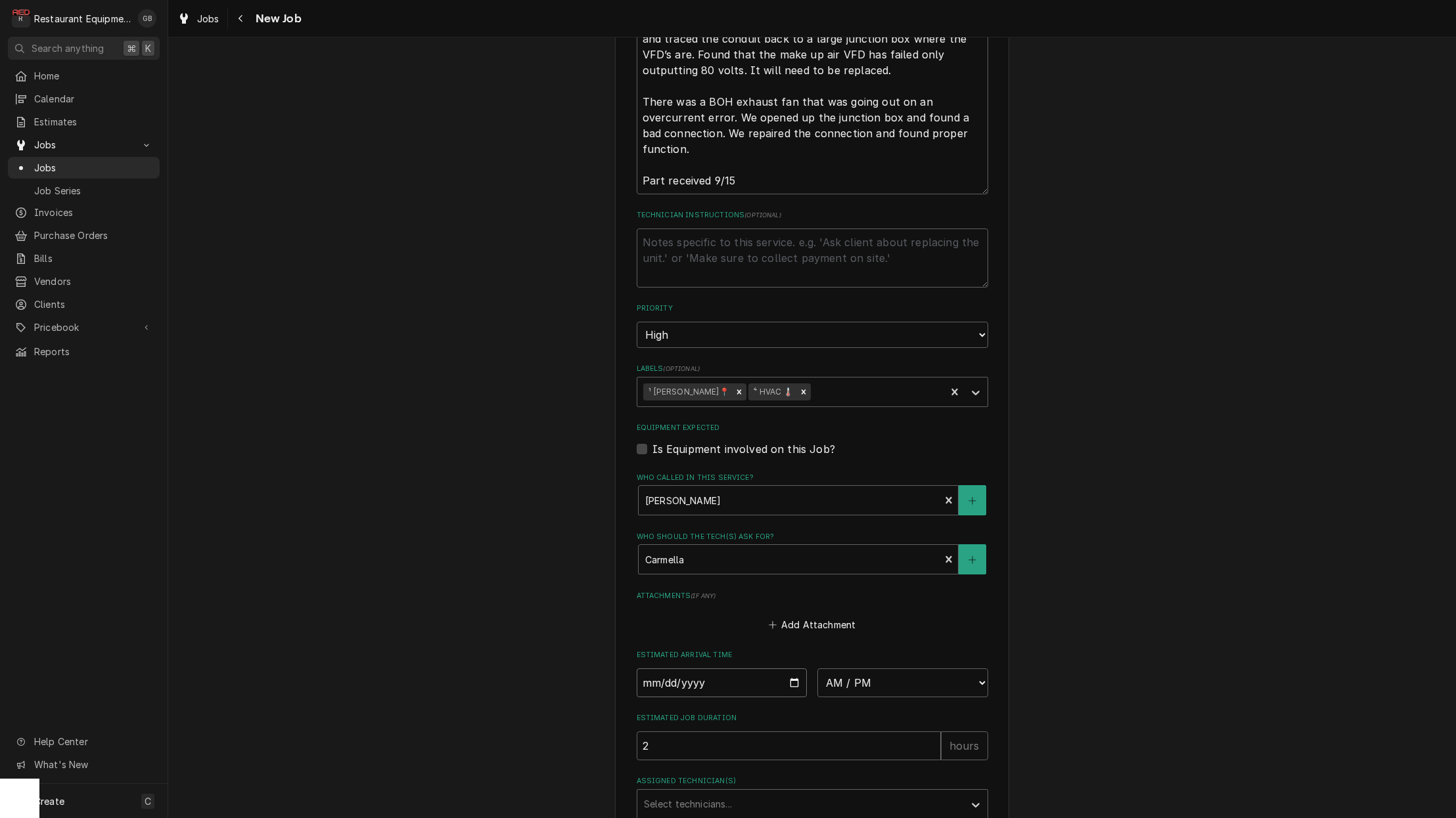
scroll to position [757, 0]
click at [666, 667] on input "Date" at bounding box center [722, 681] width 171 height 29
type input "2025-09-16"
type textarea "x"
select select "12:30:00"
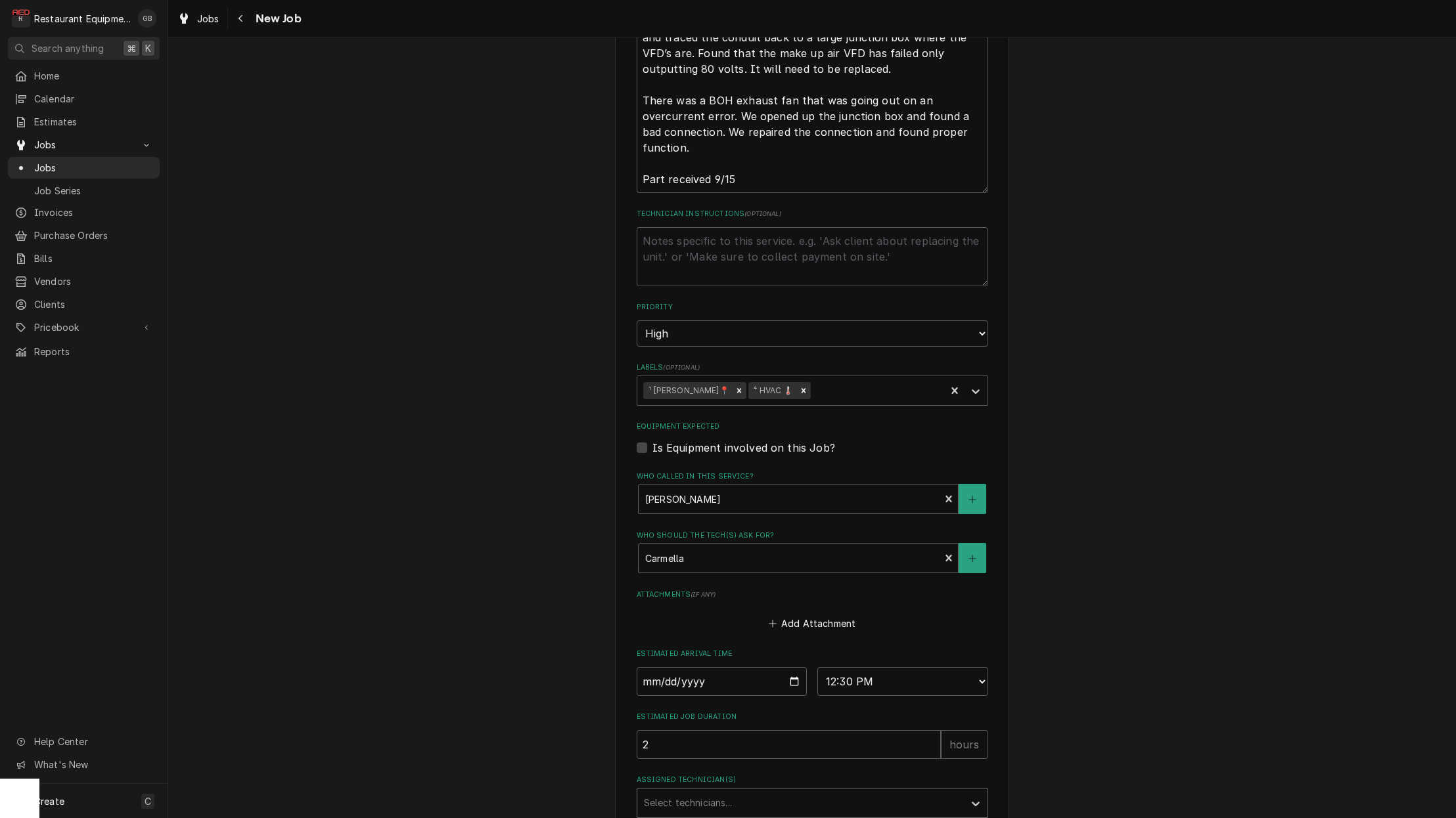
click at [842, 791] on div "Assigned Technician(s)" at bounding box center [801, 802] width 313 height 23
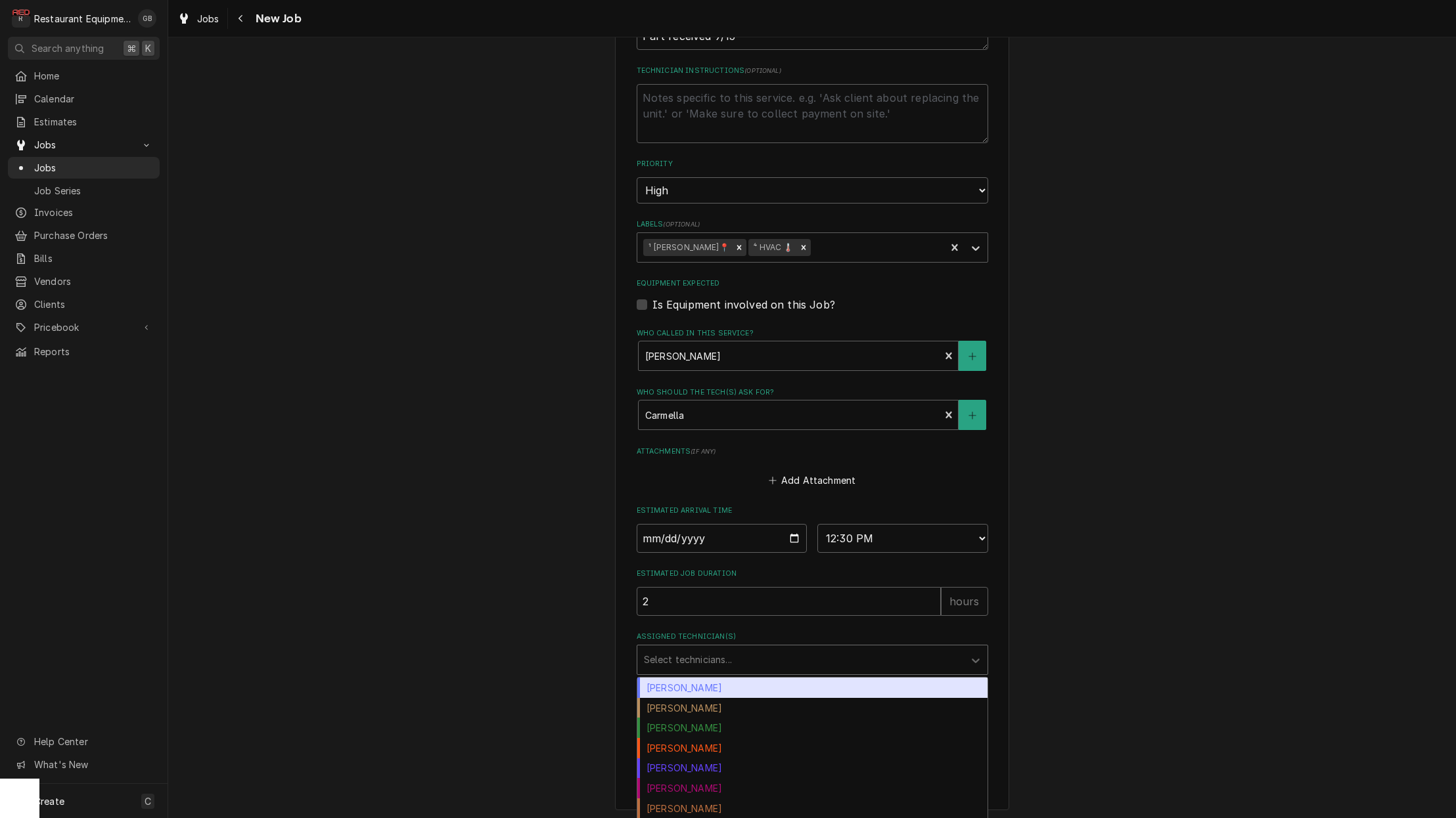
scroll to position [902, 0]
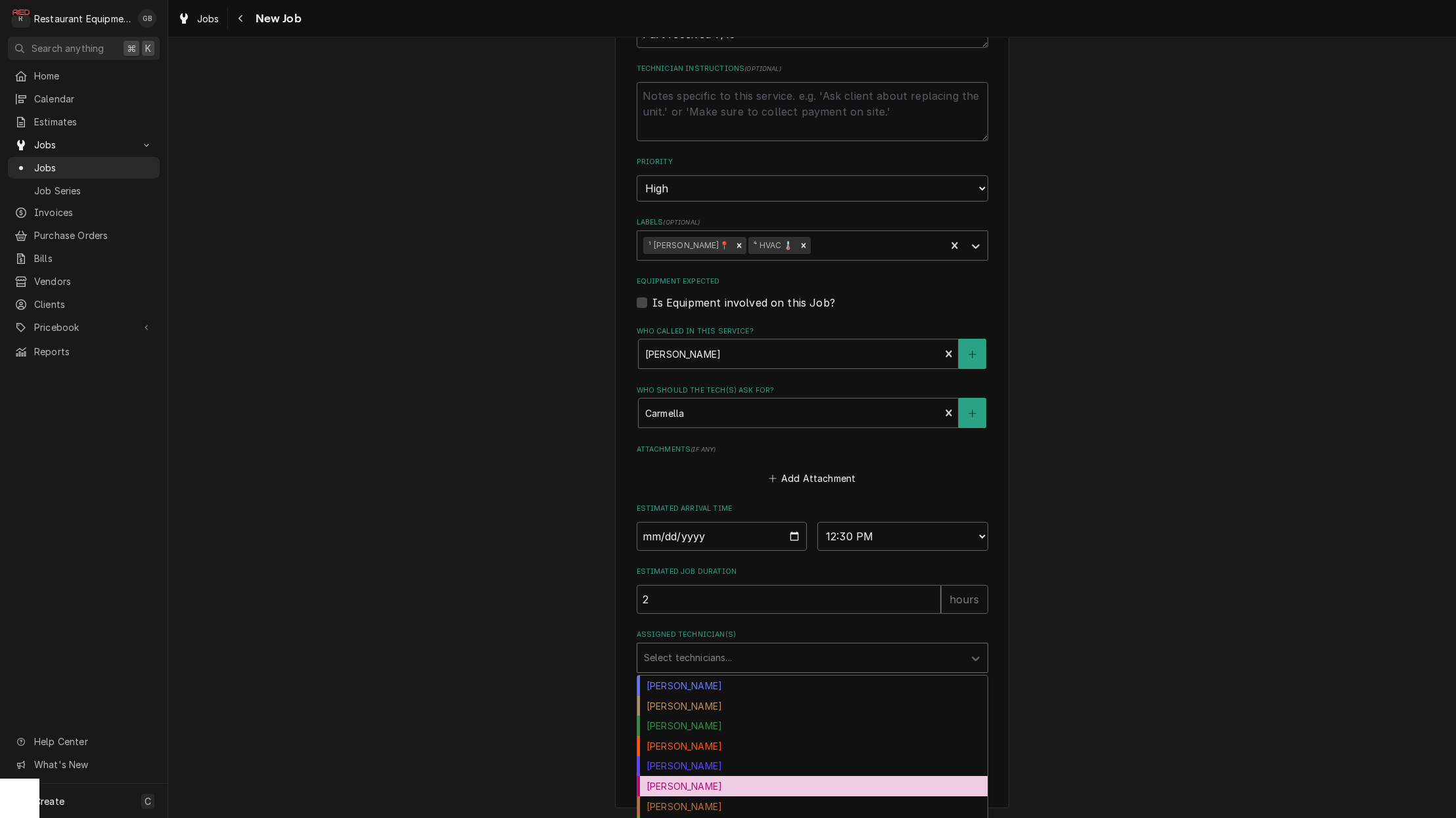
click at [784, 776] on div "Gary Beaver" at bounding box center [813, 786] width 350 height 21
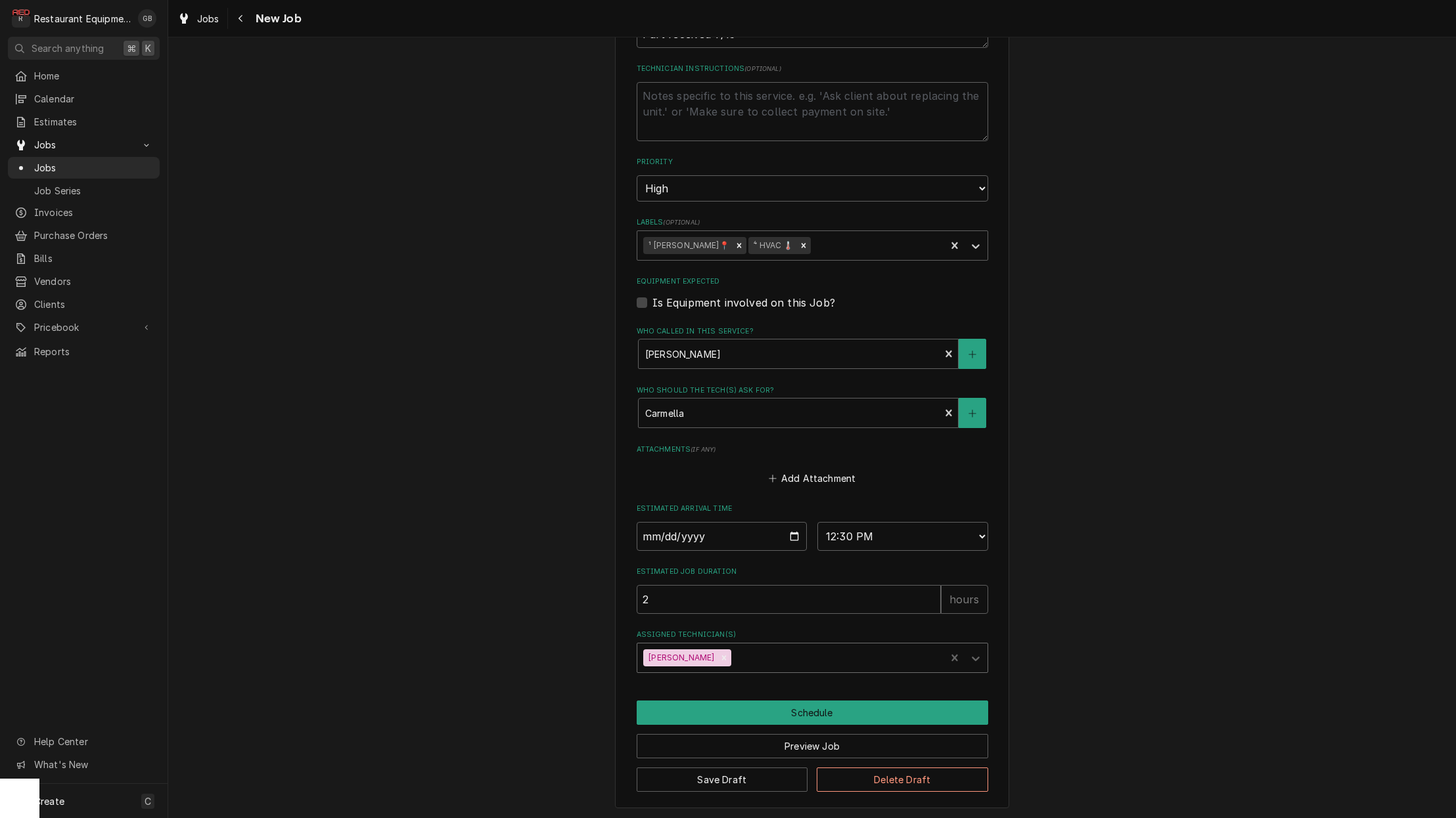
scroll to position [874, 0]
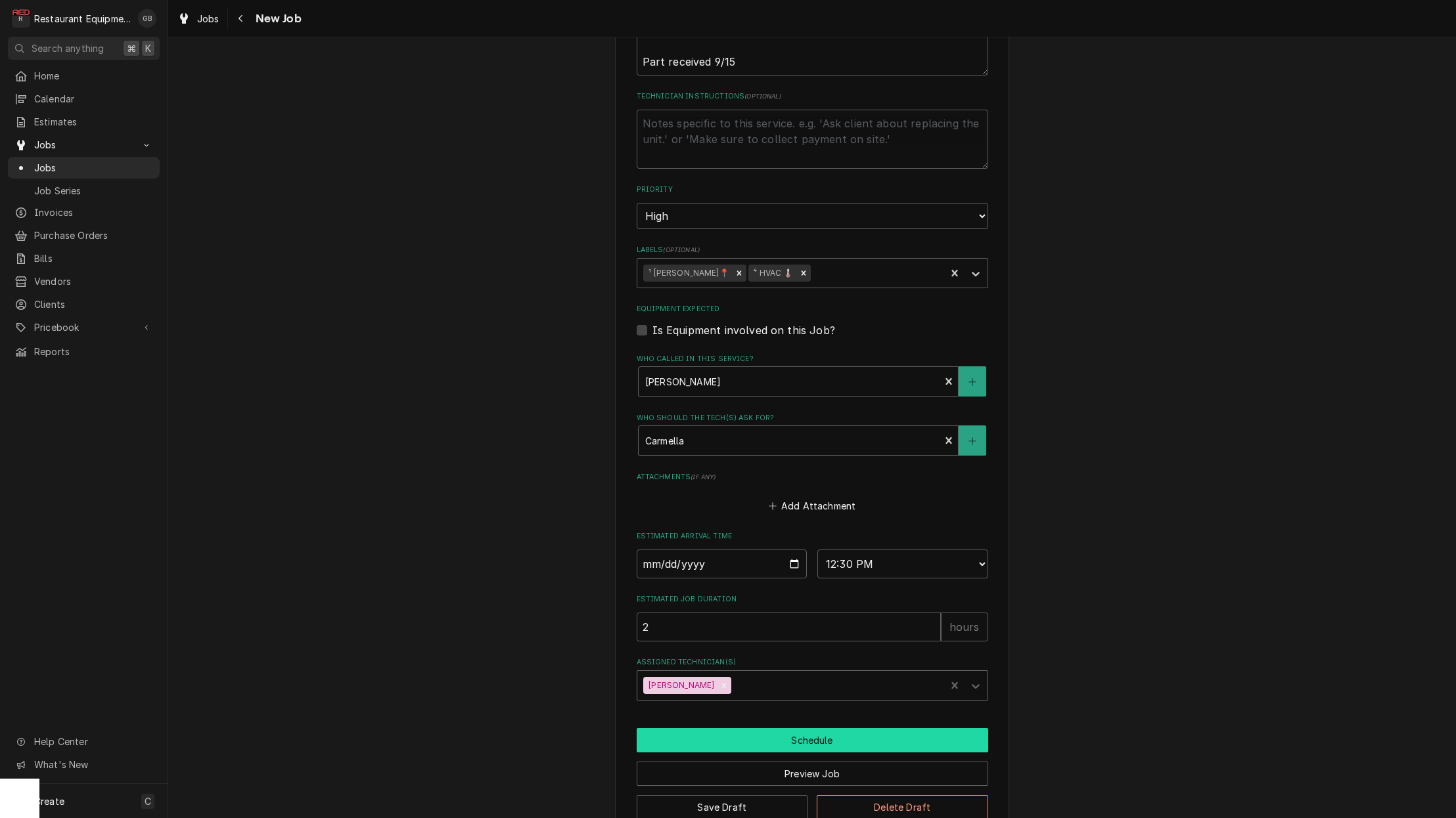
click at [804, 728] on button "Schedule" at bounding box center [813, 740] width 352 height 24
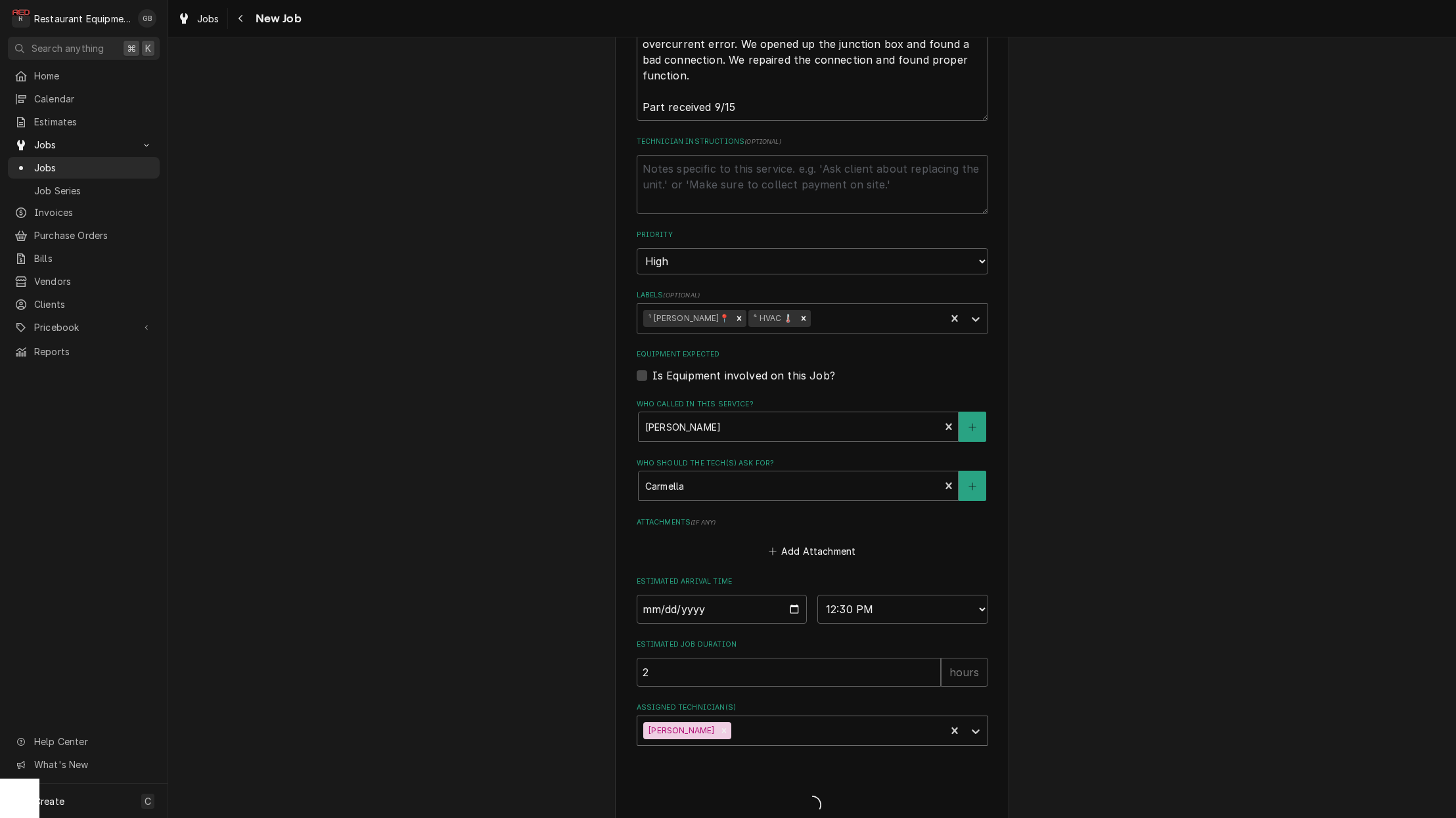
type textarea "x"
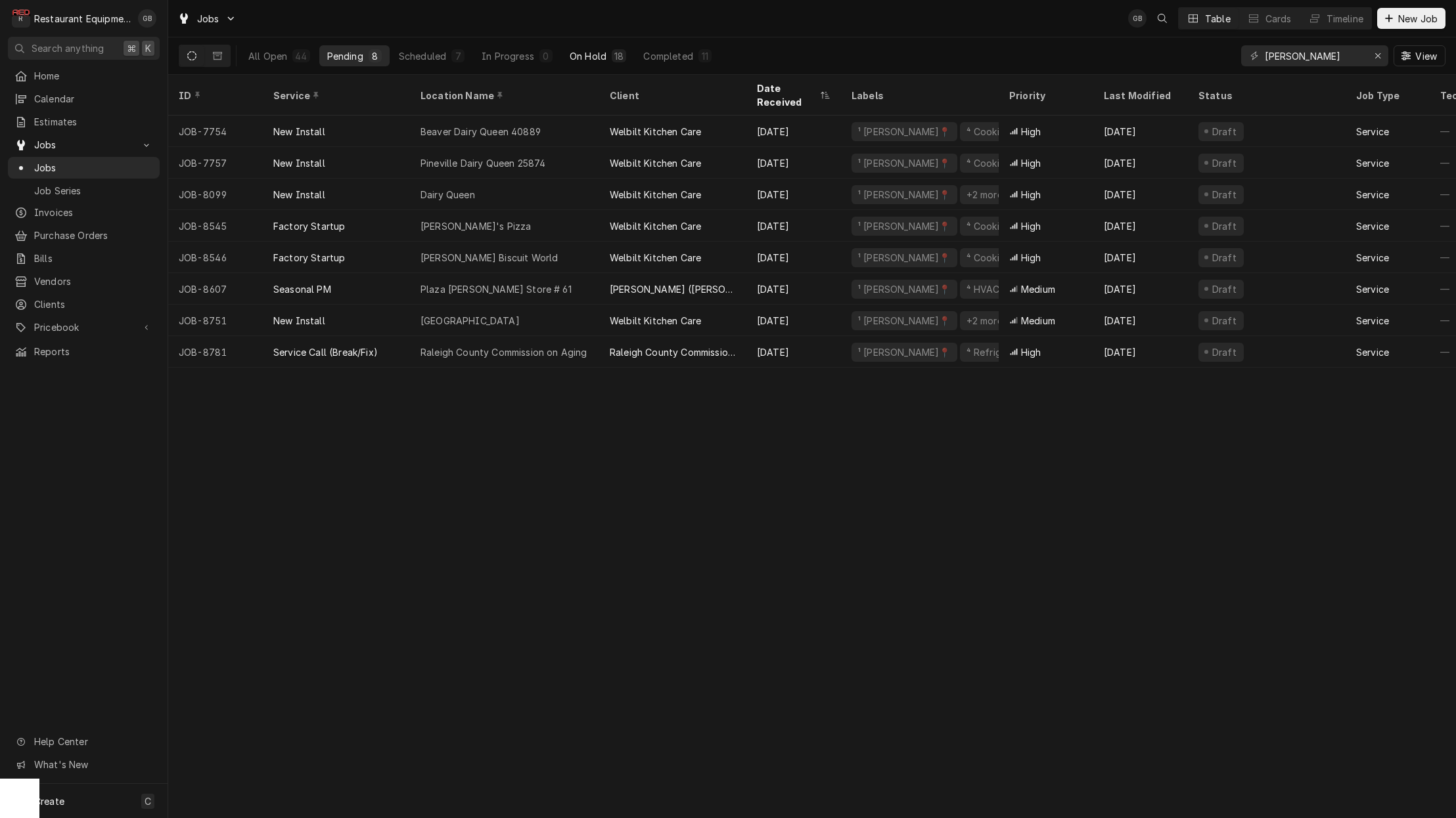
click at [608, 61] on button "On Hold 18" at bounding box center [598, 56] width 73 height 21
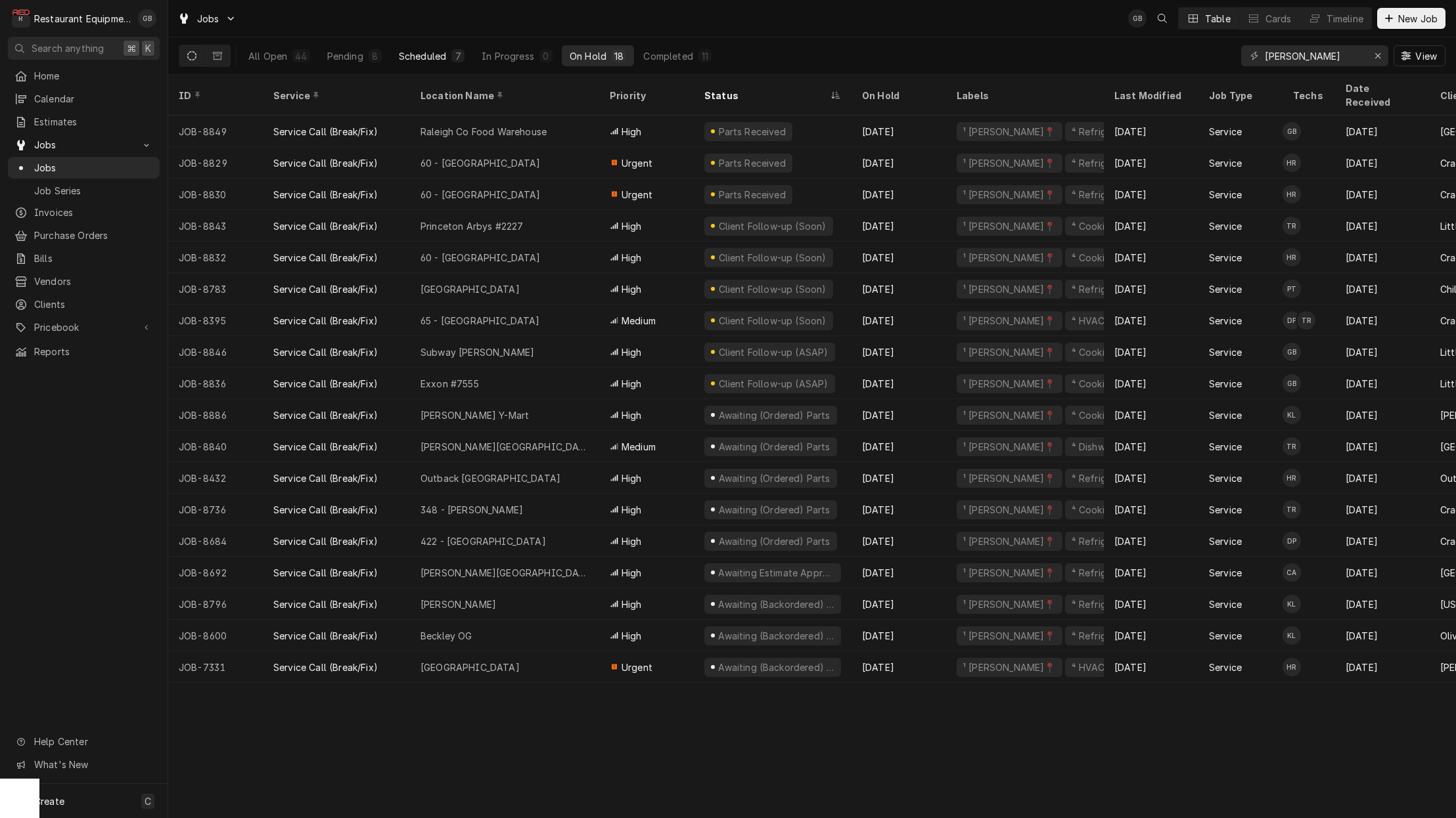
drag, startPoint x: 450, startPoint y: 58, endPoint x: 458, endPoint y: 60, distance: 8.2
click at [458, 60] on div "7" at bounding box center [458, 55] width 13 height 13
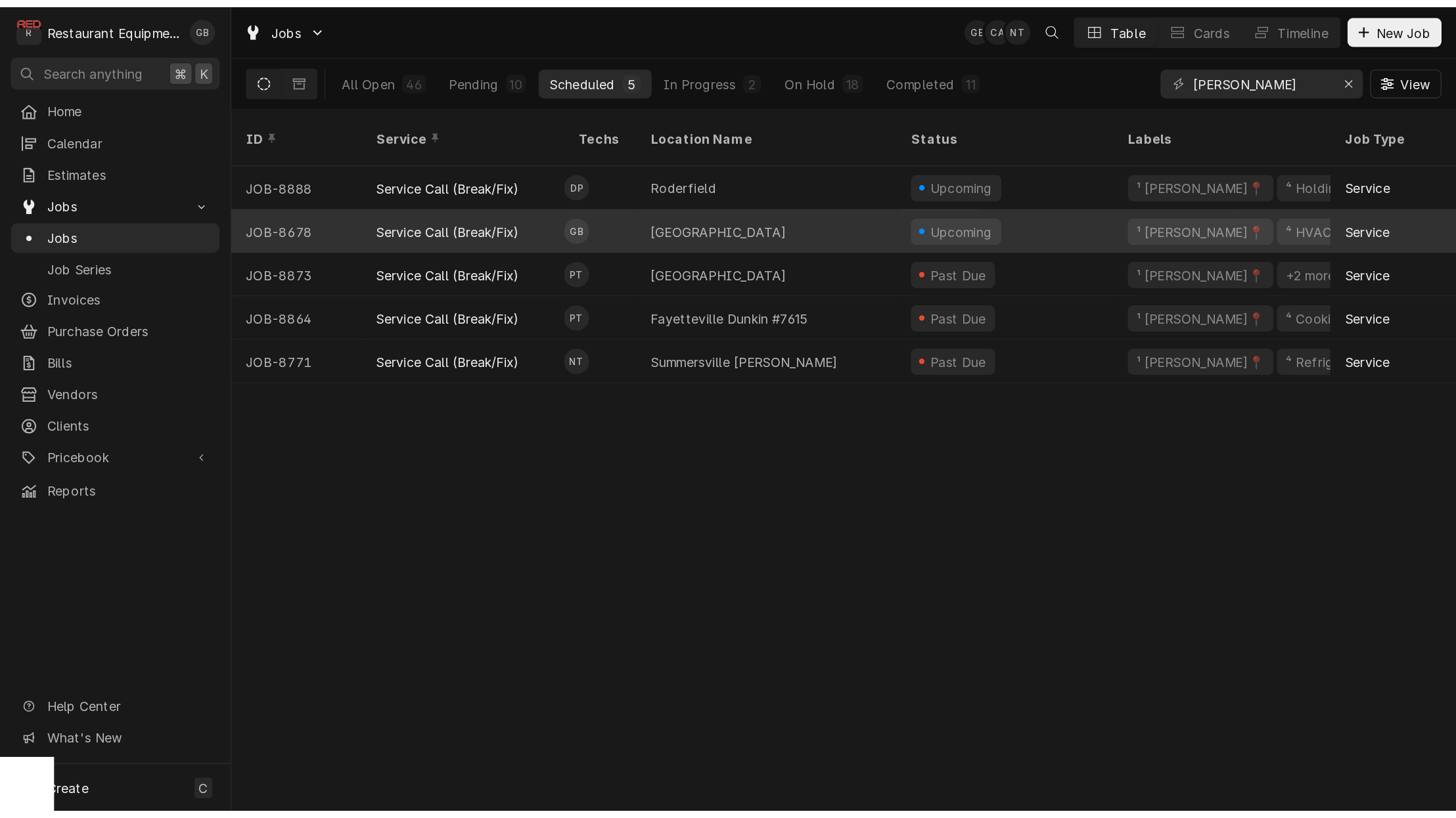
scroll to position [1, 0]
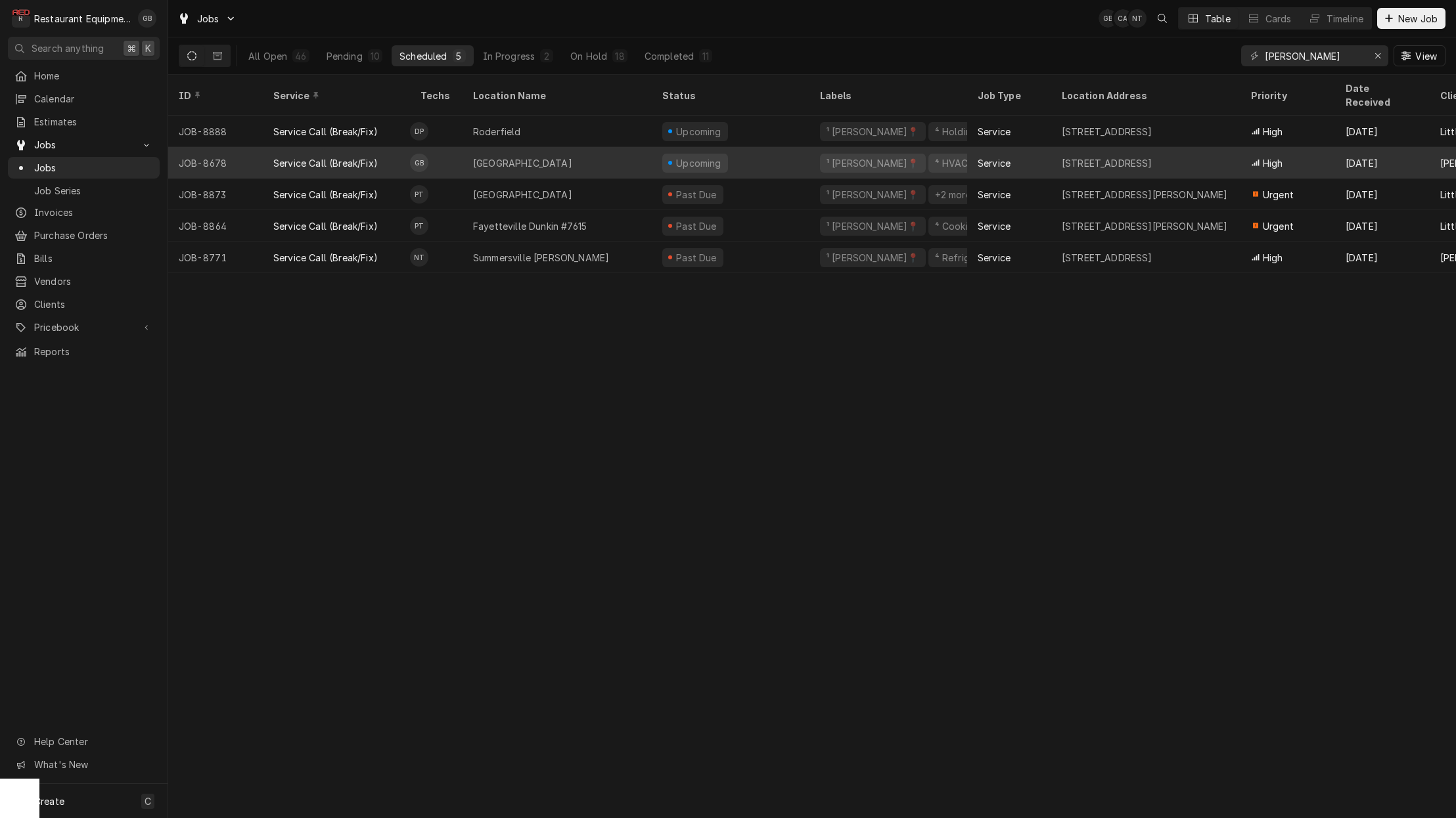
drag, startPoint x: 1045, startPoint y: 83, endPoint x: 425, endPoint y: 136, distance: 622.3
click at [1047, 83] on div "Job Type" at bounding box center [1009, 95] width 79 height 36
click at [1047, 84] on div "Job Type" at bounding box center [1009, 95] width 79 height 36
click at [425, 136] on table "ID Service Techs Location Name Status Labels Job Type Location Address Priority…" at bounding box center [812, 174] width 1288 height 198
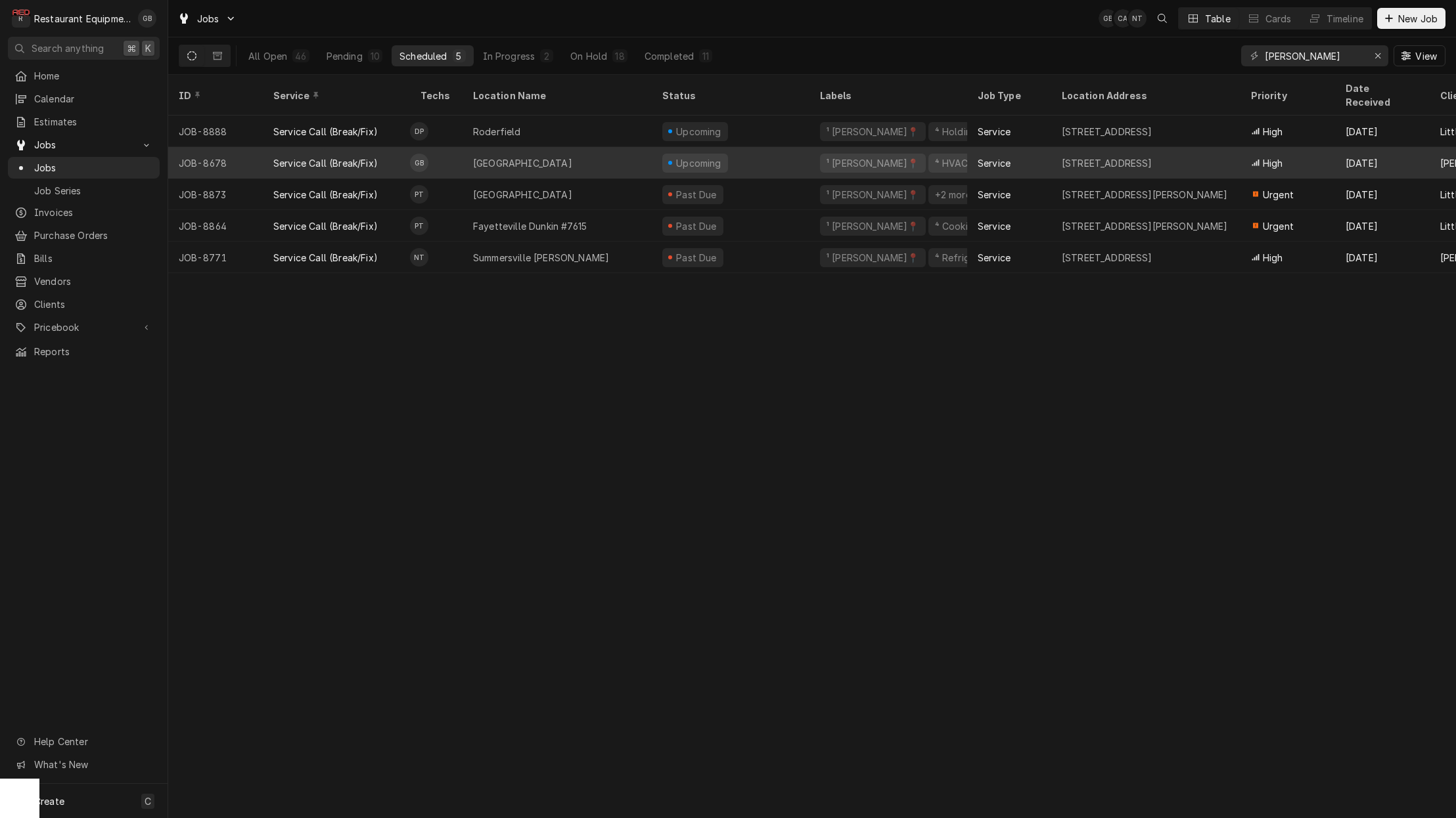
click at [425, 154] on div "Gary Beaver's Avatar" at bounding box center [419, 163] width 19 height 18
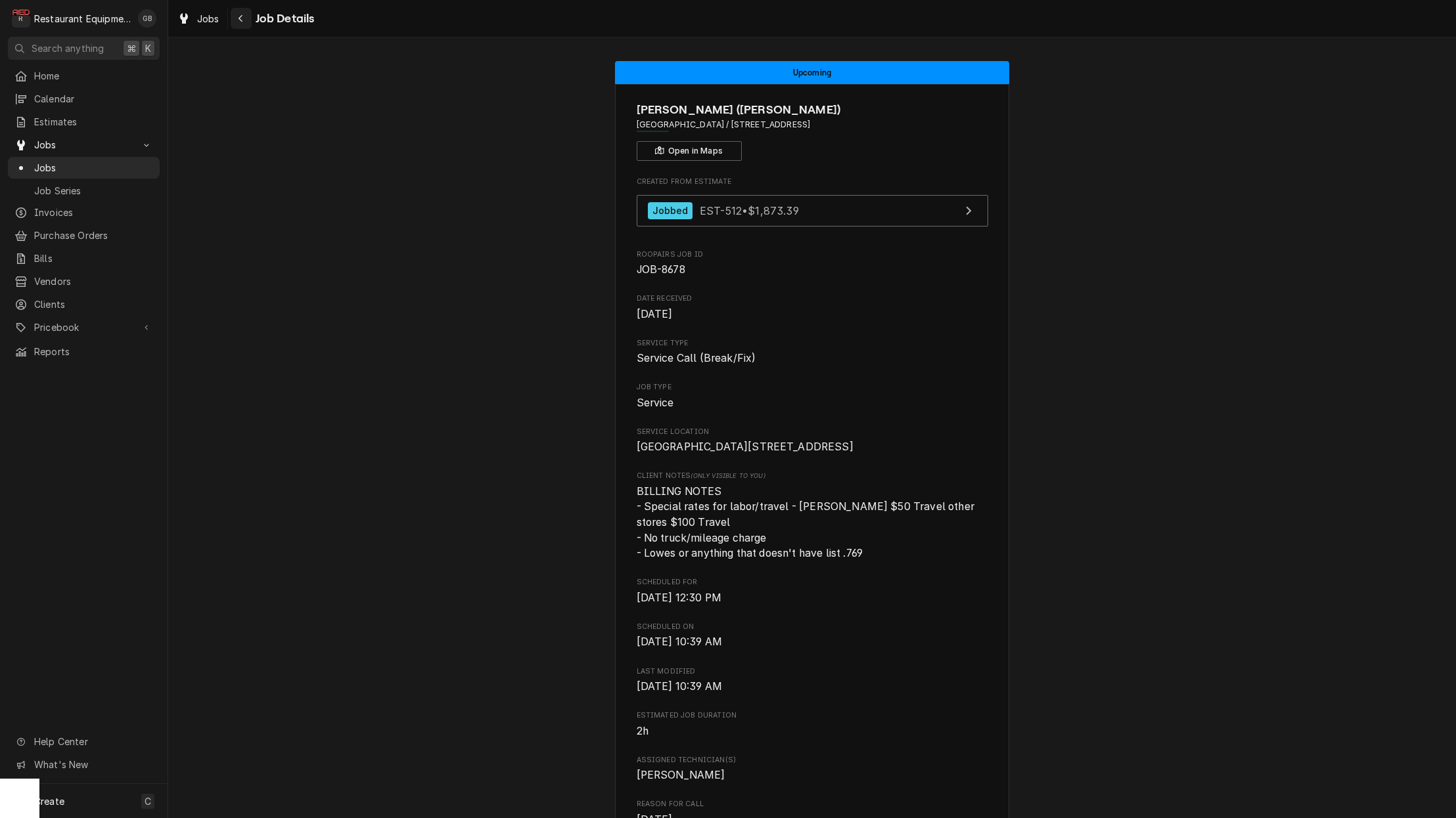
click at [238, 15] on icon "Navigate back" at bounding box center [241, 18] width 6 height 9
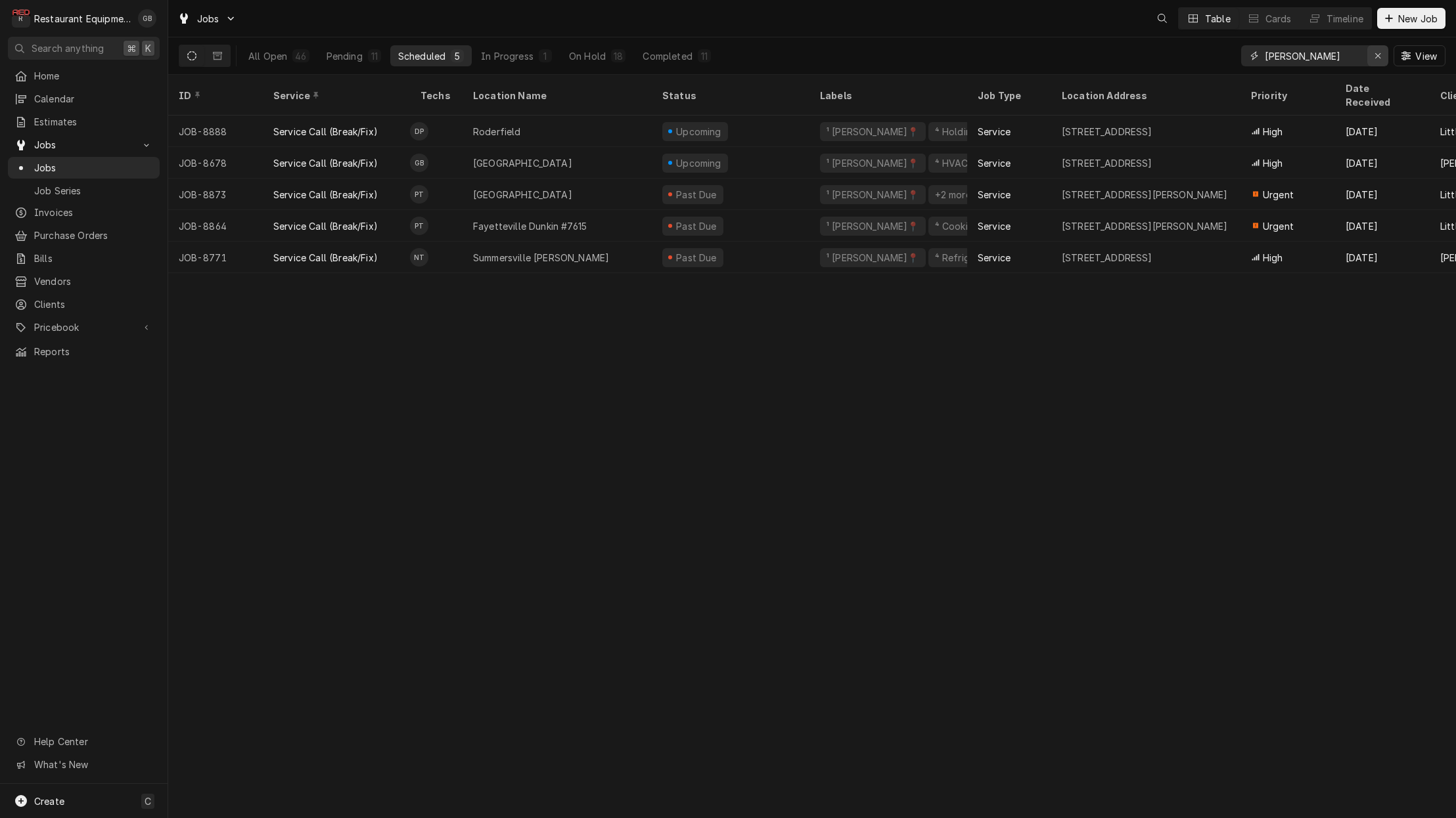
click at [1381, 55] on div "Erase input" at bounding box center [1378, 55] width 13 height 13
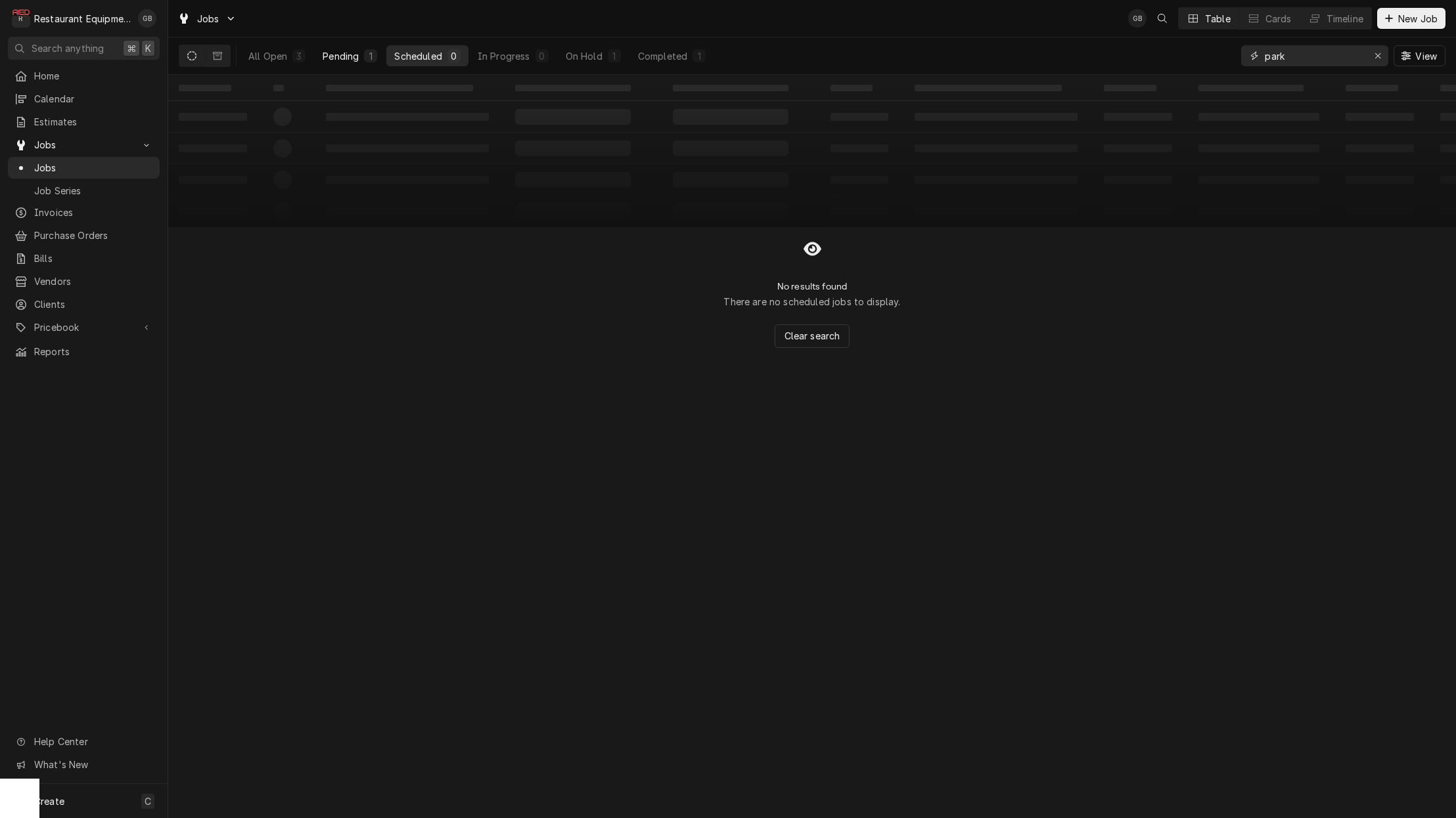
type input "park"
click at [362, 50] on button "Pending 1" at bounding box center [349, 56] width 70 height 21
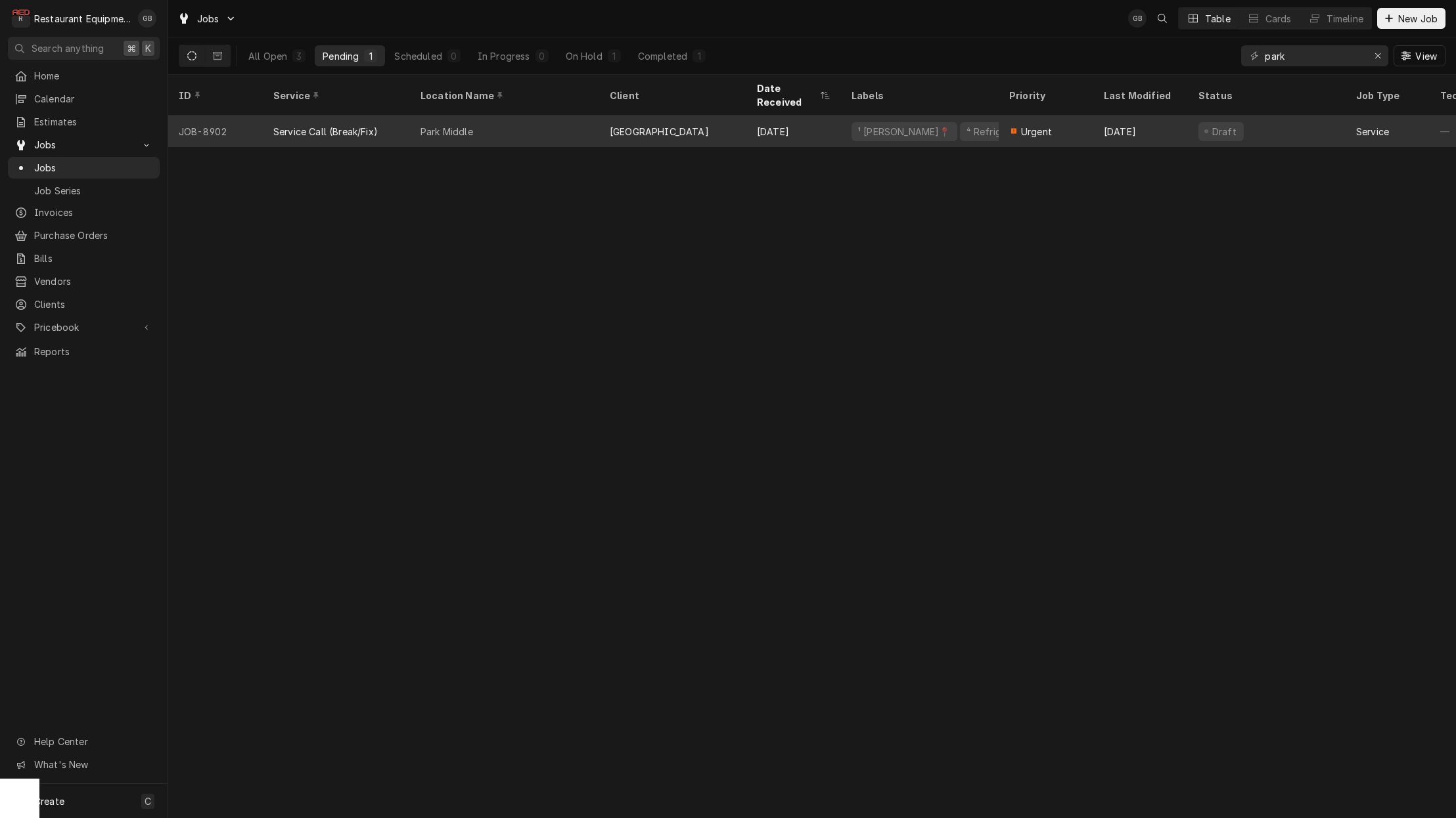
click at [516, 127] on div "Park Middle" at bounding box center [505, 131] width 189 height 31
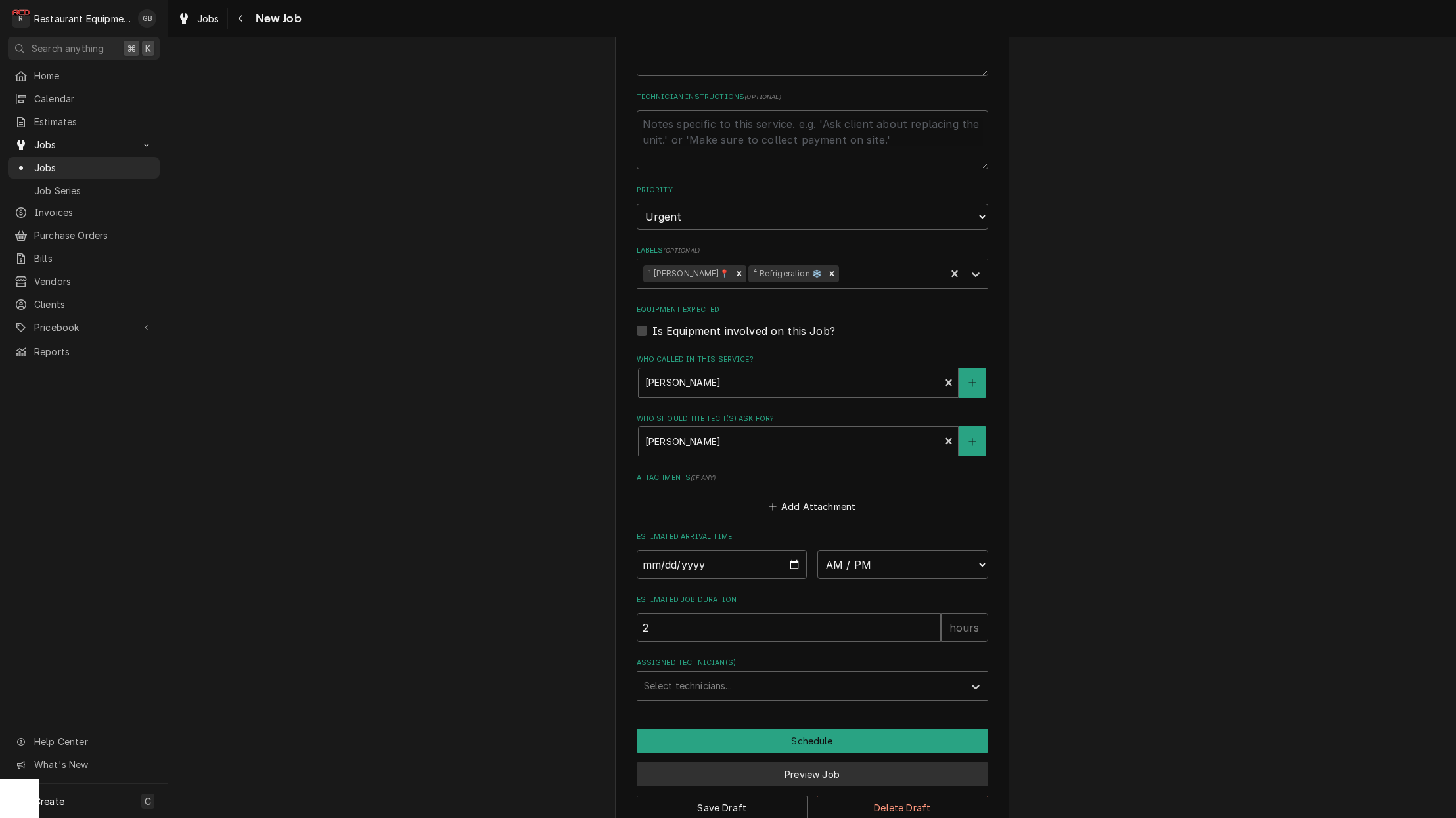
click at [808, 763] on button "Preview Job" at bounding box center [813, 775] width 352 height 24
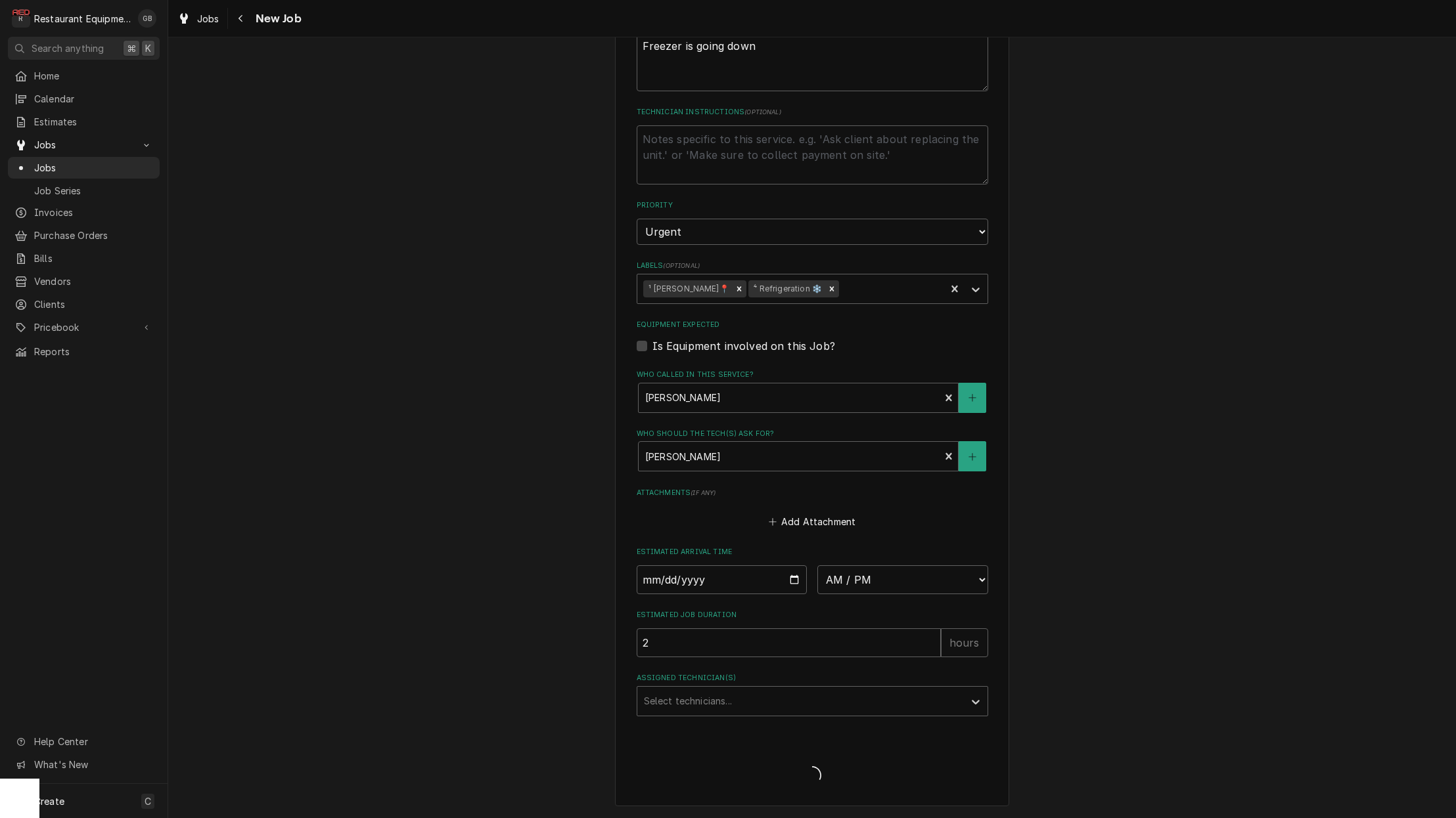
type textarea "x"
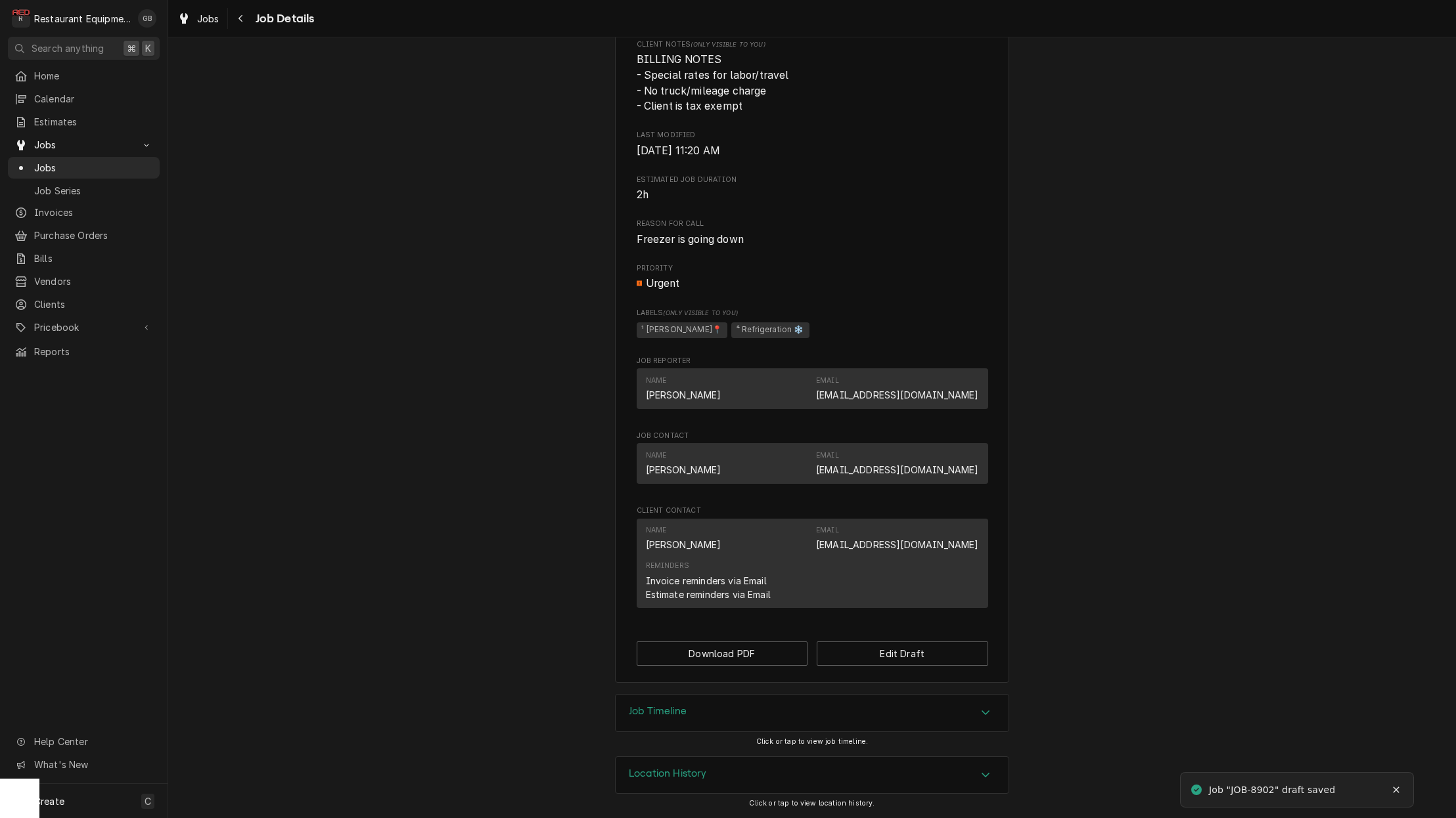
click at [985, 787] on div "Location History" at bounding box center [812, 775] width 393 height 37
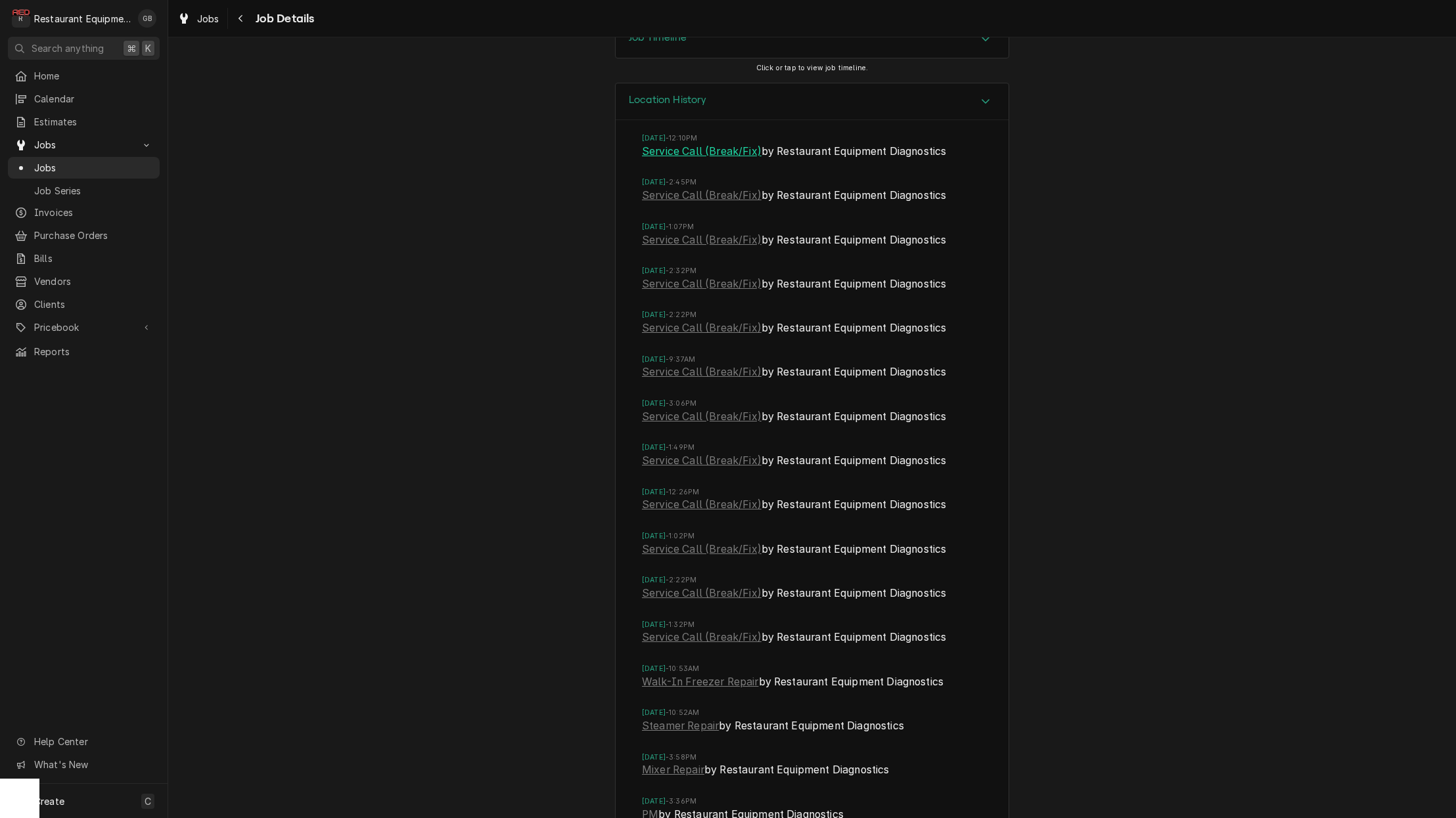
scroll to position [1037, 0]
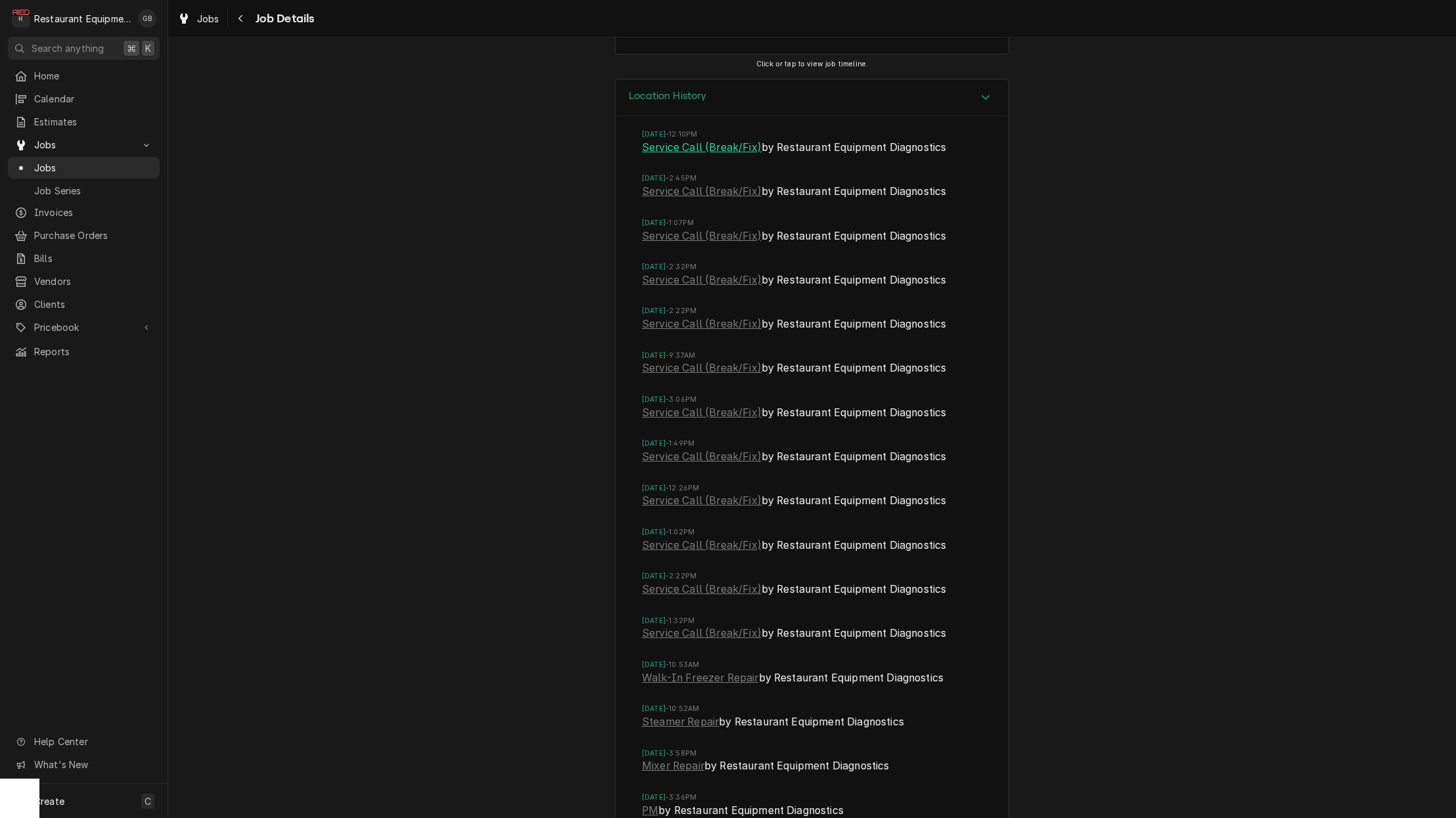
click at [697, 156] on link "Service Call (Break/Fix)" at bounding box center [702, 148] width 120 height 16
click at [705, 200] on link "Service Call (Break/Fix)" at bounding box center [702, 192] width 120 height 16
click at [677, 244] on link "Service Call (Break/Fix)" at bounding box center [702, 236] width 120 height 16
click at [233, 17] on button "Navigate back" at bounding box center [241, 18] width 21 height 21
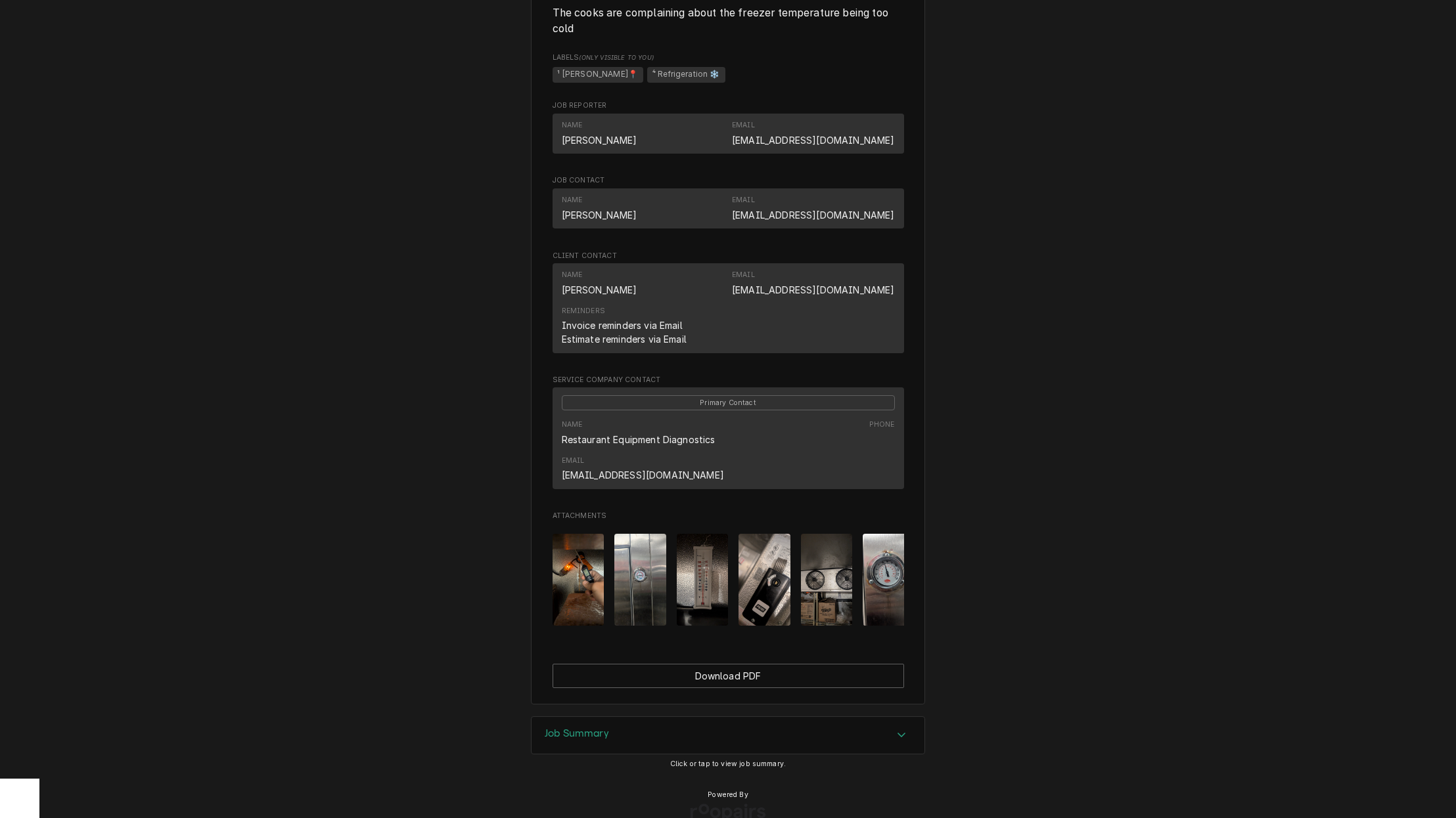
scroll to position [692, 0]
click at [706, 553] on img "Attachments" at bounding box center [702, 580] width 52 height 92
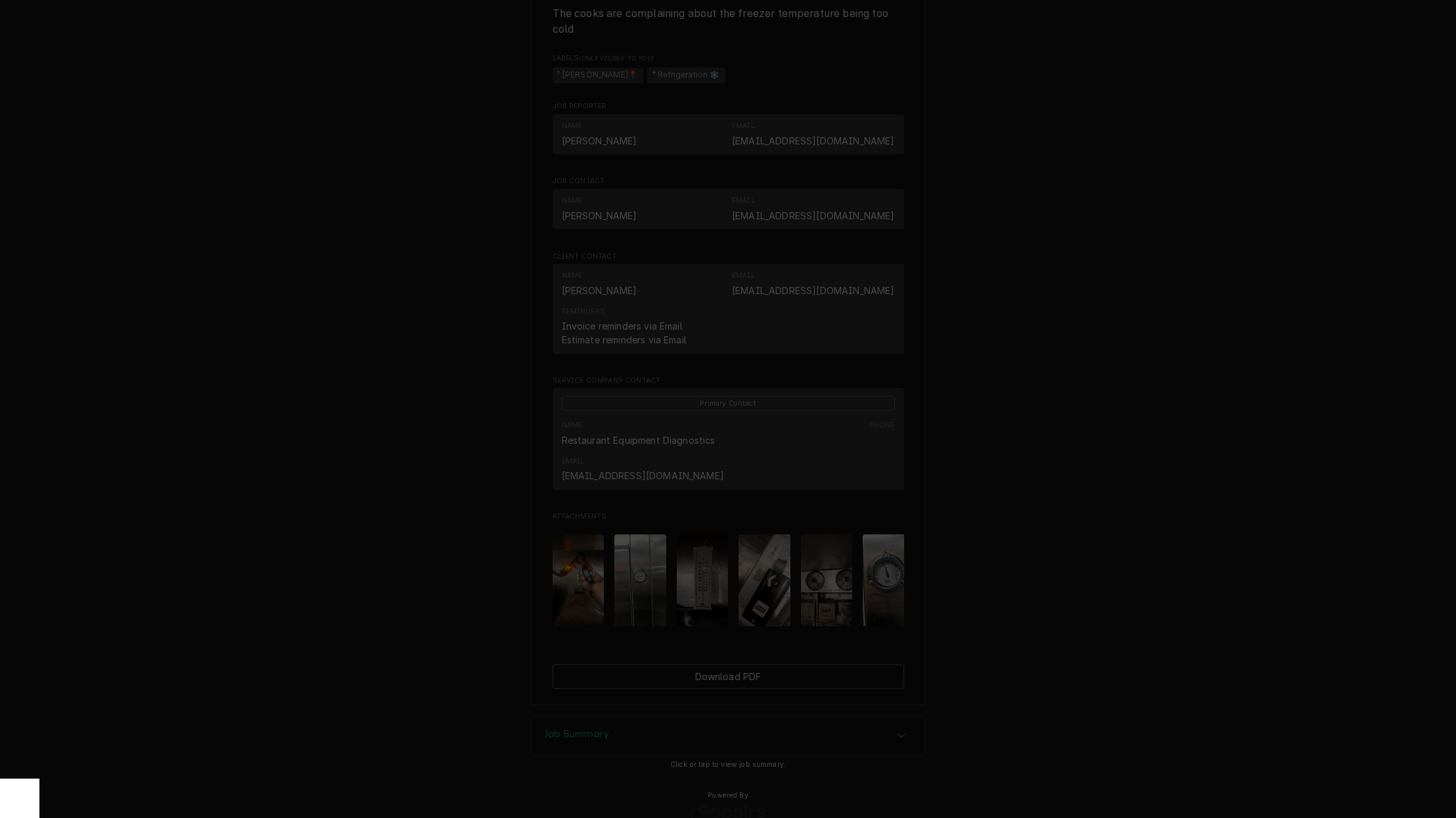
click at [844, 149] on div "button" at bounding box center [838, 153] width 13 height 13
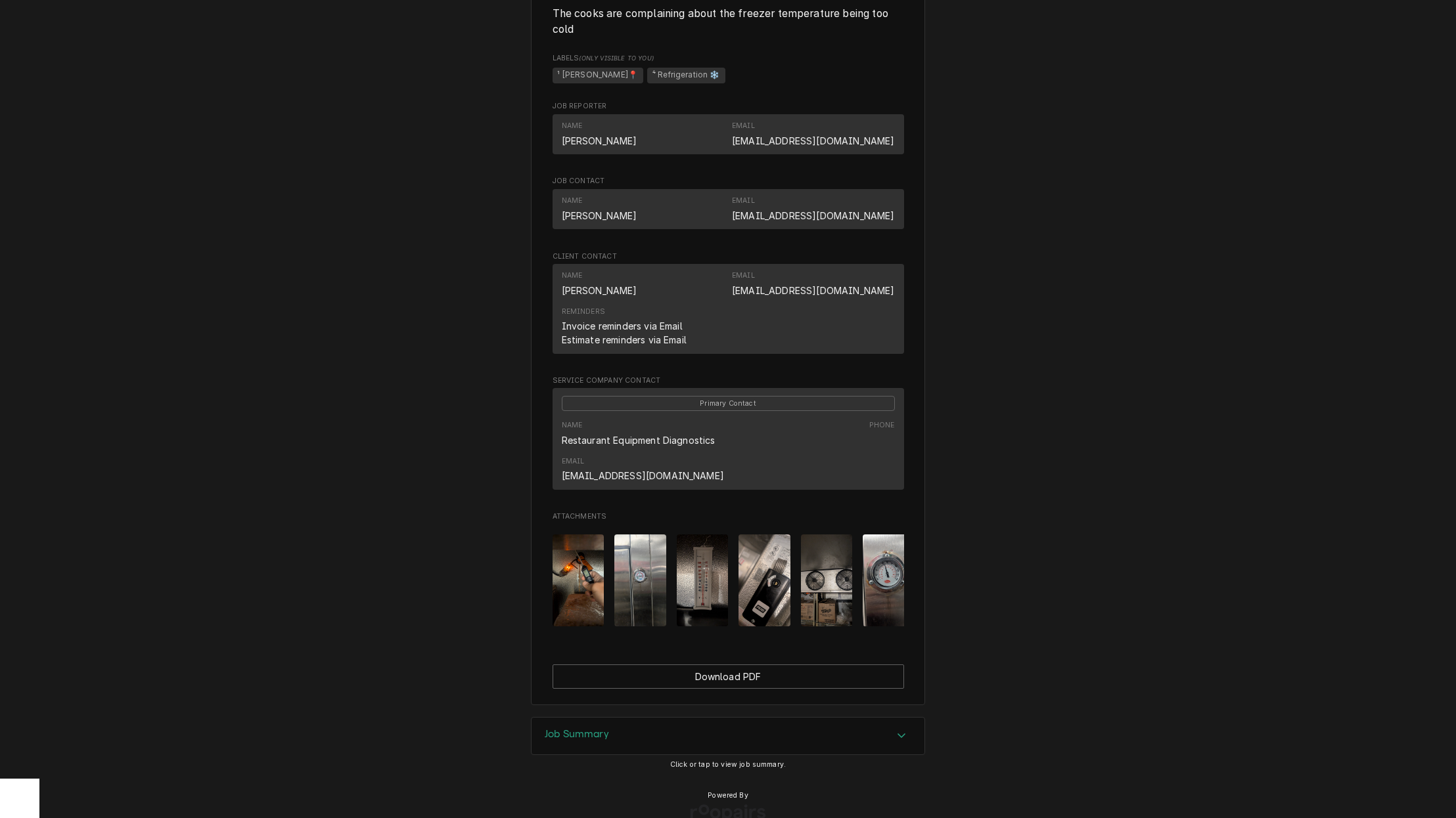
scroll to position [0, 0]
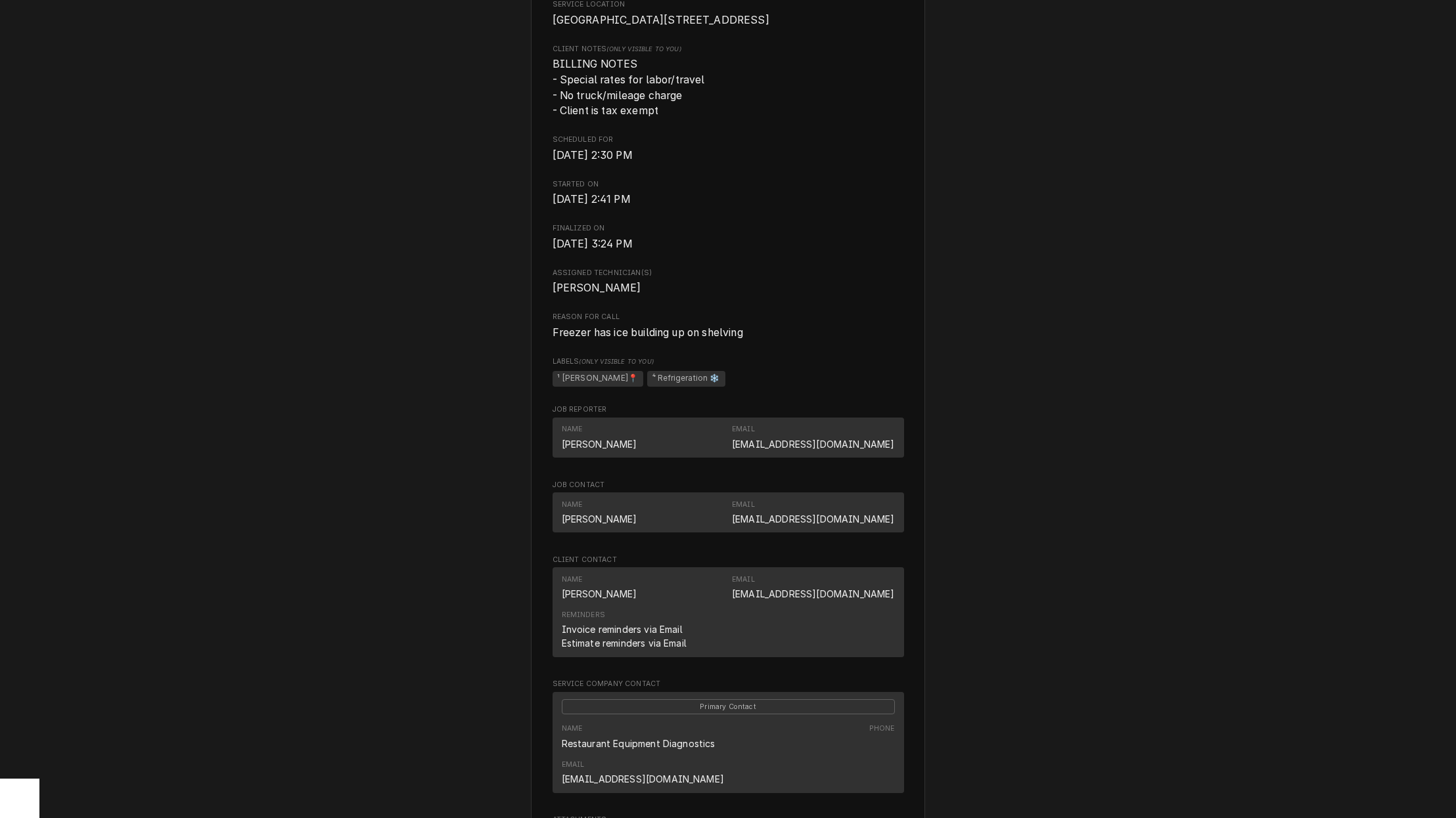
scroll to position [358, 0]
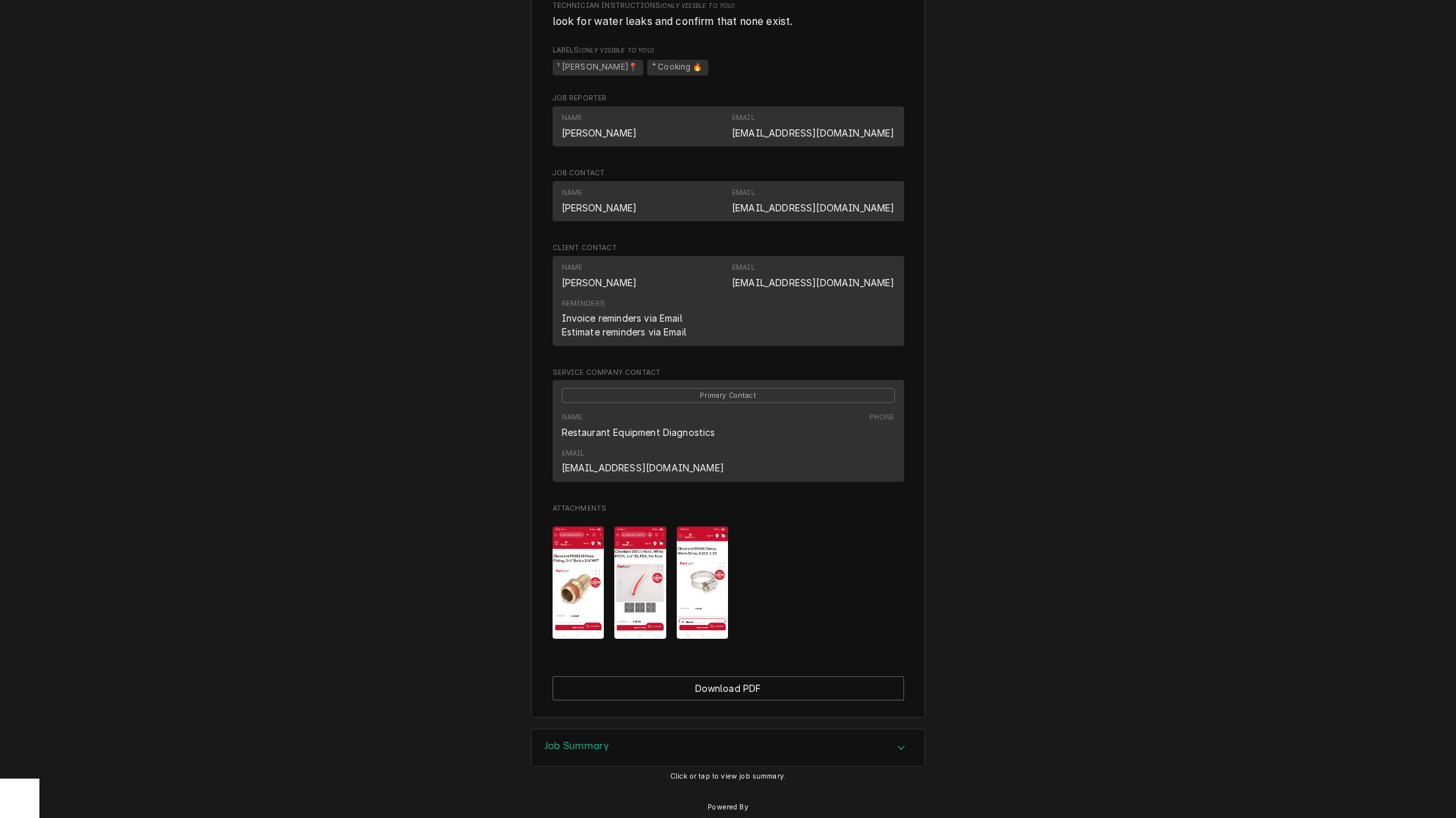
scroll to position [731, 0]
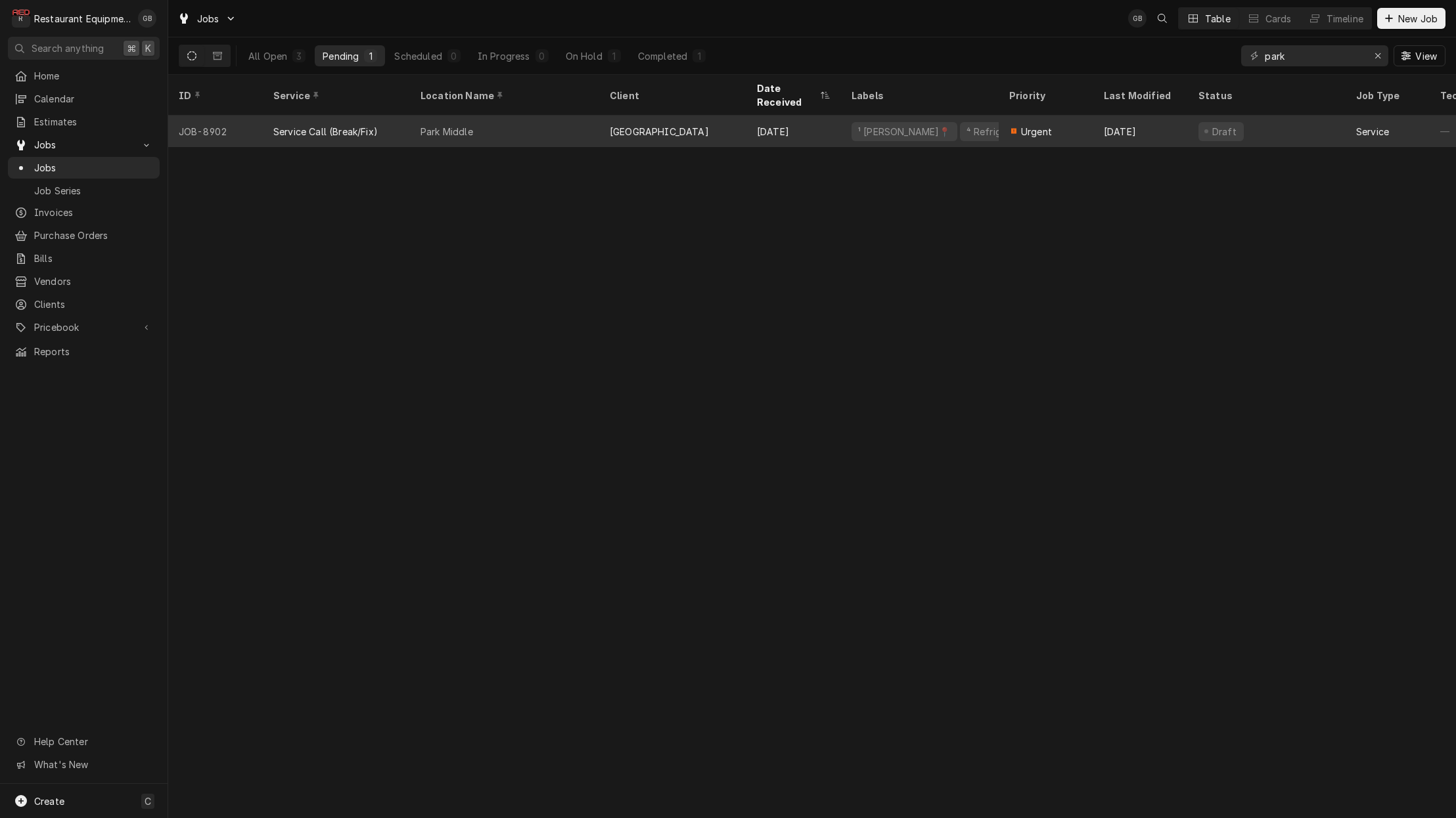
click at [641, 124] on div "[GEOGRAPHIC_DATA]" at bounding box center [659, 131] width 99 height 14
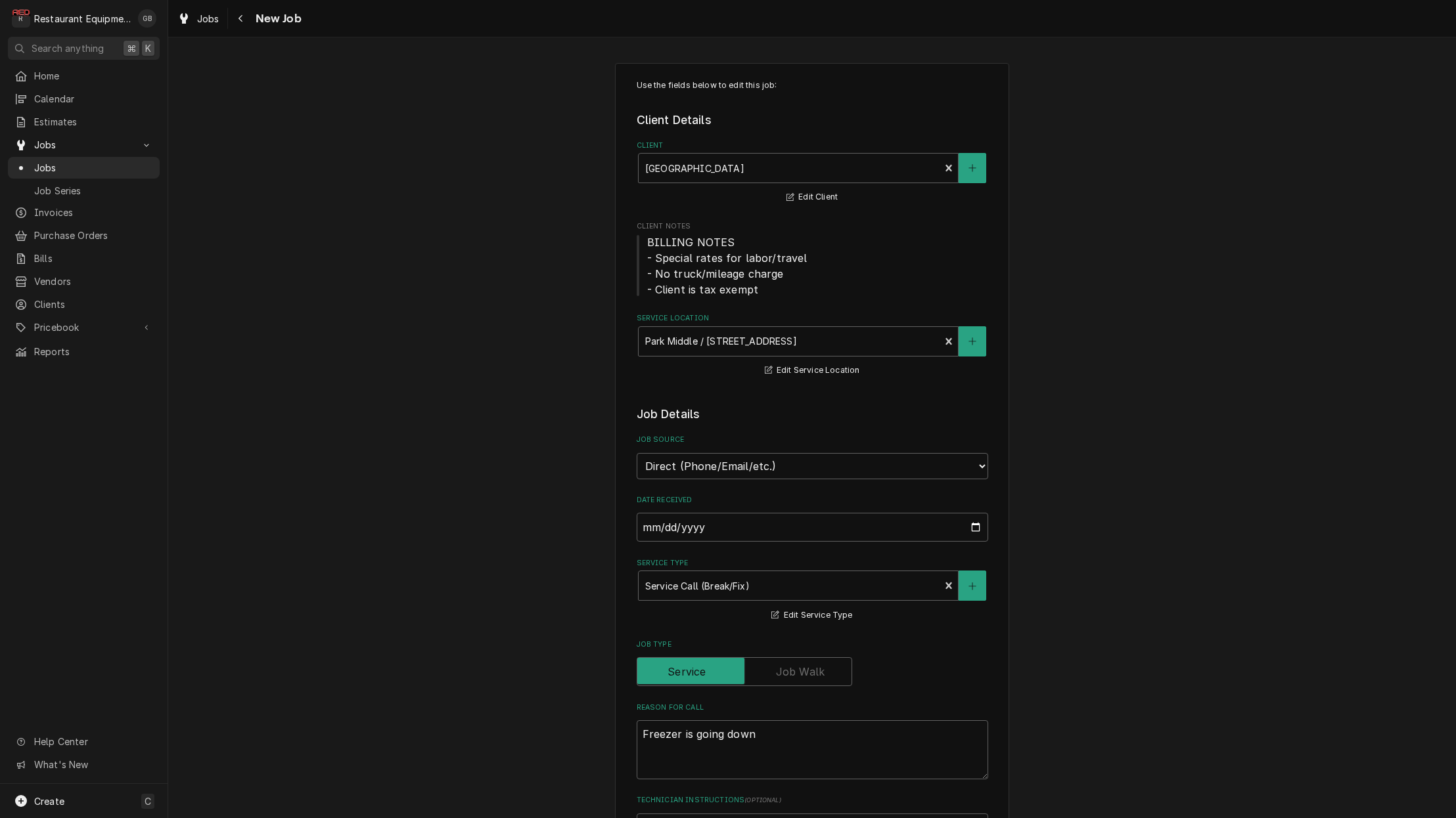
type textarea "x"
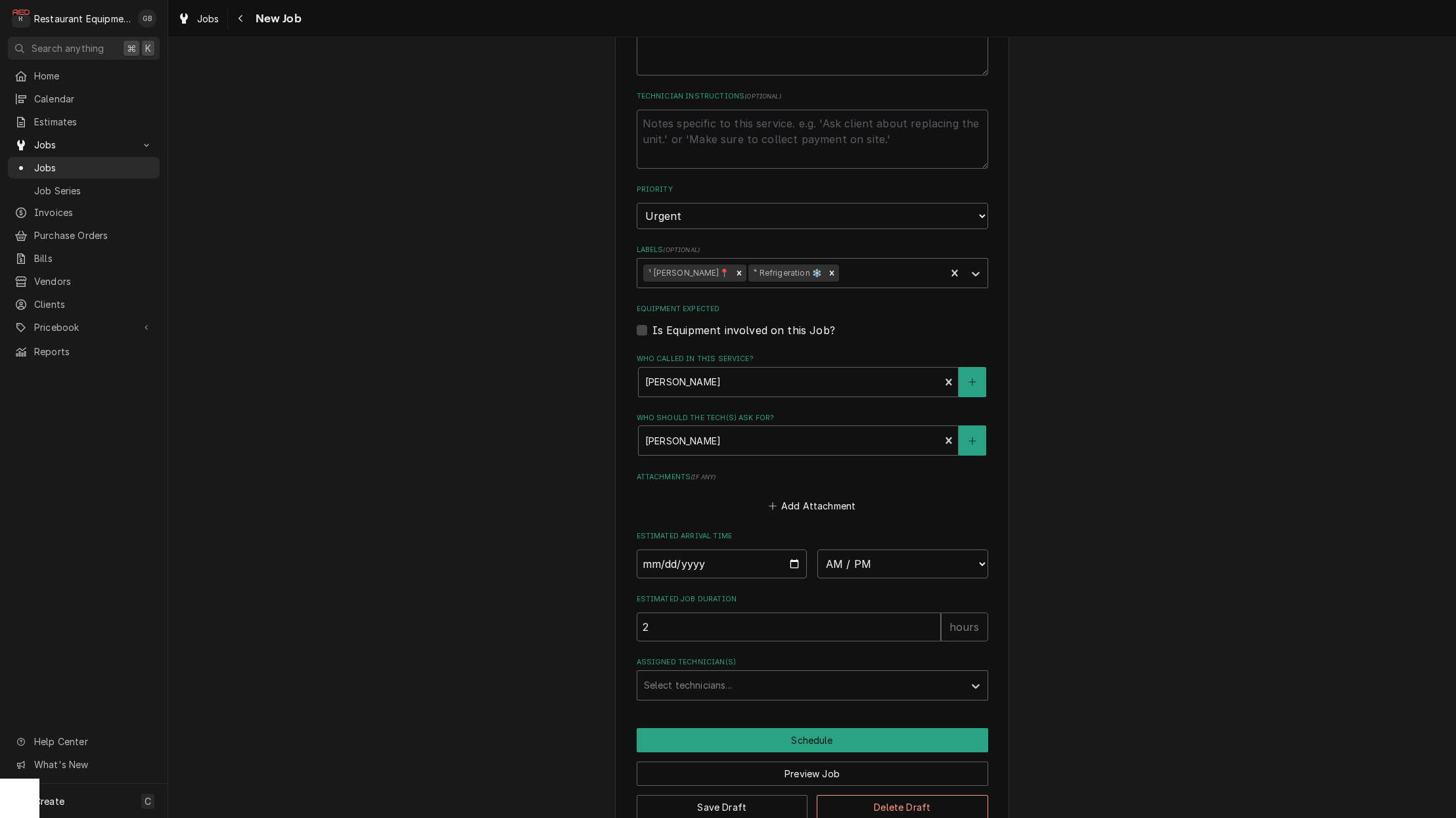
scroll to position [703, 0]
click at [687, 551] on input "Date" at bounding box center [722, 565] width 171 height 29
type input "2025-09-16"
type textarea "x"
click at [843, 561] on fieldset "Job Details Job Source Direct (Phone/Email/etc.) Service Channel Corrigo Ecotra…" at bounding box center [813, 201] width 352 height 998
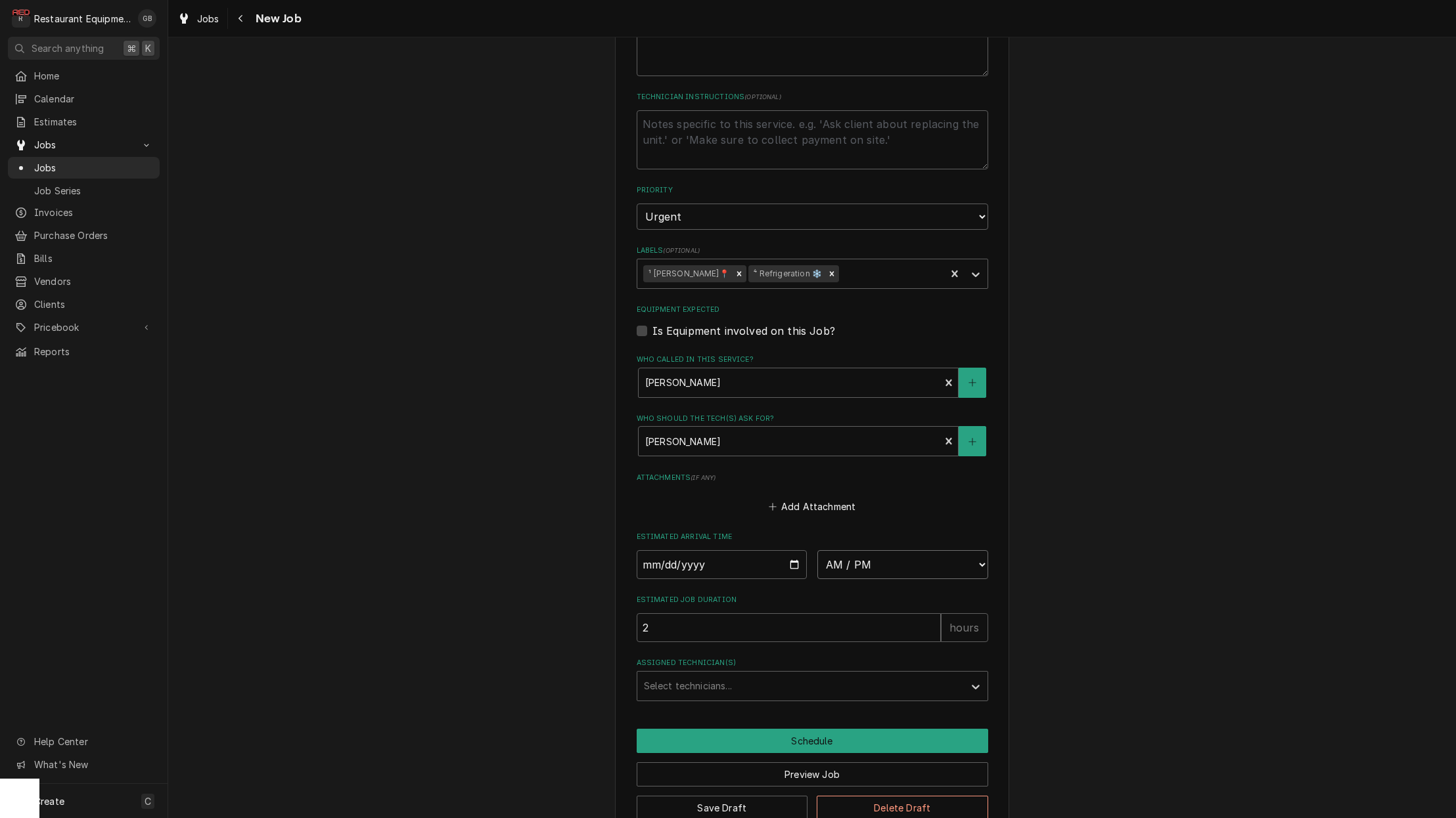
select select "00:30:00"
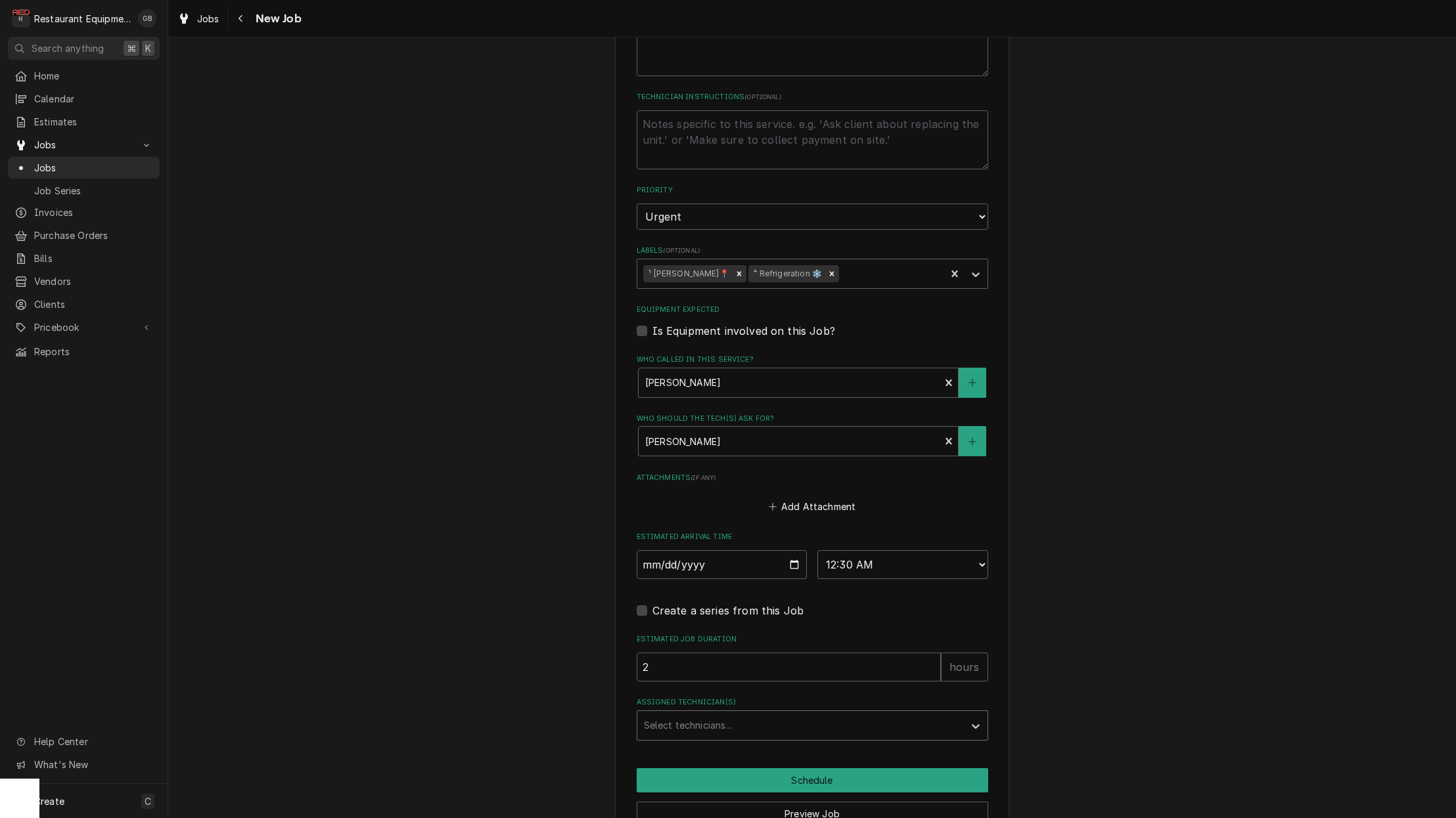
click at [837, 714] on div "Assigned Technician(s)" at bounding box center [801, 726] width 313 height 23
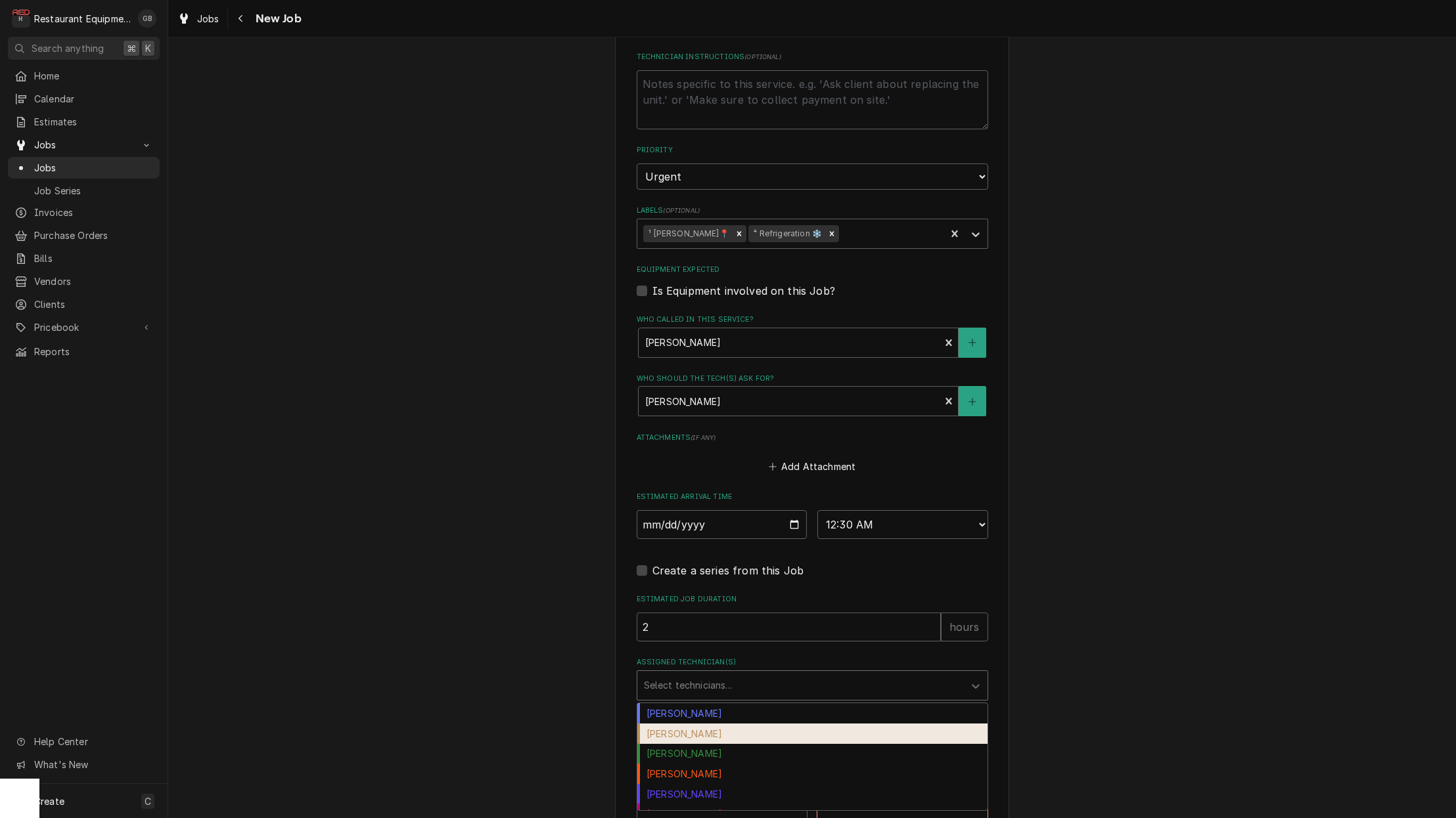
scroll to position [743, 0]
click at [712, 724] on div "Chuck Almond" at bounding box center [813, 734] width 350 height 21
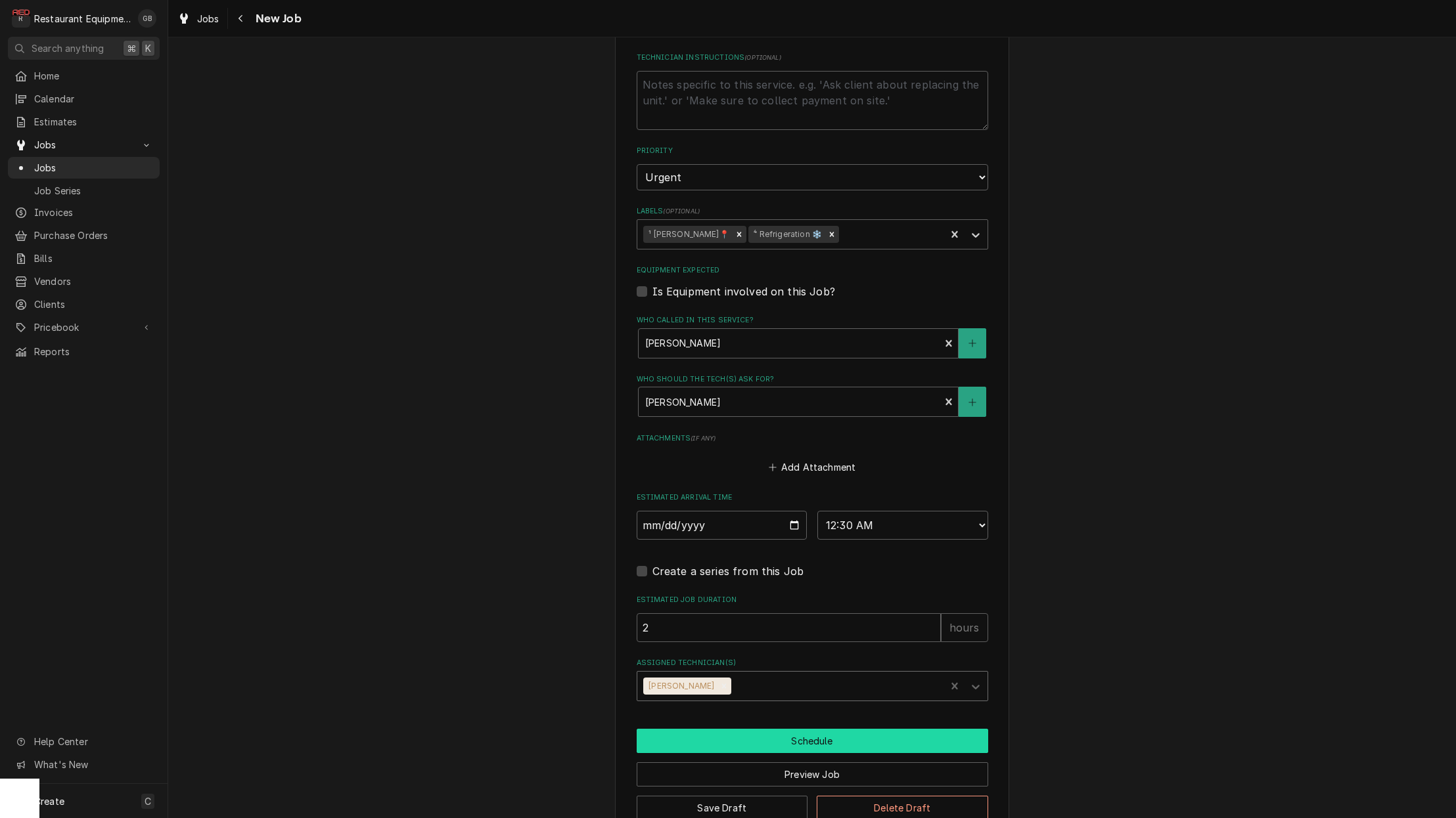
click at [845, 729] on button "Schedule" at bounding box center [813, 741] width 352 height 24
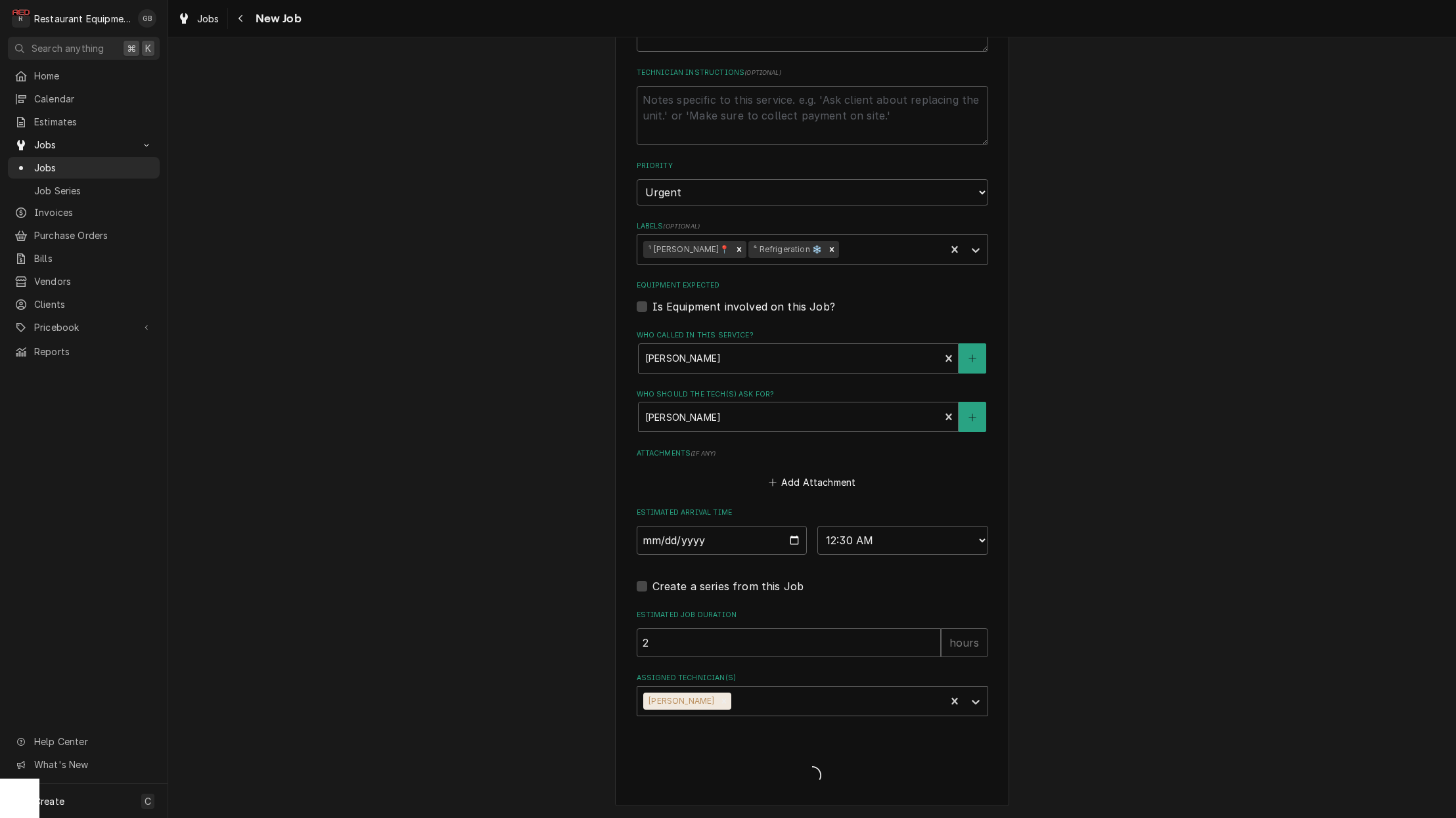
scroll to position [697, 0]
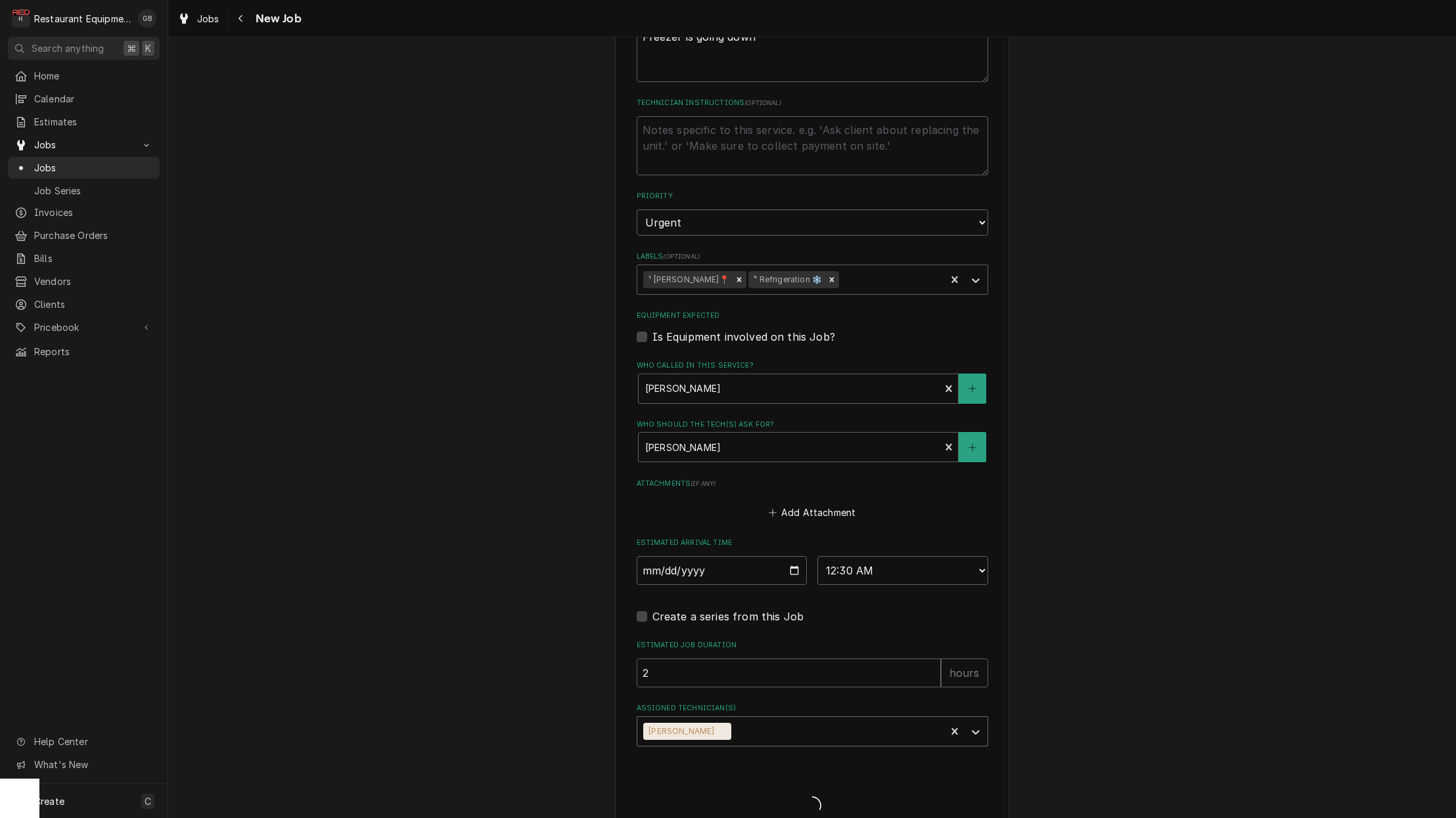
type textarea "x"
